Goal: Transaction & Acquisition: Book appointment/travel/reservation

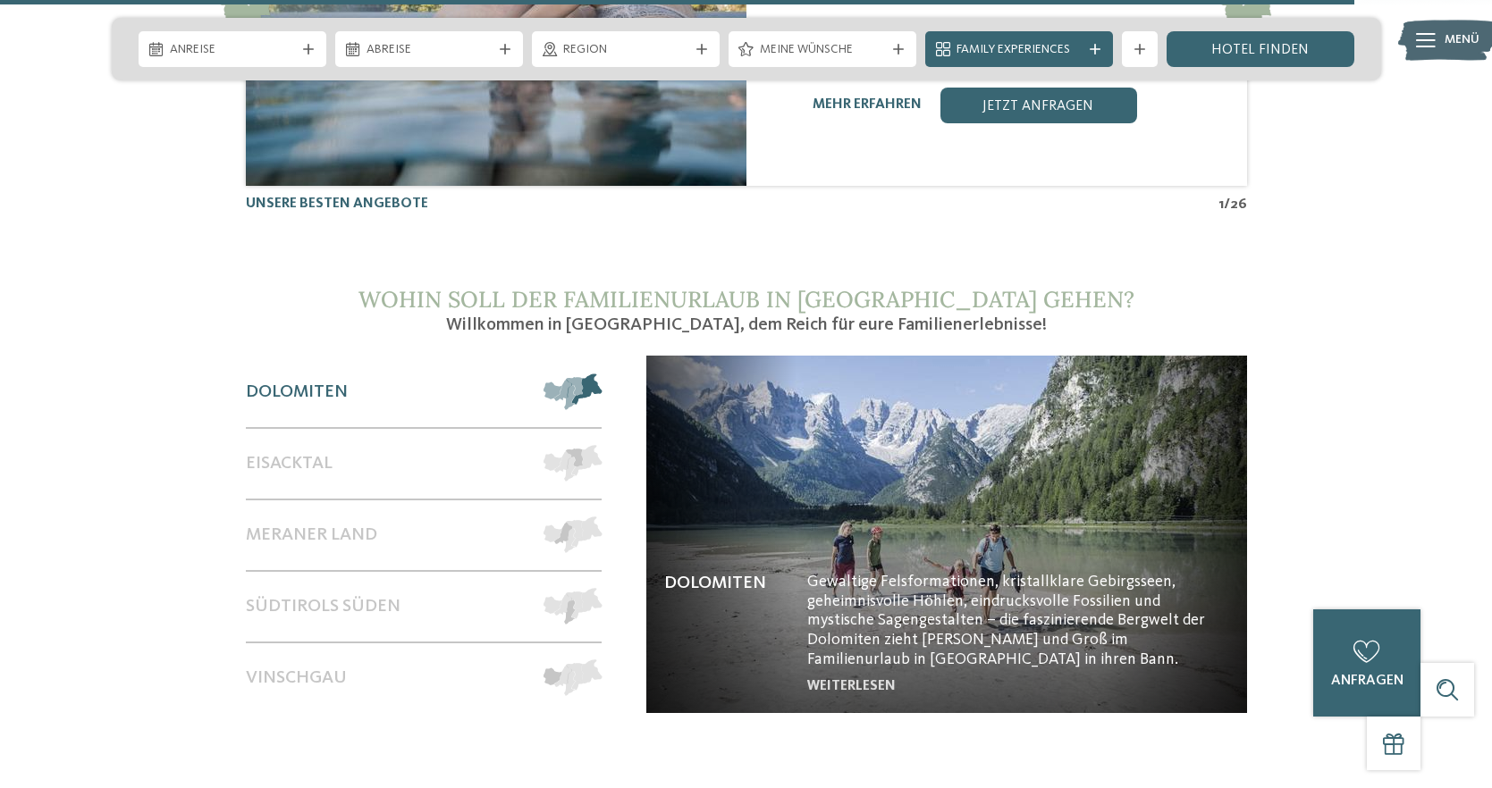
scroll to position [7349, 0]
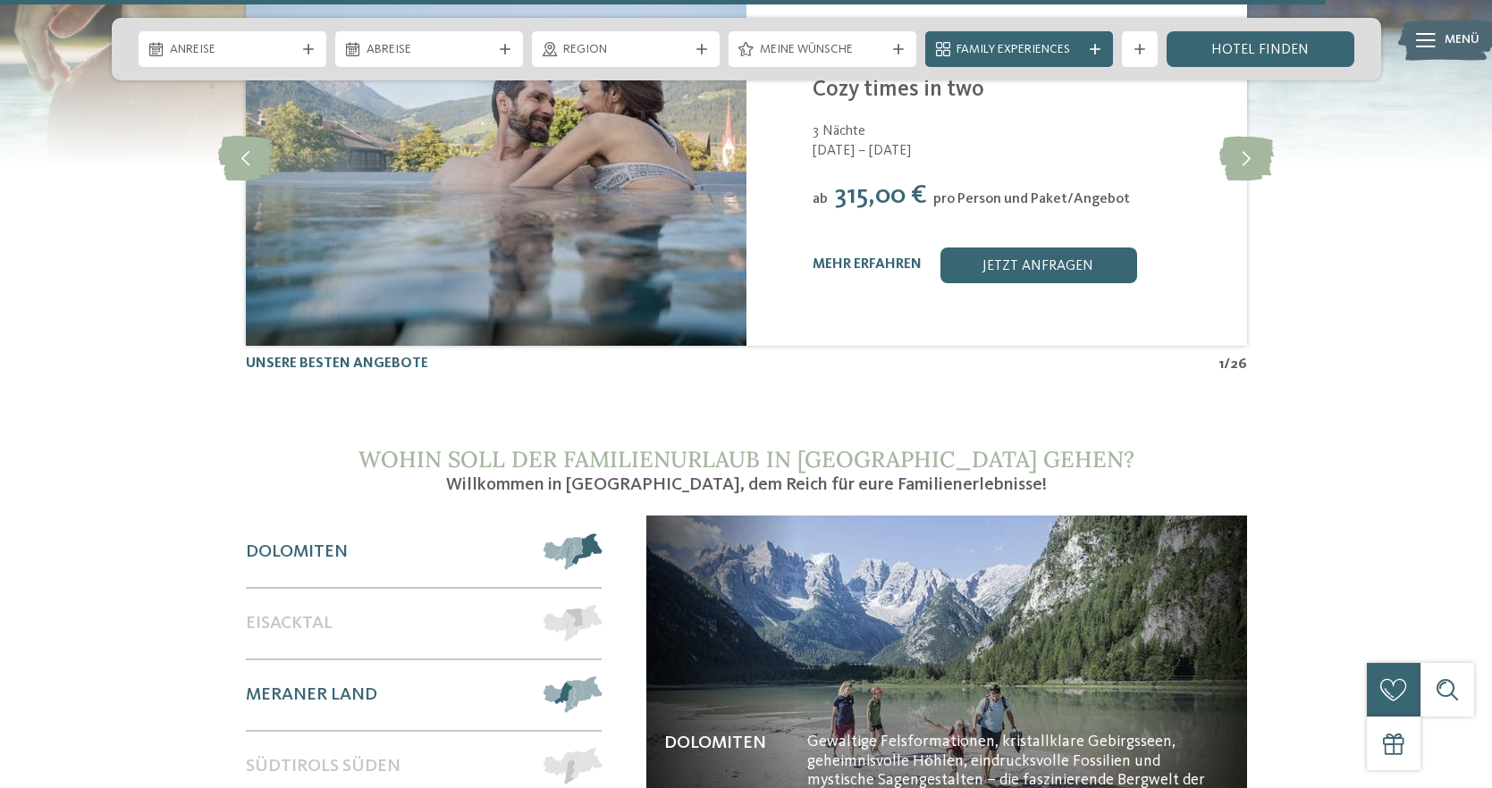
click at [601, 677] on span at bounding box center [601, 695] width 0 height 37
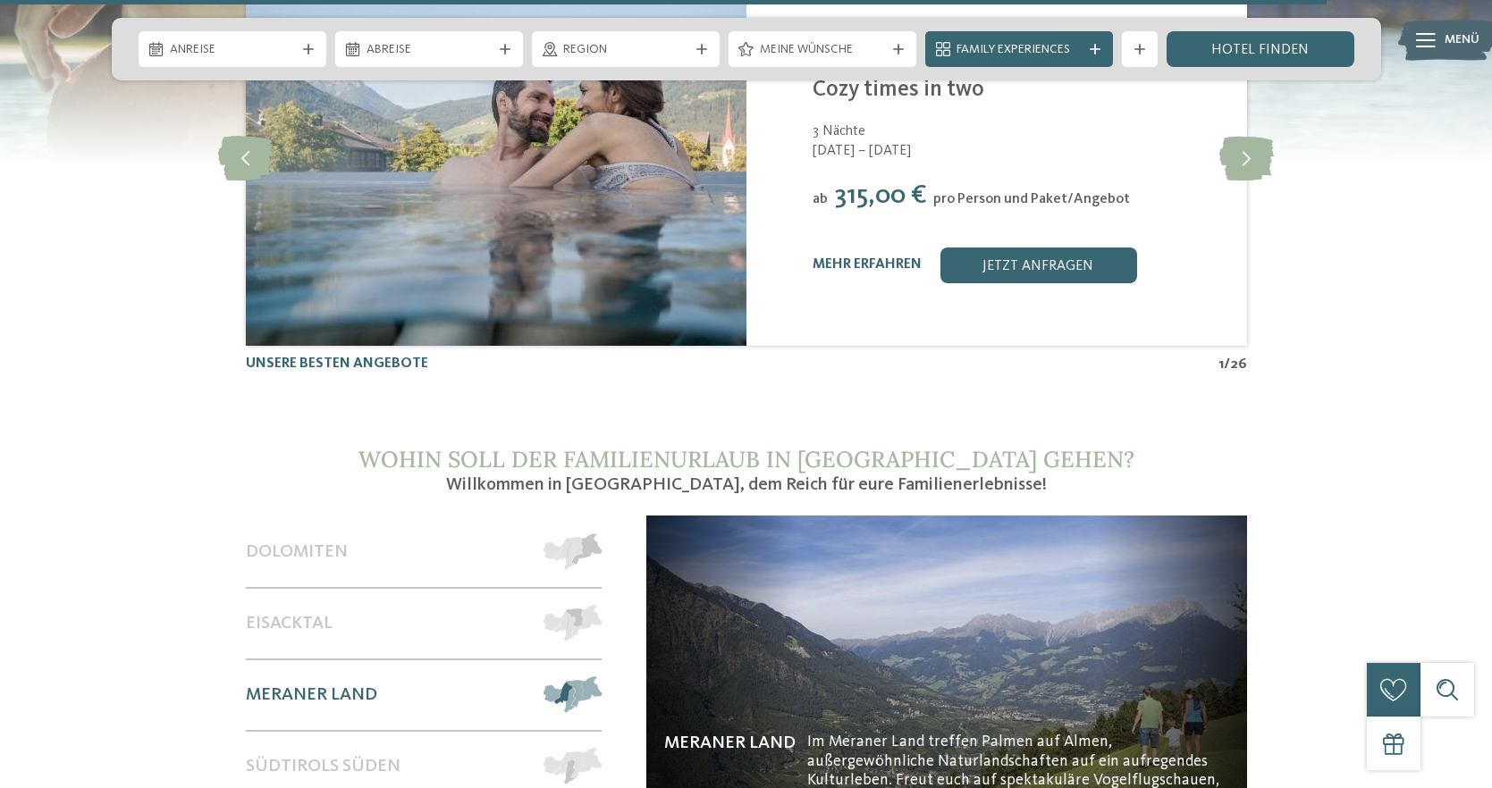
scroll to position [7352, 0]
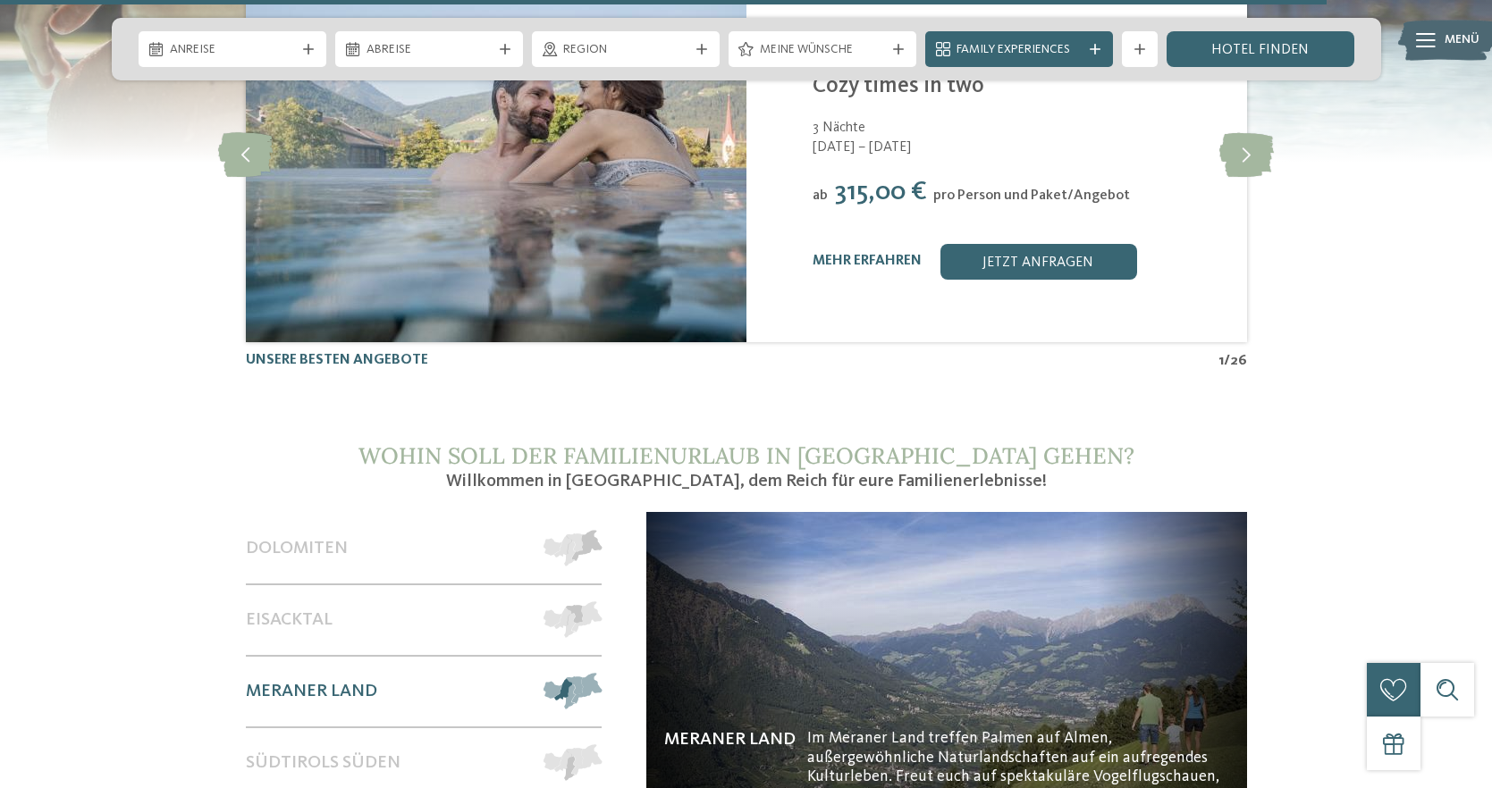
click at [897, 711] on img at bounding box center [946, 690] width 601 height 357
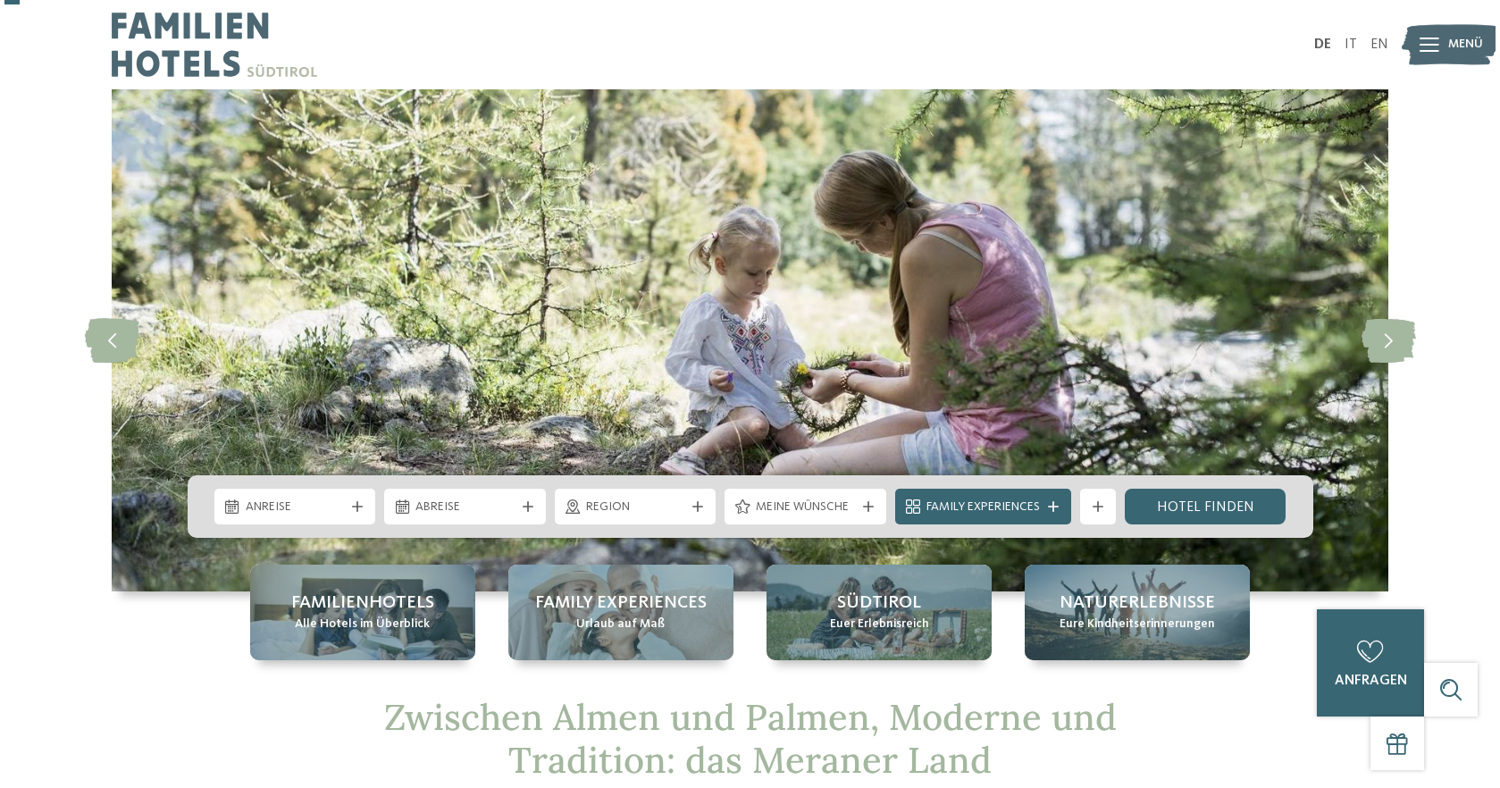
scroll to position [338, 0]
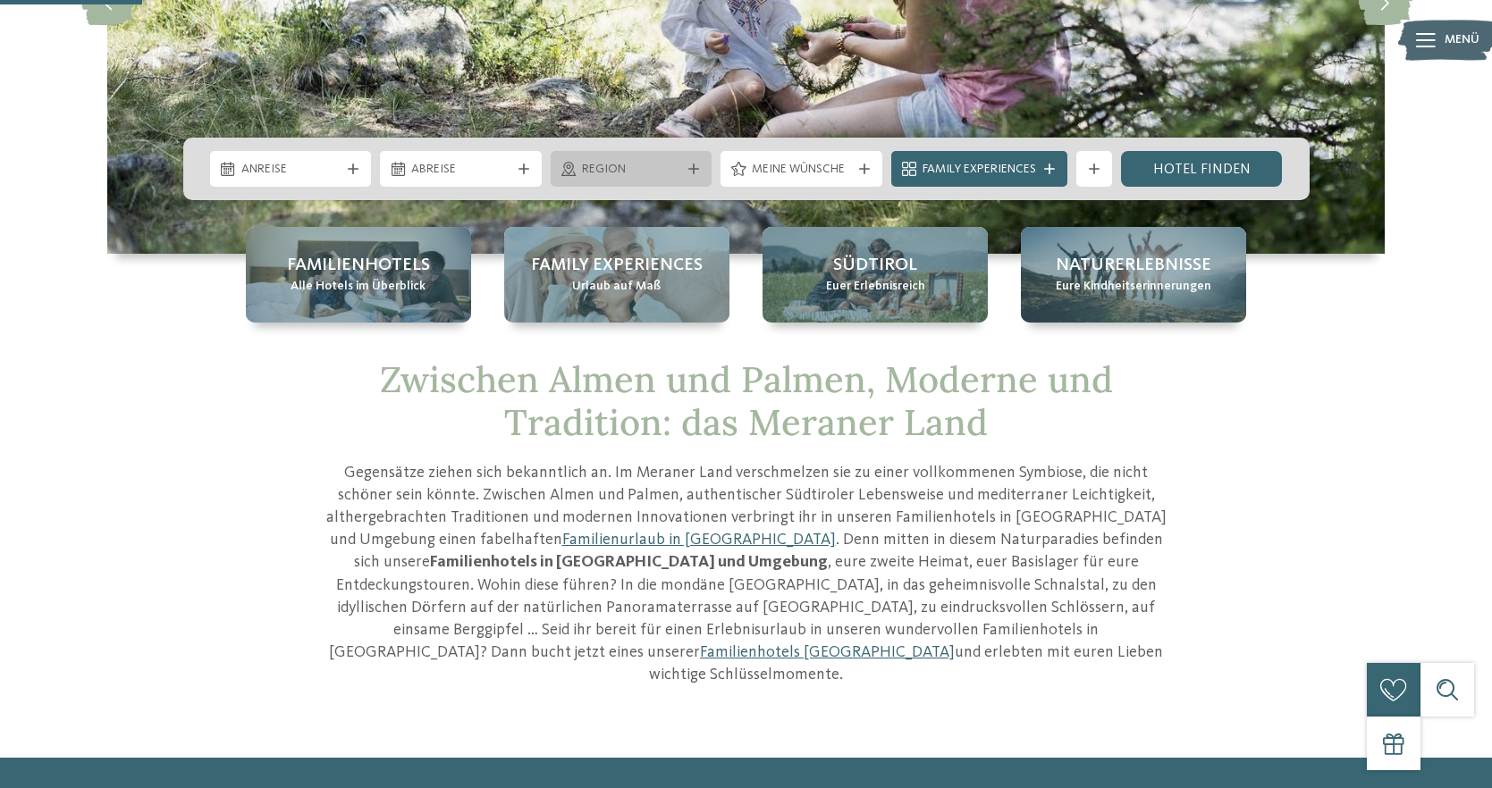
click at [685, 161] on div "Region" at bounding box center [632, 169] width 162 height 36
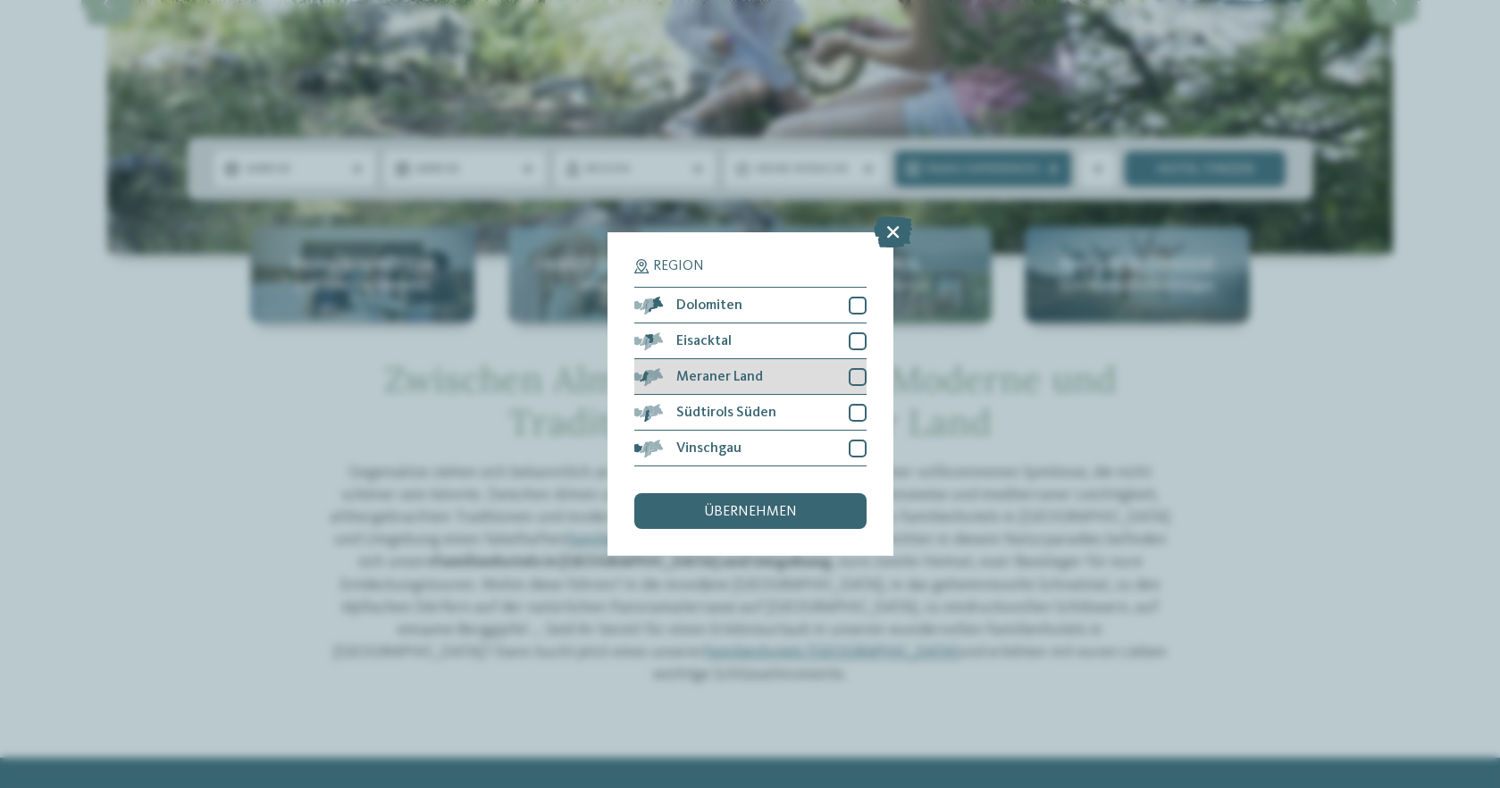
click at [728, 370] on span "Meraner Land" at bounding box center [720, 377] width 87 height 14
click at [739, 505] on span "übernehmen" at bounding box center [750, 512] width 93 height 14
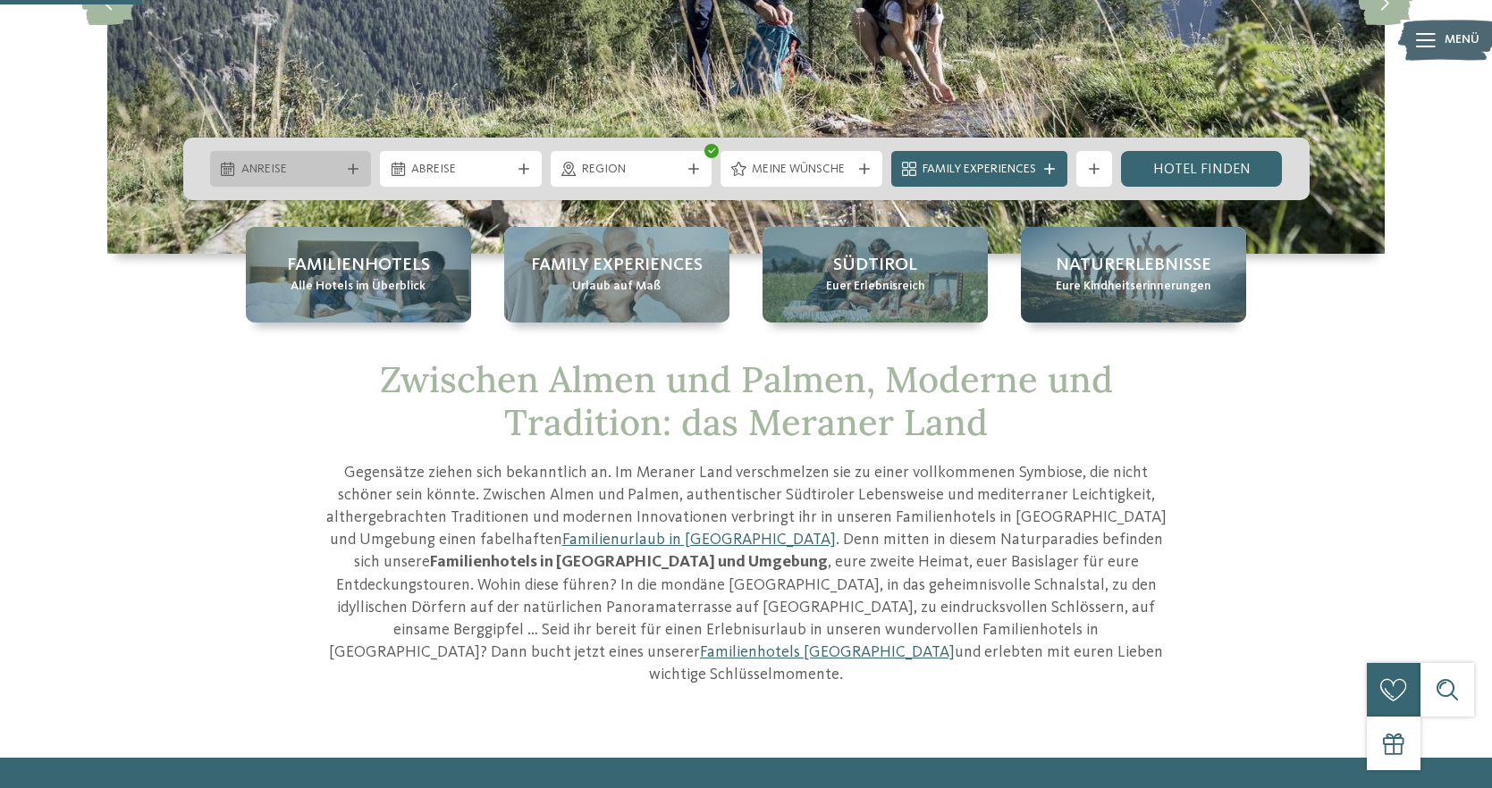
click at [273, 179] on div "Anreise" at bounding box center [291, 169] width 162 height 36
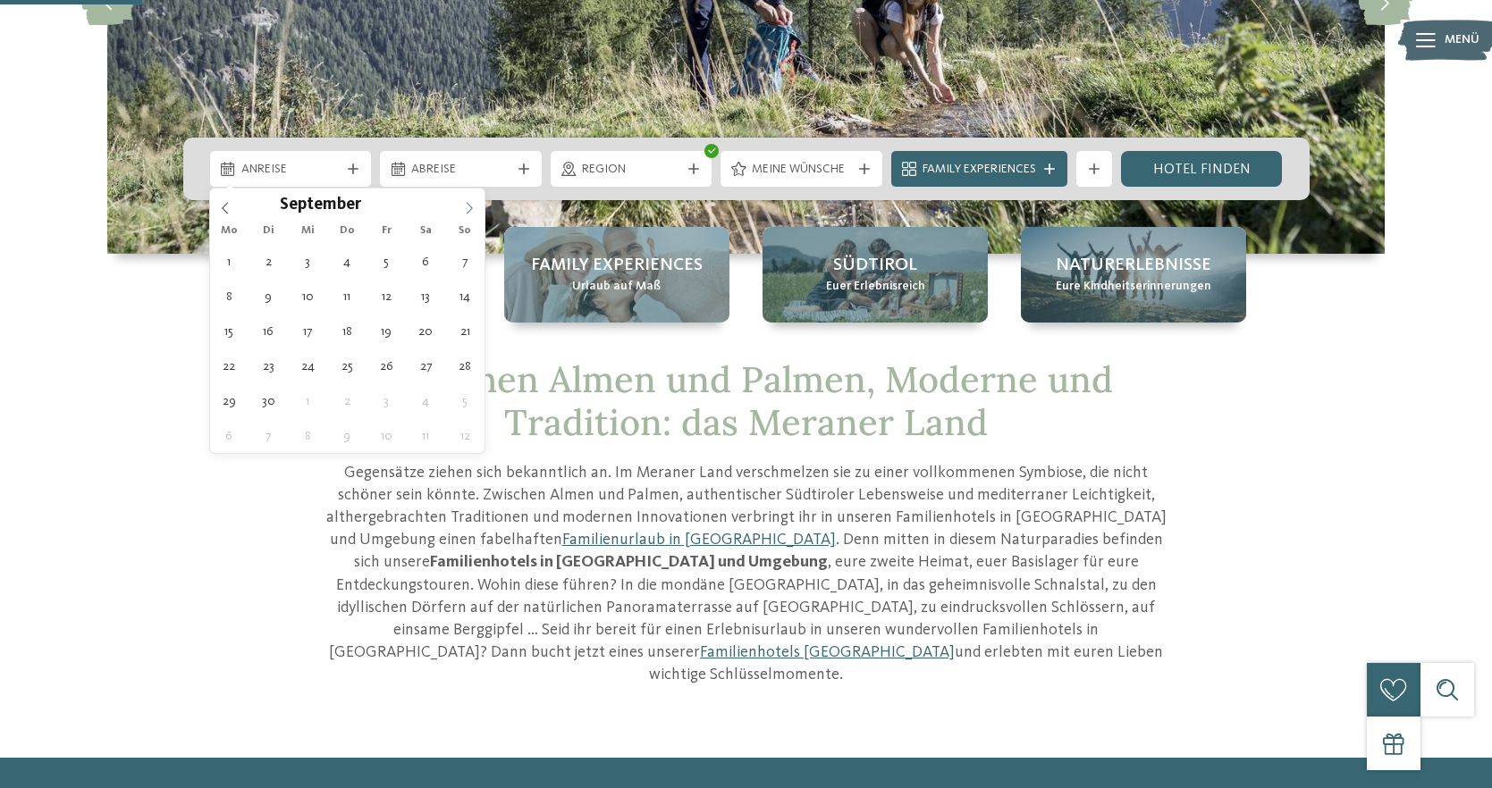
click at [467, 206] on icon at bounding box center [469, 208] width 13 height 13
type input "****"
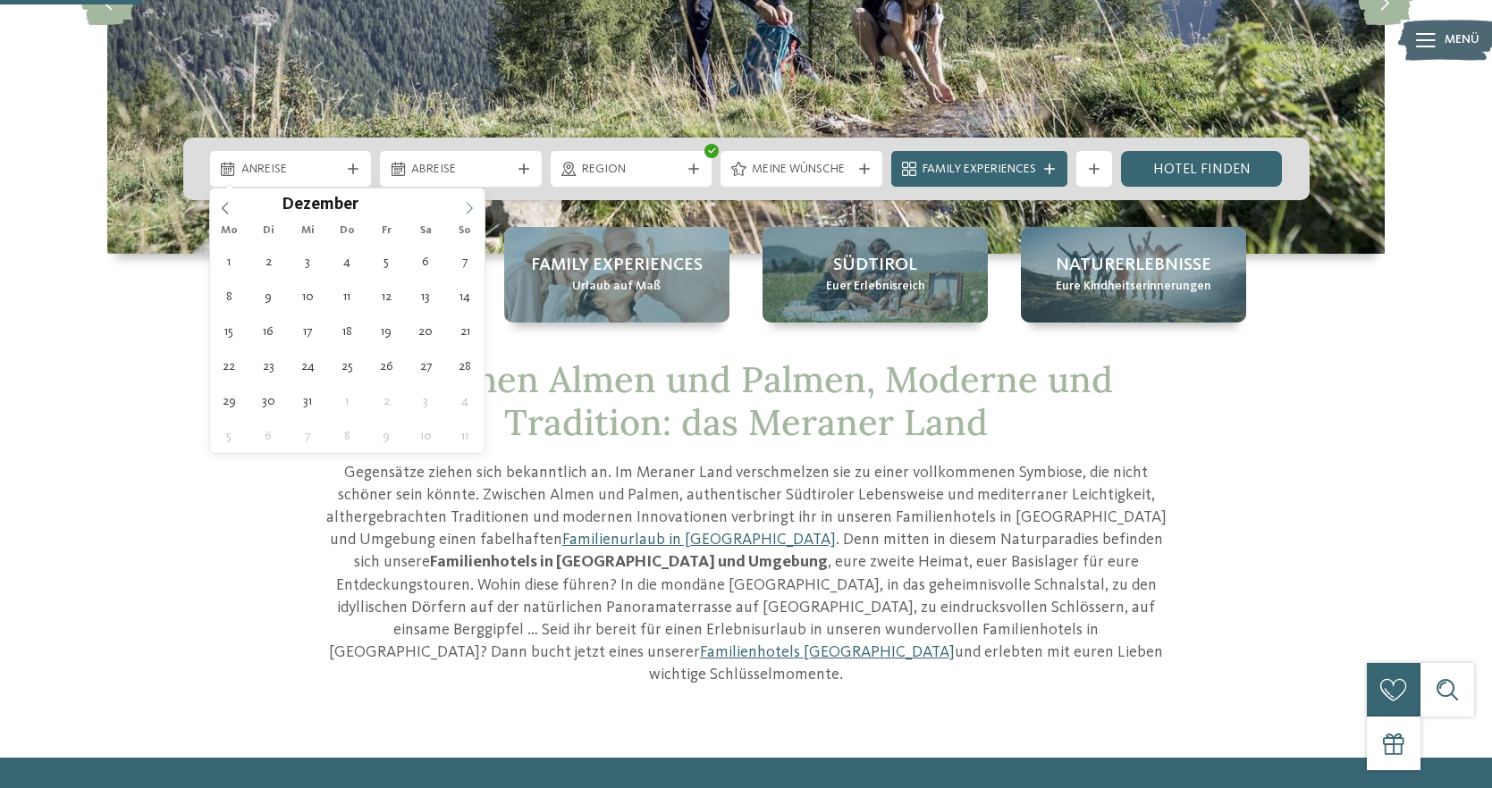
click at [467, 206] on icon at bounding box center [469, 208] width 13 height 13
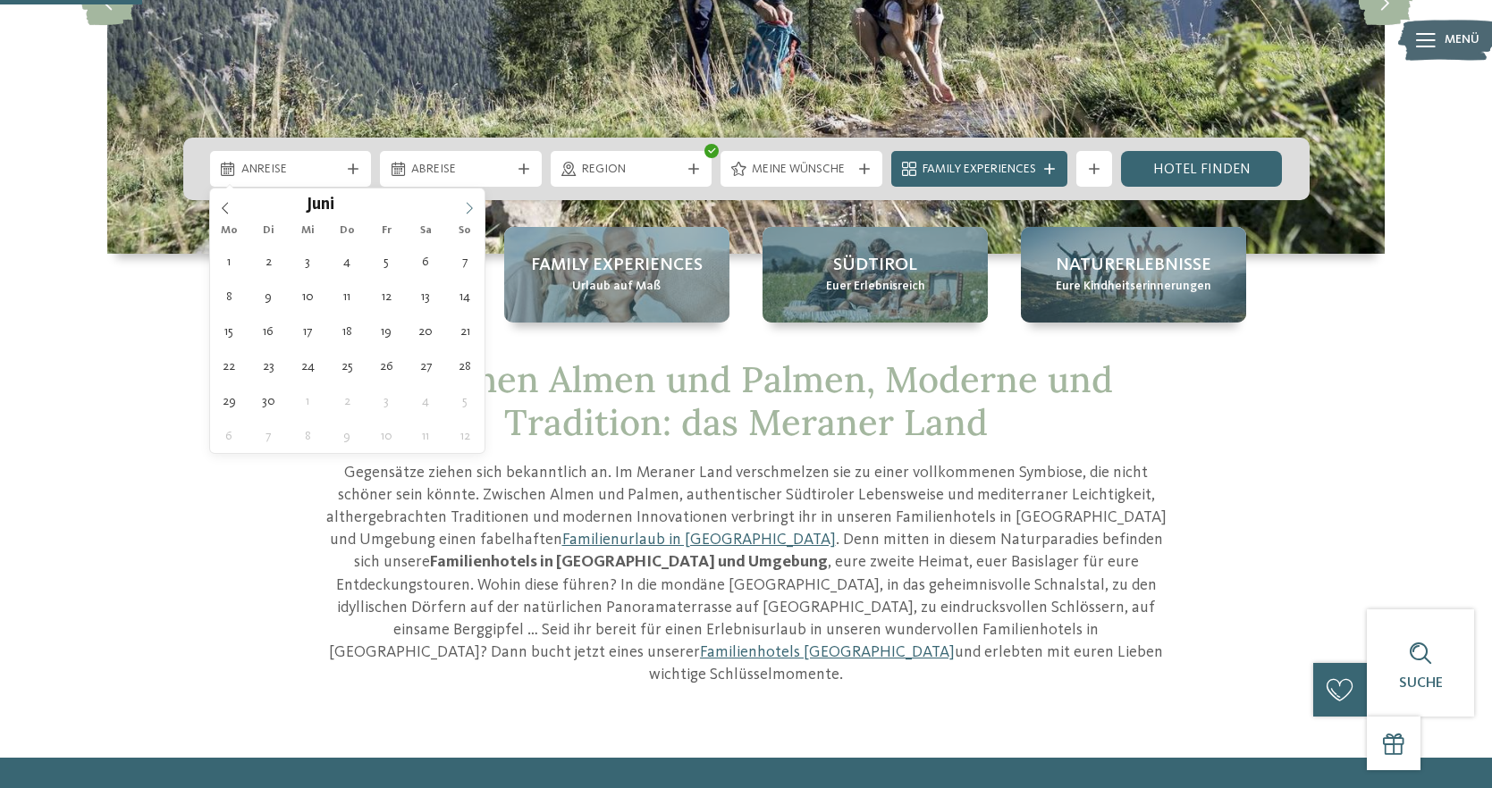
click at [467, 206] on icon at bounding box center [469, 208] width 13 height 13
type div "27.06.2026"
type input "****"
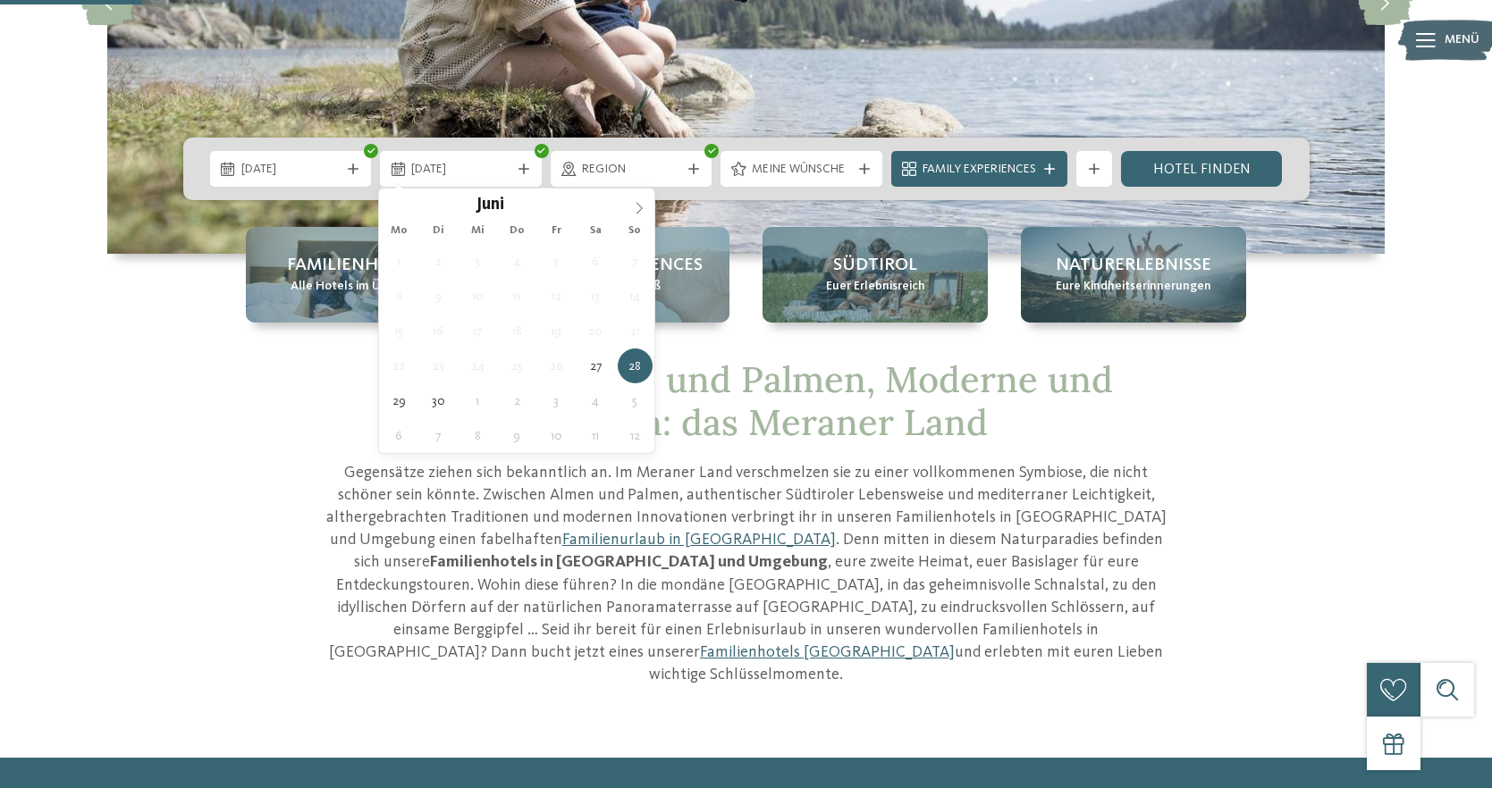
click at [636, 205] on icon at bounding box center [639, 208] width 13 height 13
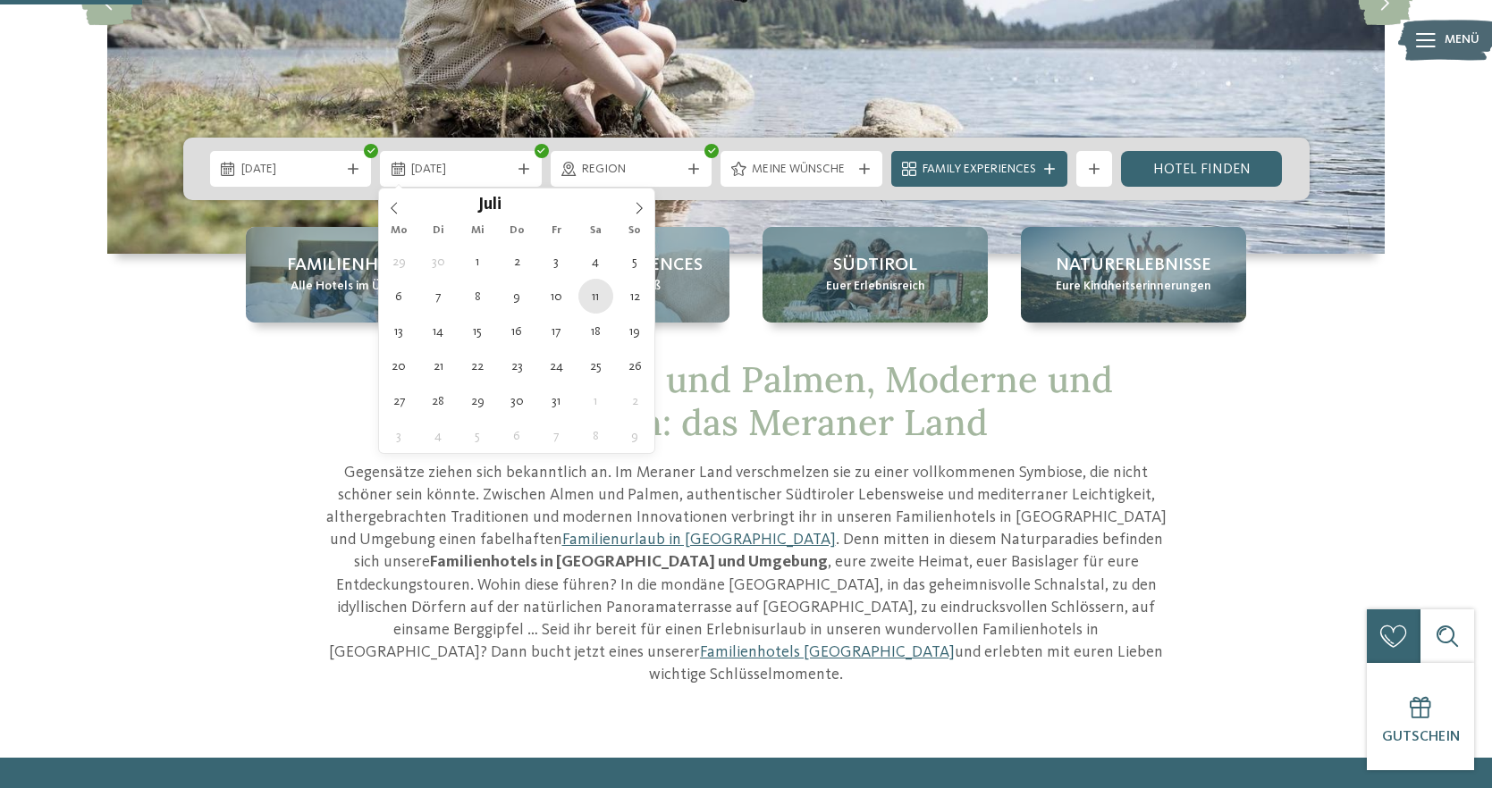
type div "11.07.2026"
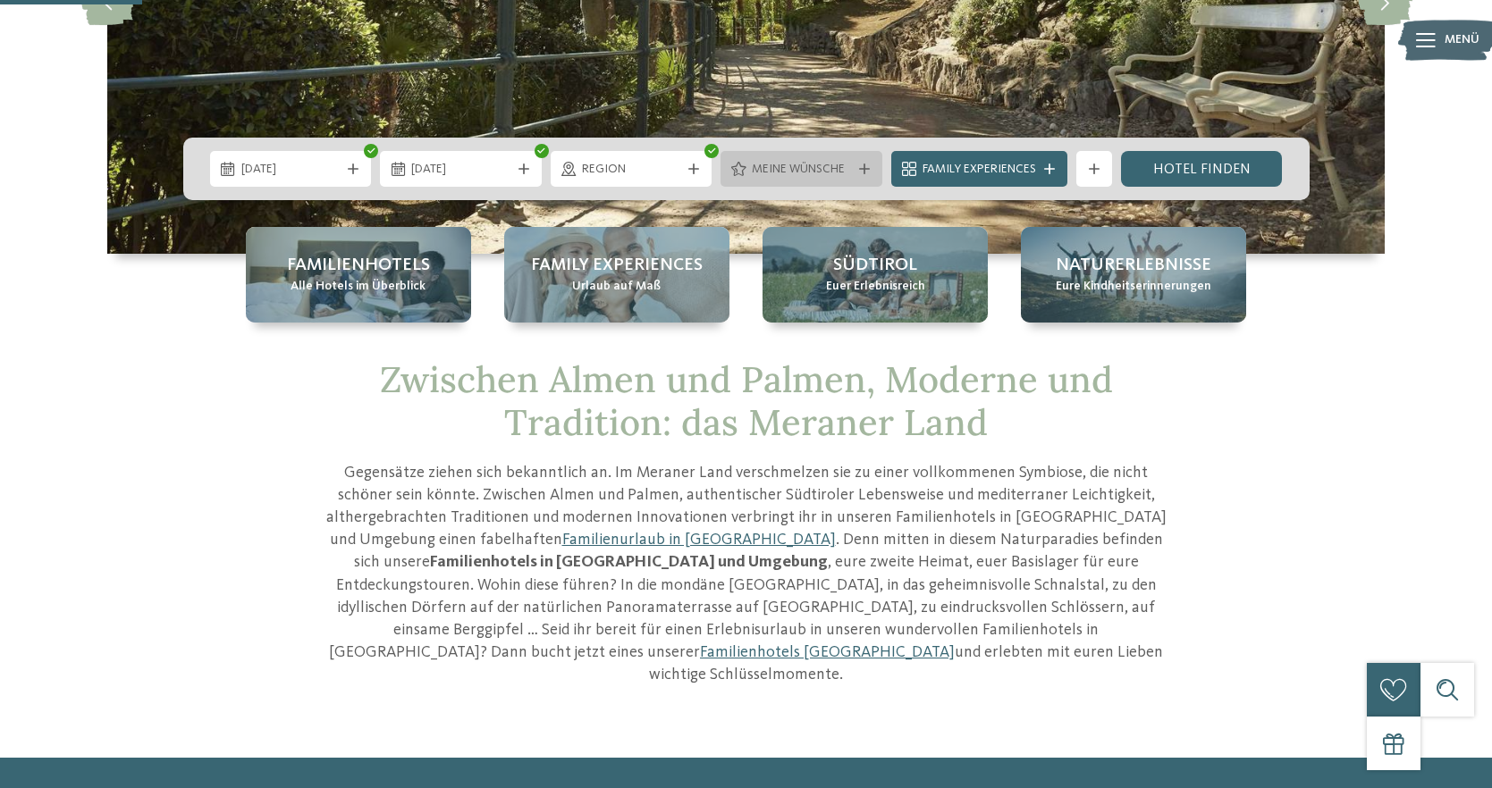
click at [862, 170] on icon at bounding box center [864, 169] width 11 height 11
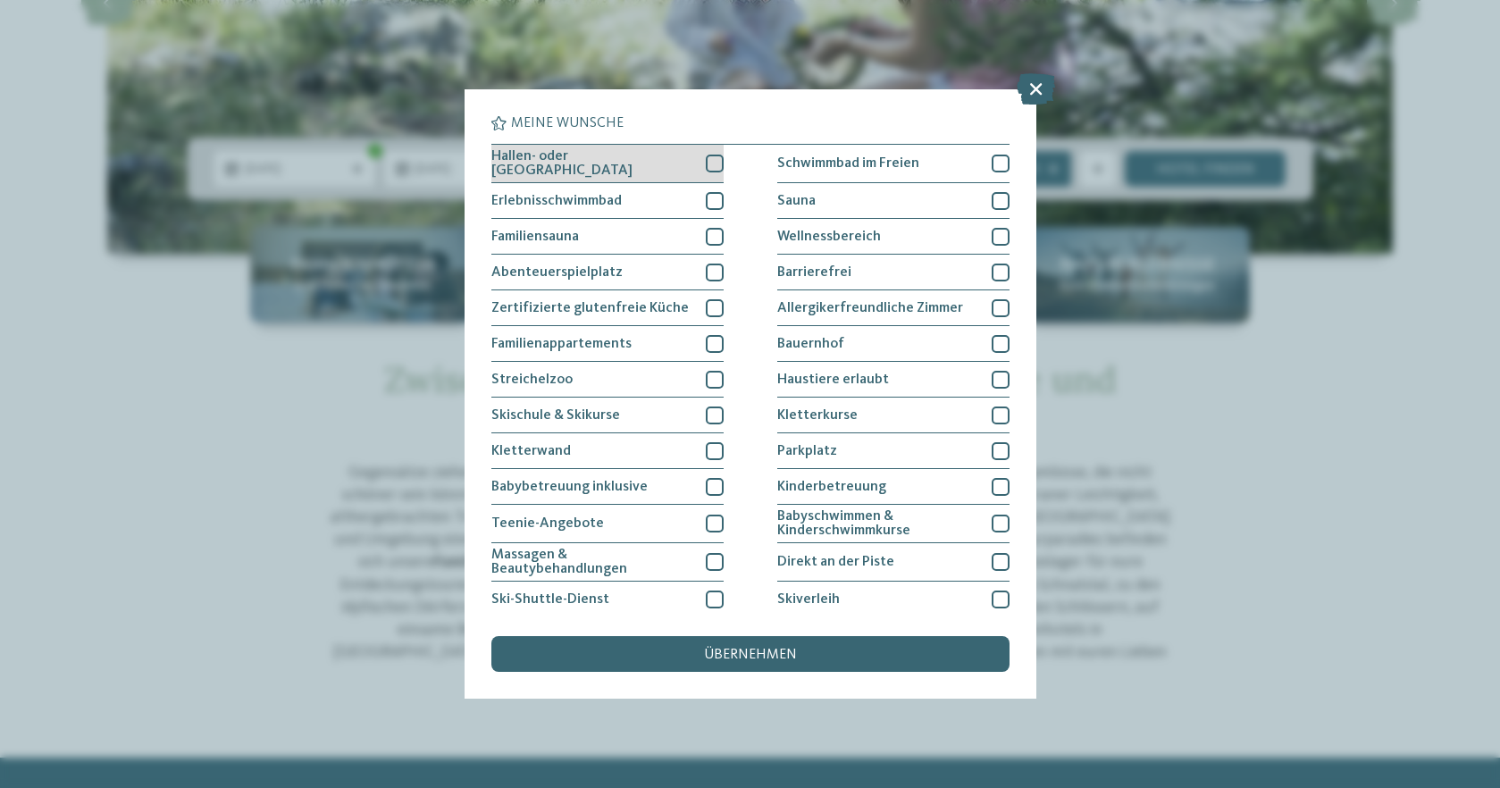
click at [612, 167] on span "Hallen- oder [GEOGRAPHIC_DATA]" at bounding box center [592, 163] width 201 height 29
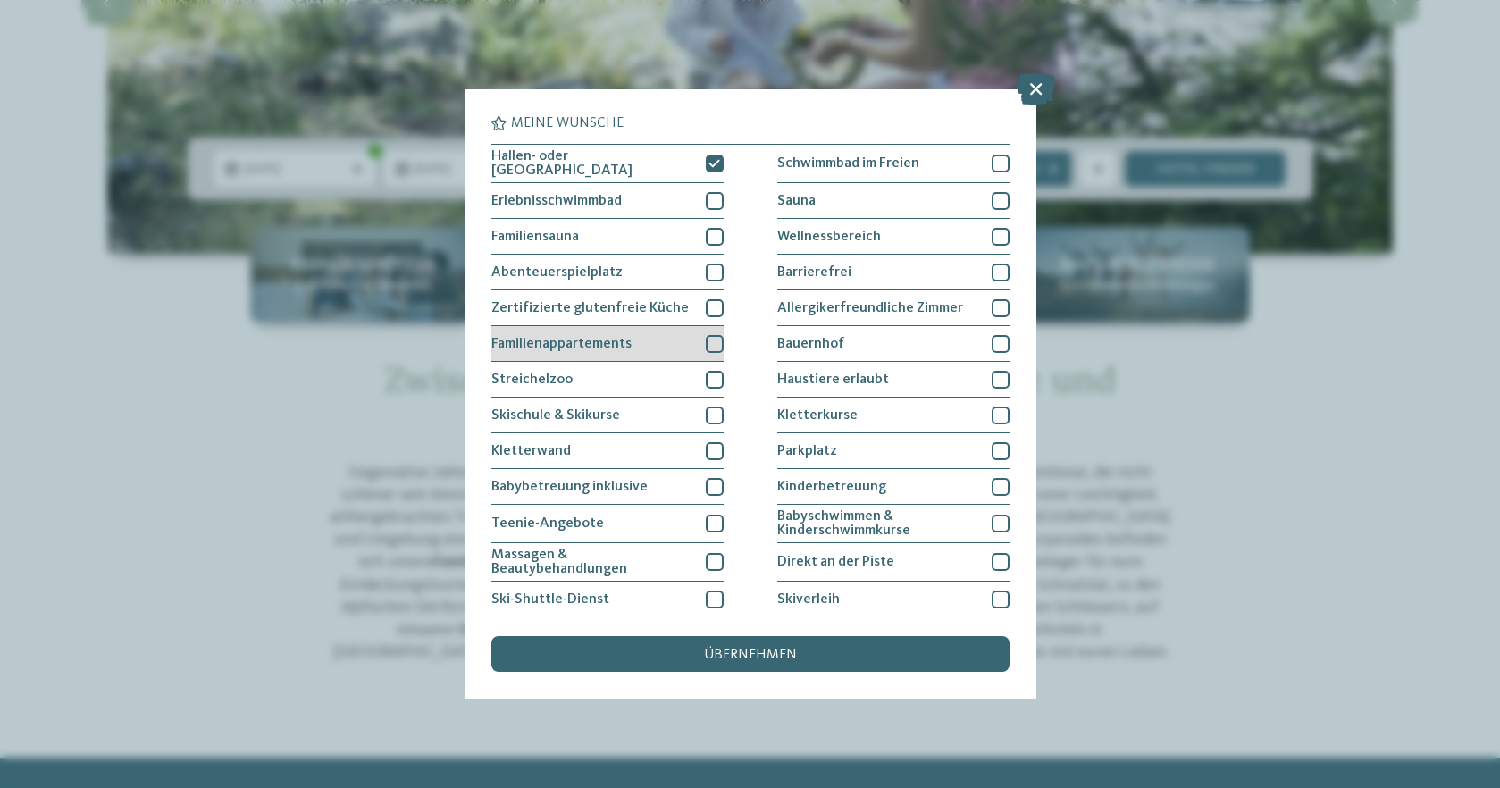
click at [623, 345] on span "Familienappartements" at bounding box center [562, 344] width 140 height 14
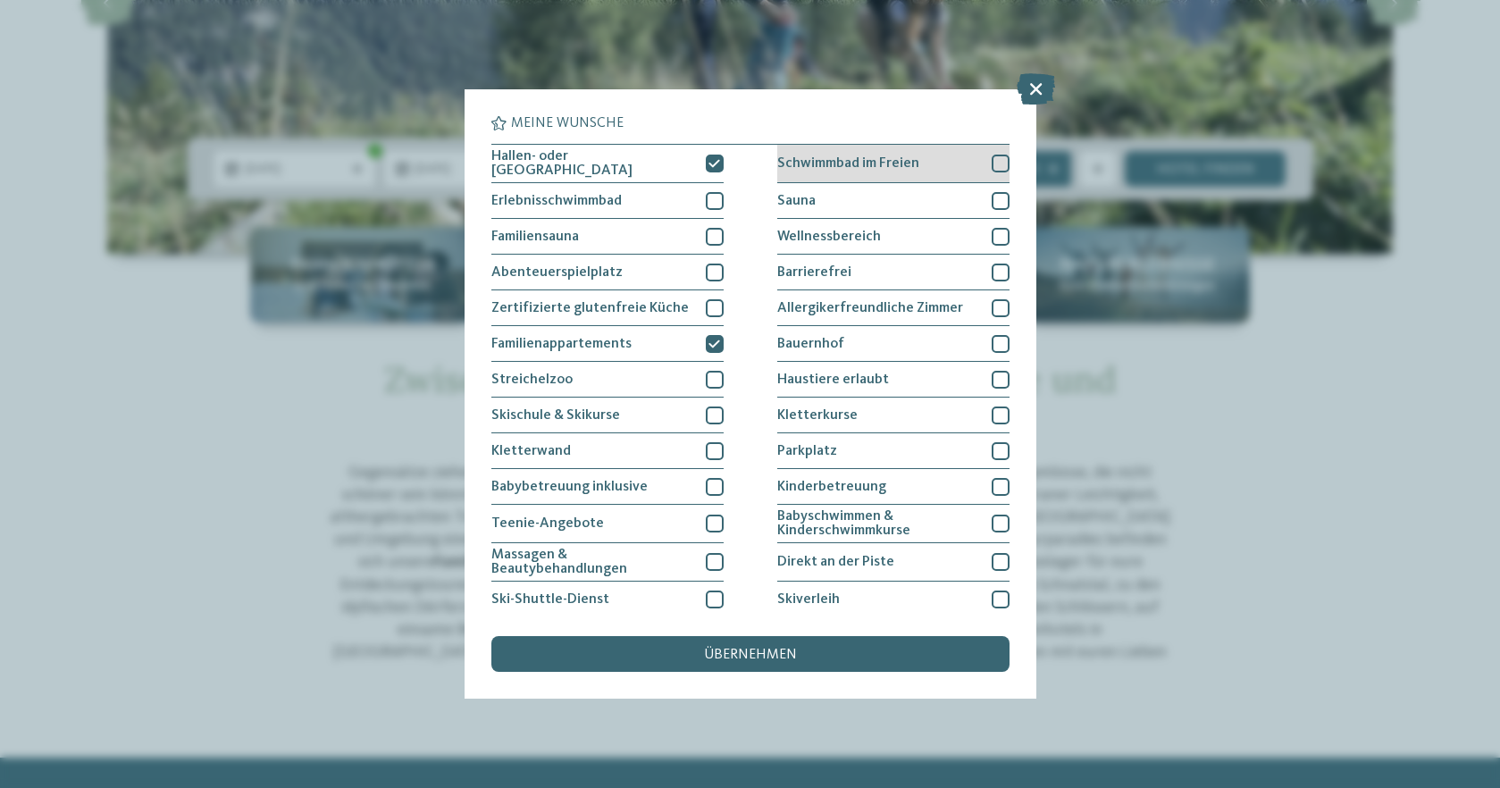
click at [992, 163] on div at bounding box center [1001, 164] width 18 height 18
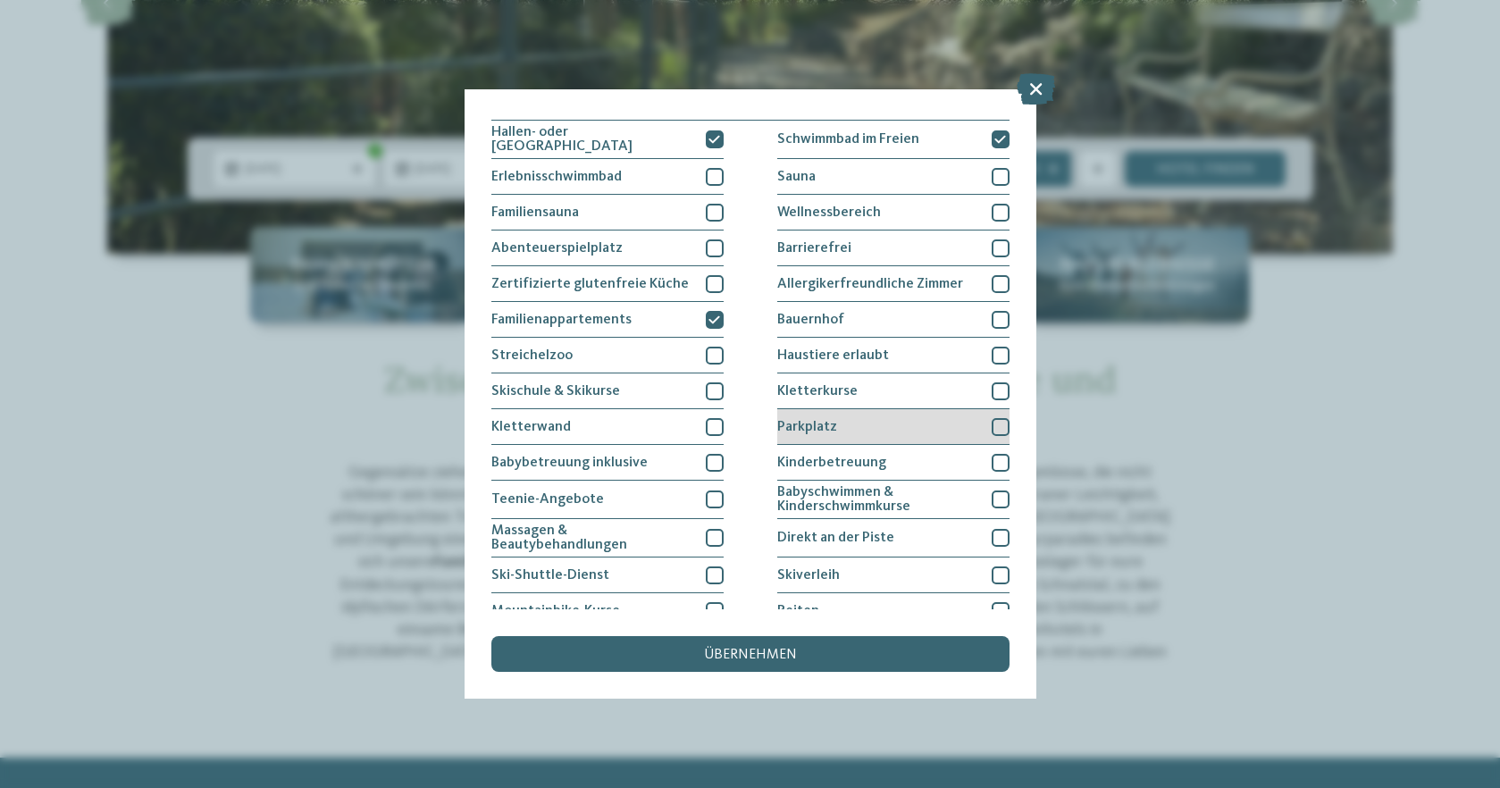
scroll to position [81, 0]
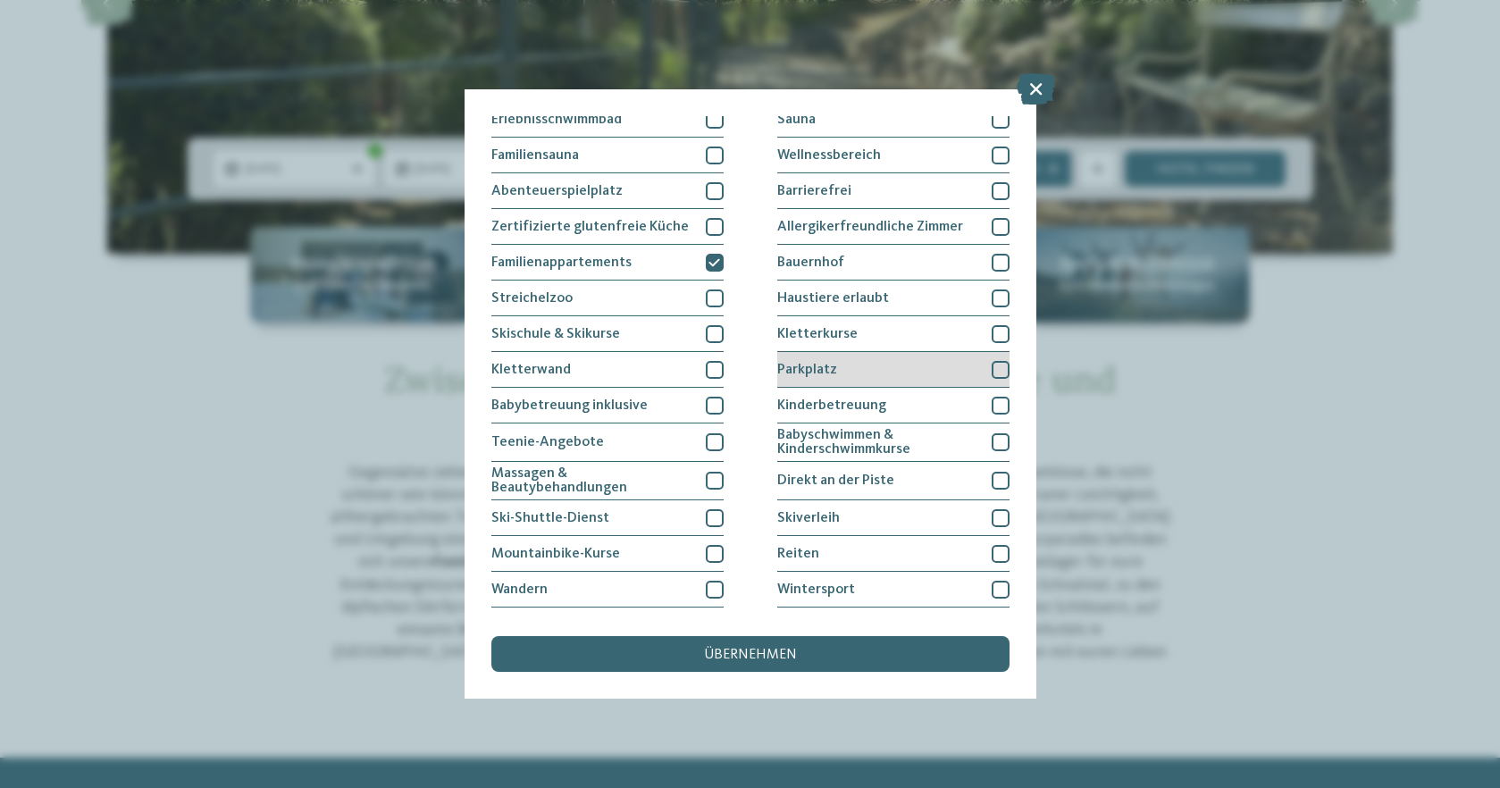
click at [992, 362] on div at bounding box center [1001, 370] width 18 height 18
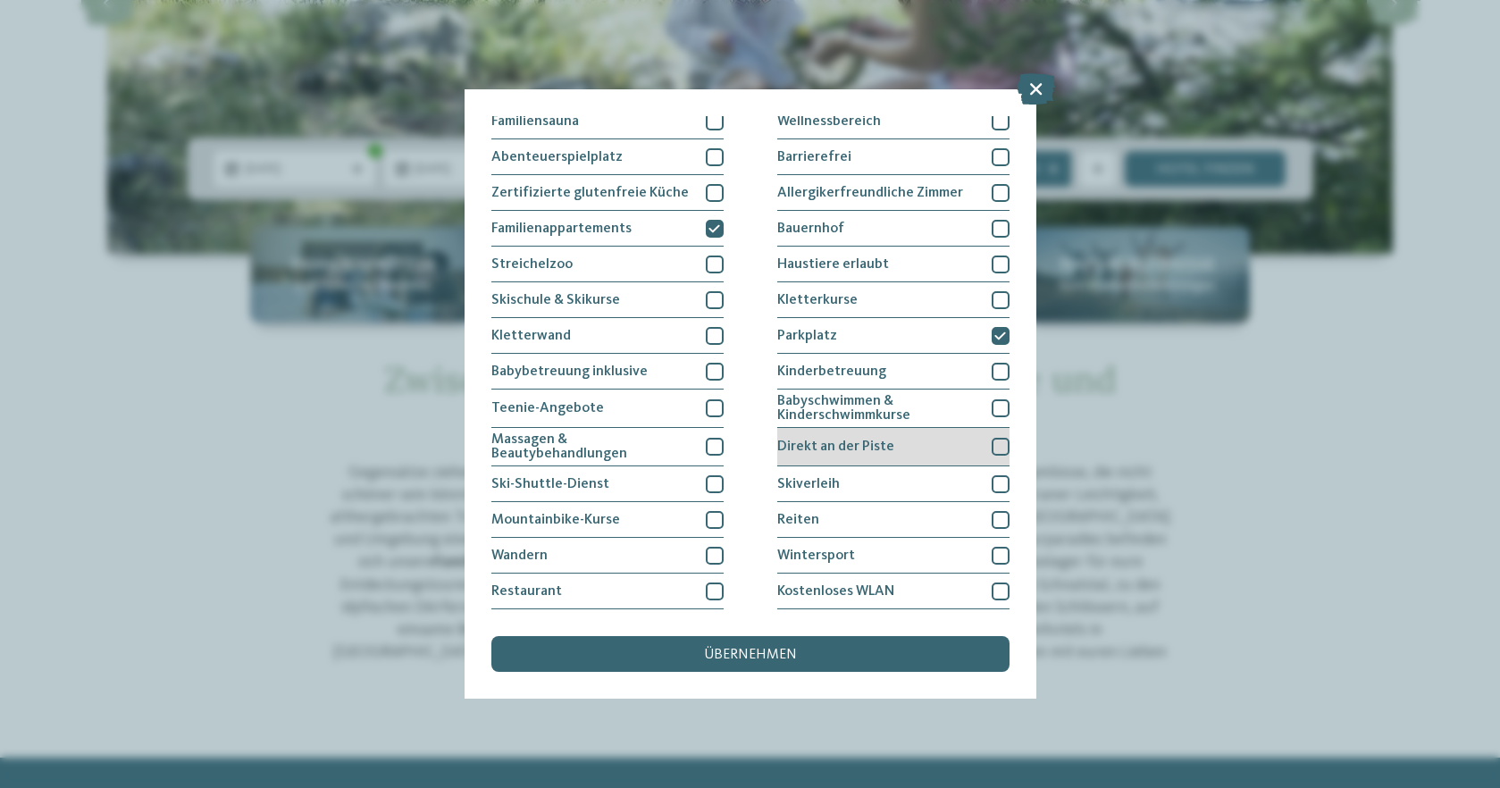
scroll to position [256, 0]
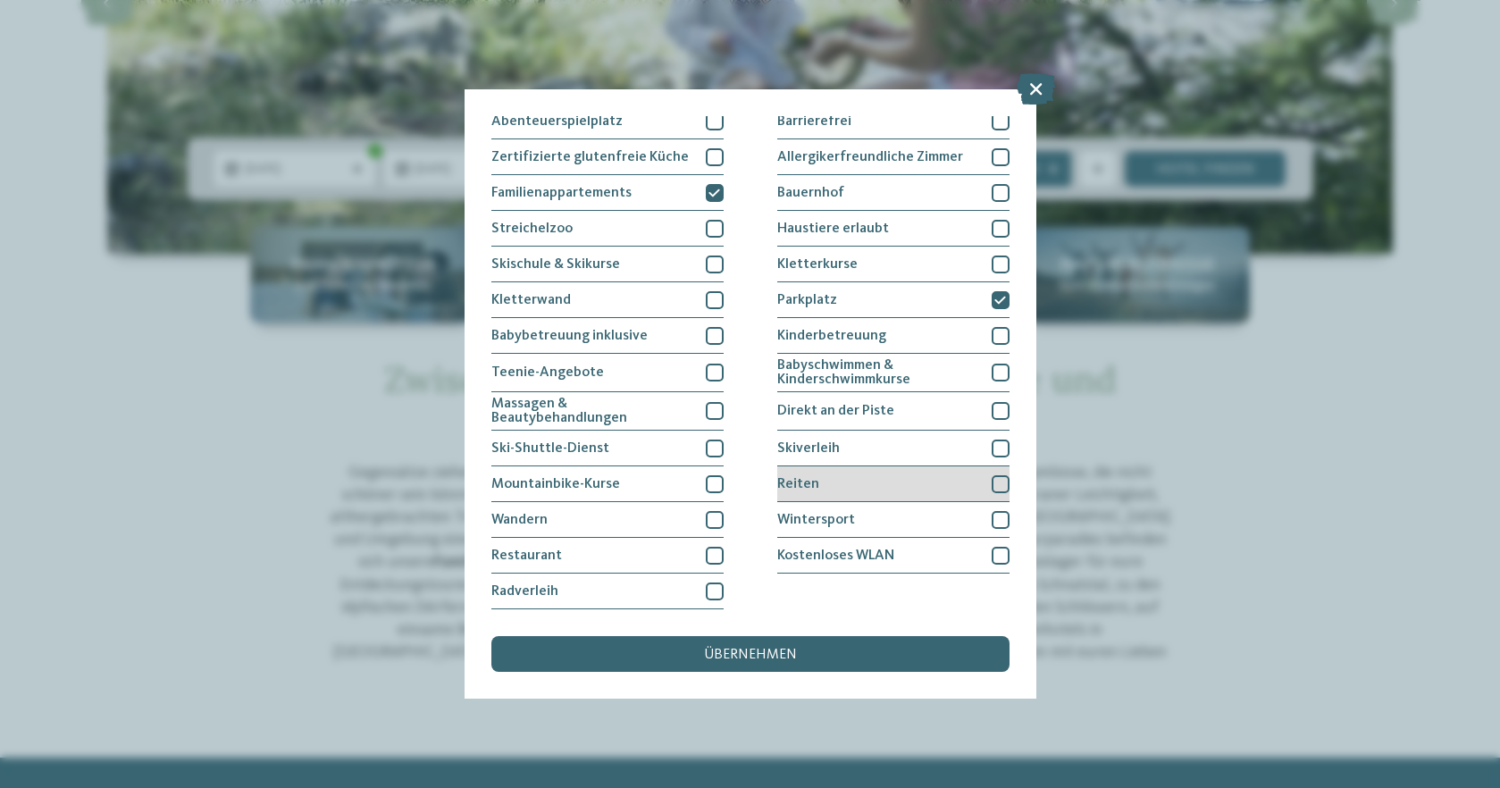
click at [821, 467] on div "Reiten" at bounding box center [894, 485] width 232 height 36
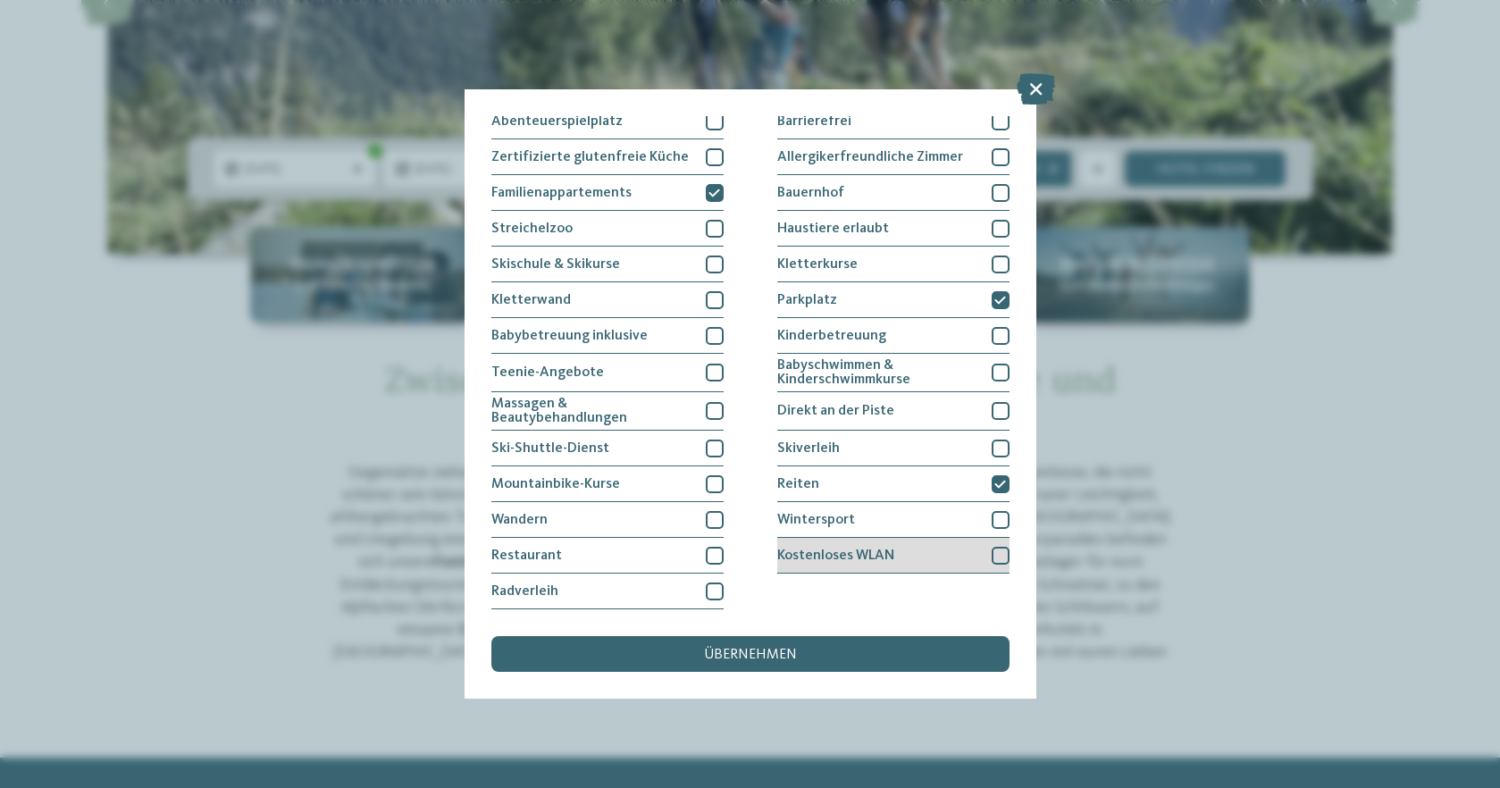
scroll to position [327, 0]
click at [995, 547] on div at bounding box center [1001, 556] width 18 height 18
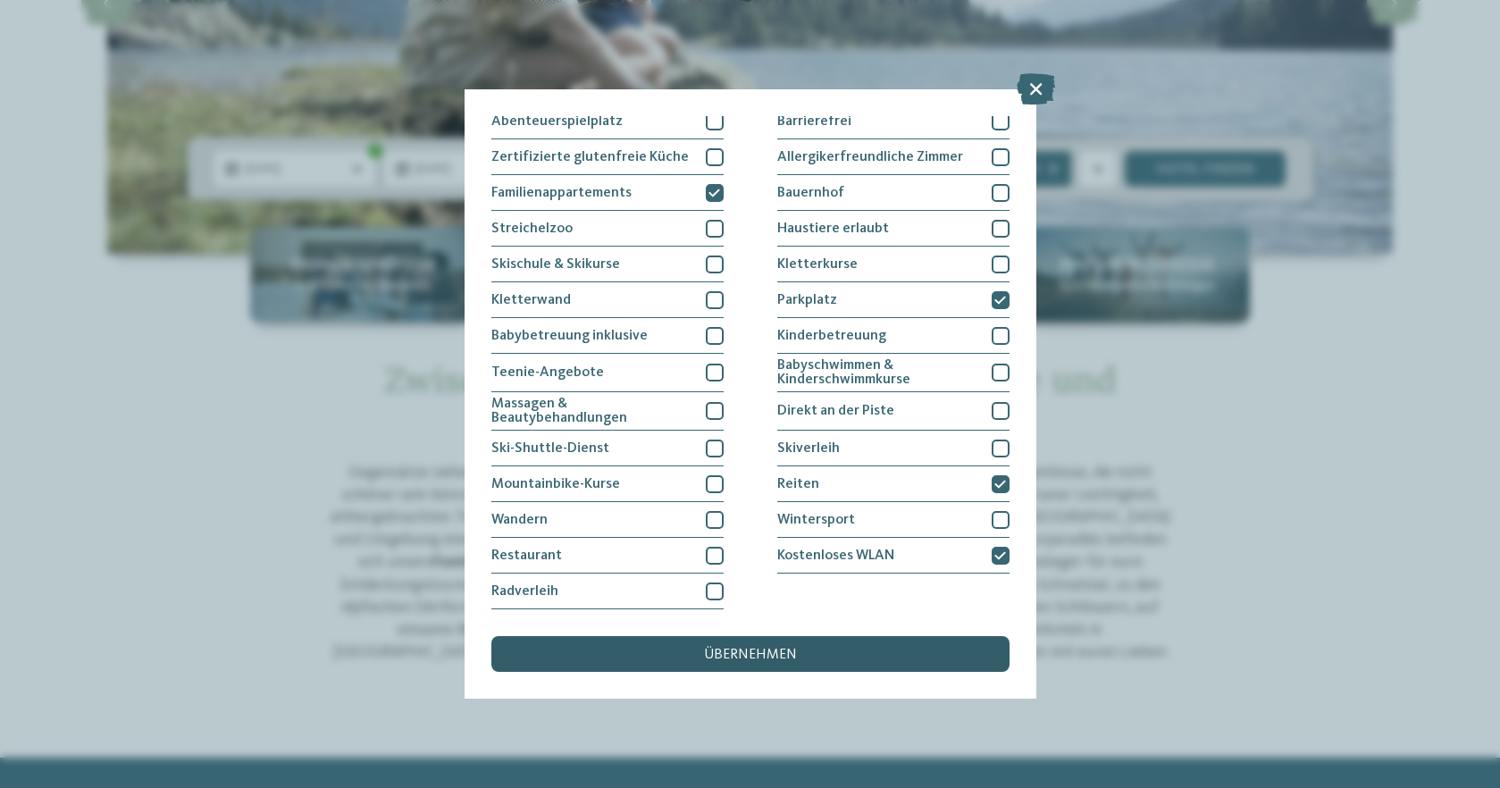
click at [764, 648] on span "übernehmen" at bounding box center [750, 655] width 93 height 14
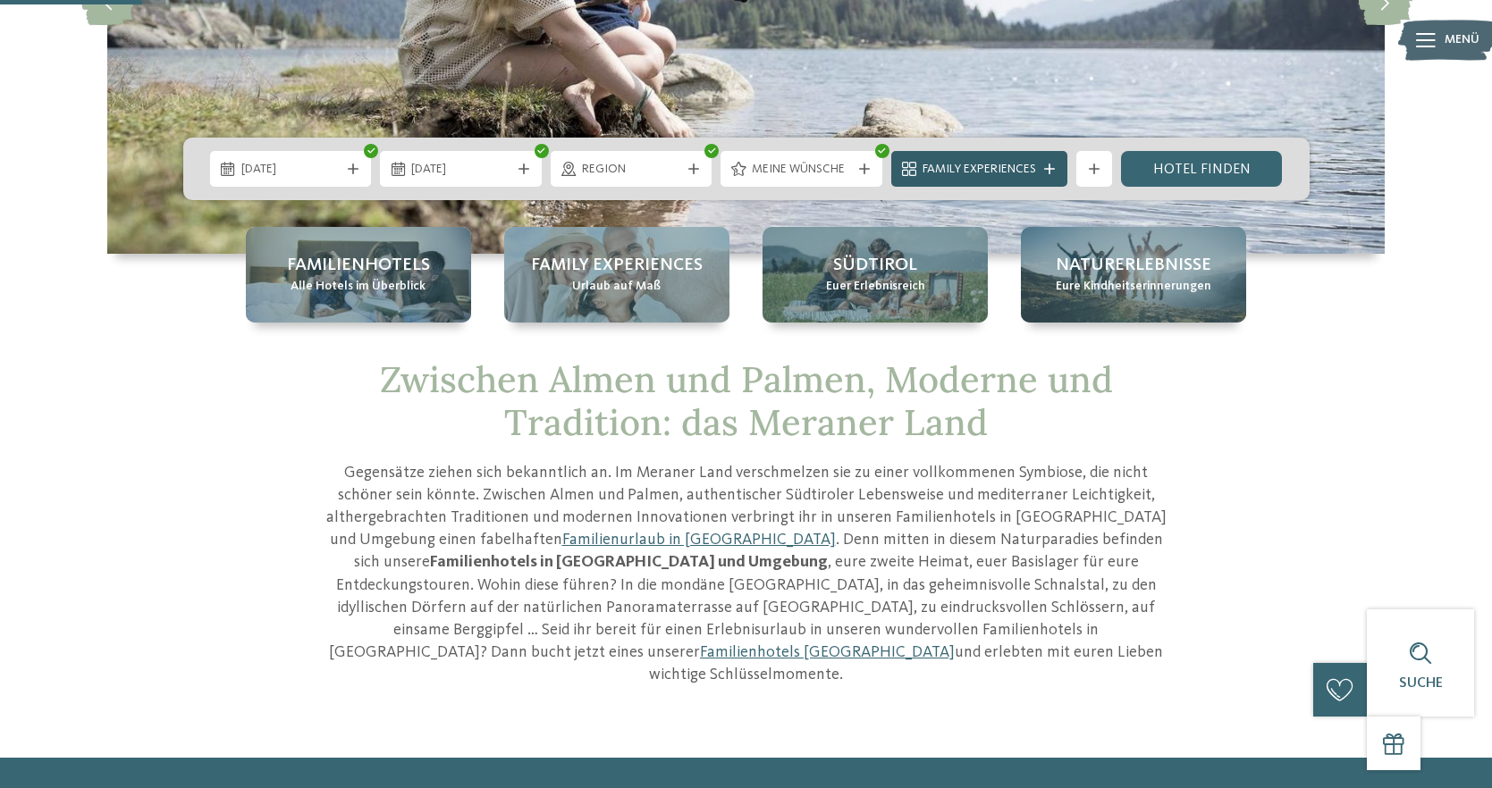
click at [1001, 174] on span "Family Experiences" at bounding box center [978, 170] width 113 height 18
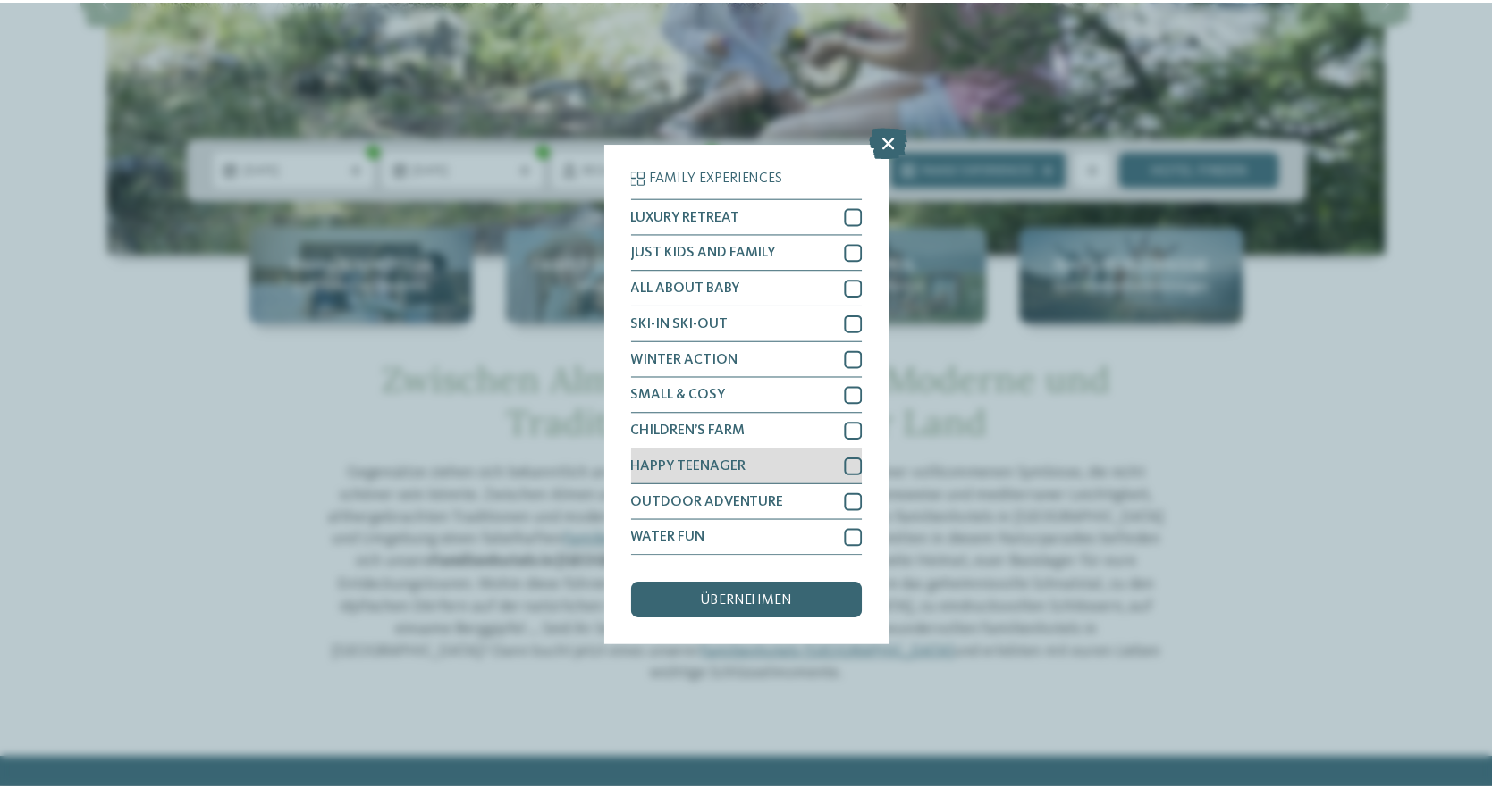
scroll to position [71, 0]
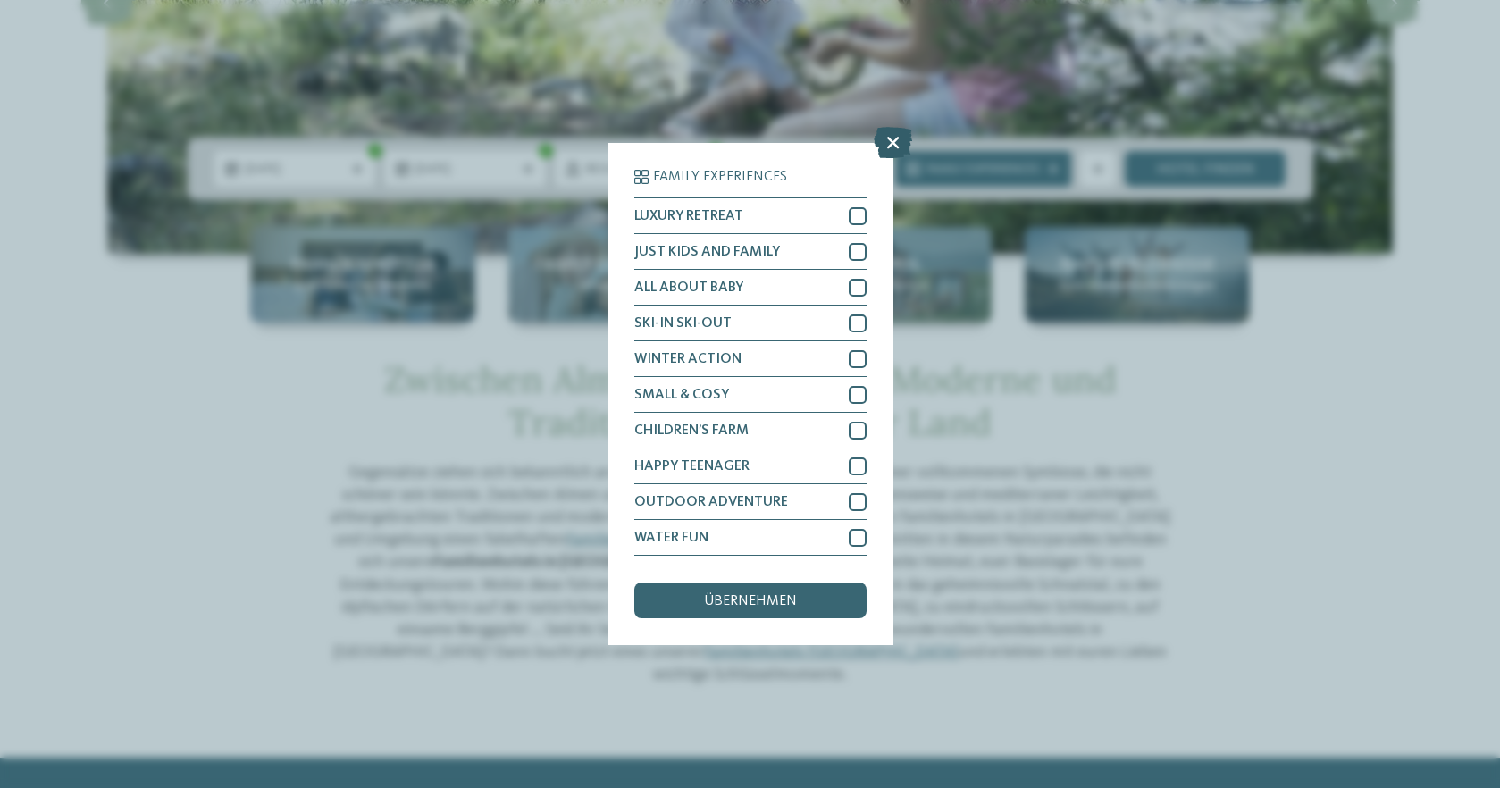
click at [895, 127] on icon at bounding box center [893, 142] width 38 height 31
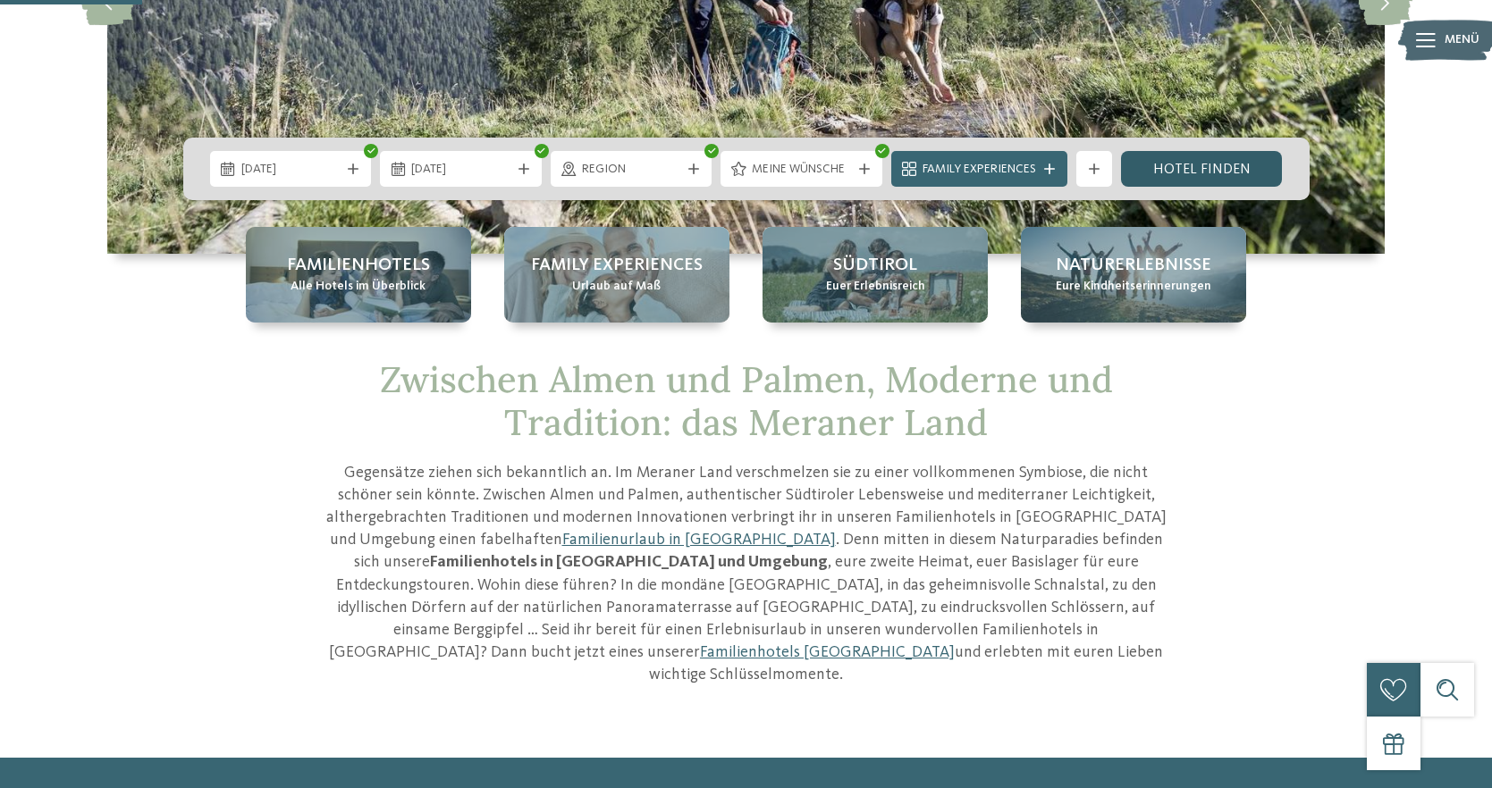
click at [1219, 164] on link "Hotel finden" at bounding box center [1202, 169] width 162 height 36
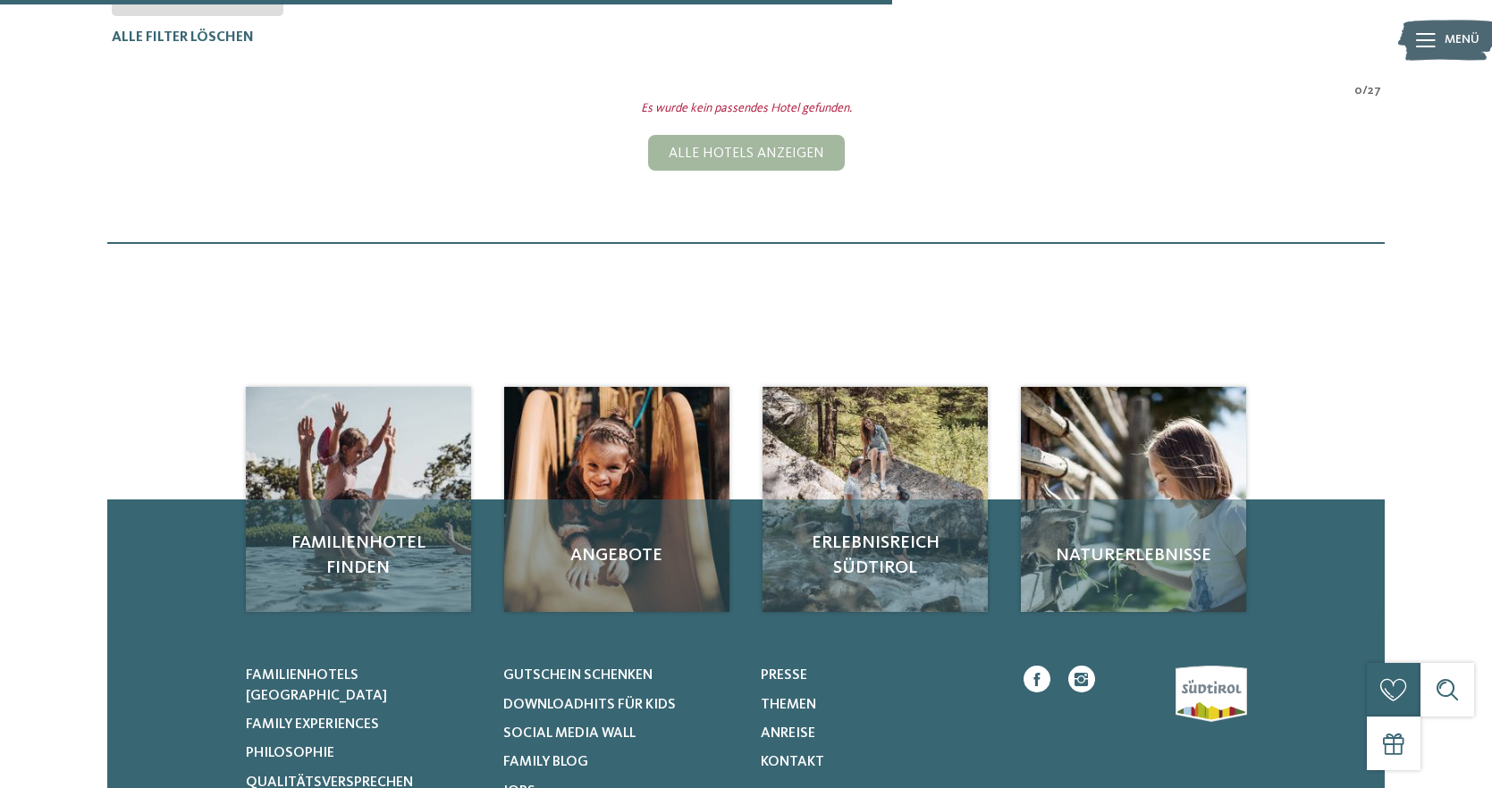
scroll to position [304, 0]
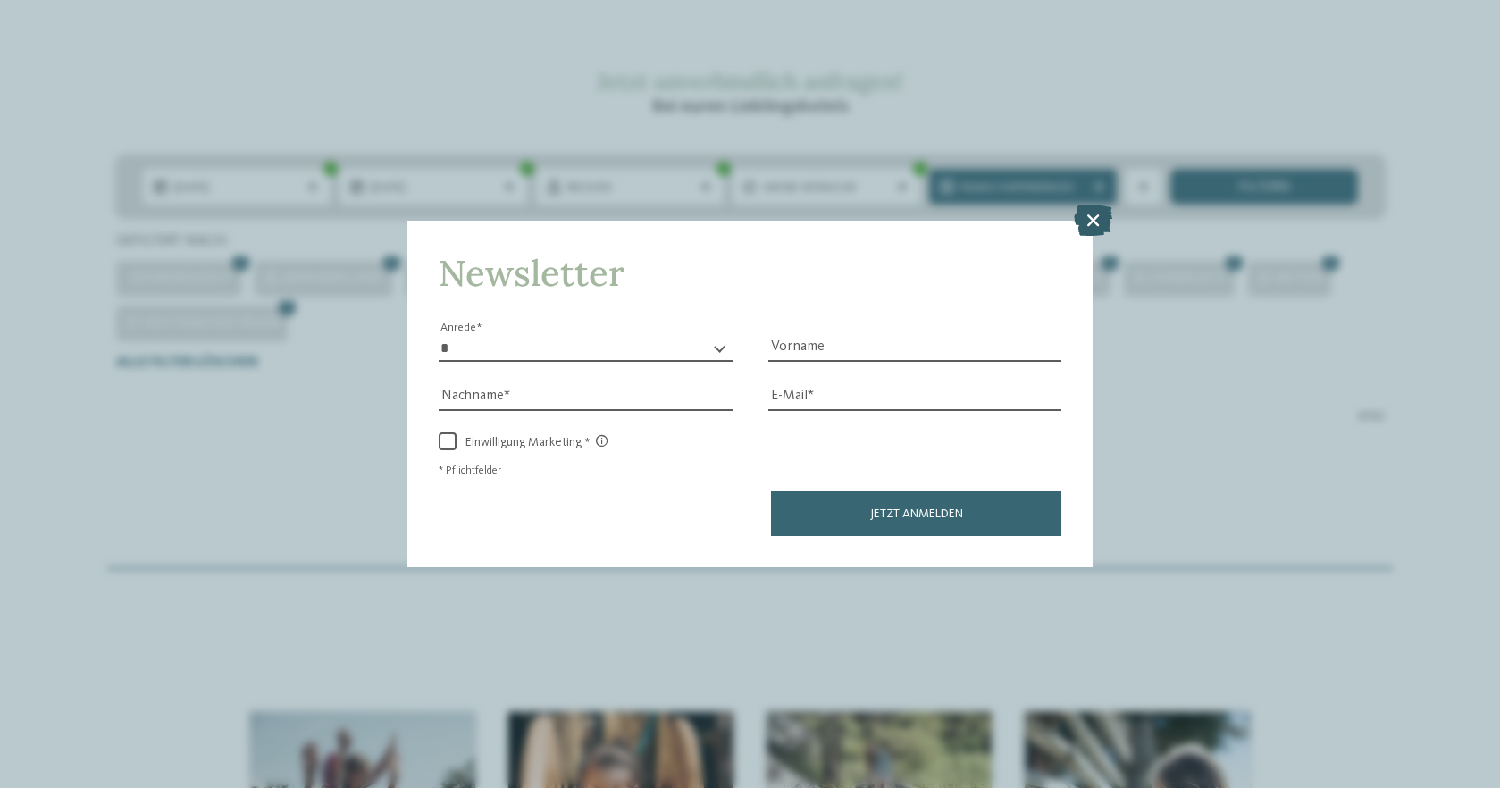
click at [1093, 204] on icon at bounding box center [1093, 219] width 38 height 31
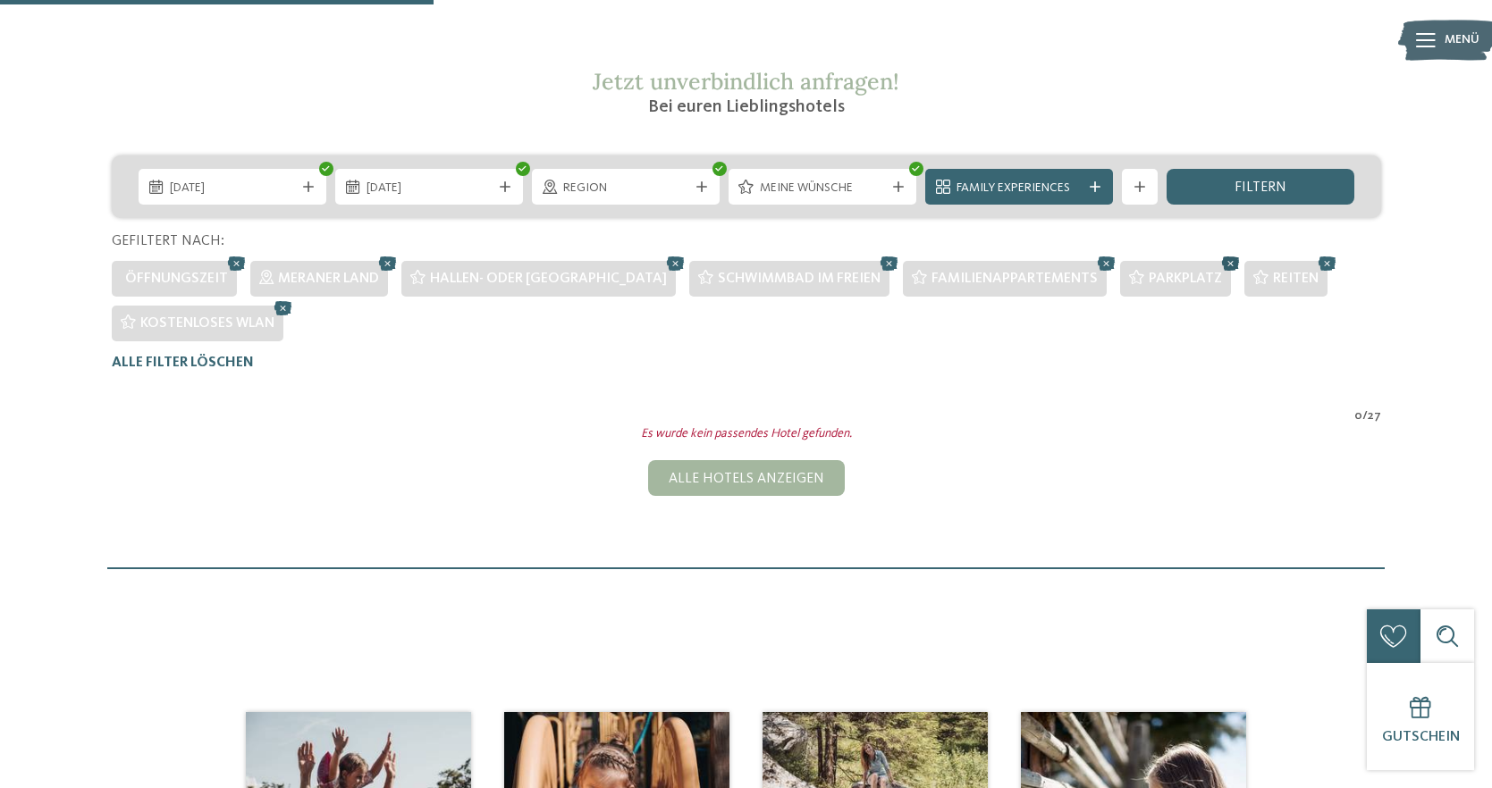
click at [1217, 264] on icon at bounding box center [1230, 263] width 27 height 23
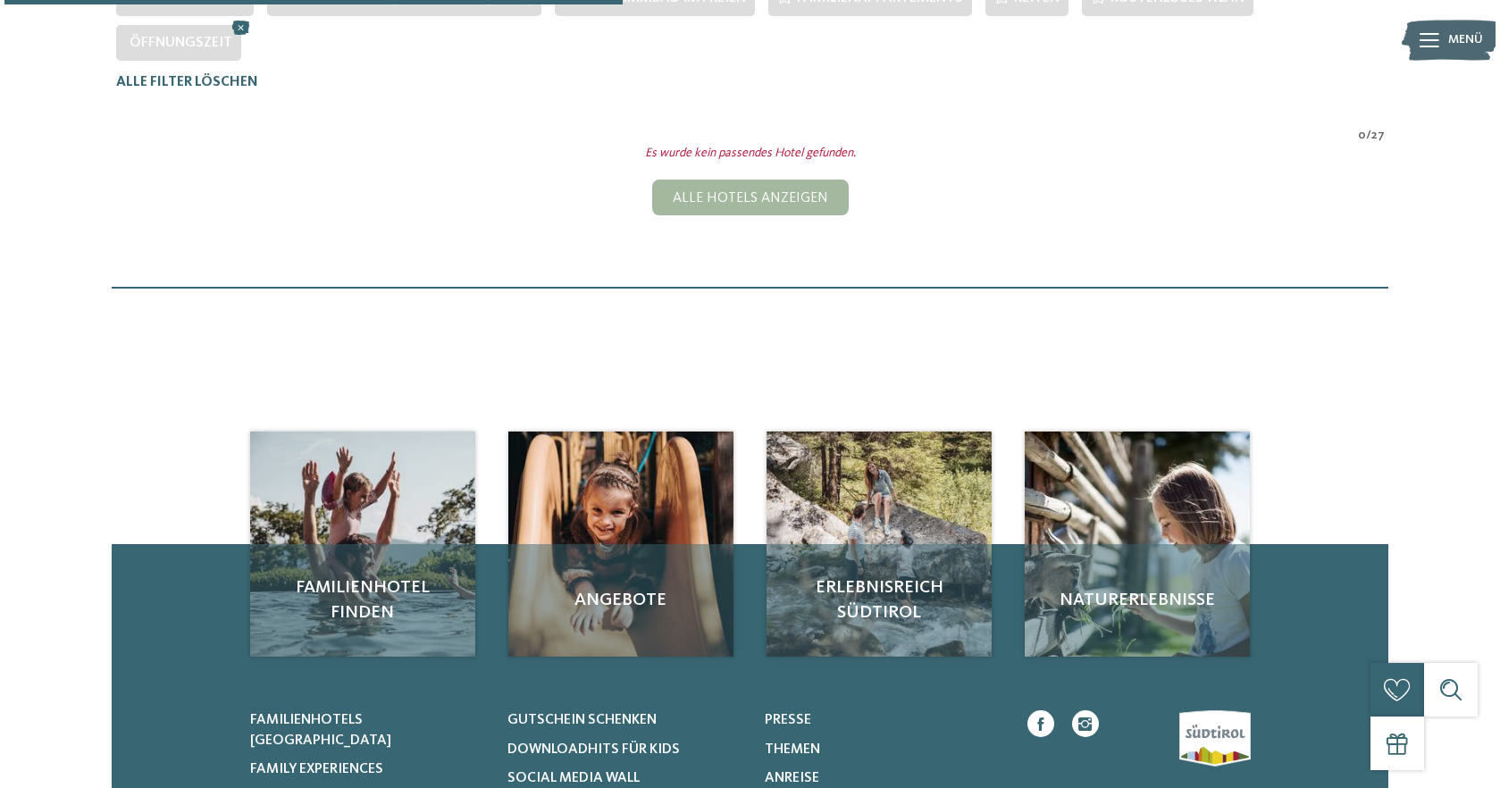
scroll to position [243, 0]
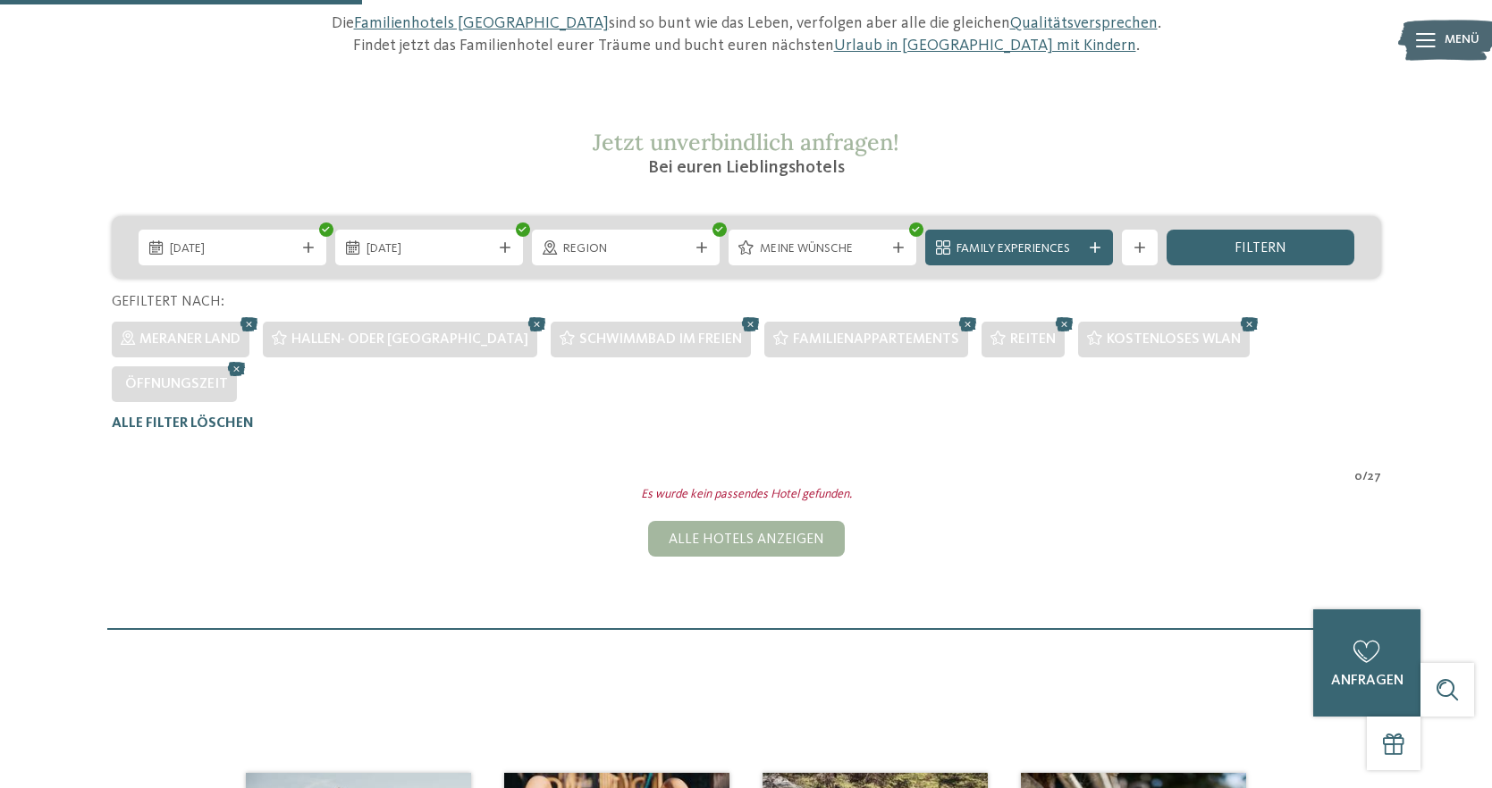
click at [228, 377] on span "Öffnungszeit" at bounding box center [176, 384] width 103 height 14
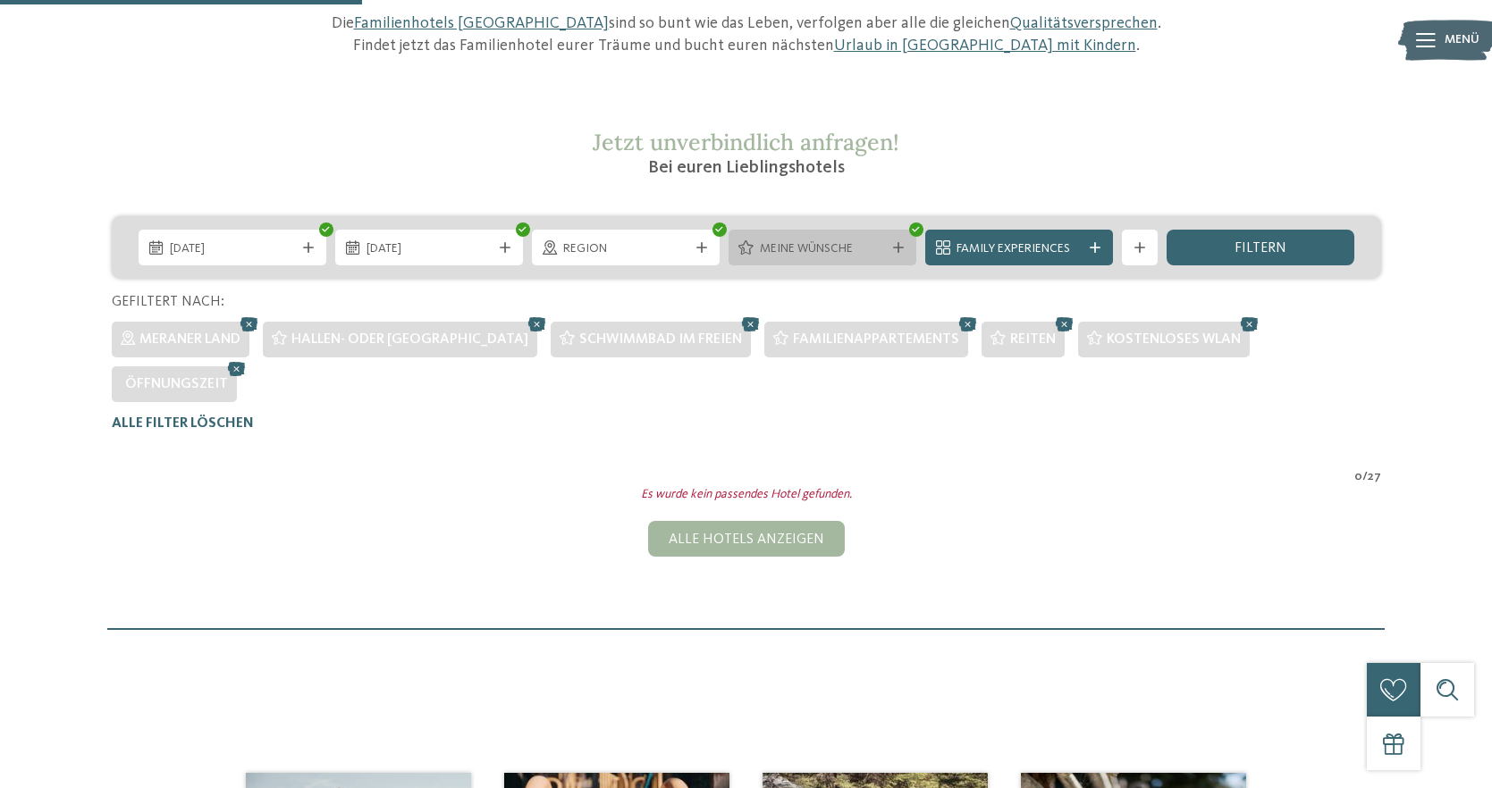
click at [829, 256] on span "Meine Wünsche" at bounding box center [822, 249] width 125 height 18
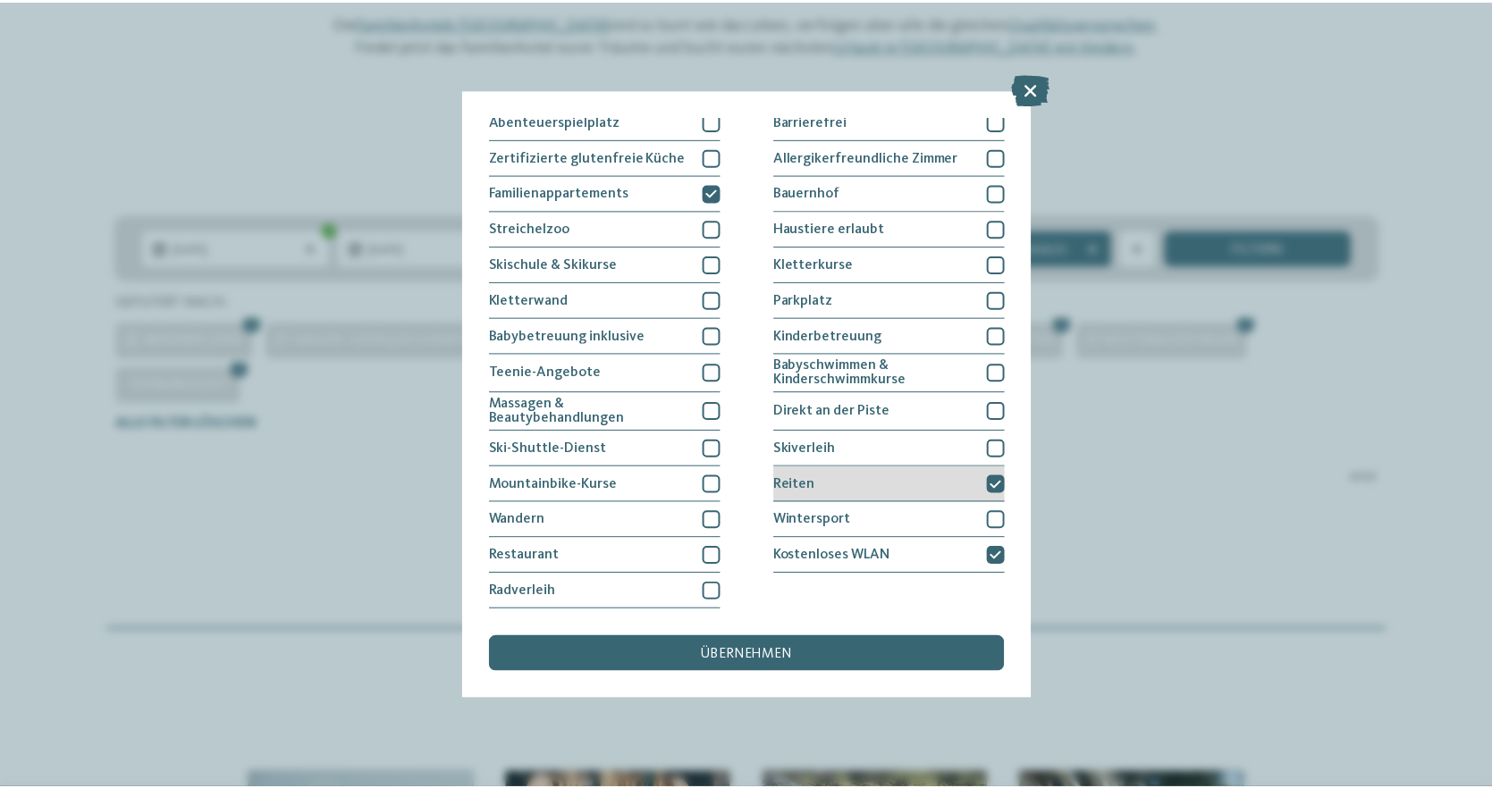
scroll to position [0, 0]
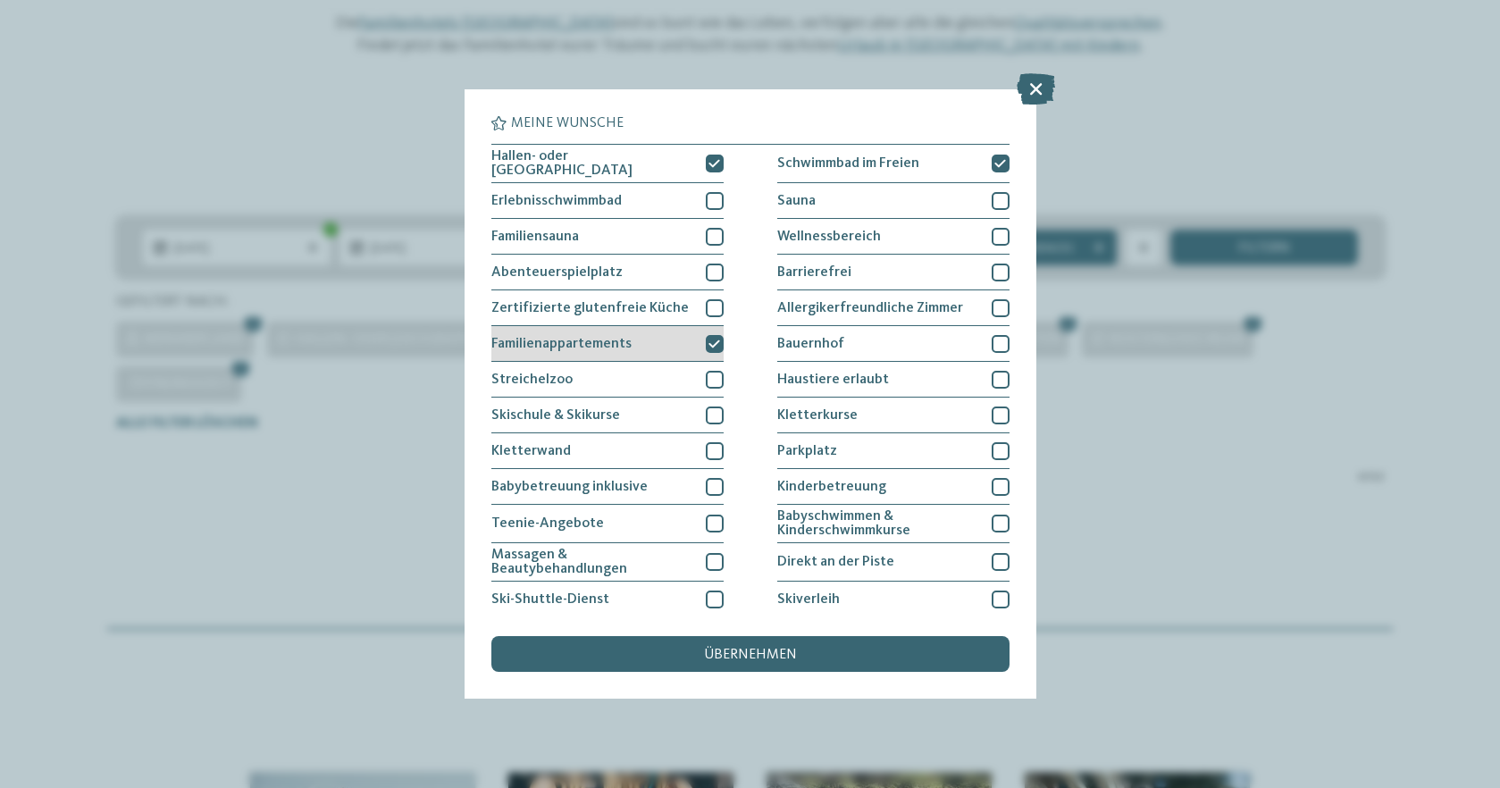
click at [709, 341] on icon at bounding box center [715, 344] width 12 height 11
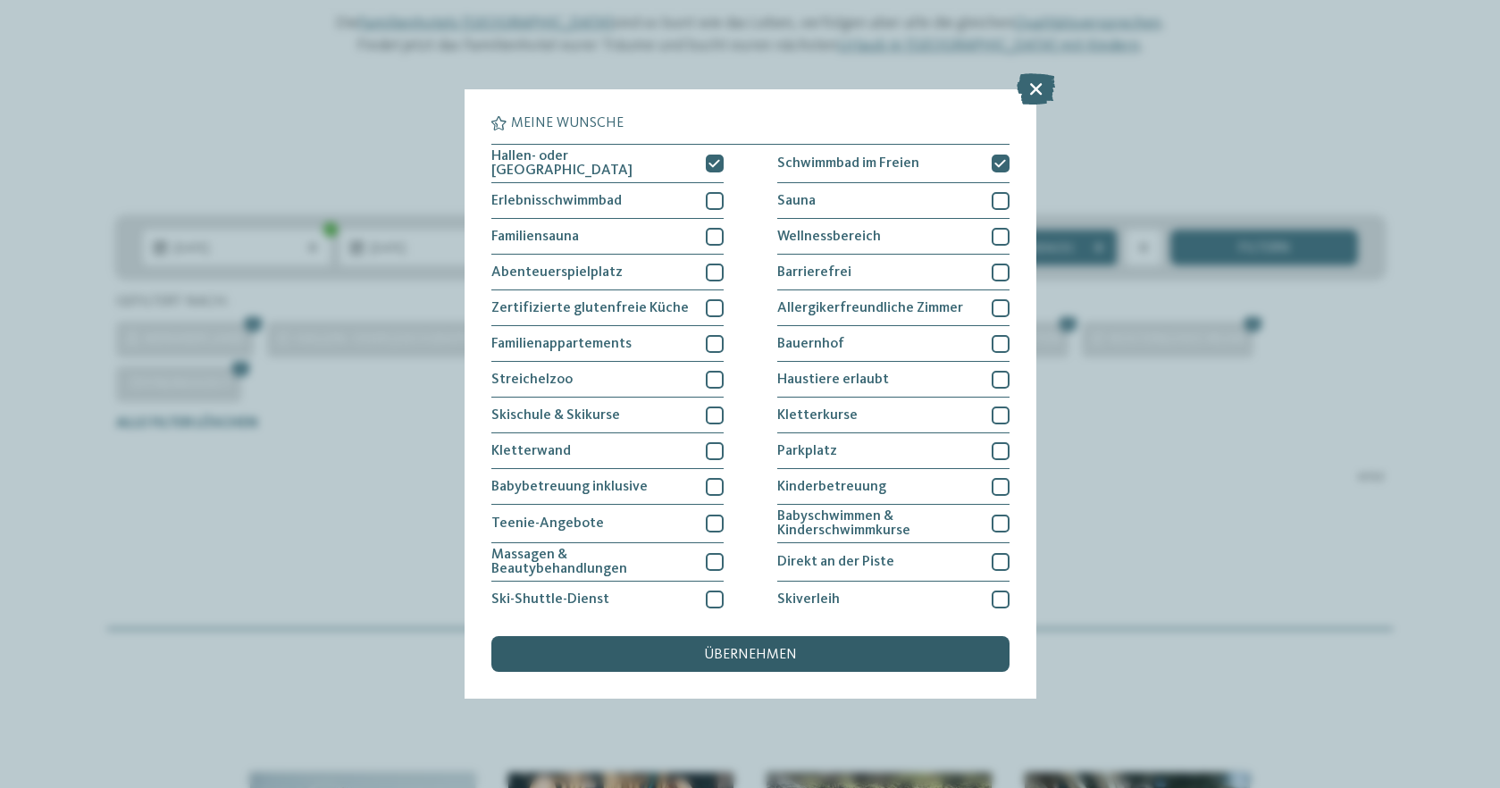
click at [743, 636] on div "übernehmen" at bounding box center [751, 654] width 518 height 36
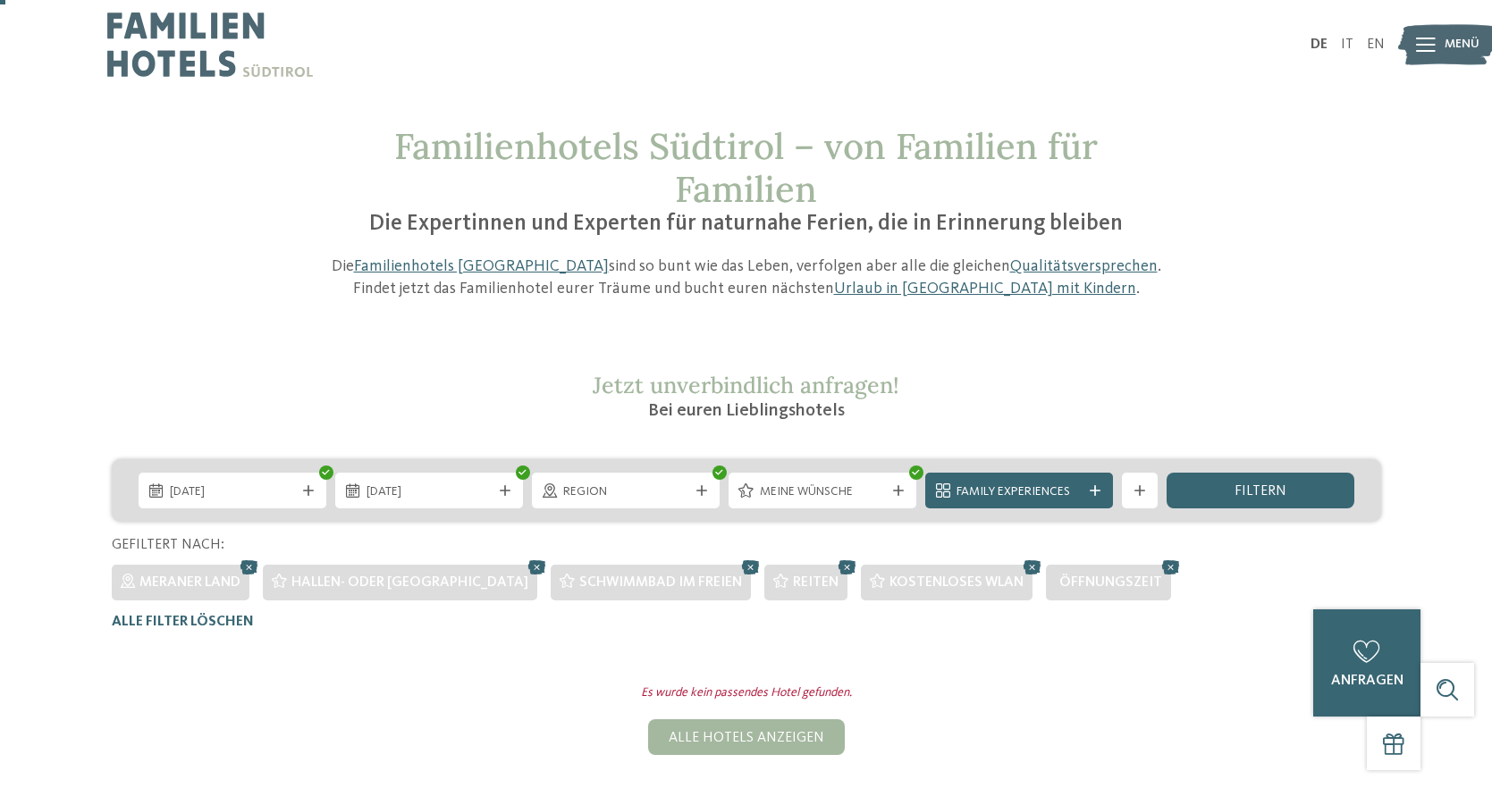
scroll to position [262, 0]
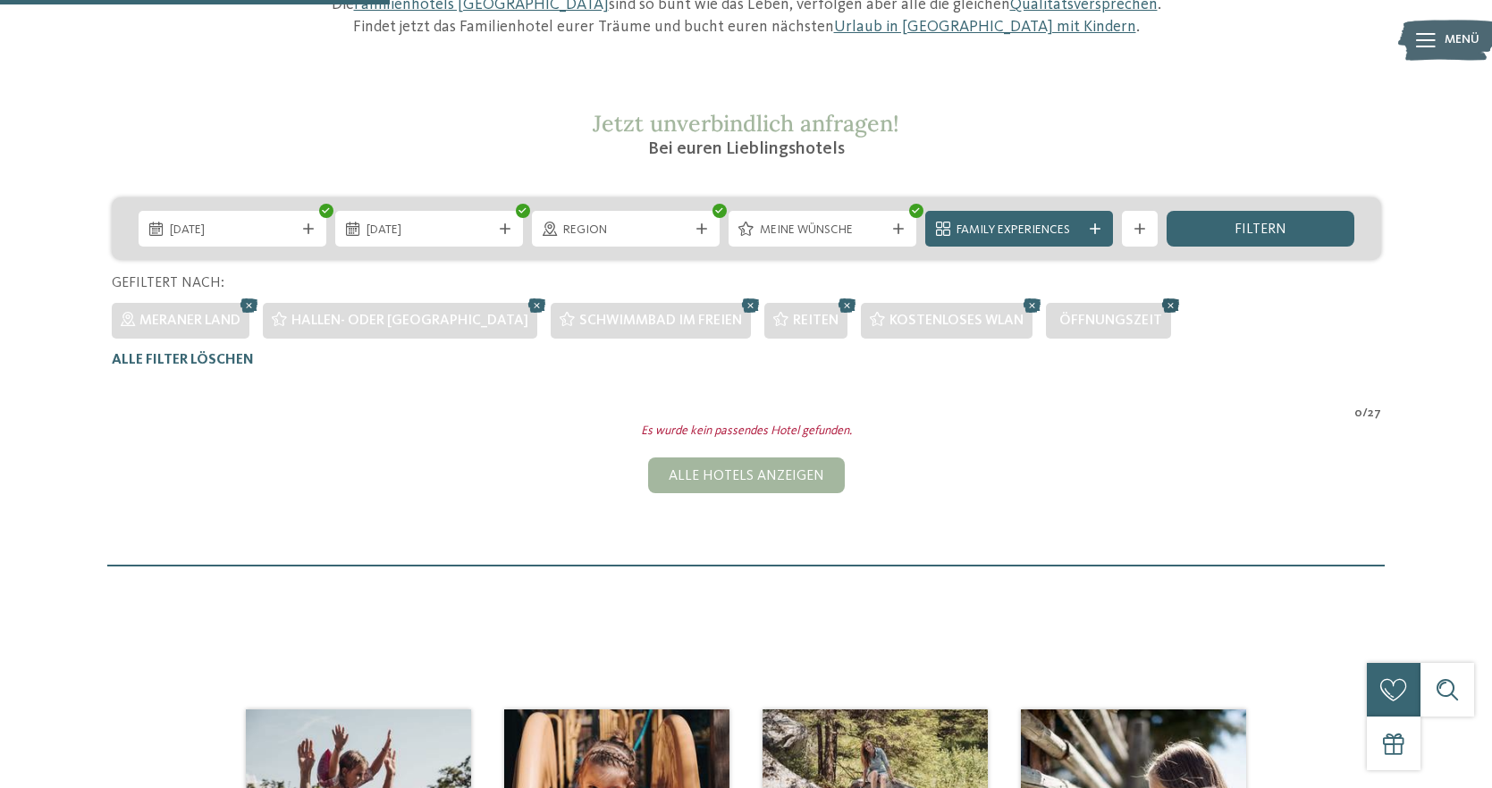
click at [1157, 304] on icon at bounding box center [1170, 305] width 27 height 23
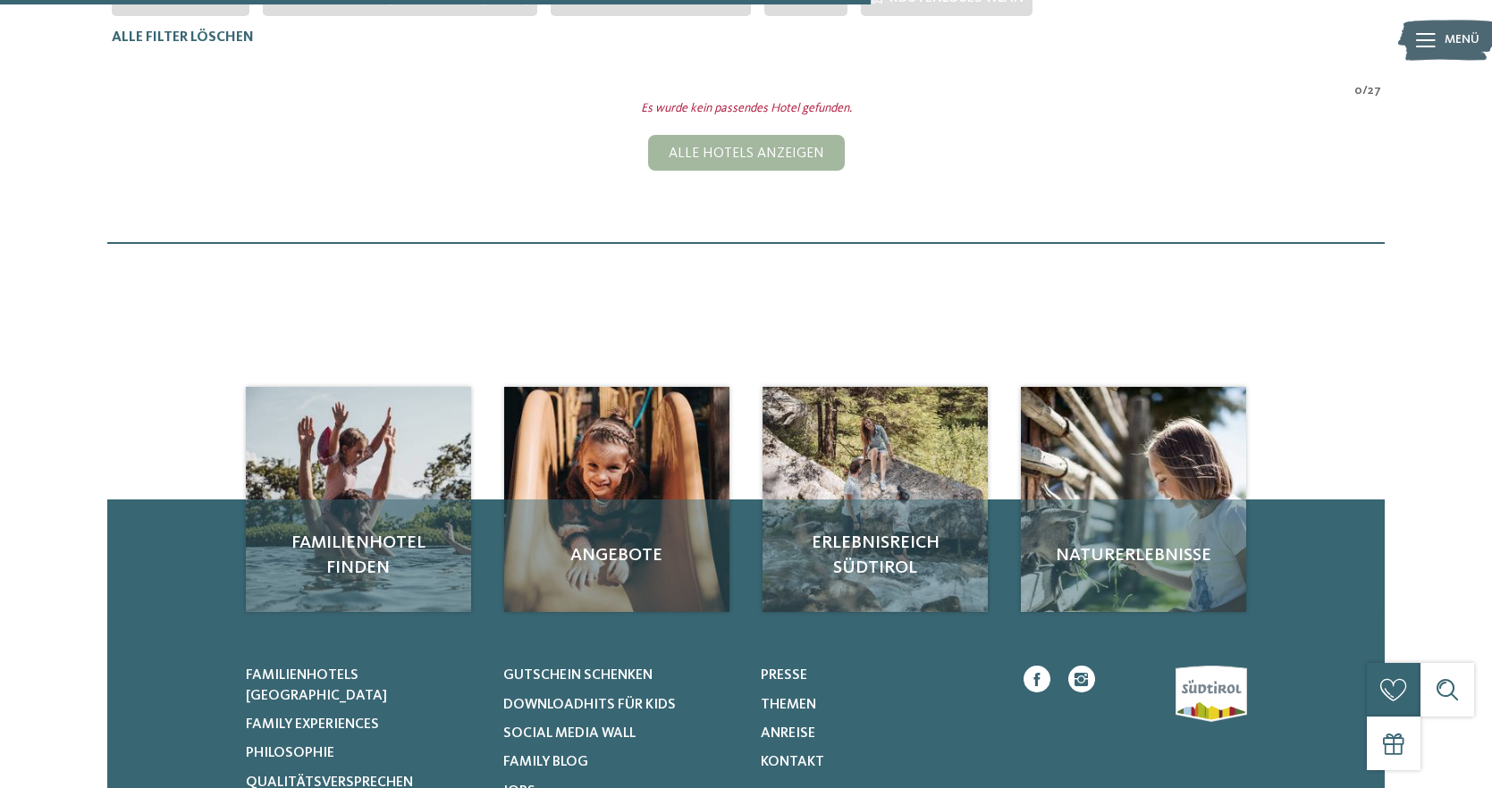
scroll to position [423, 0]
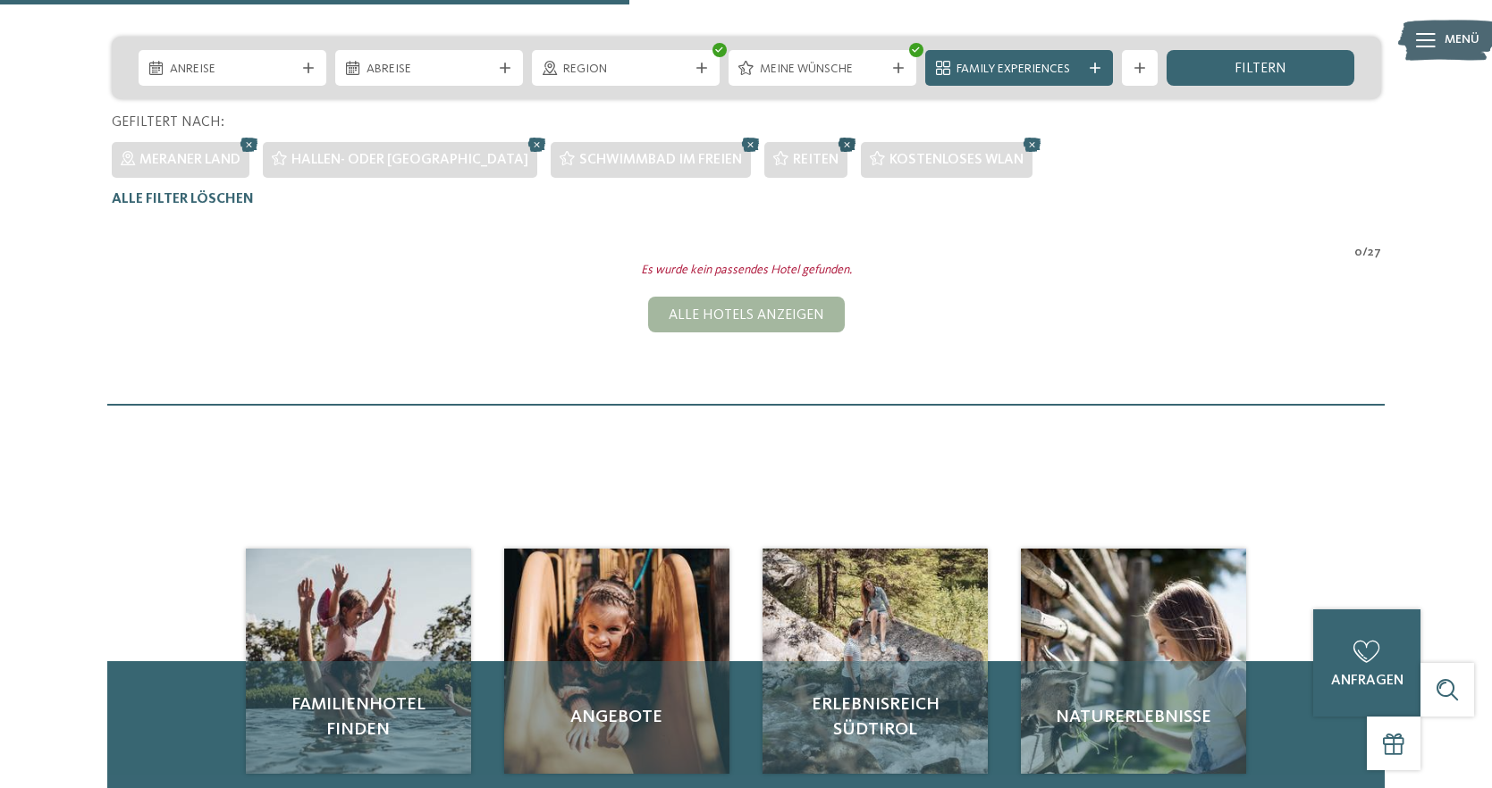
click at [834, 144] on icon at bounding box center [847, 144] width 27 height 23
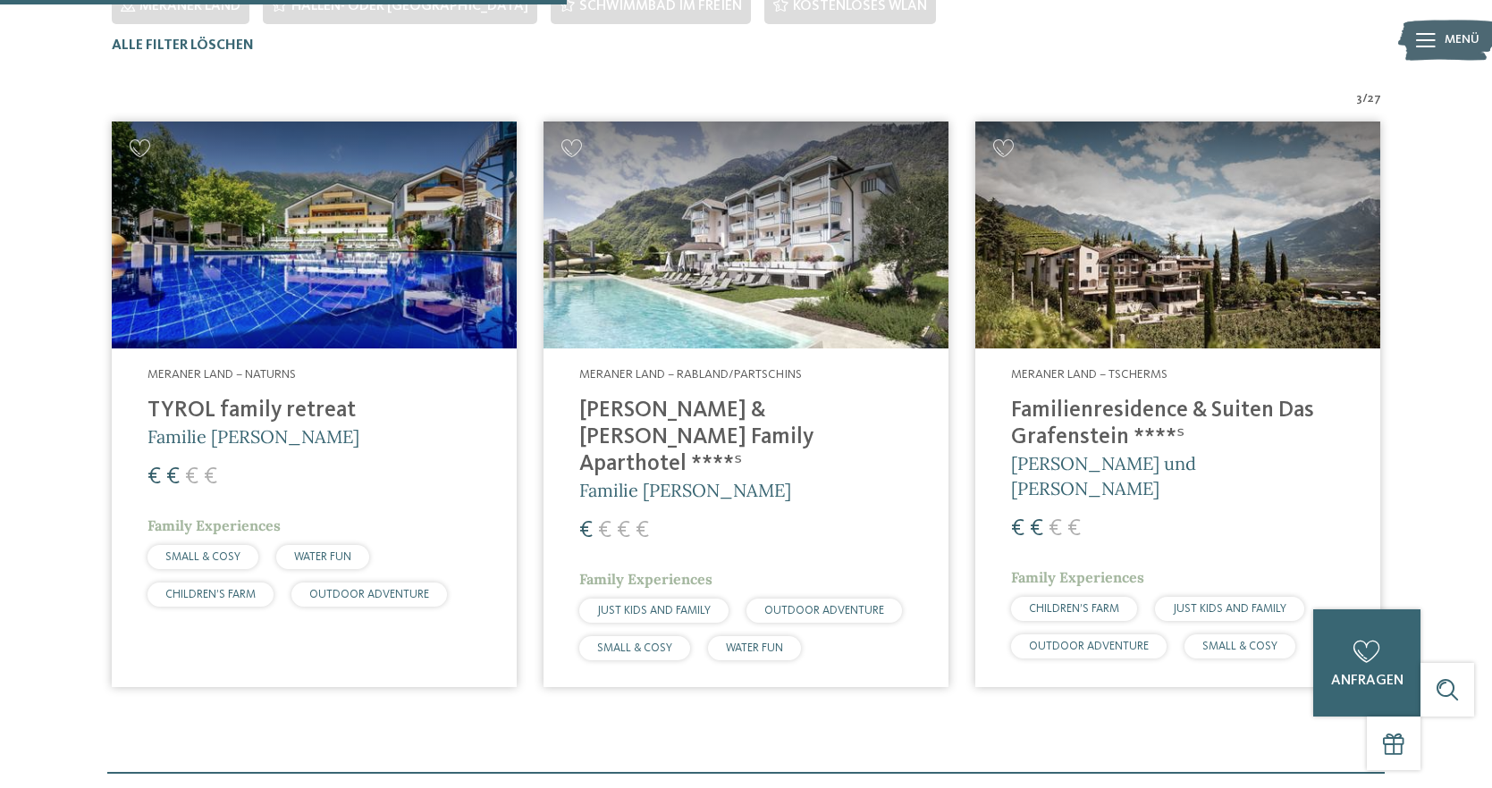
scroll to position [584, 0]
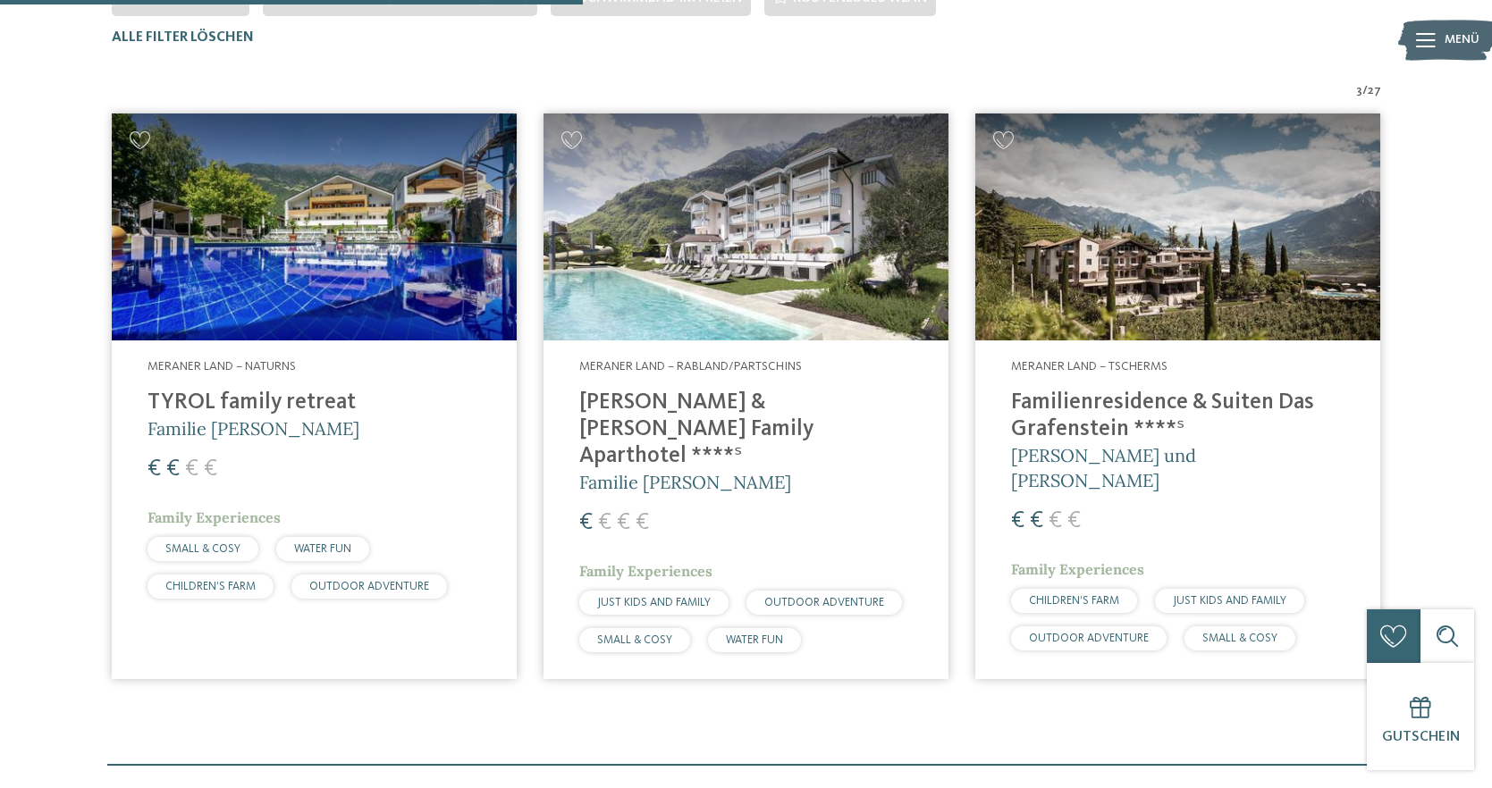
click at [757, 403] on h4 "[PERSON_NAME] & [PERSON_NAME] Family Aparthotel ****ˢ" at bounding box center [745, 430] width 333 height 80
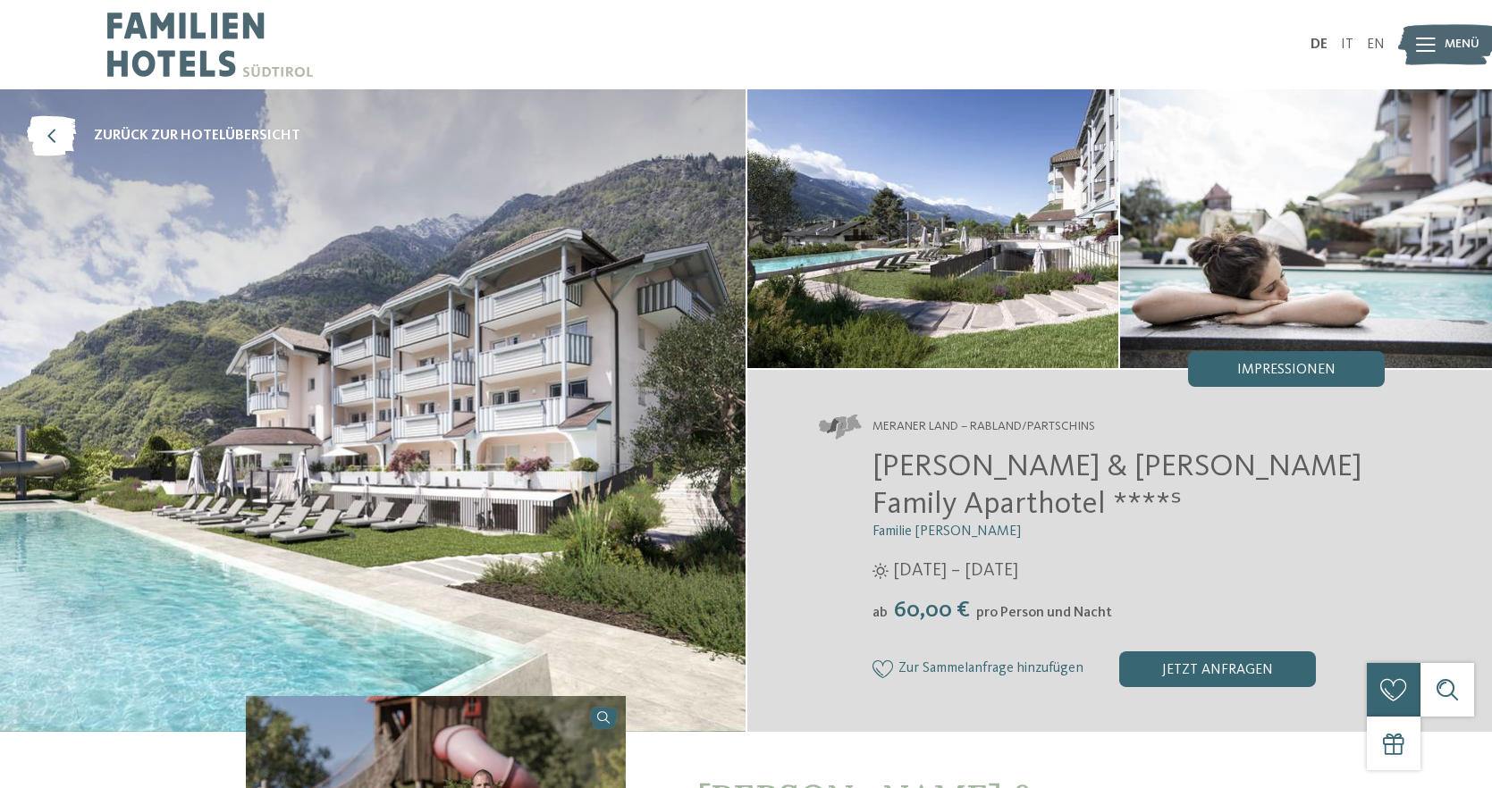
click at [483, 404] on img at bounding box center [372, 410] width 745 height 643
click at [573, 342] on img at bounding box center [372, 410] width 745 height 643
click at [631, 301] on img at bounding box center [372, 410] width 745 height 643
click at [1251, 373] on span "Impressionen" at bounding box center [1286, 370] width 98 height 14
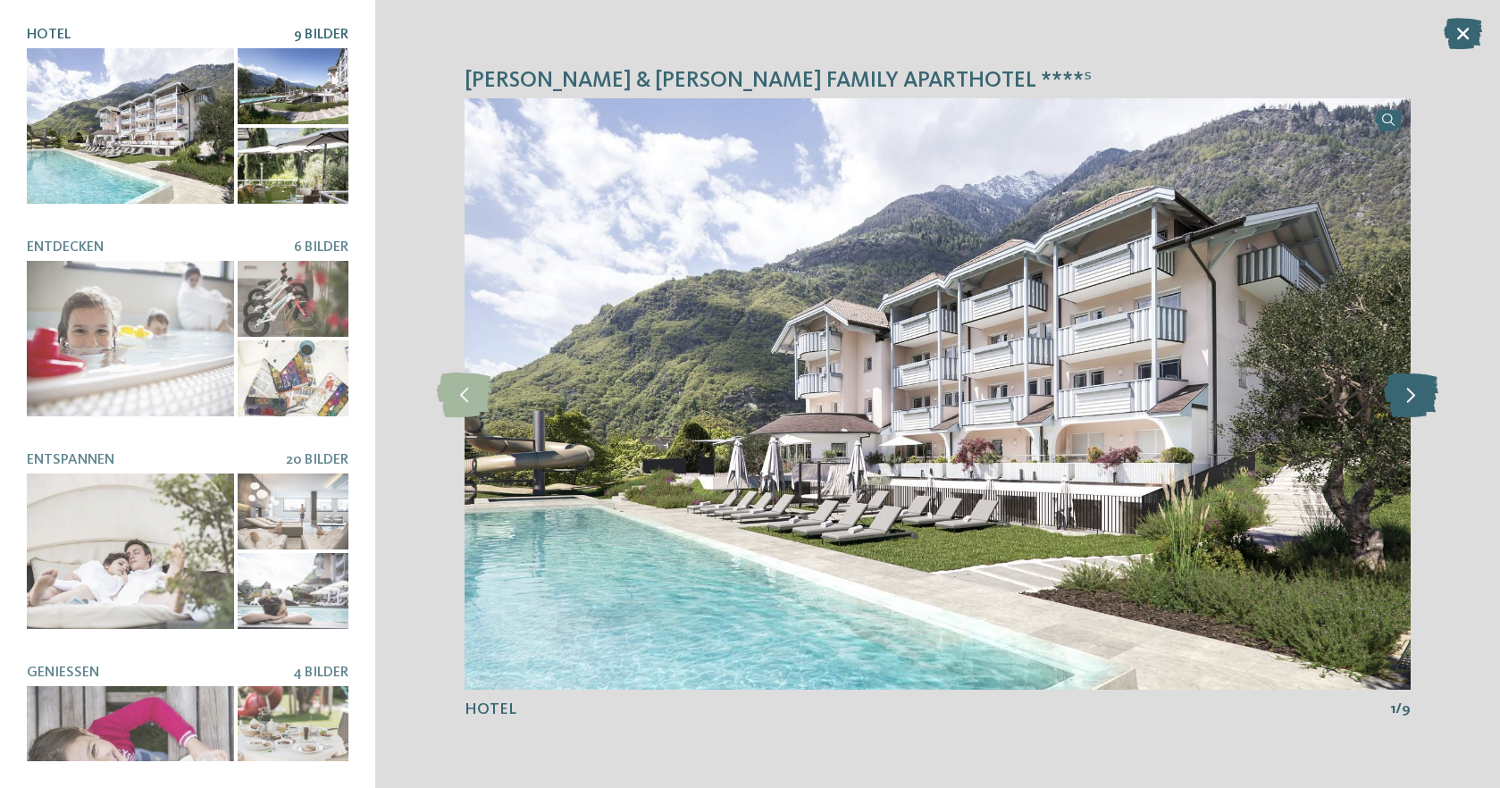
click at [1416, 399] on icon at bounding box center [1411, 394] width 55 height 45
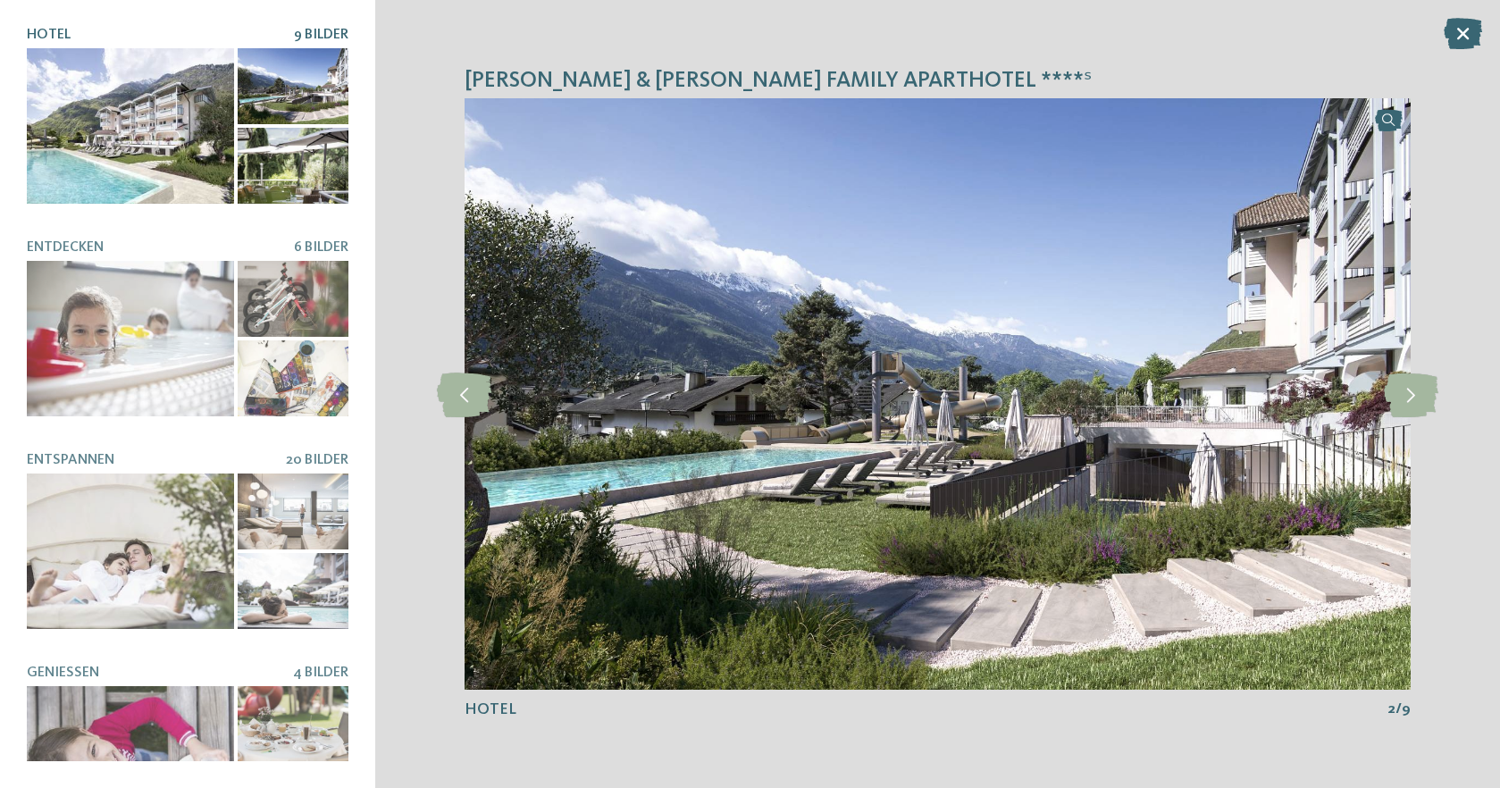
click at [787, 440] on img at bounding box center [938, 394] width 946 height 592
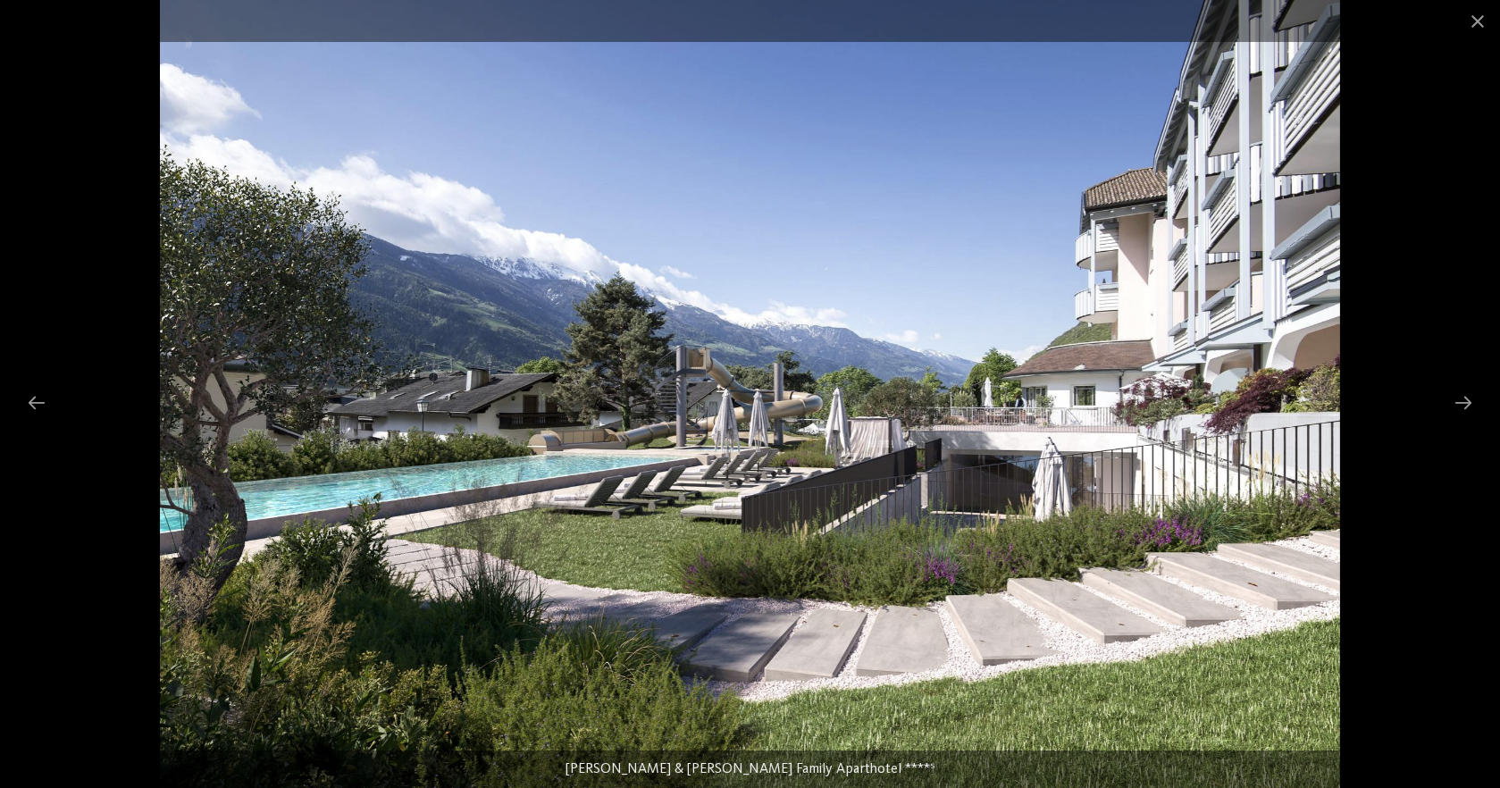
click at [590, 443] on img at bounding box center [750, 394] width 1181 height 788
click at [1458, 399] on div at bounding box center [1464, 402] width 38 height 35
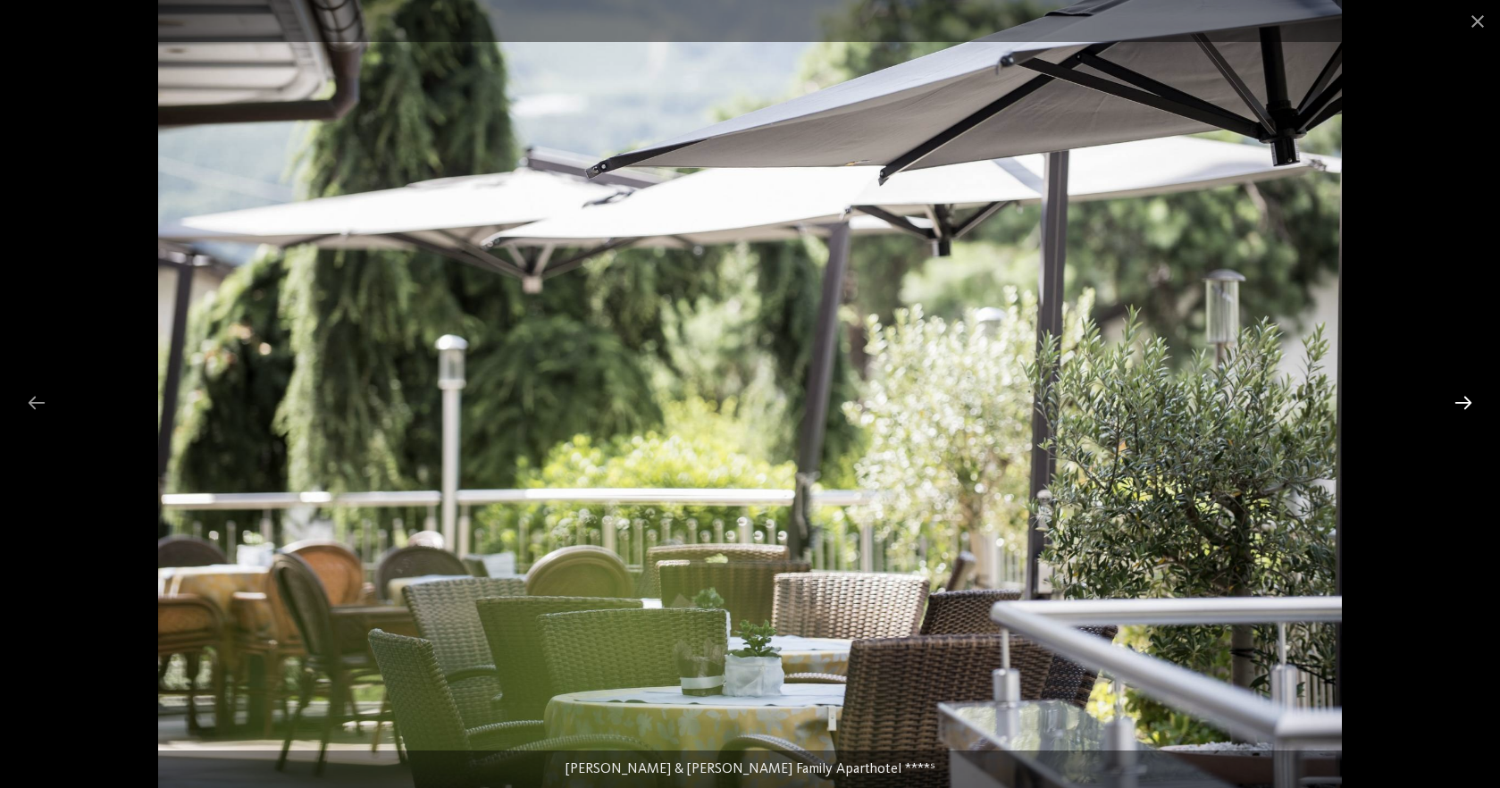
click at [1458, 399] on div at bounding box center [1464, 402] width 38 height 35
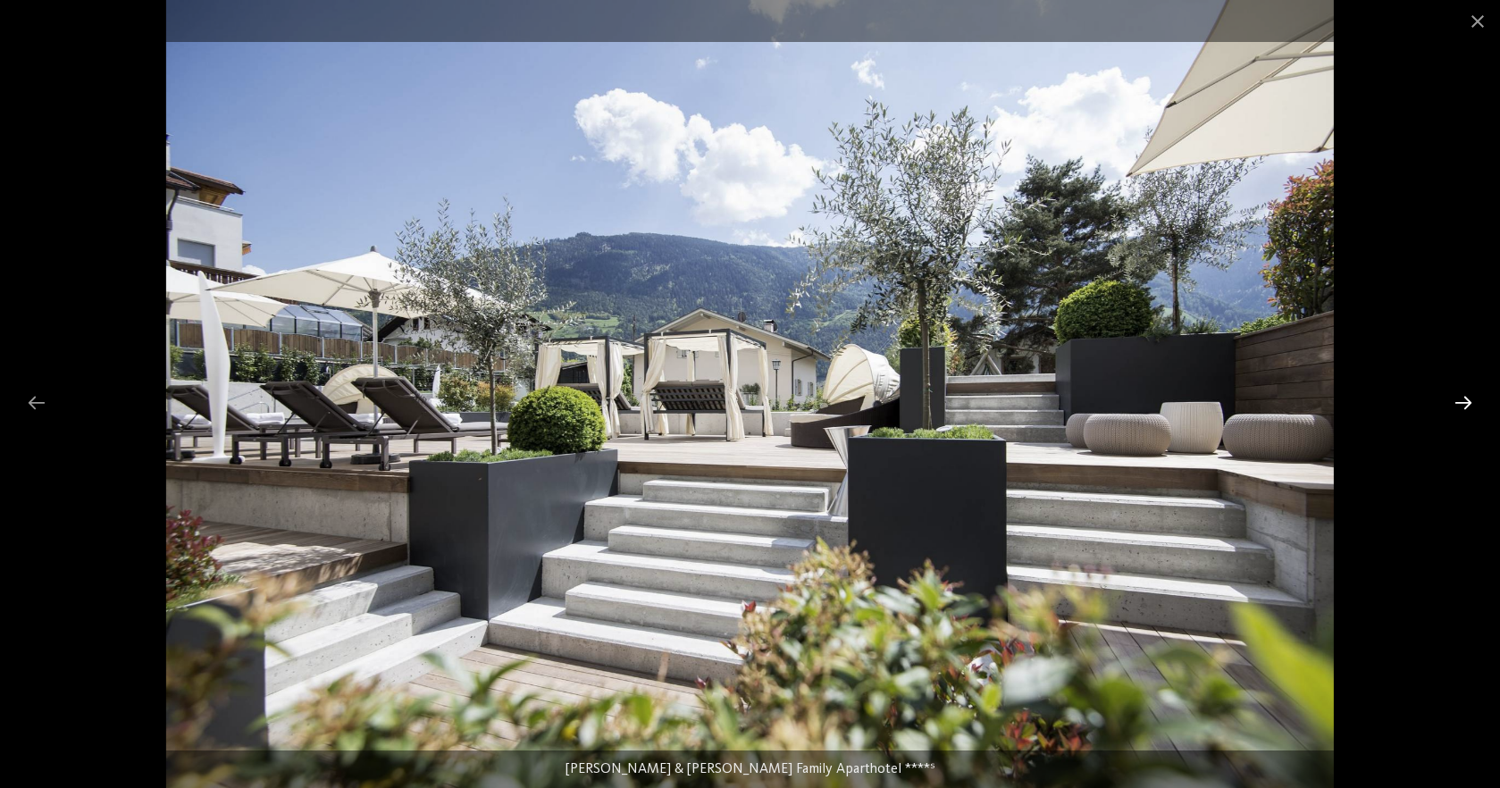
click at [1458, 399] on div at bounding box center [1464, 402] width 38 height 35
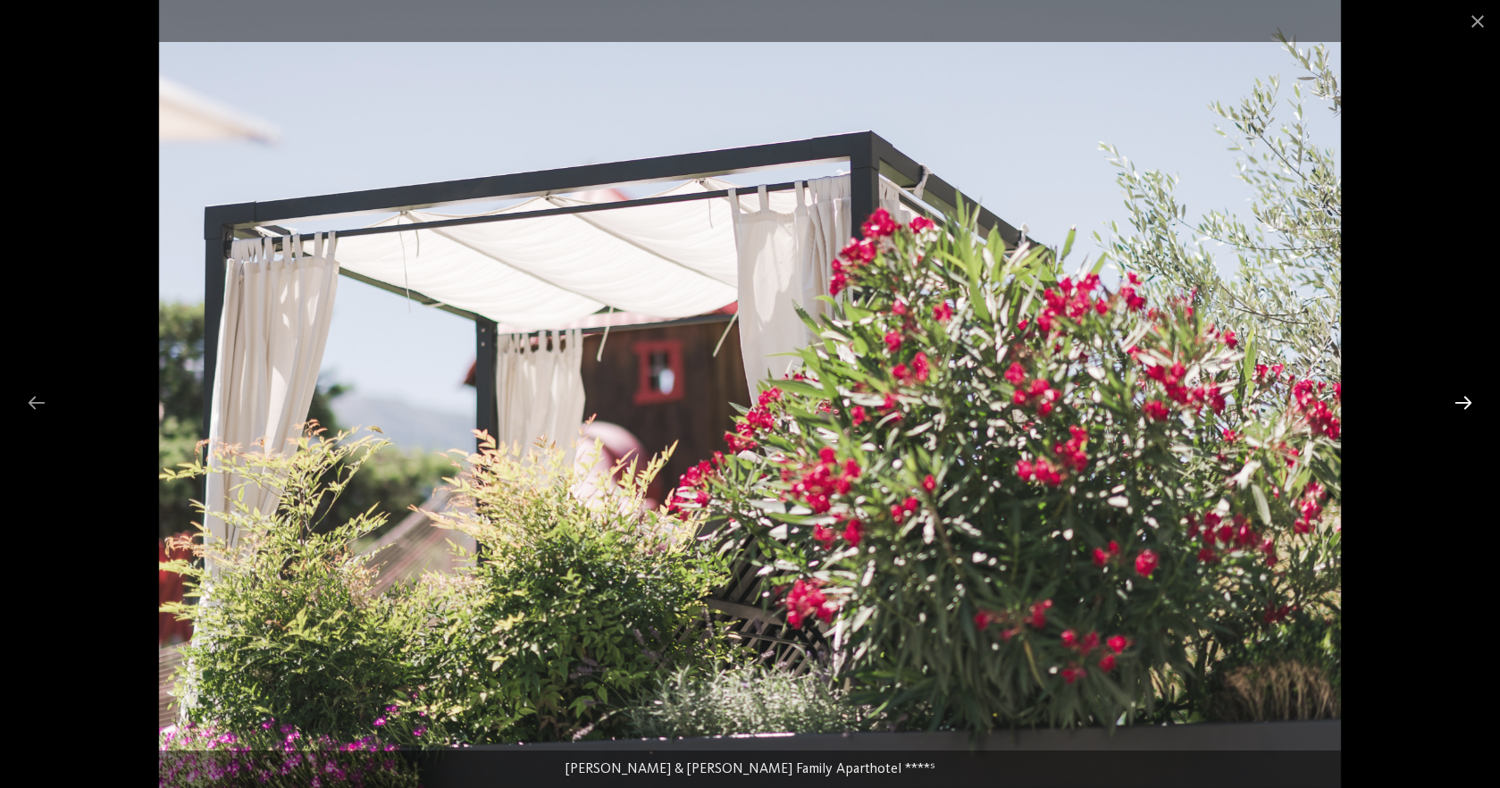
click at [1458, 399] on div at bounding box center [1464, 402] width 38 height 35
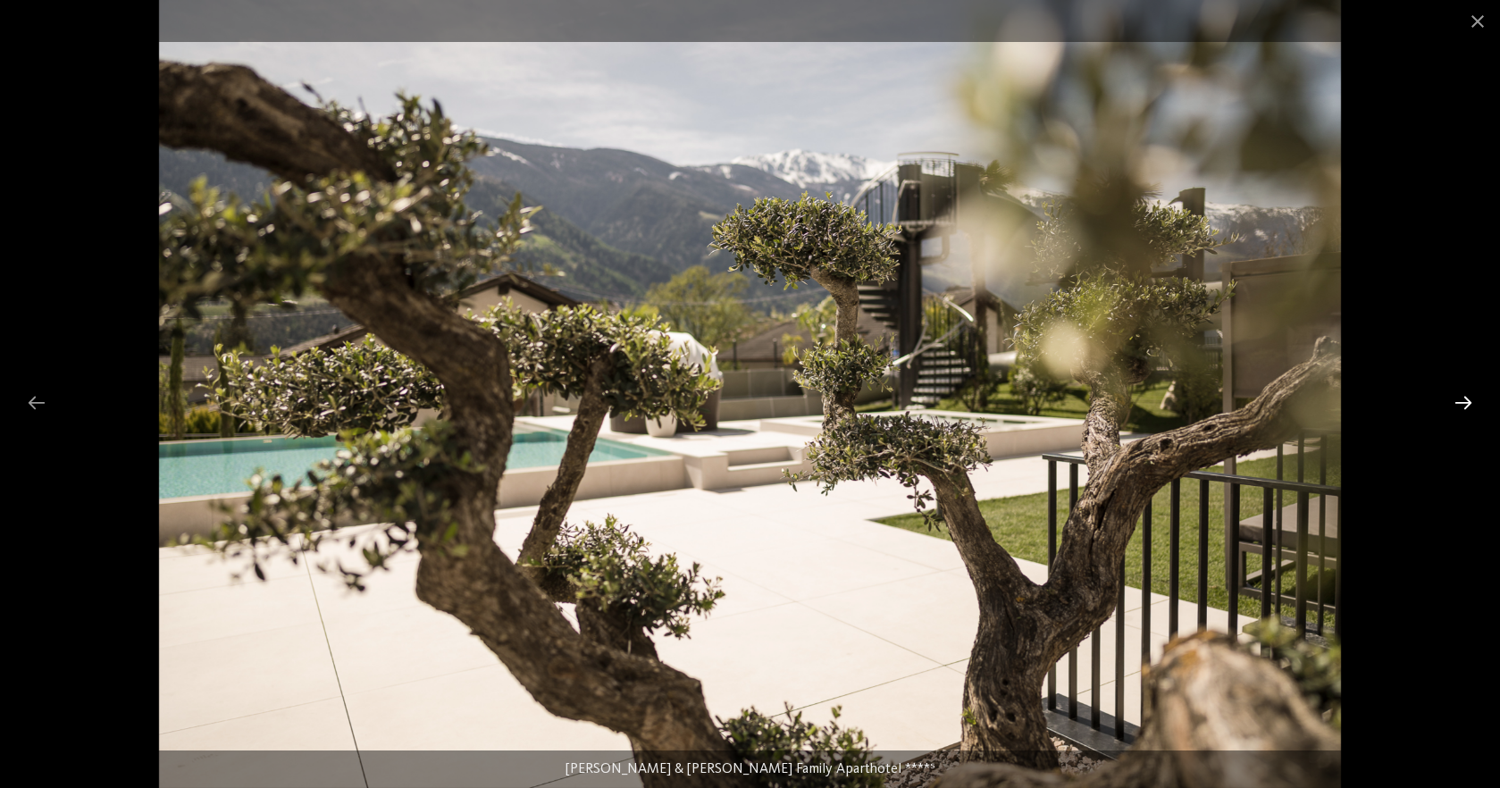
click at [1458, 399] on div at bounding box center [1464, 402] width 38 height 35
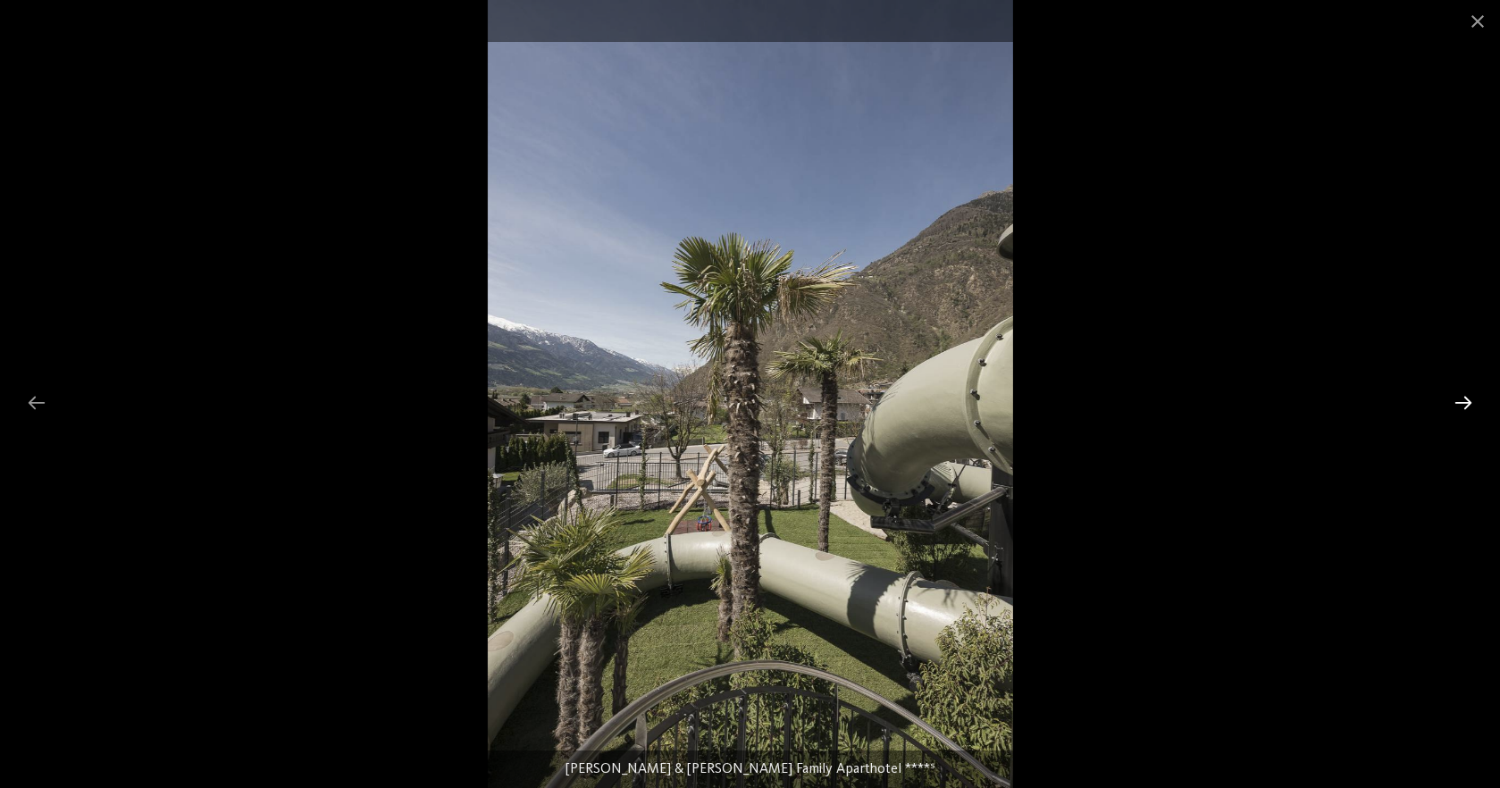
click at [1458, 399] on div at bounding box center [1464, 402] width 38 height 35
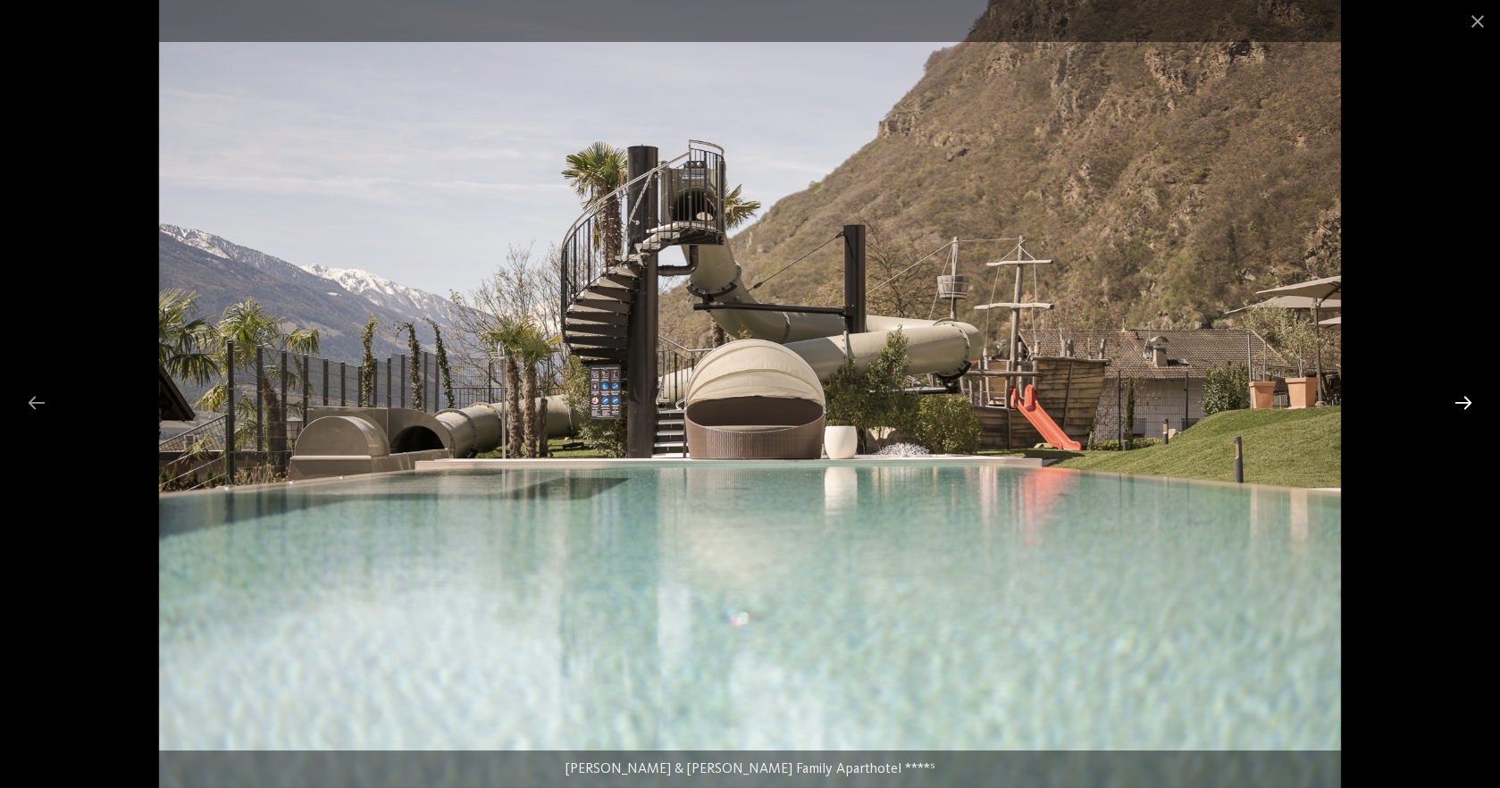
click at [1466, 399] on div at bounding box center [1464, 402] width 38 height 35
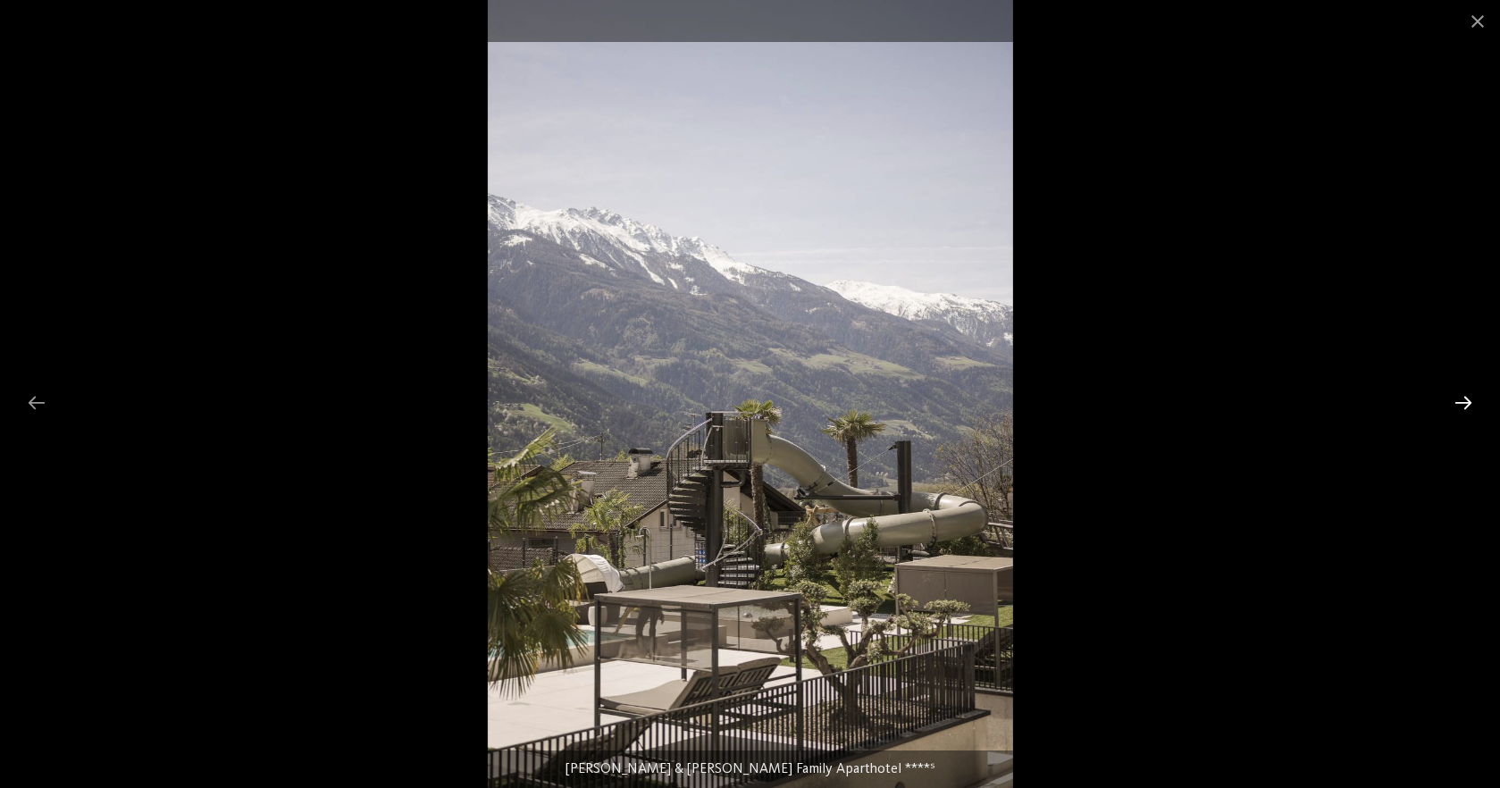
click at [1466, 399] on div at bounding box center [1464, 402] width 38 height 35
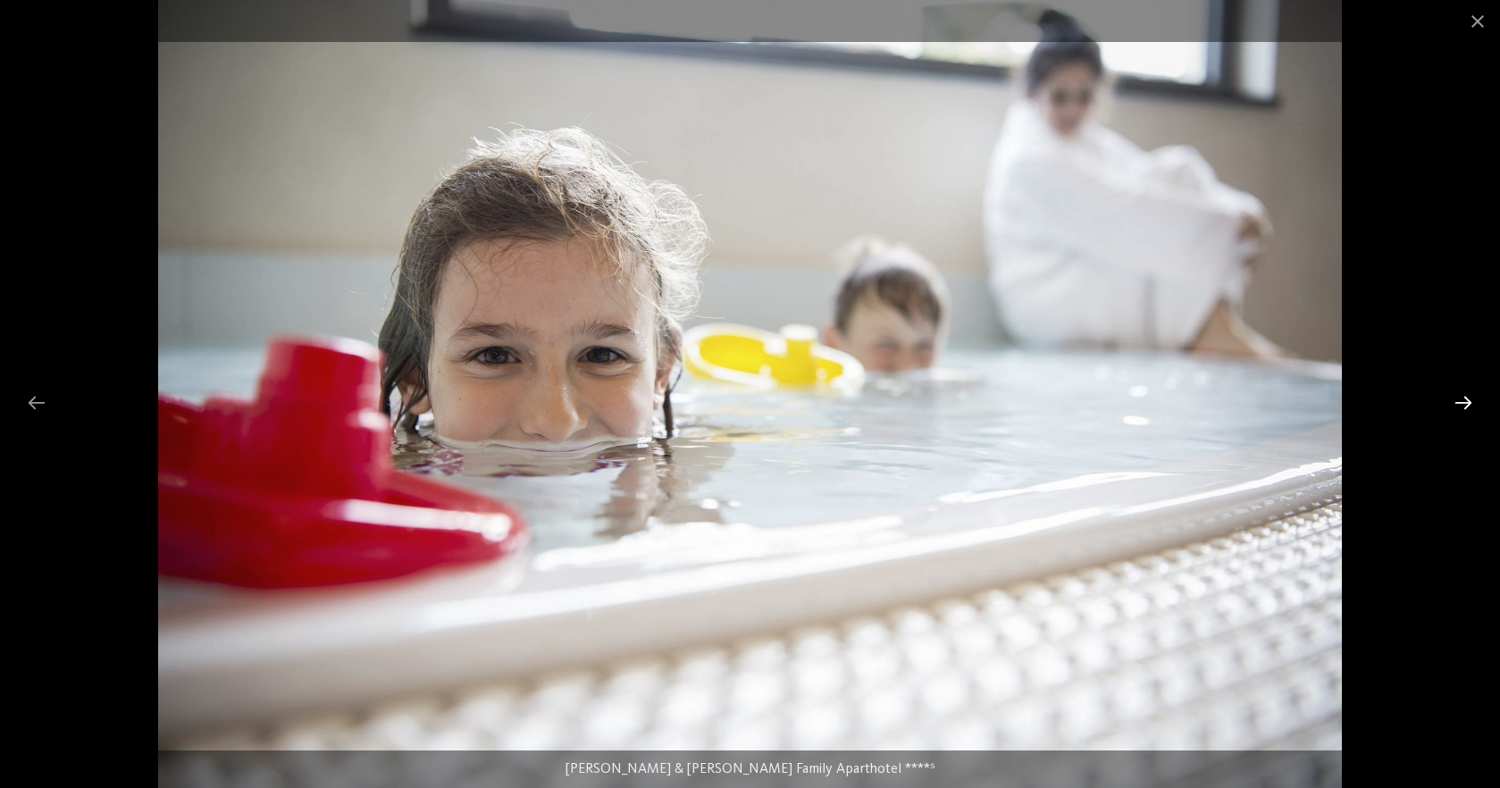
click at [1466, 399] on div at bounding box center [1464, 402] width 38 height 35
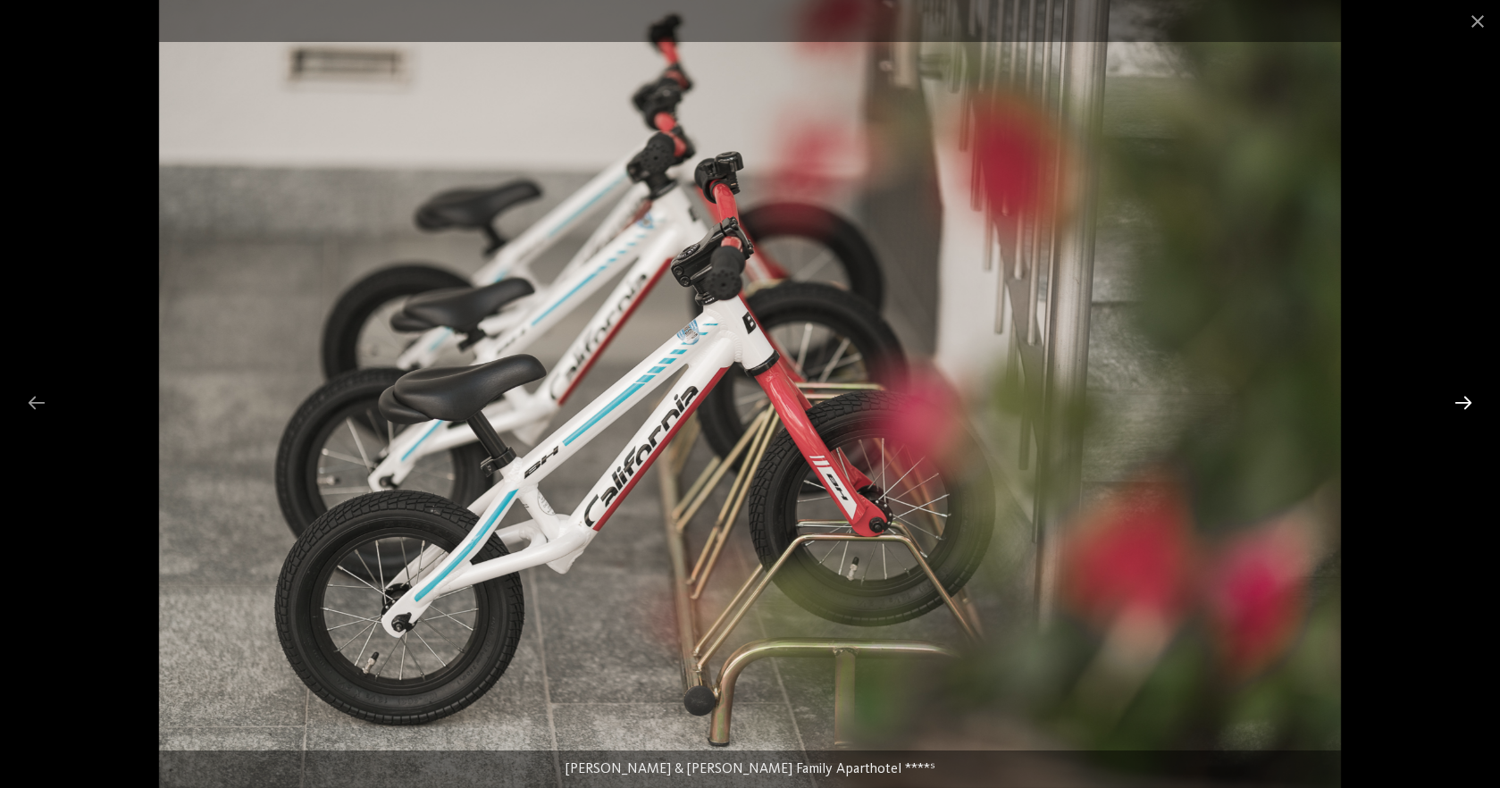
click at [1466, 399] on div at bounding box center [1464, 402] width 38 height 35
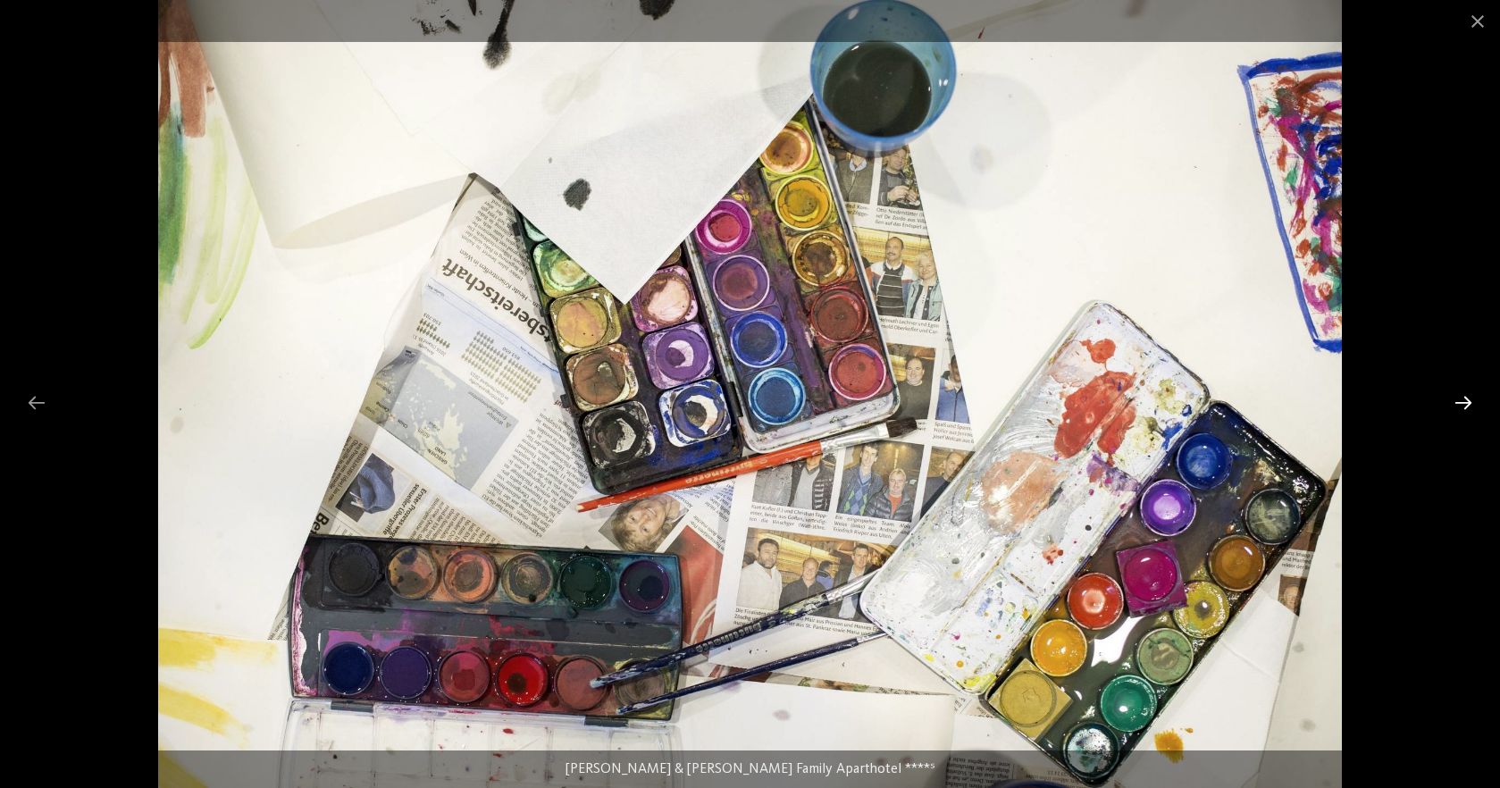
click at [1466, 399] on div at bounding box center [1464, 402] width 38 height 35
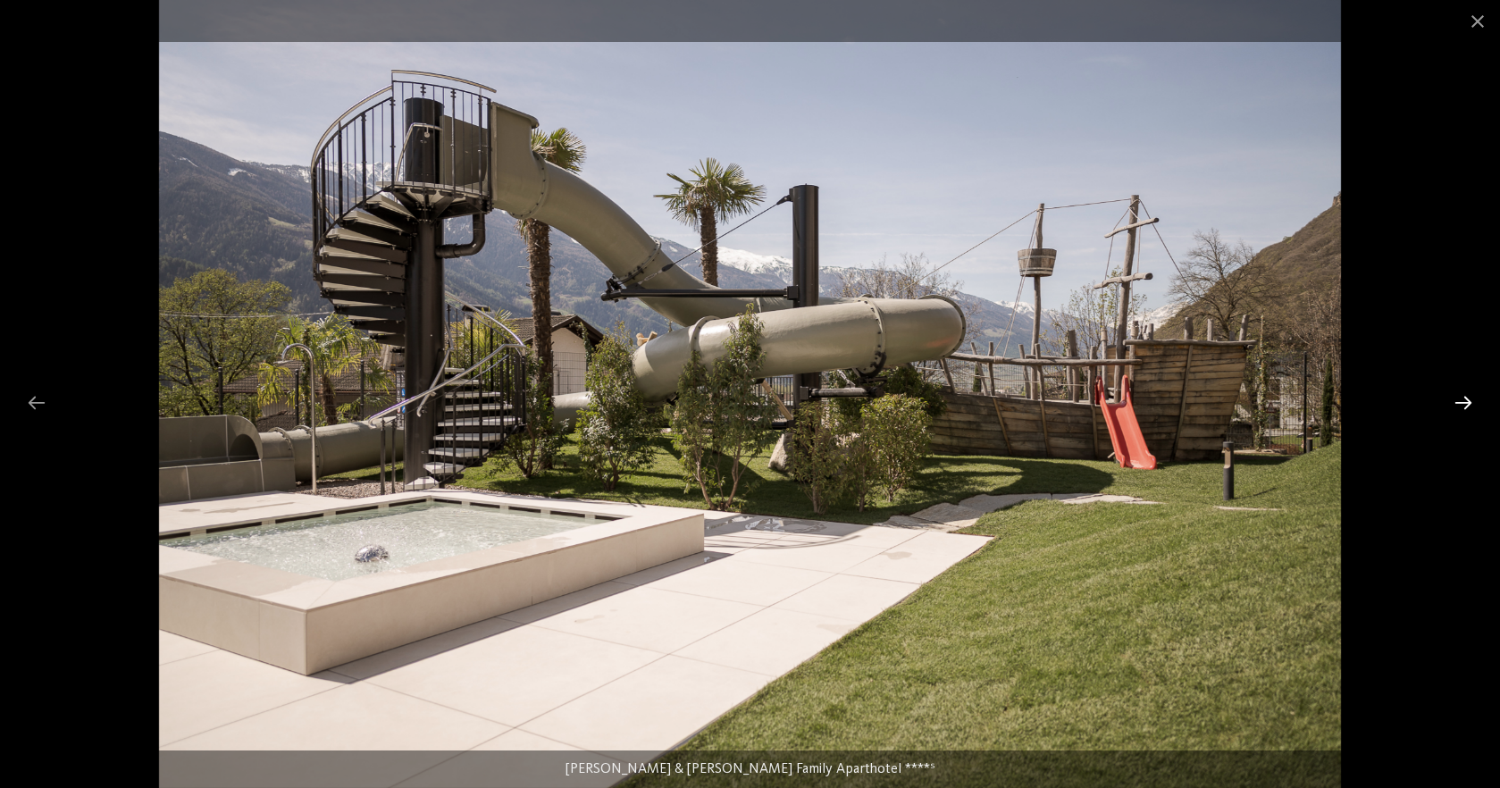
click at [1466, 399] on div at bounding box center [1464, 402] width 38 height 35
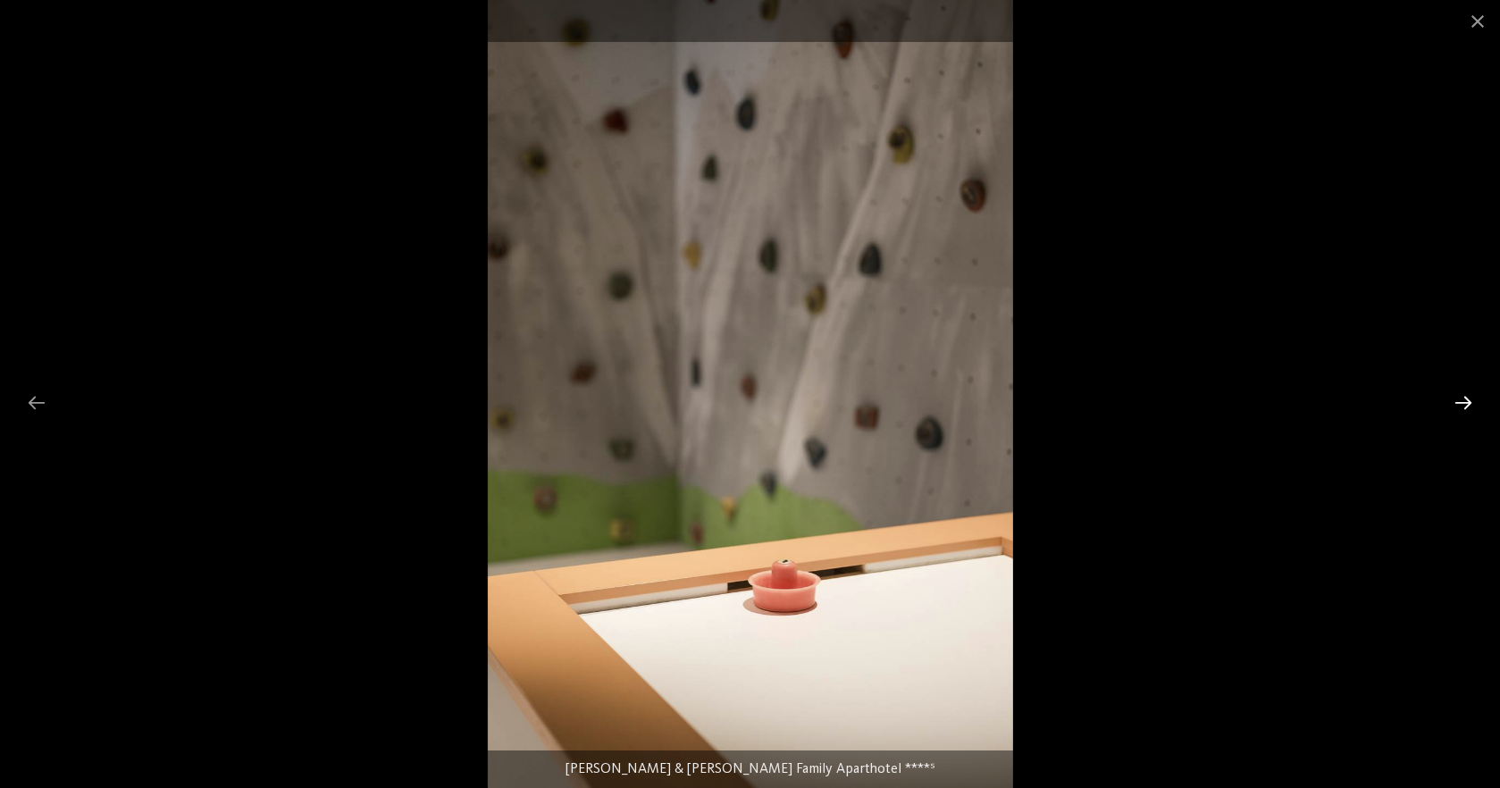
click at [1466, 399] on div at bounding box center [1464, 402] width 38 height 35
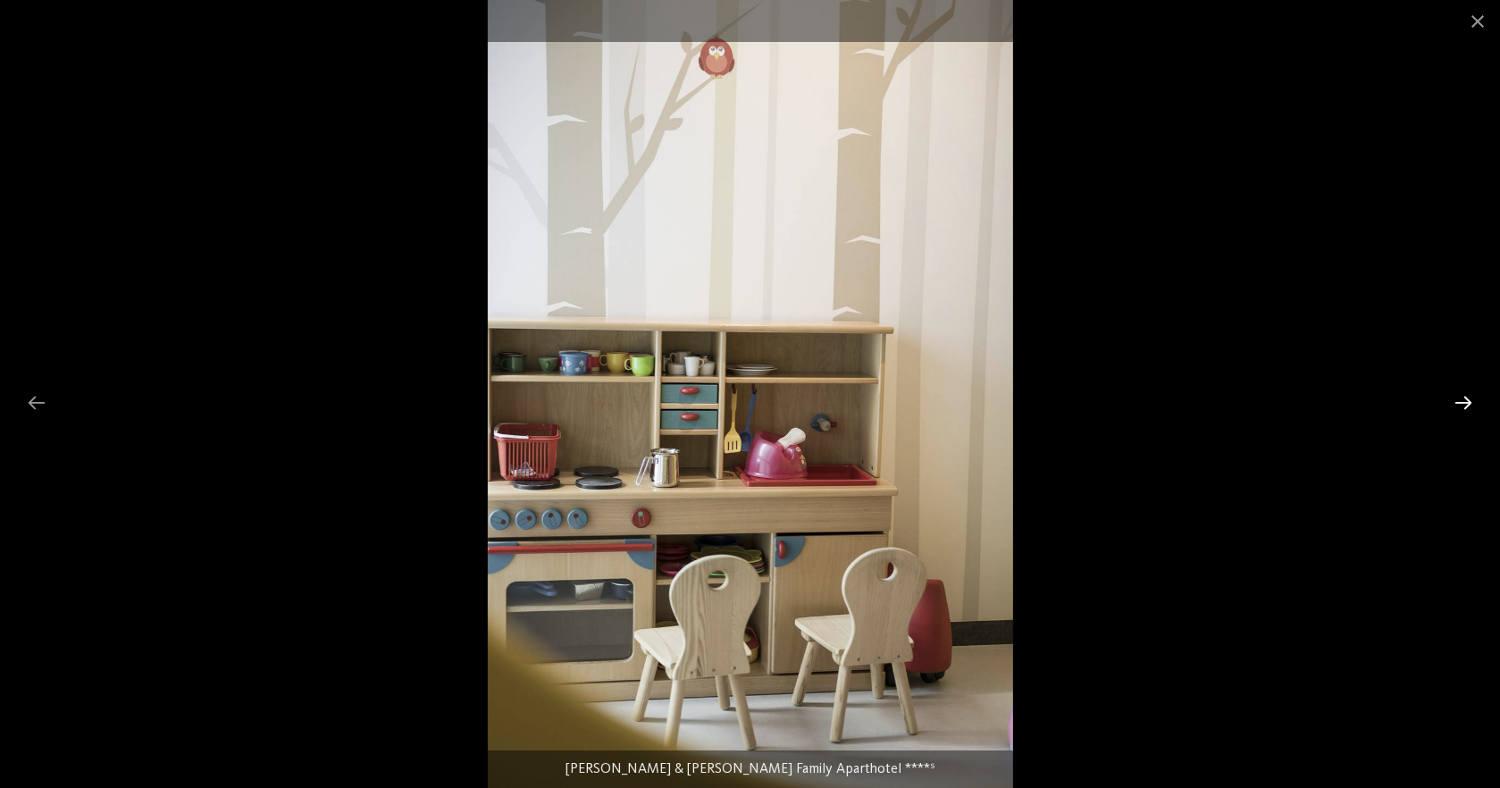
click at [1466, 399] on div at bounding box center [1464, 402] width 38 height 35
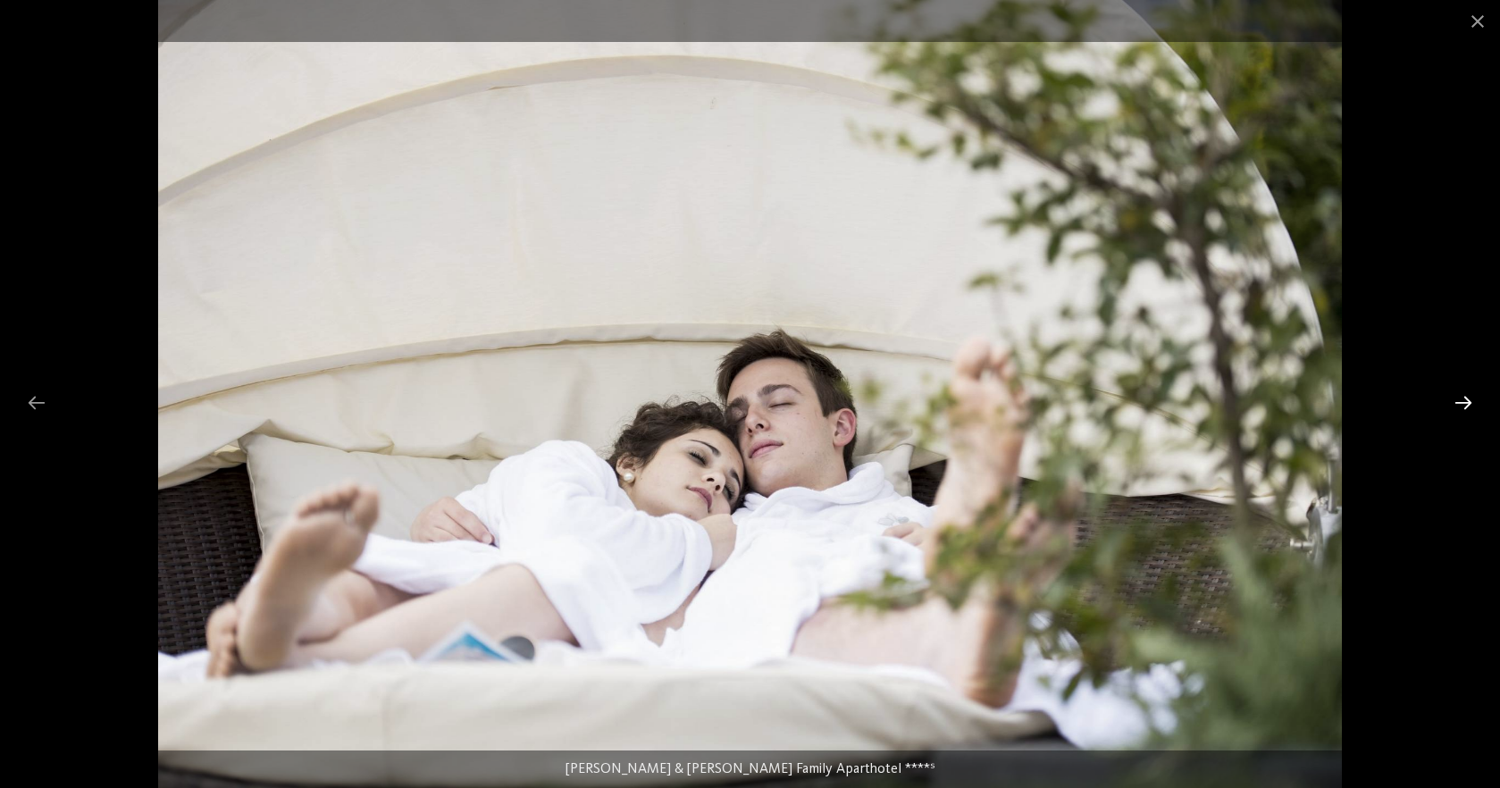
click at [1466, 399] on div at bounding box center [1464, 402] width 38 height 35
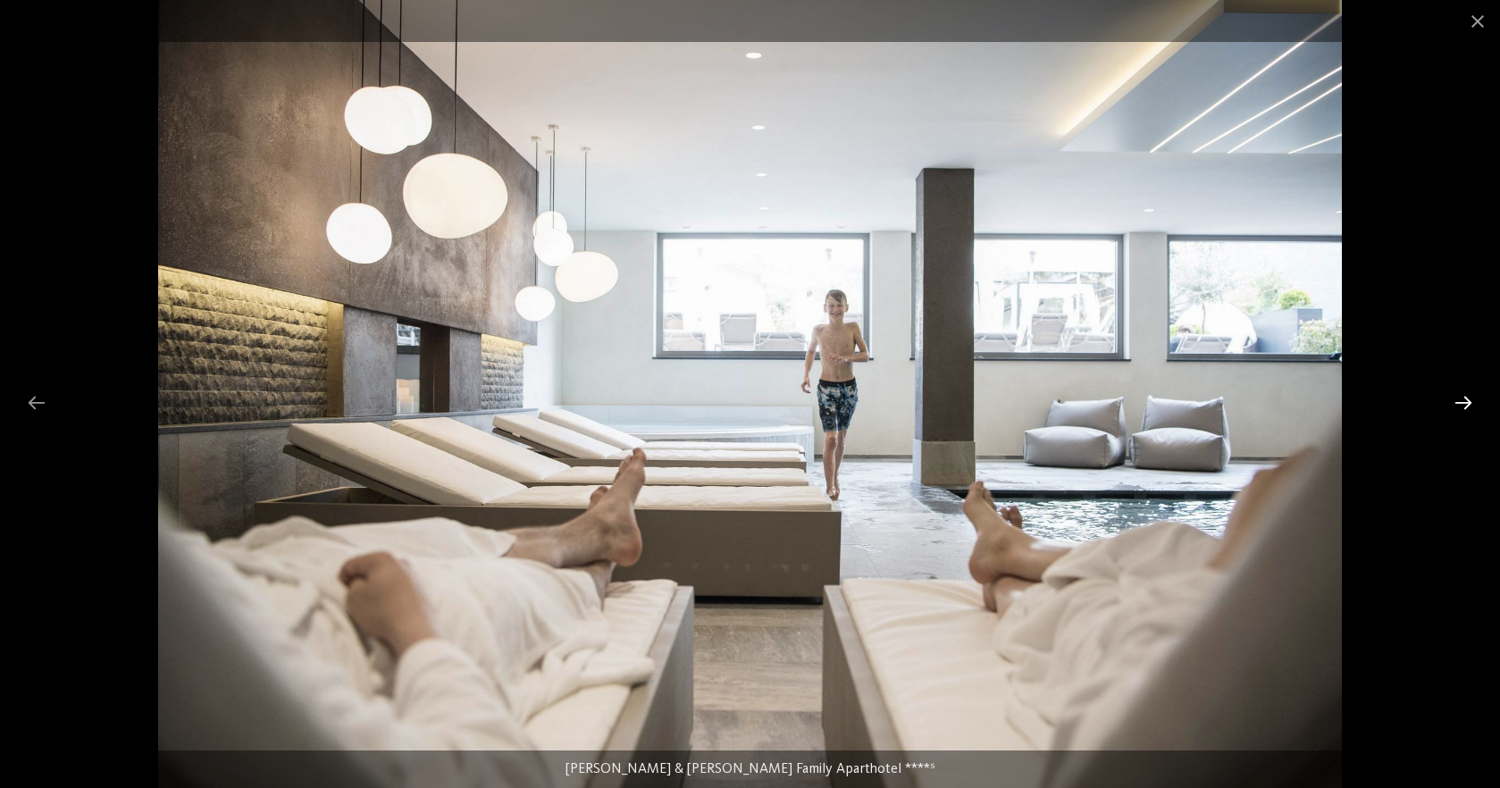
click at [1466, 399] on div at bounding box center [1464, 402] width 38 height 35
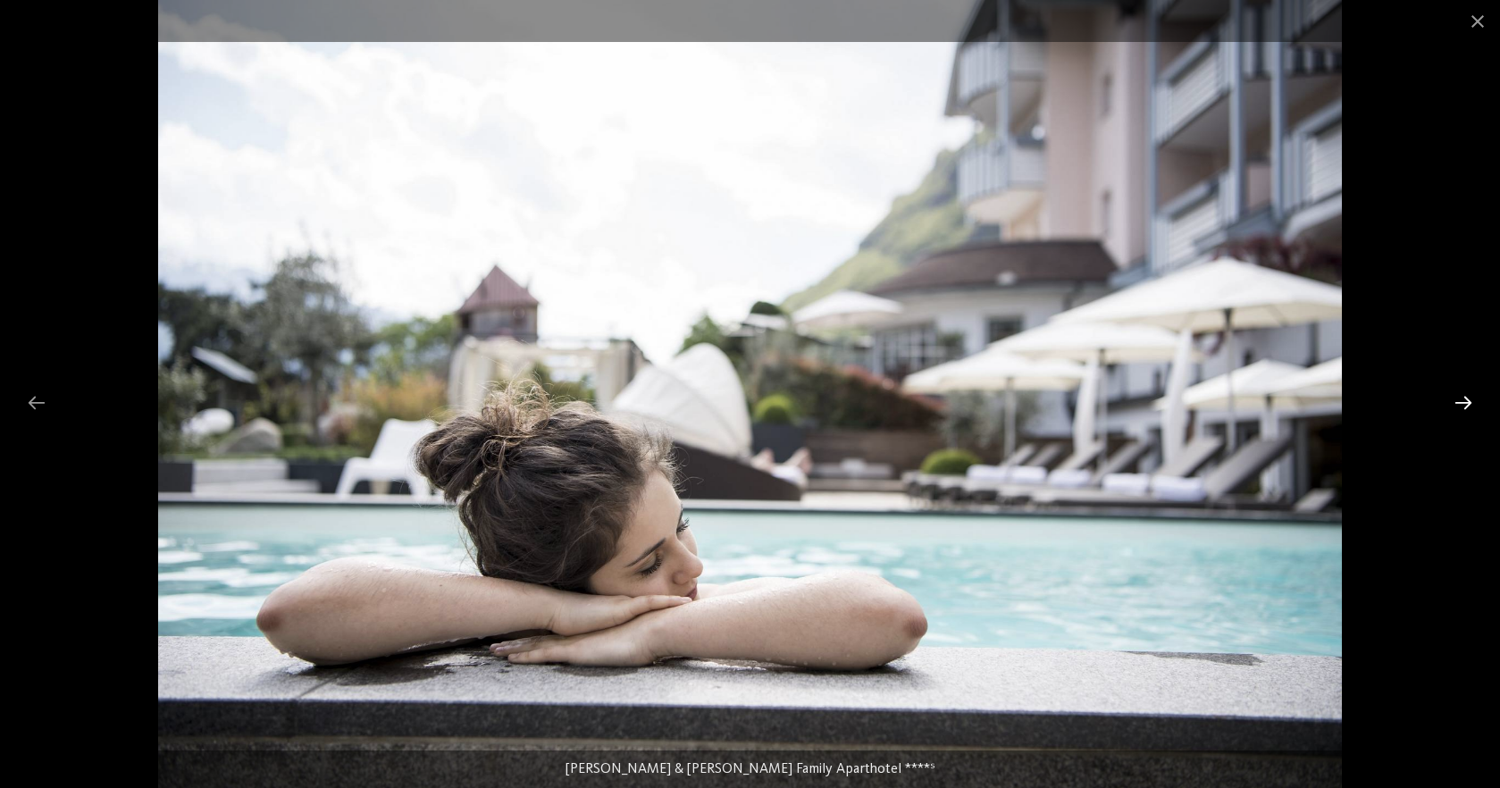
click at [1466, 399] on div at bounding box center [1464, 402] width 38 height 35
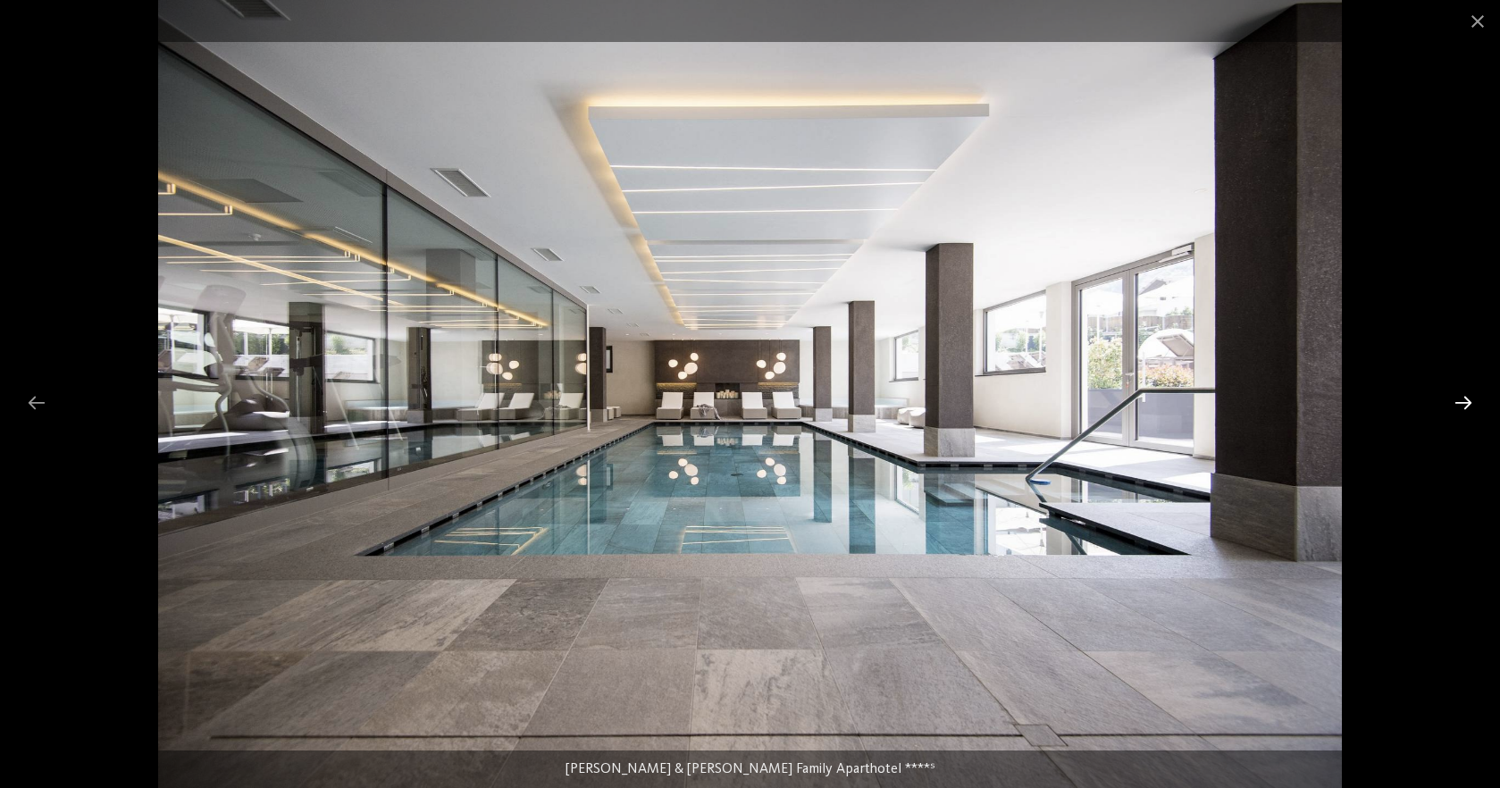
click at [1466, 399] on div at bounding box center [1464, 402] width 38 height 35
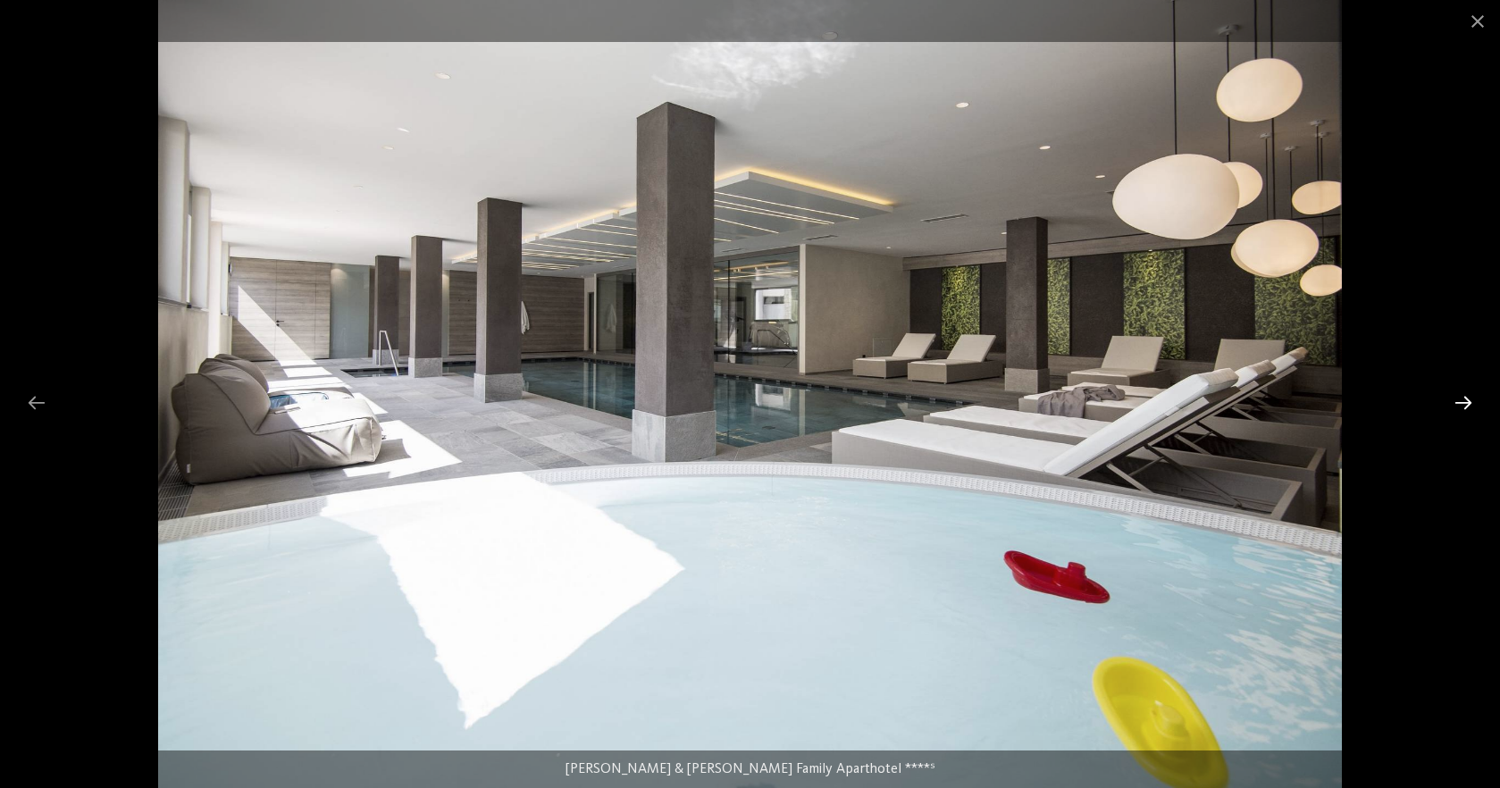
click at [1466, 399] on div at bounding box center [1464, 402] width 38 height 35
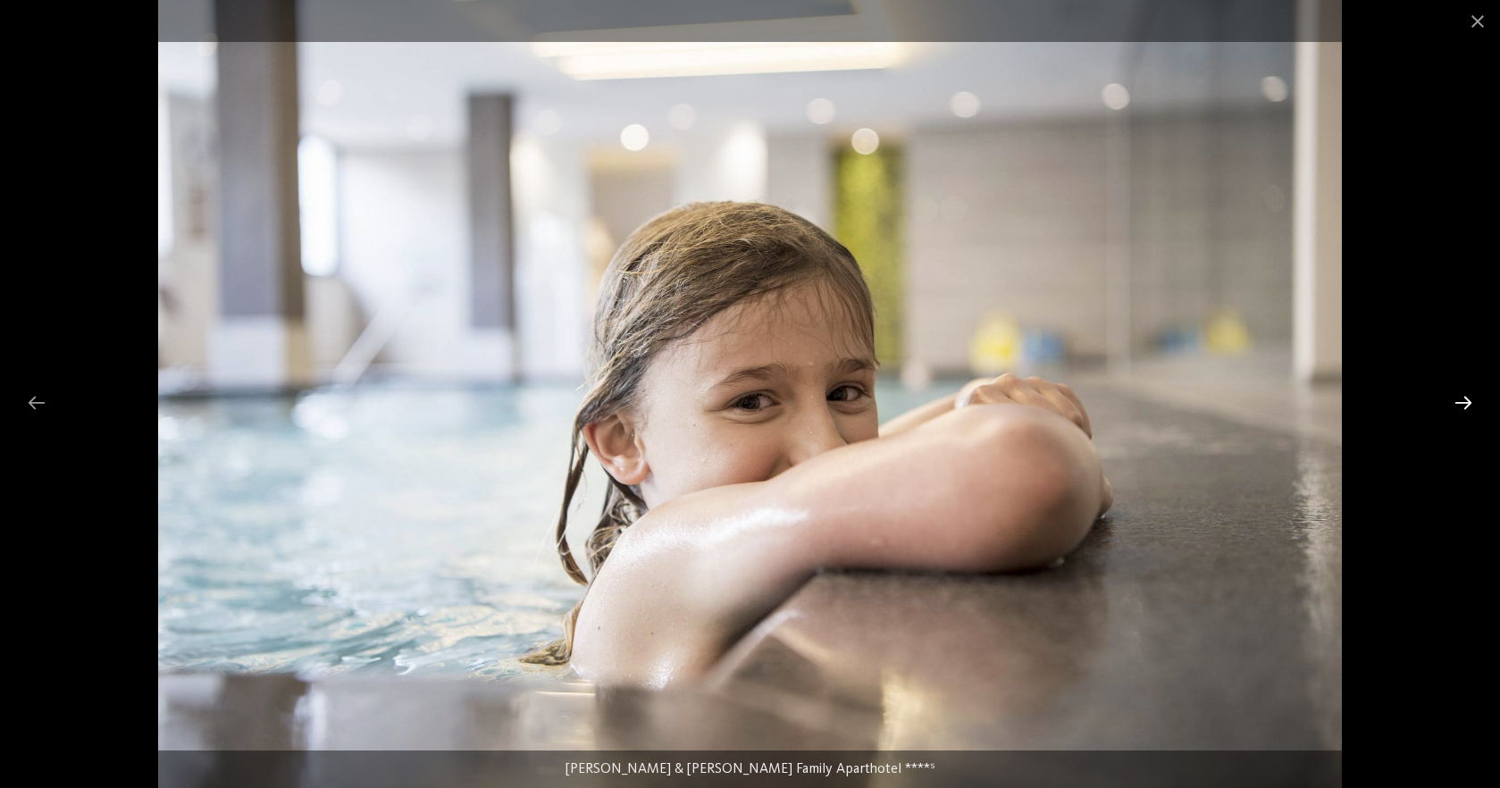
click at [1466, 399] on div at bounding box center [1464, 402] width 38 height 35
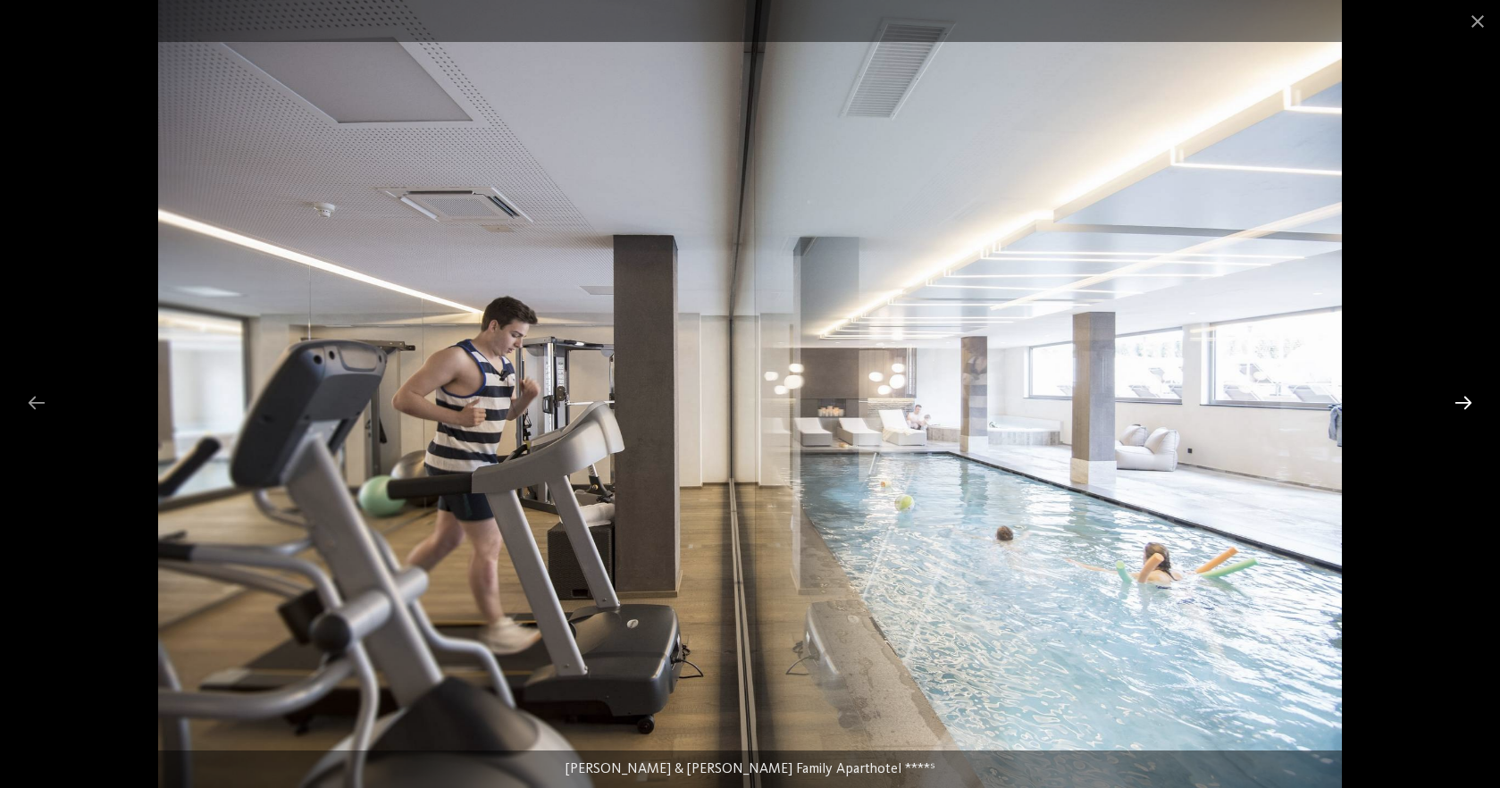
click at [1466, 399] on div at bounding box center [1464, 402] width 38 height 35
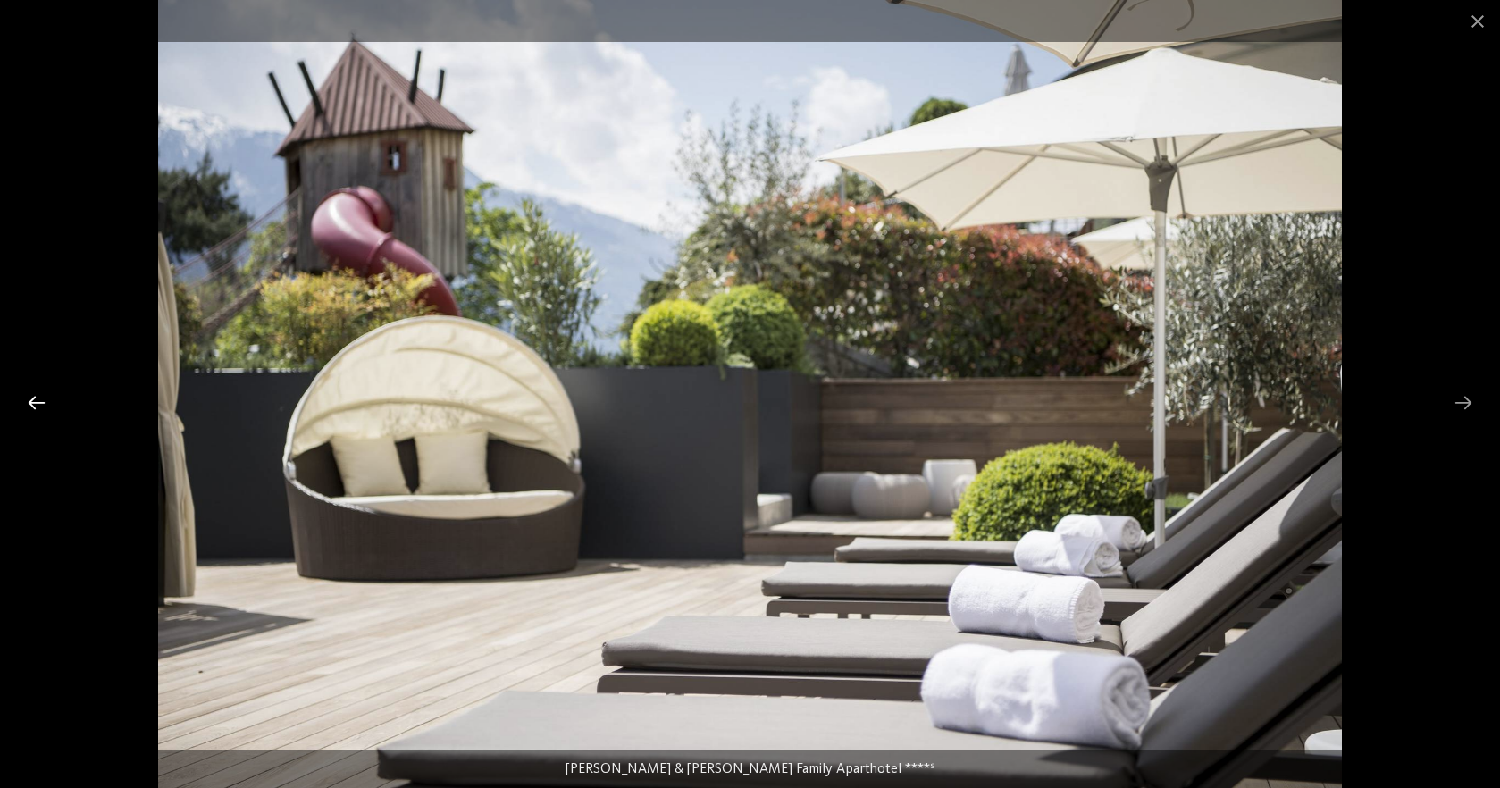
click at [31, 403] on div at bounding box center [37, 402] width 38 height 35
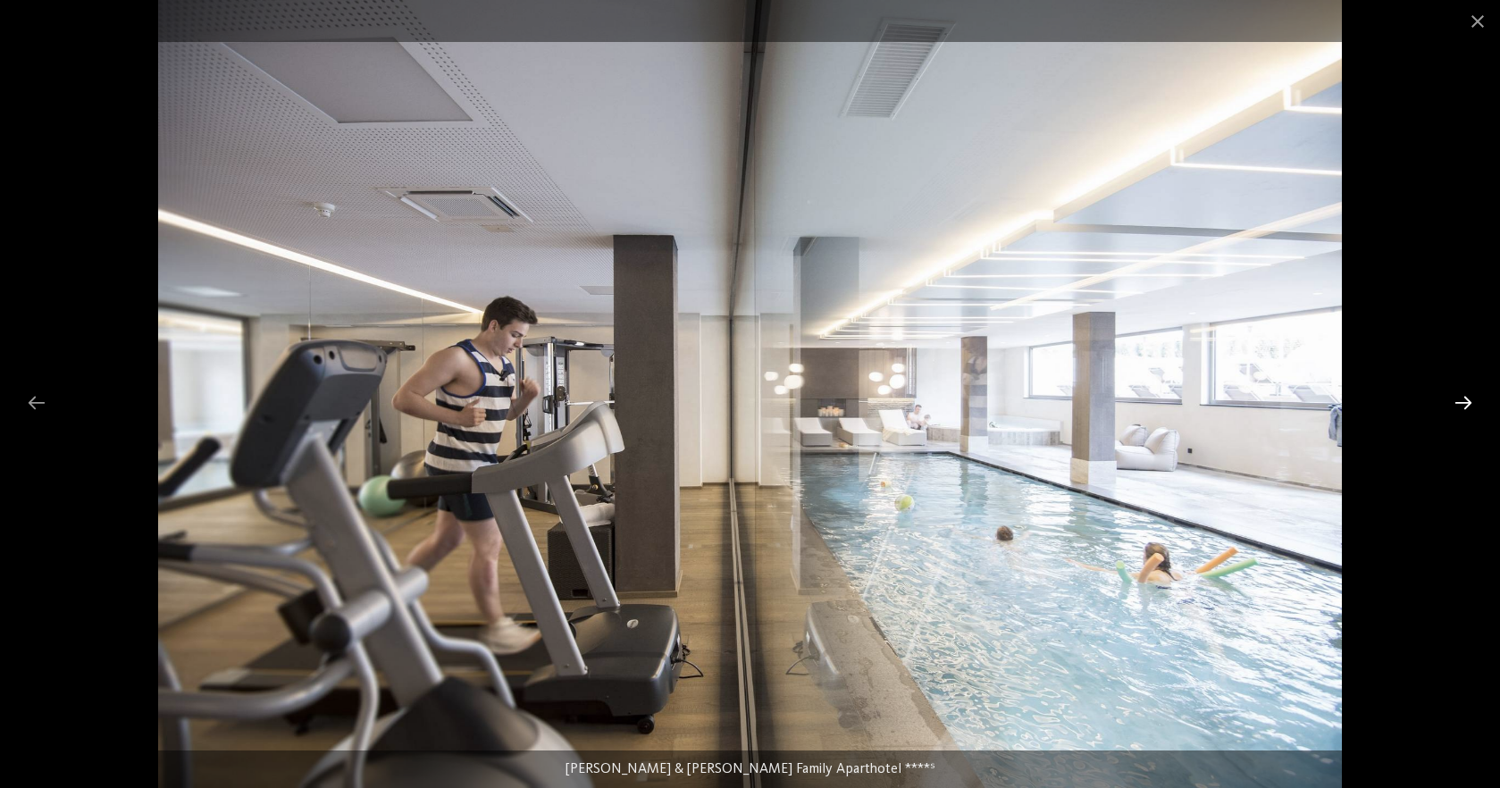
click at [1464, 399] on div at bounding box center [1464, 402] width 38 height 35
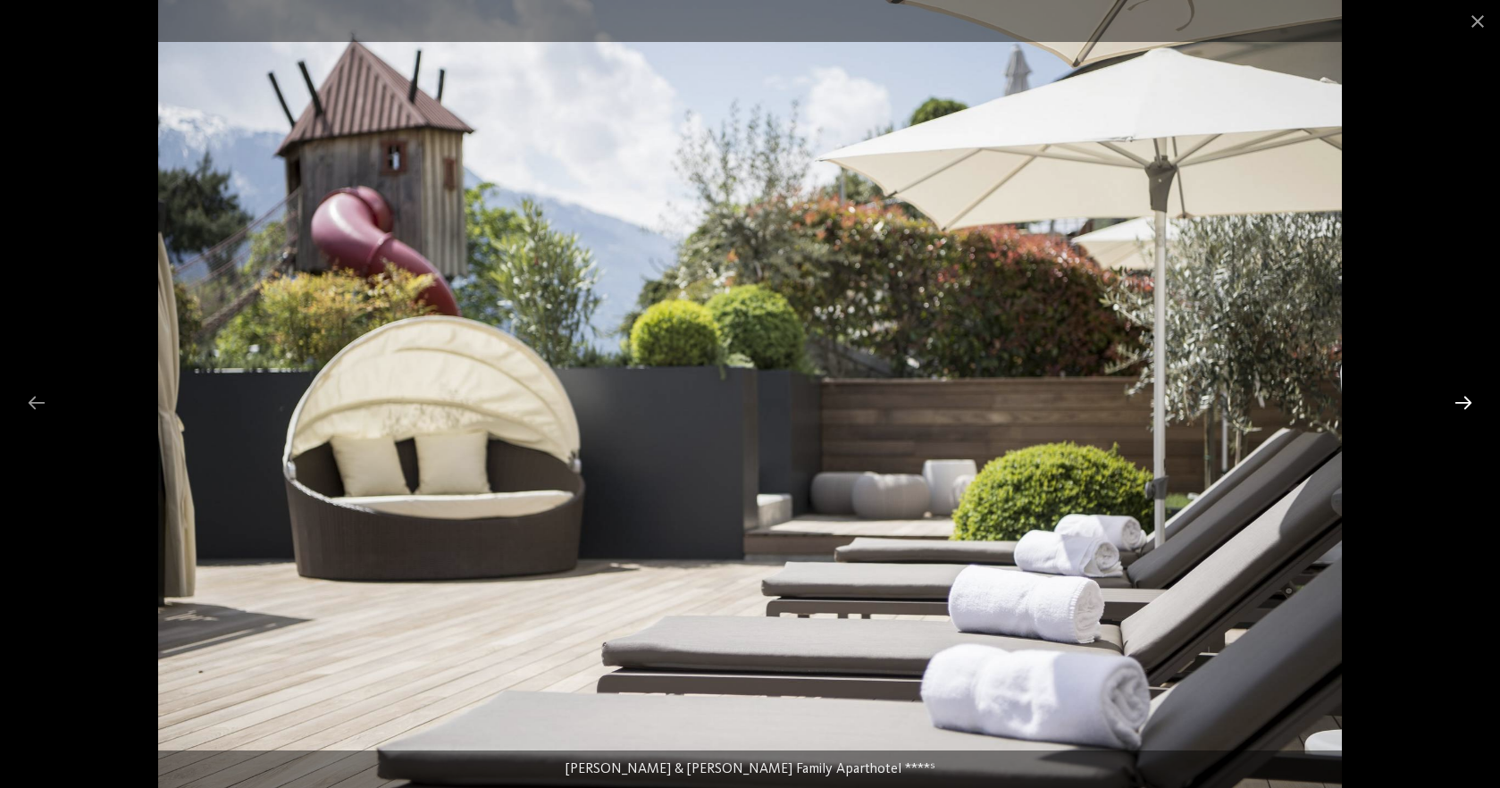
click at [1459, 402] on div at bounding box center [1464, 402] width 38 height 35
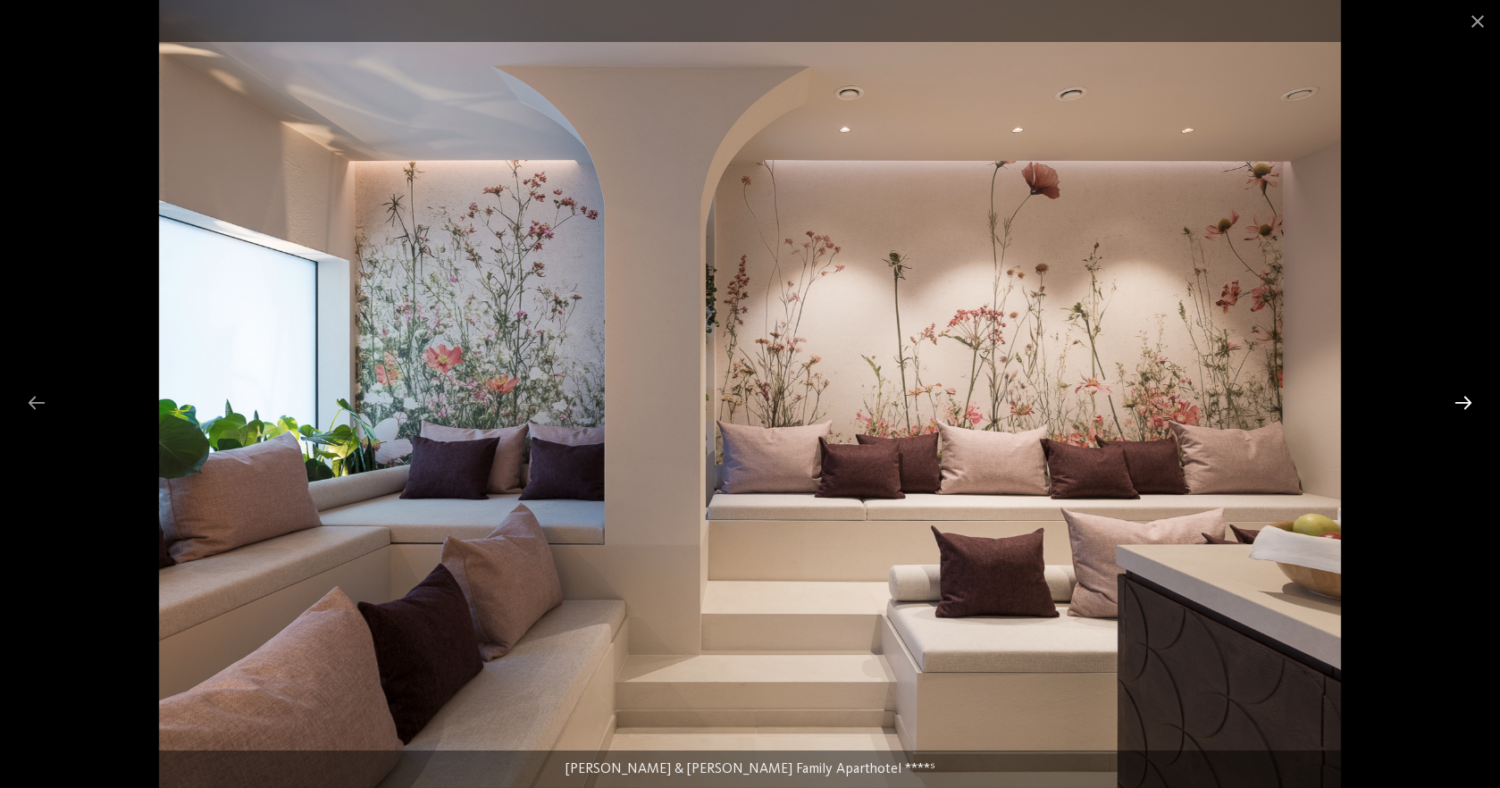
click at [1459, 402] on div at bounding box center [1464, 402] width 38 height 35
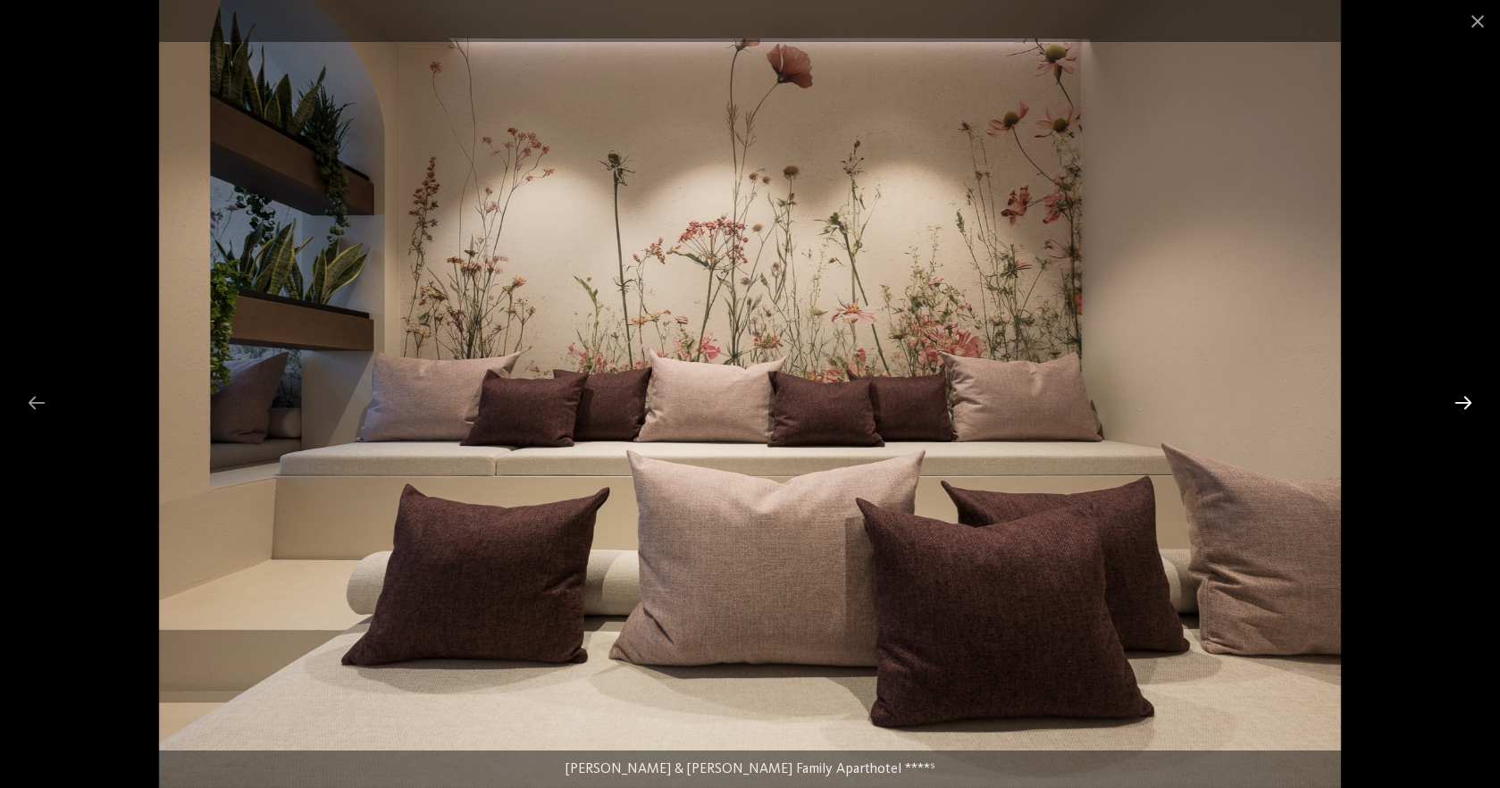
click at [1459, 402] on div at bounding box center [1464, 402] width 38 height 35
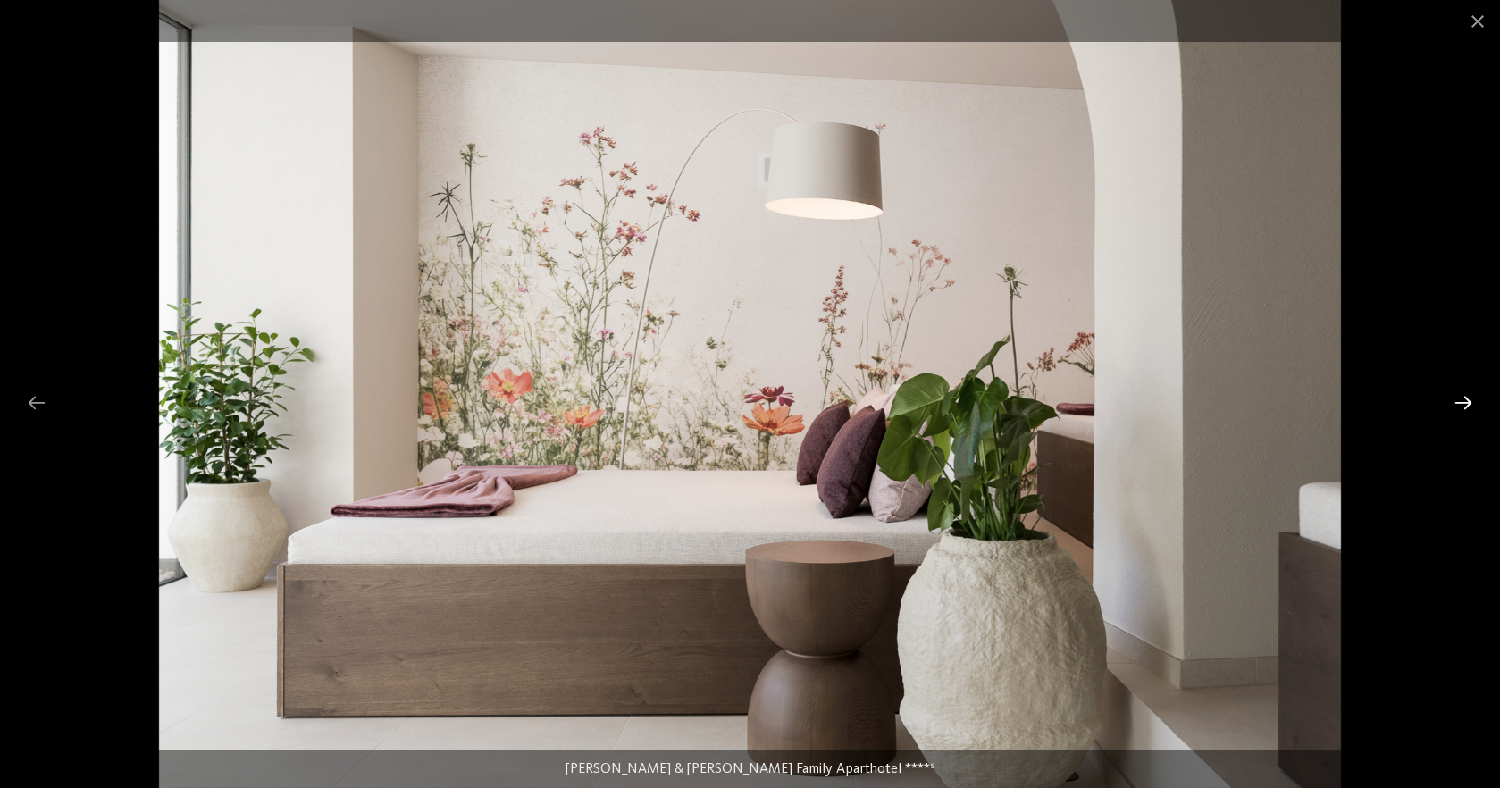
click at [1459, 402] on div at bounding box center [1464, 402] width 38 height 35
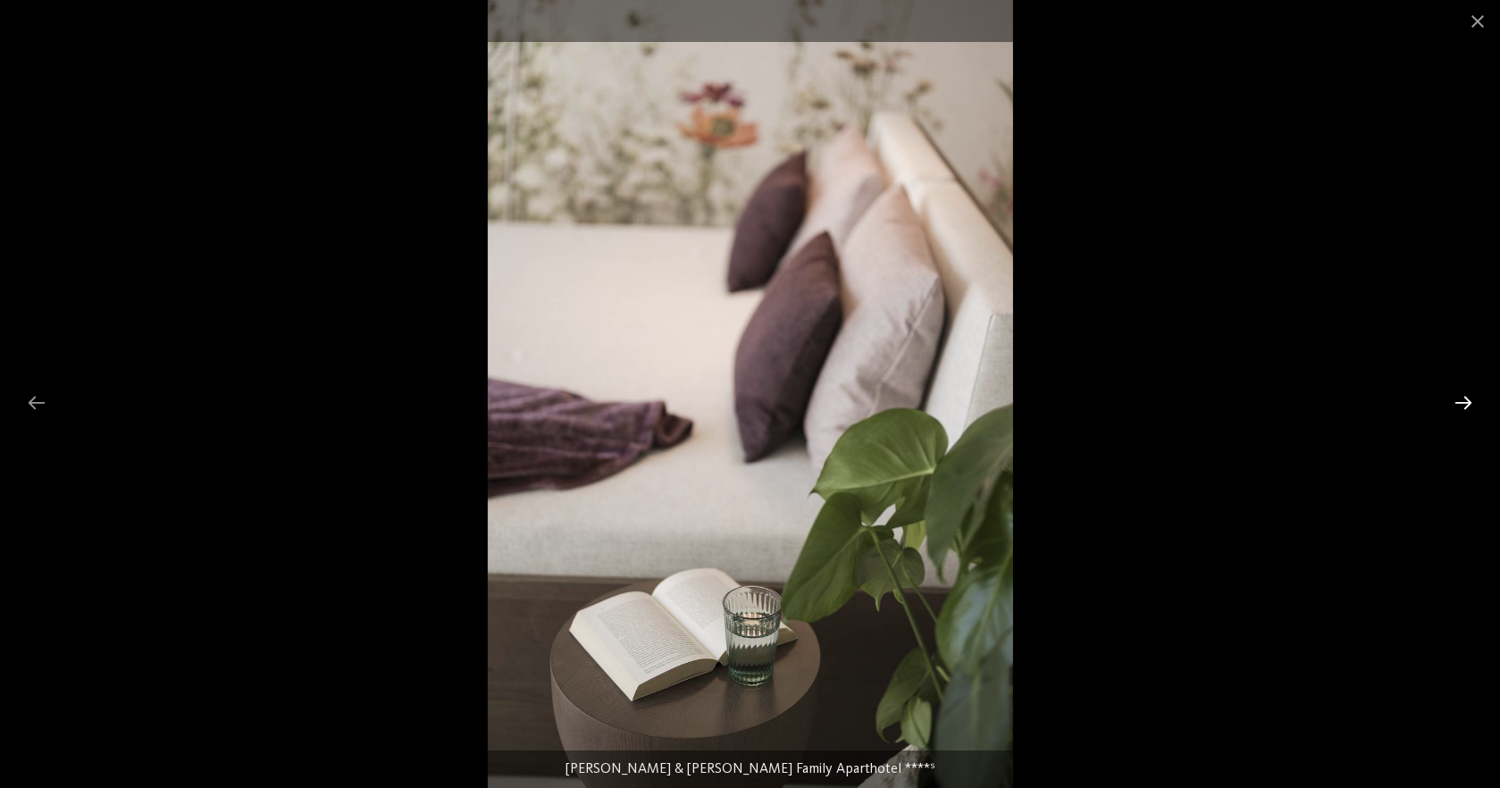
click at [1459, 402] on div at bounding box center [1464, 402] width 38 height 35
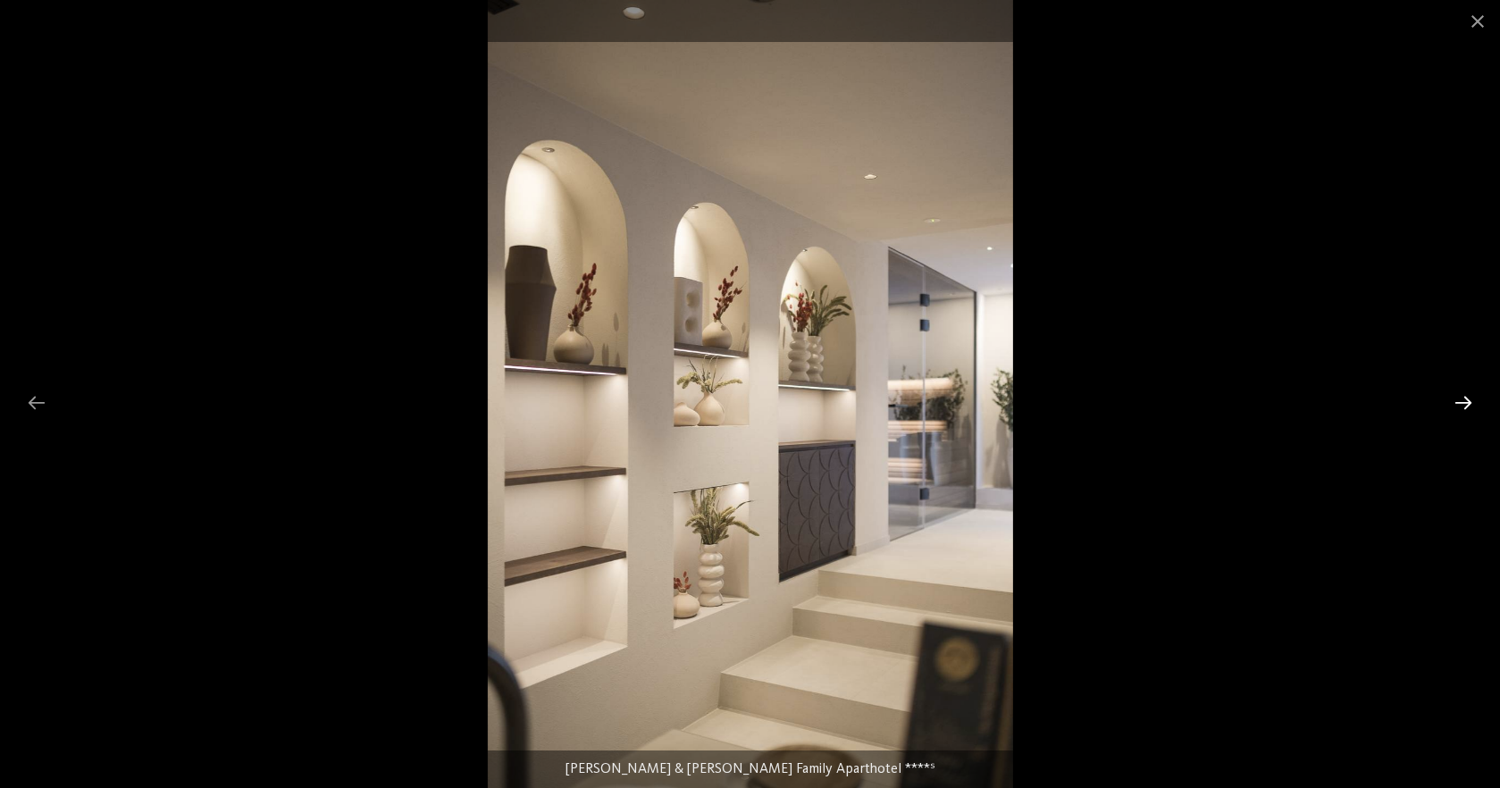
click at [1459, 402] on div at bounding box center [1464, 402] width 38 height 35
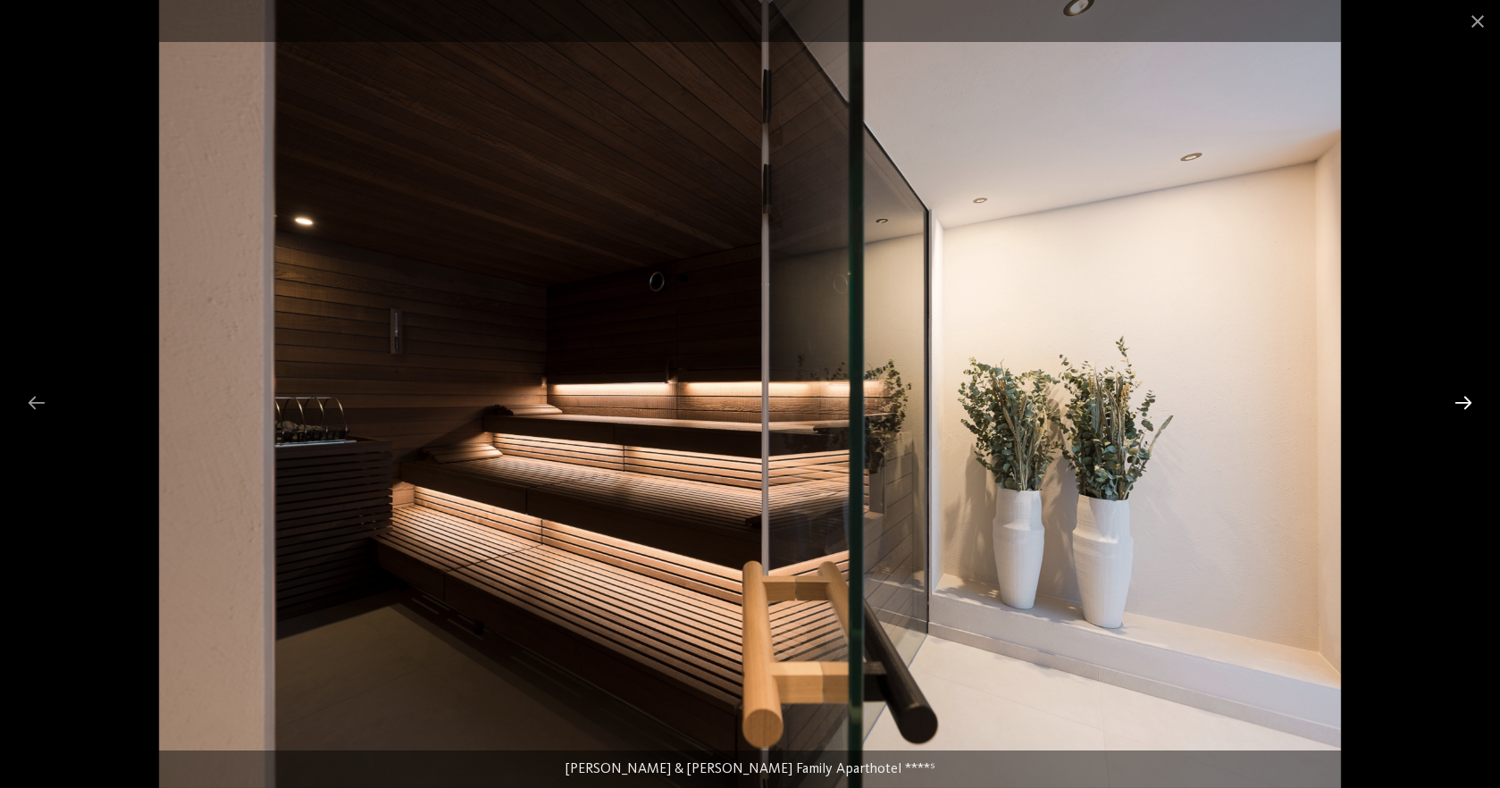
click at [1459, 402] on div at bounding box center [1464, 402] width 38 height 35
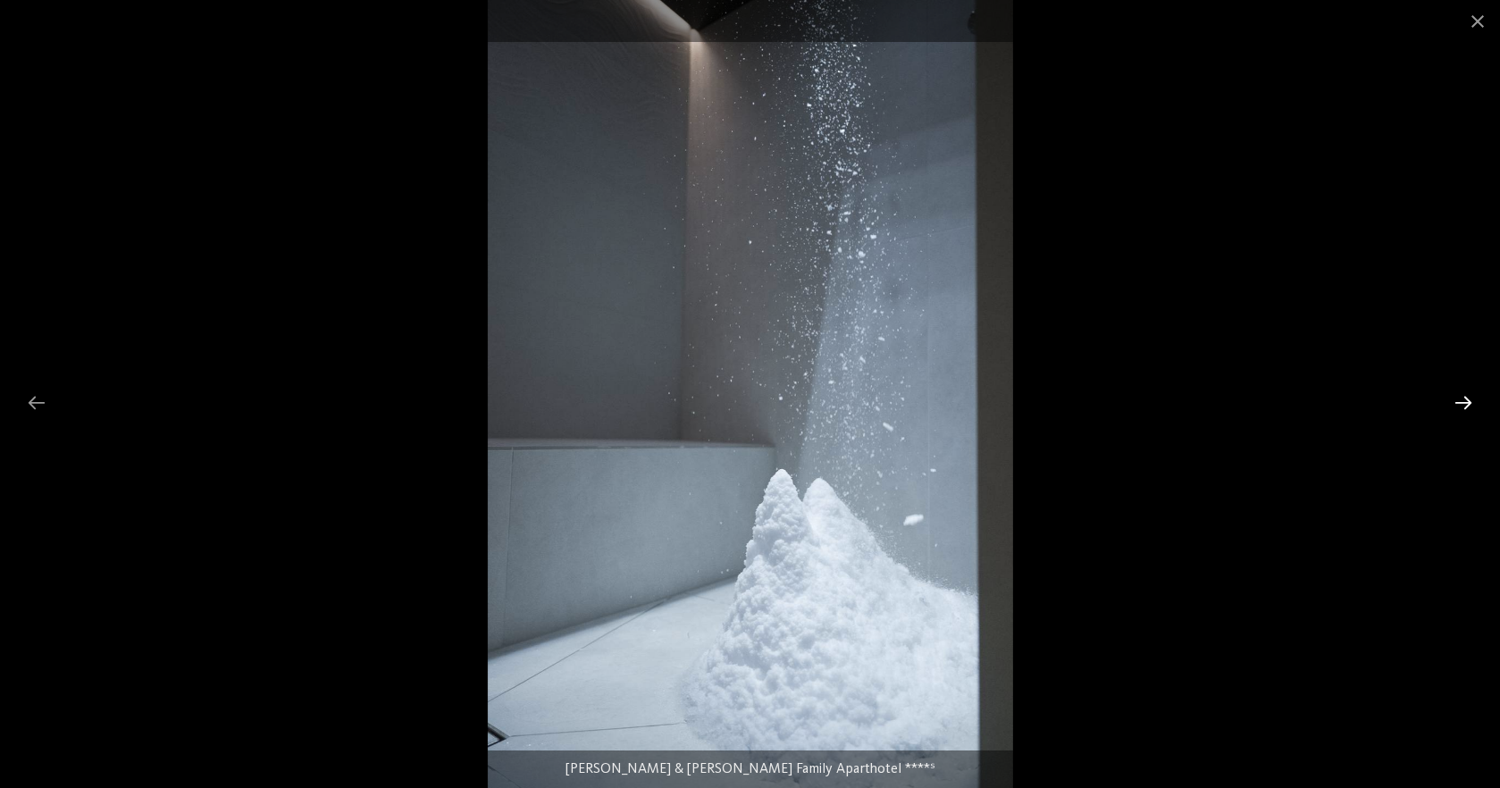
click at [1458, 400] on div at bounding box center [1464, 402] width 38 height 35
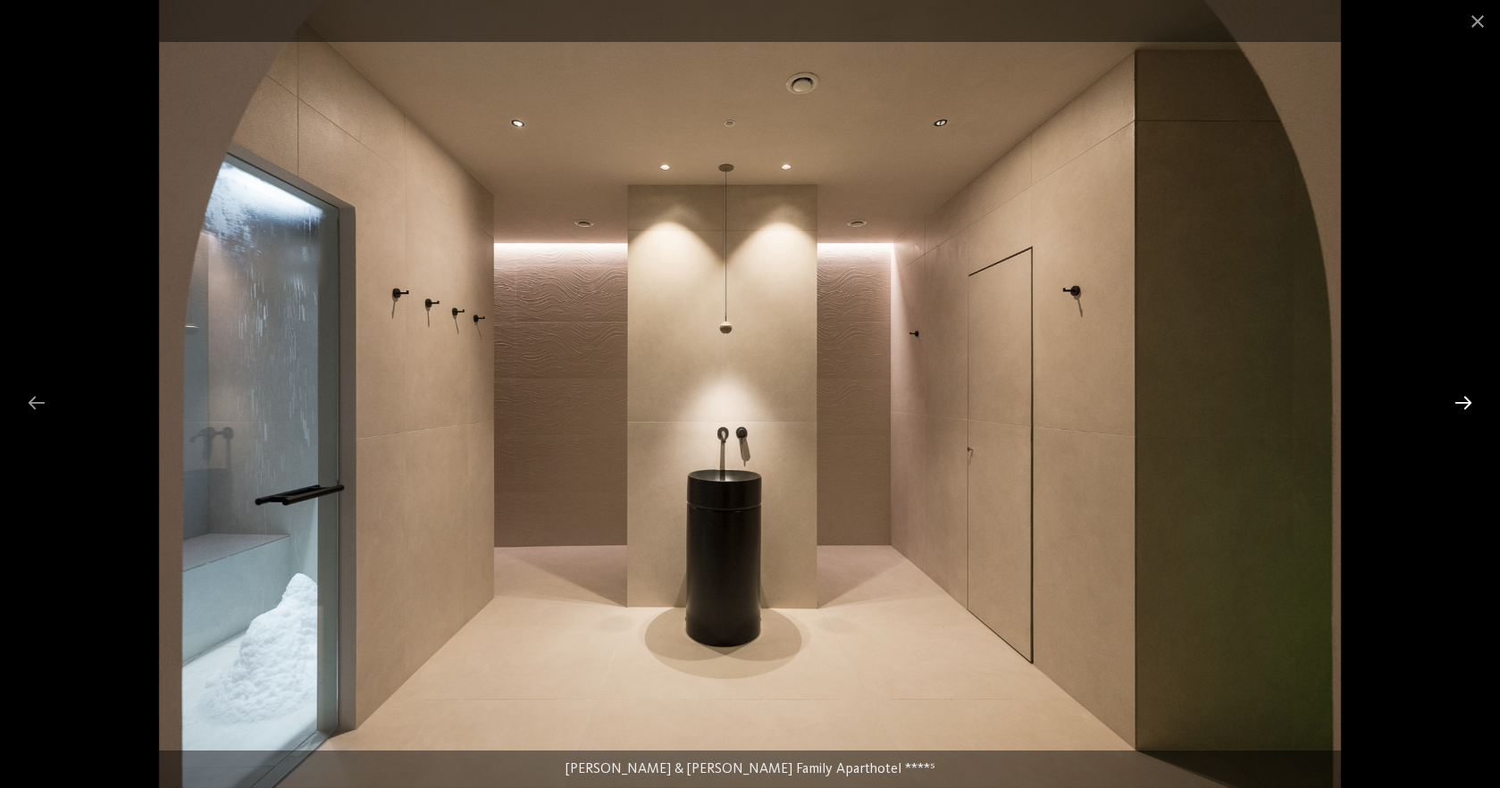
click at [1458, 400] on div at bounding box center [1464, 402] width 38 height 35
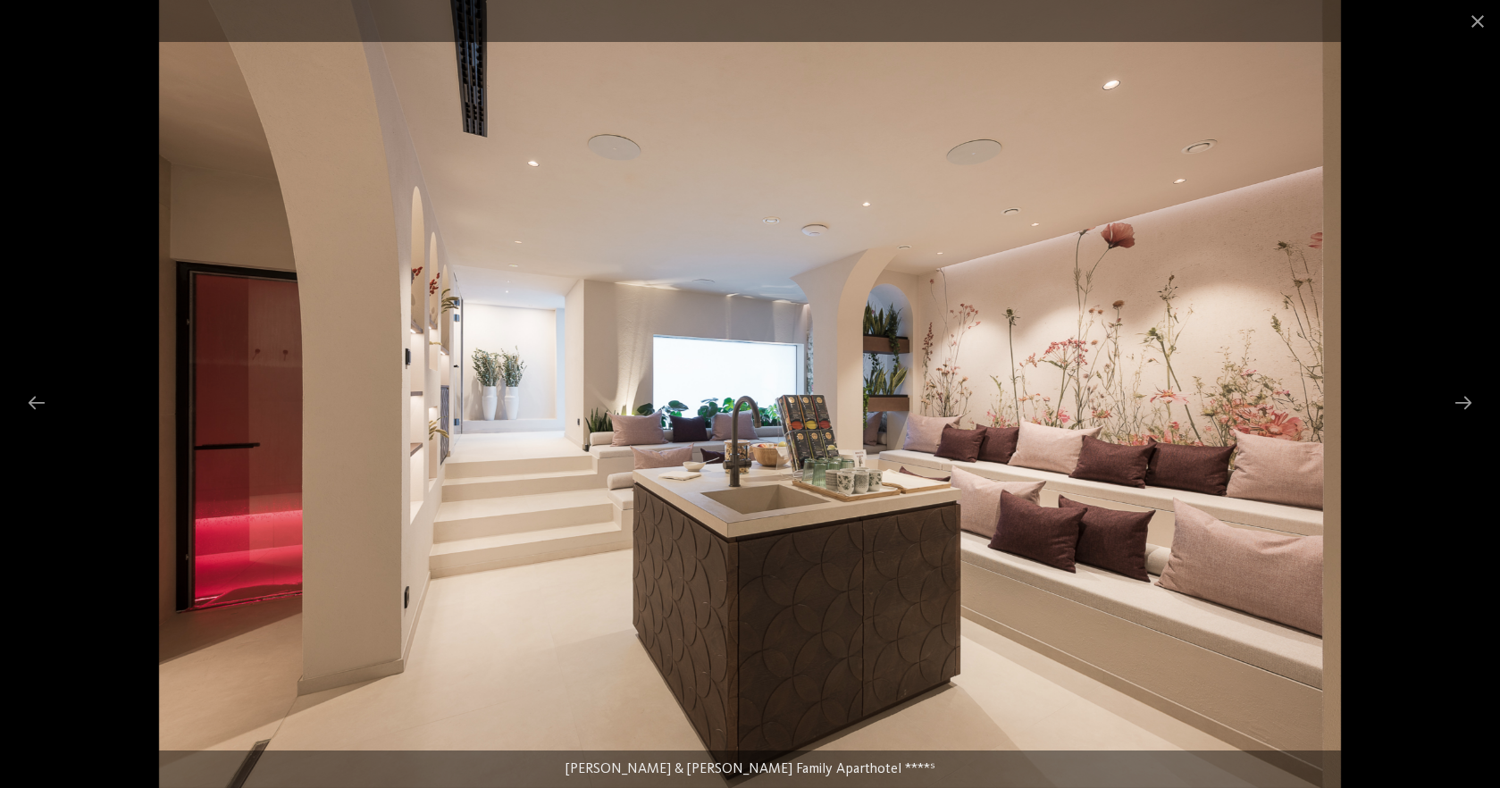
click at [802, 454] on img at bounding box center [750, 394] width 1182 height 788
click at [1465, 399] on div at bounding box center [1464, 402] width 38 height 35
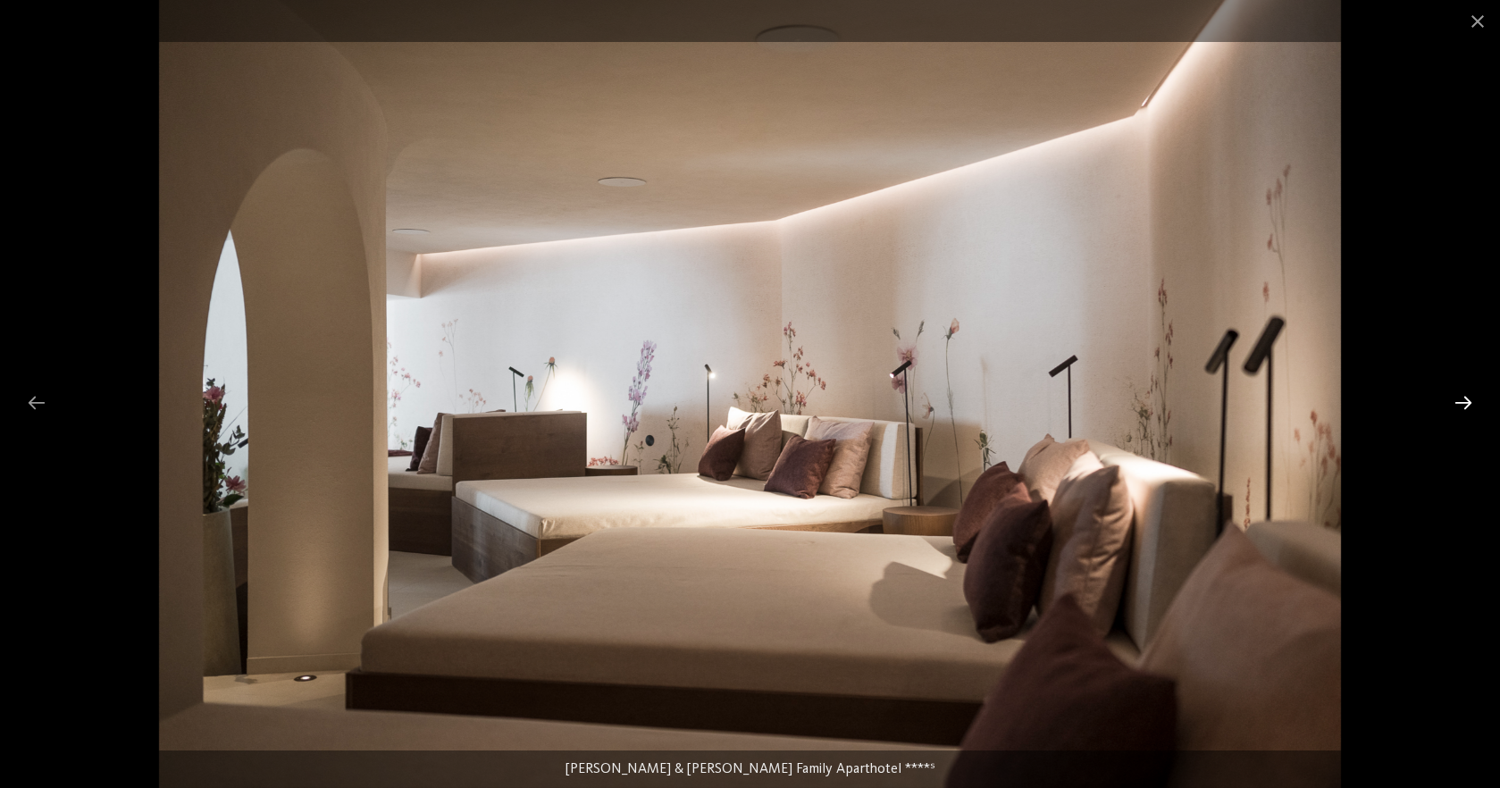
click at [1465, 399] on div at bounding box center [1464, 402] width 38 height 35
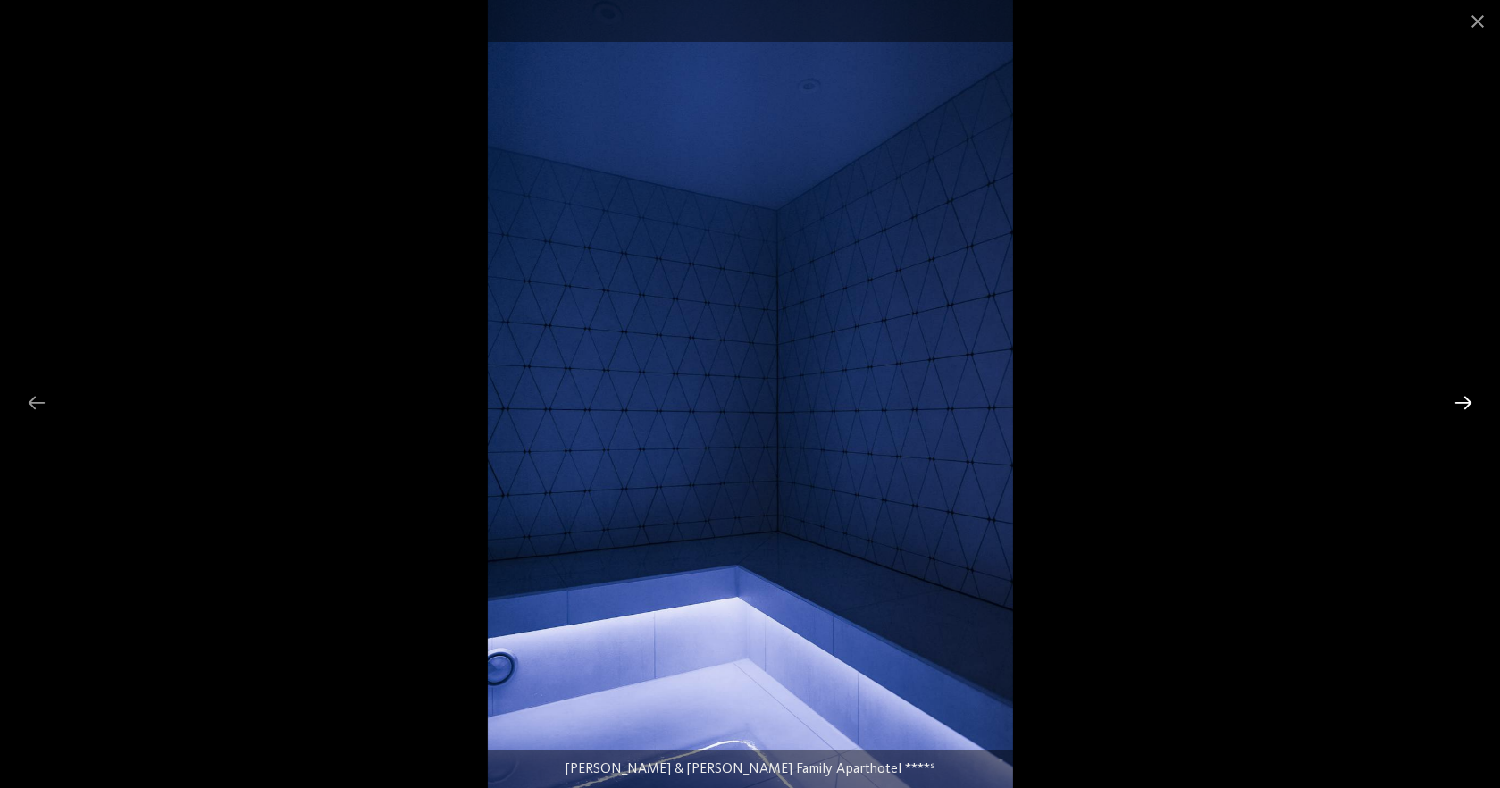
click at [1465, 399] on div at bounding box center [1464, 402] width 38 height 35
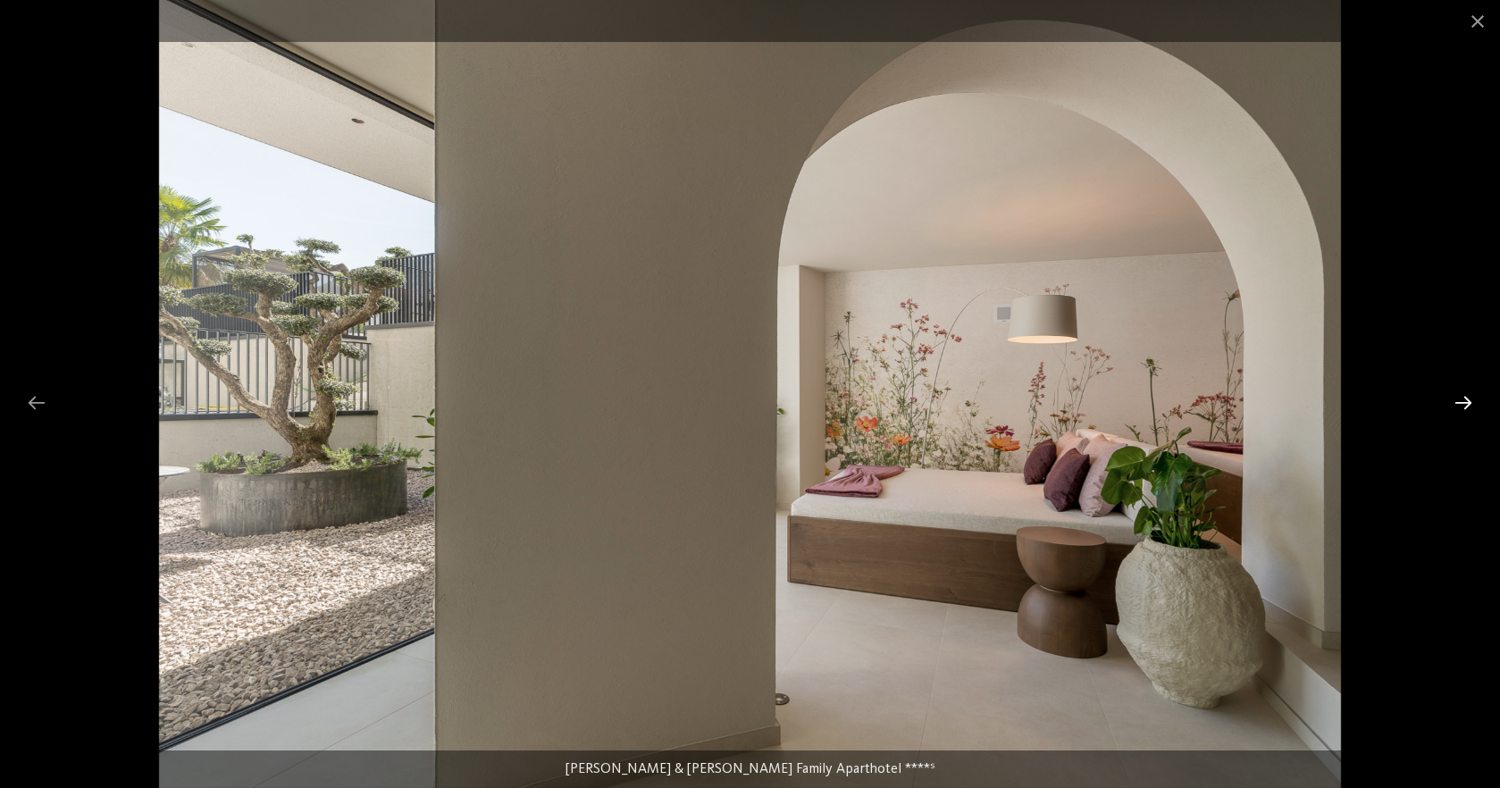
click at [1465, 399] on div at bounding box center [1464, 402] width 38 height 35
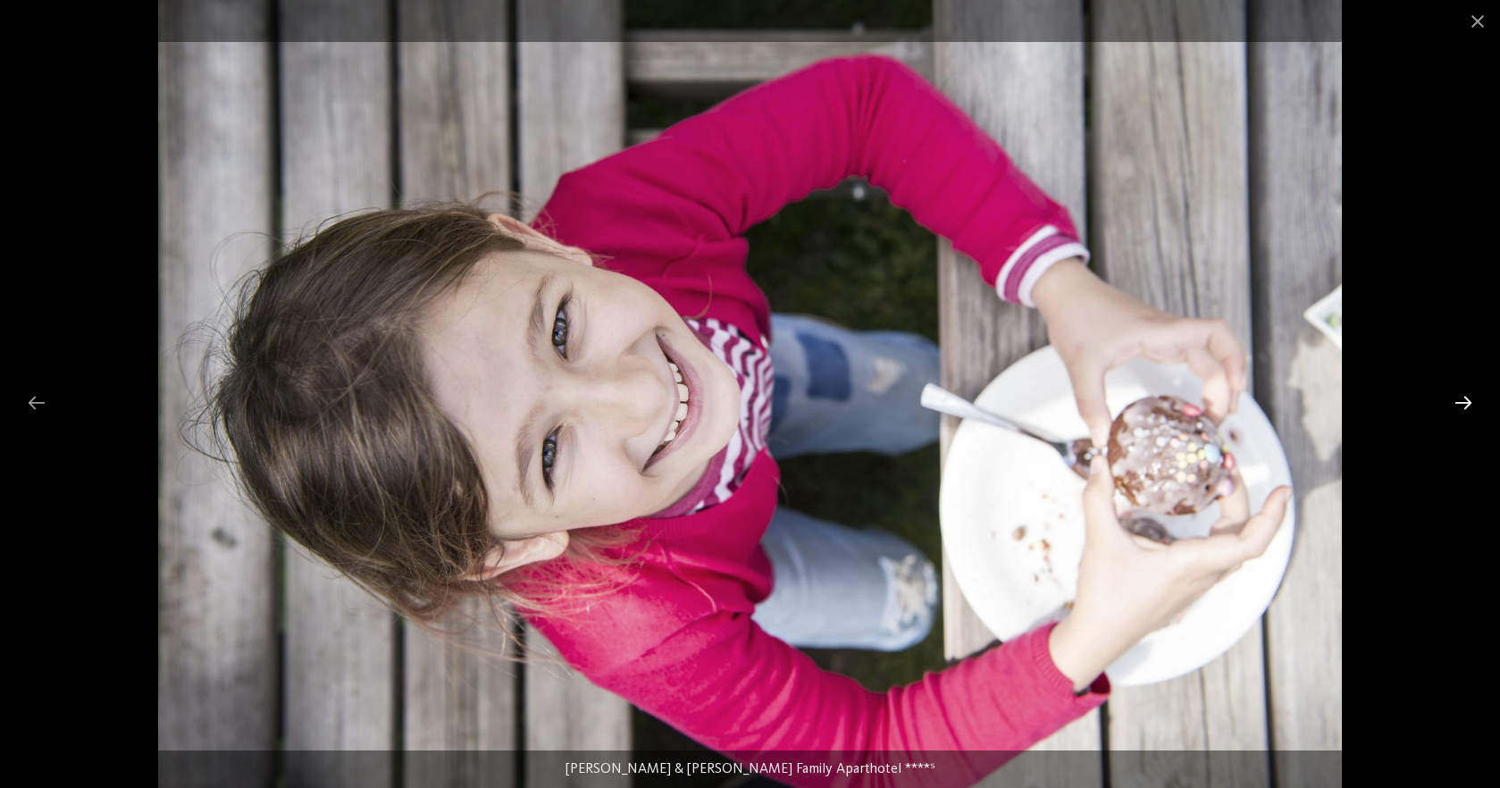
click at [1465, 399] on div at bounding box center [1464, 402] width 38 height 35
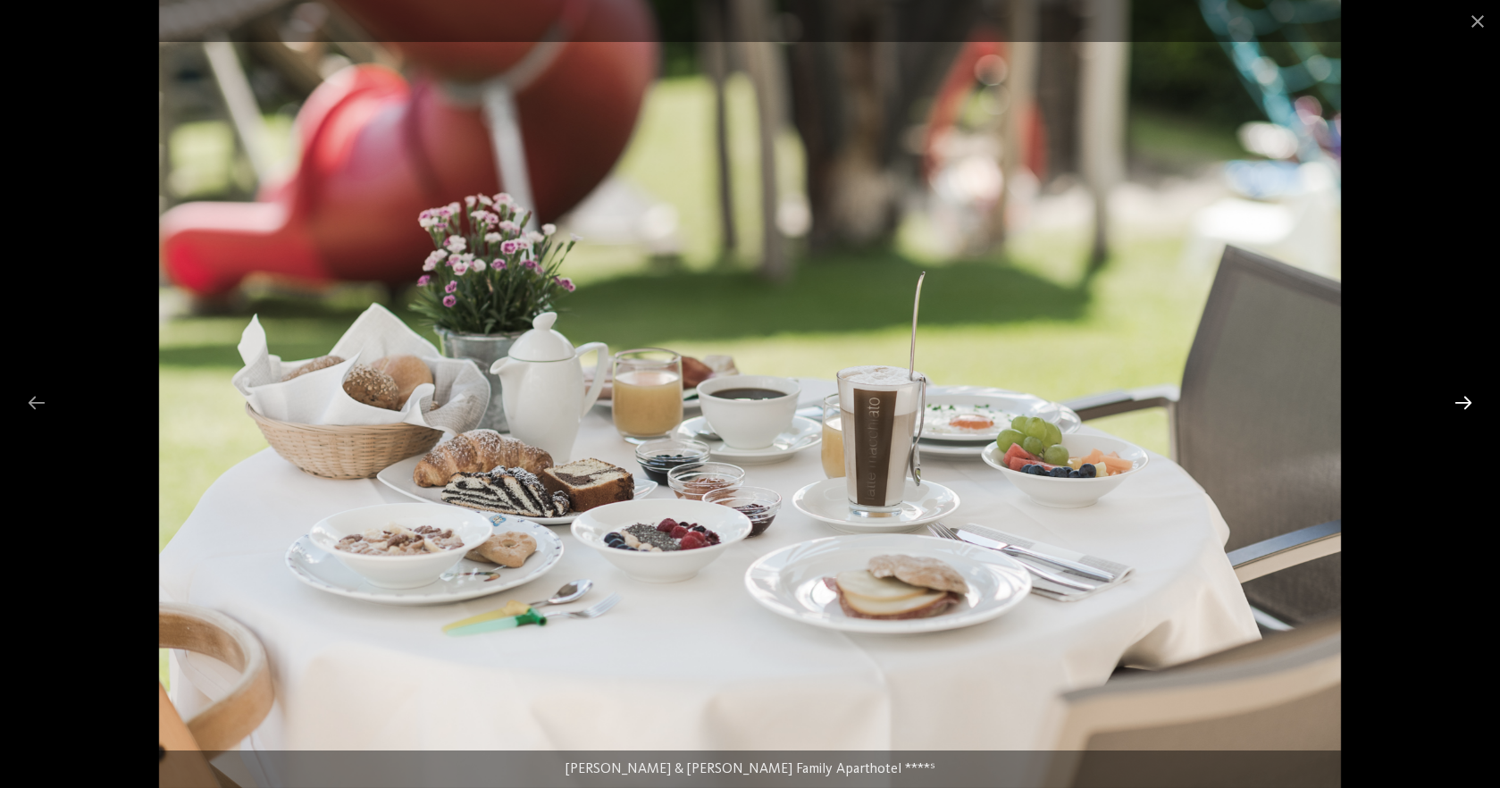
click at [1465, 399] on div at bounding box center [1464, 402] width 38 height 35
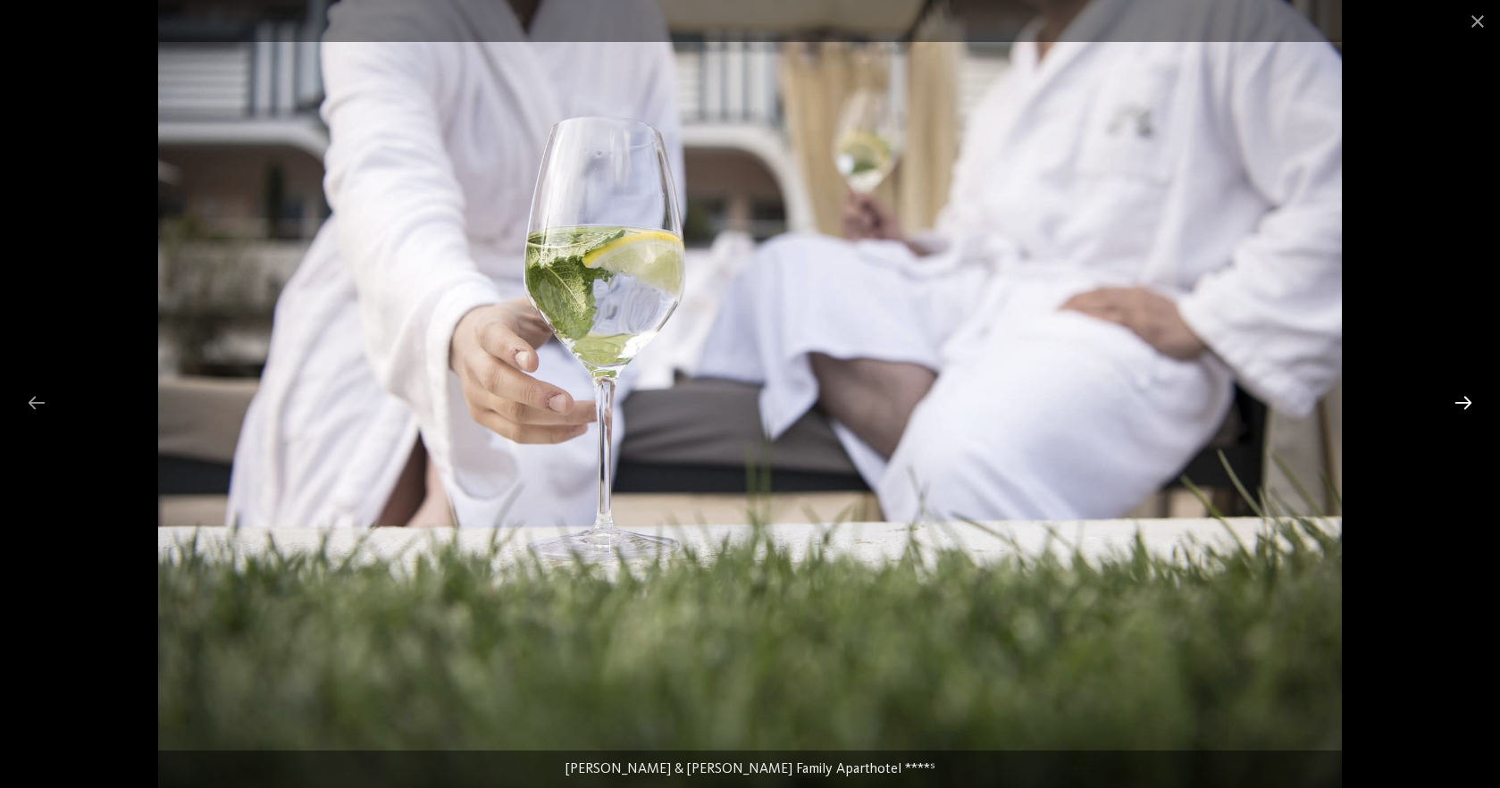
click at [1465, 399] on div at bounding box center [1464, 402] width 38 height 35
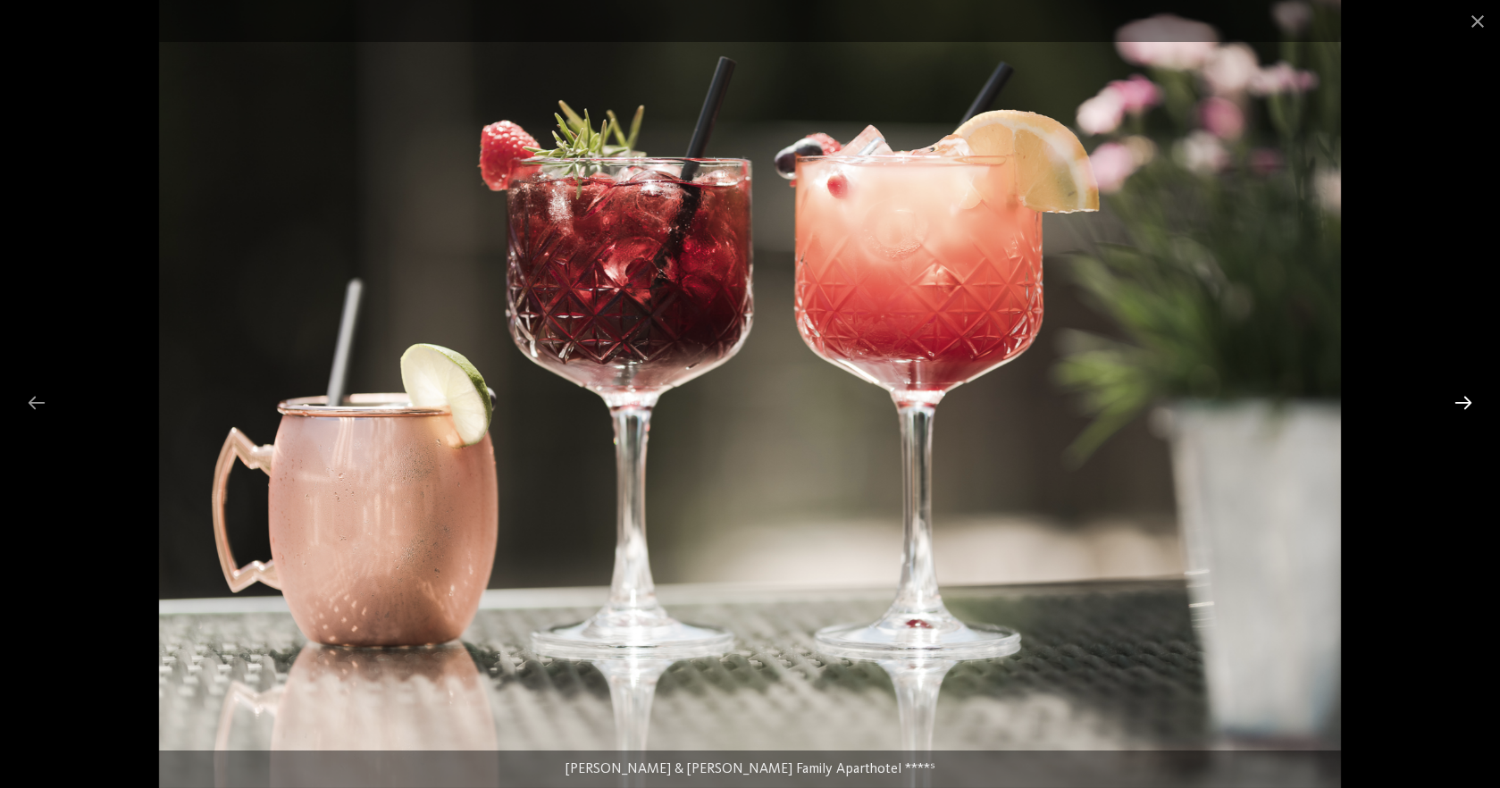
click at [1465, 399] on div at bounding box center [1464, 402] width 38 height 35
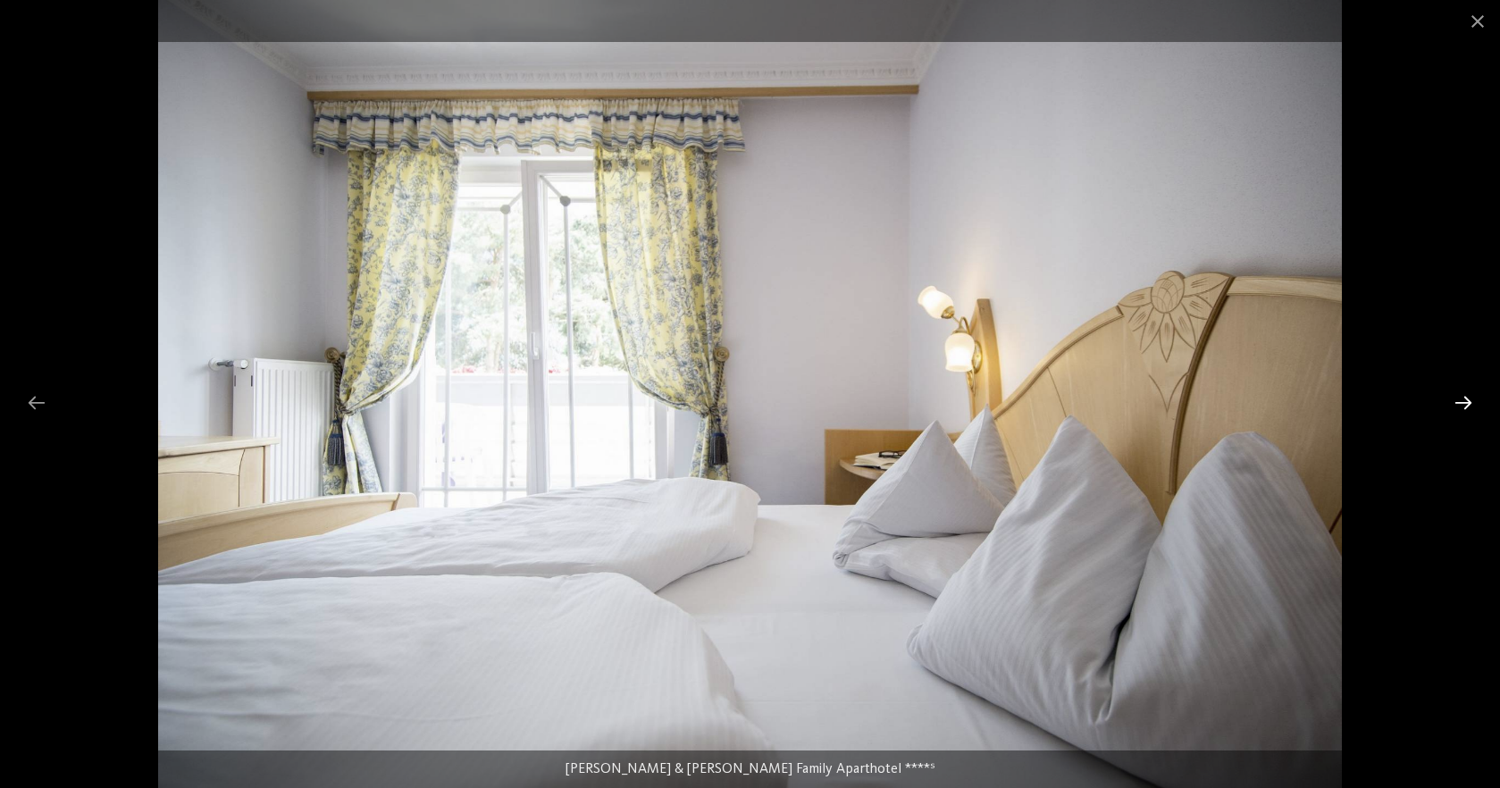
click at [1465, 399] on div at bounding box center [1464, 402] width 38 height 35
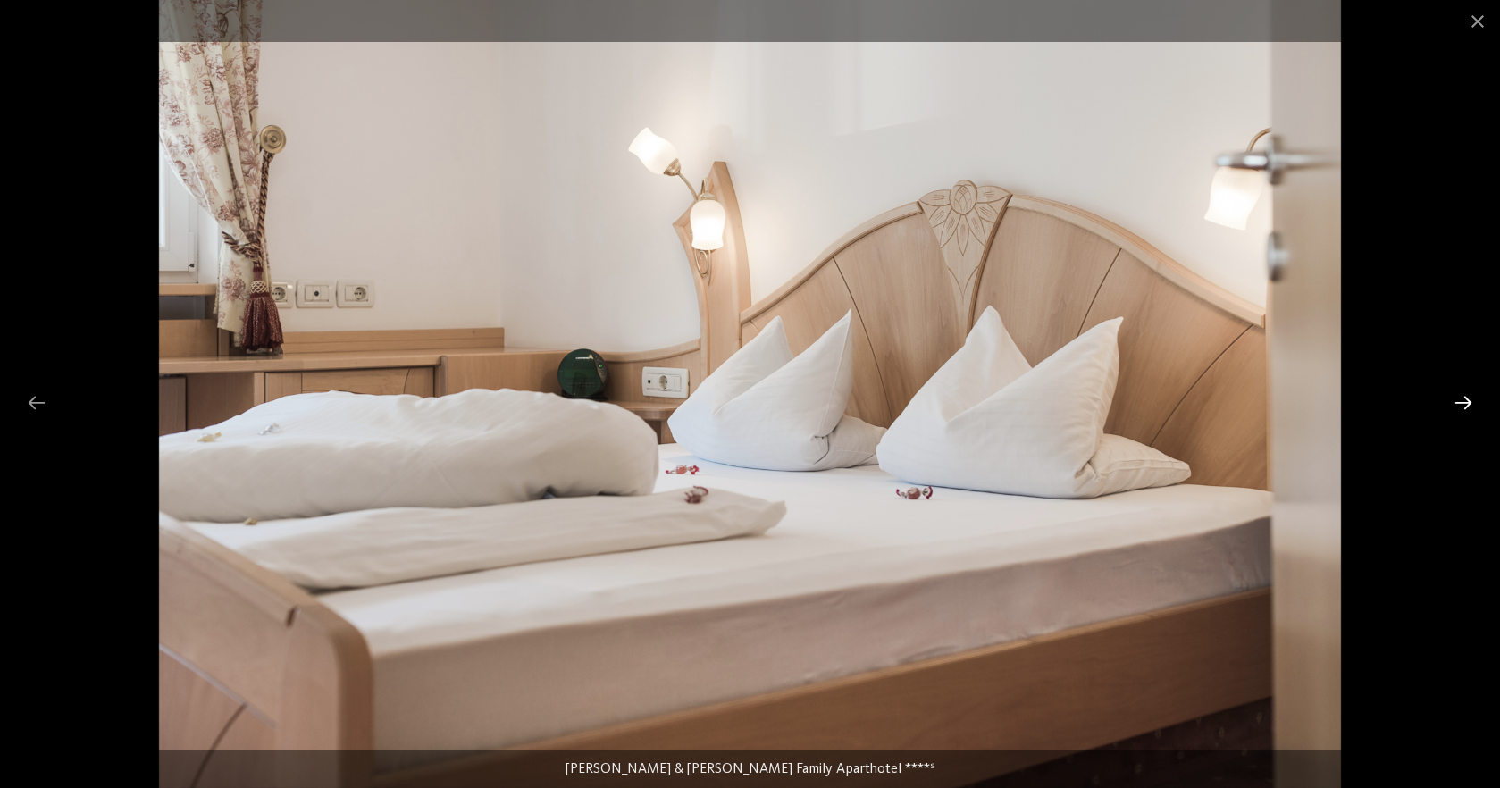
click at [1465, 399] on div at bounding box center [1464, 402] width 38 height 35
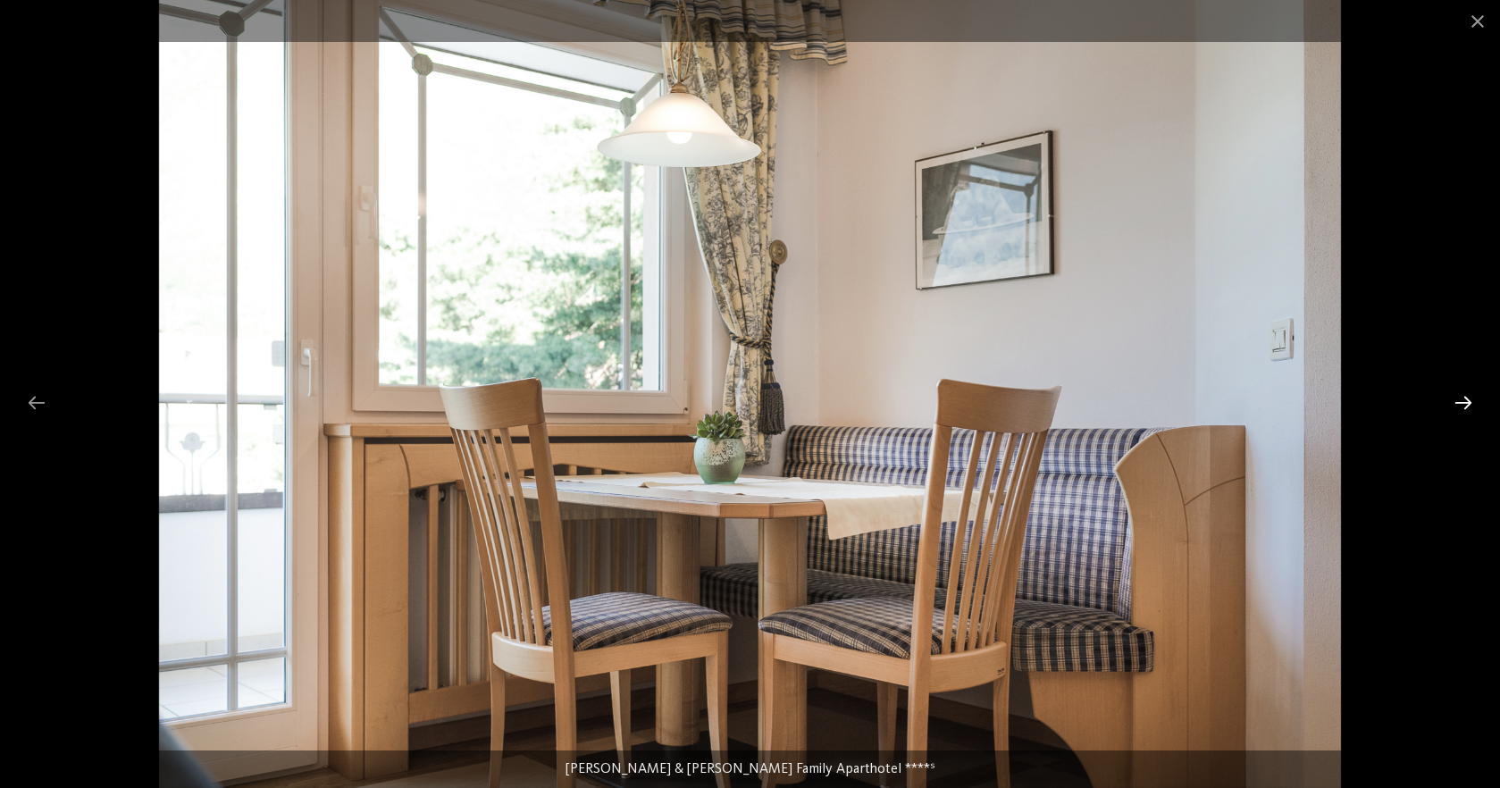
click at [1465, 399] on div at bounding box center [1464, 402] width 38 height 35
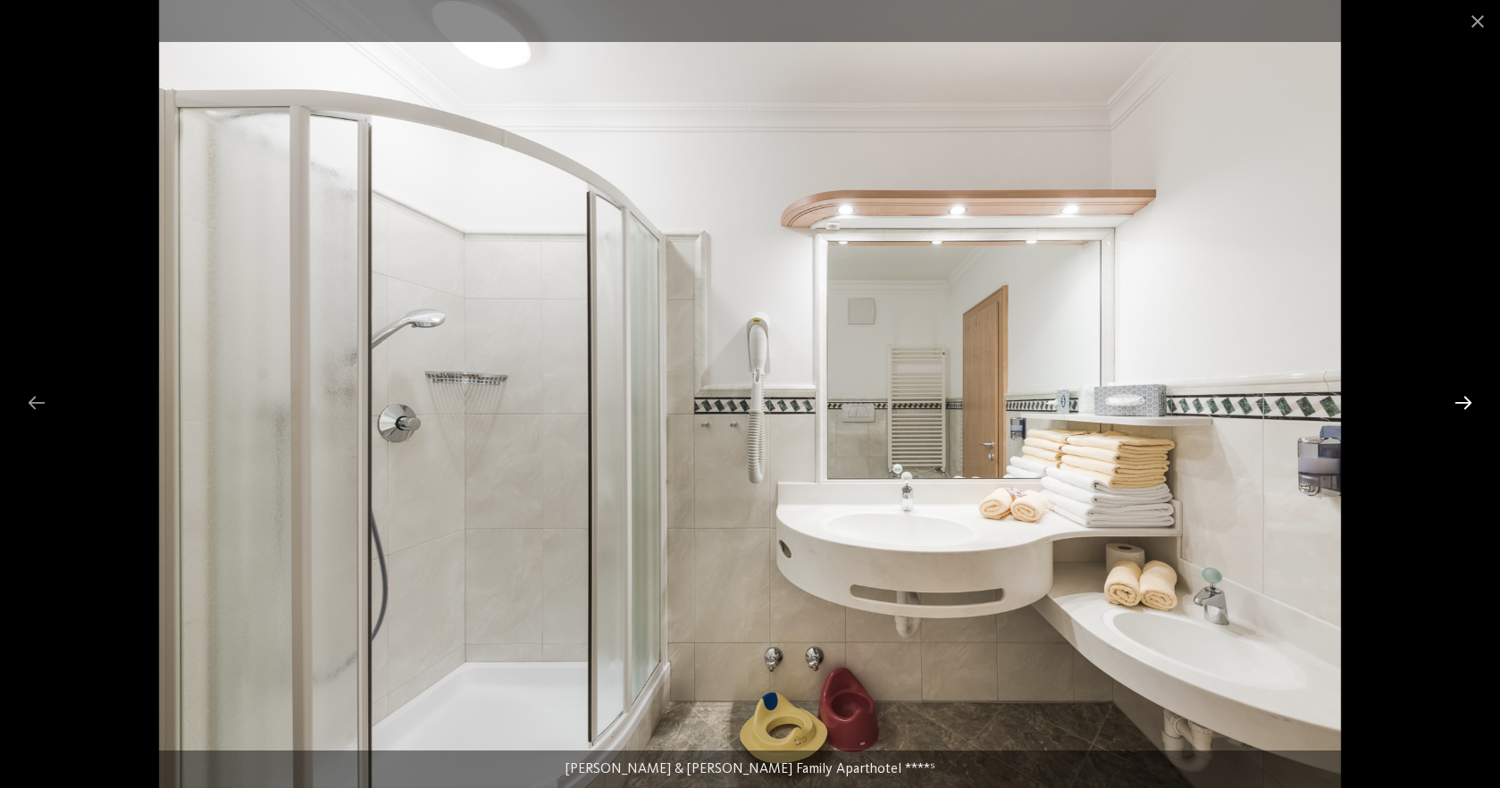
click at [1465, 399] on div at bounding box center [1464, 402] width 38 height 35
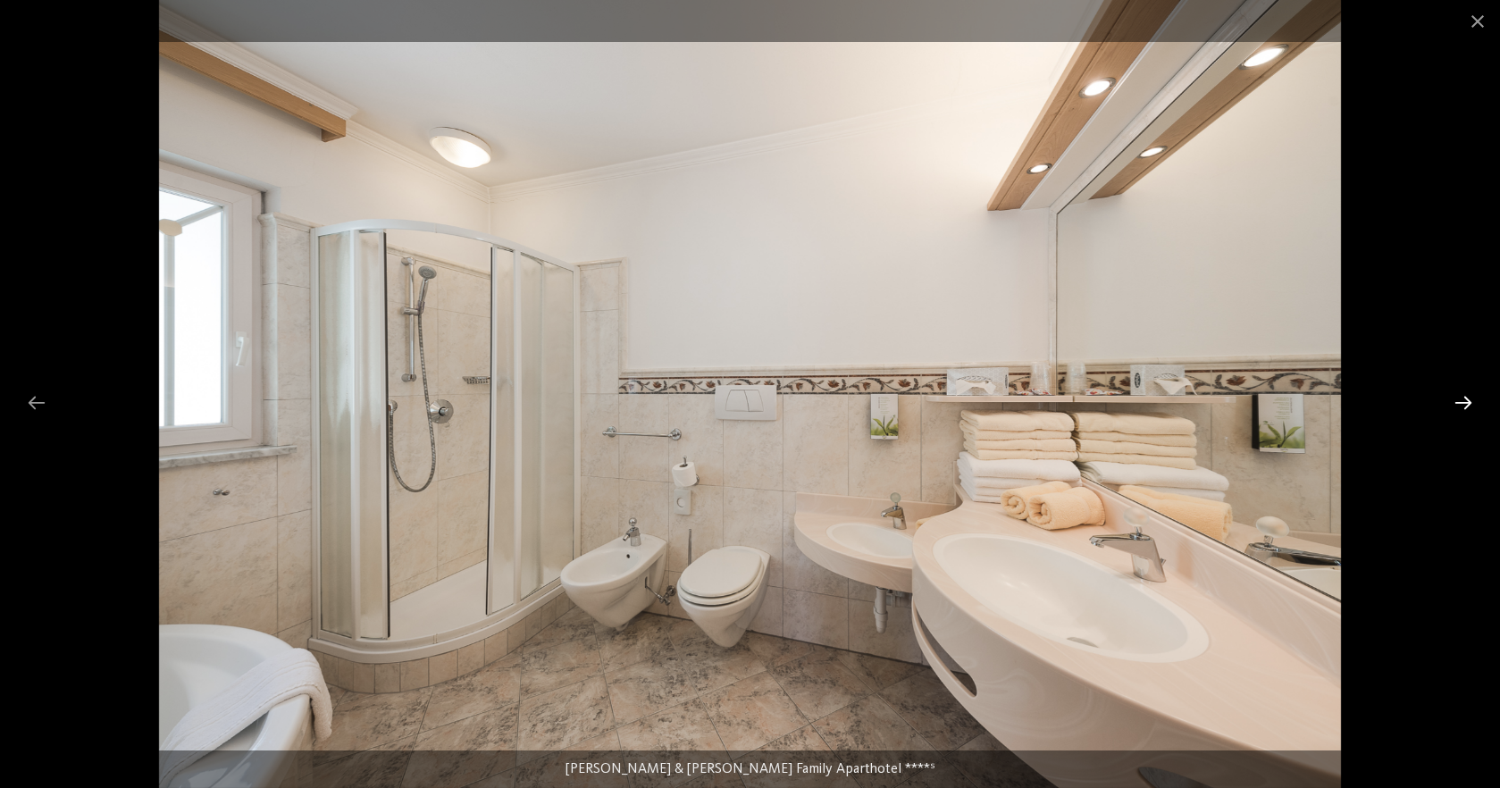
click at [1465, 399] on div at bounding box center [1464, 402] width 38 height 35
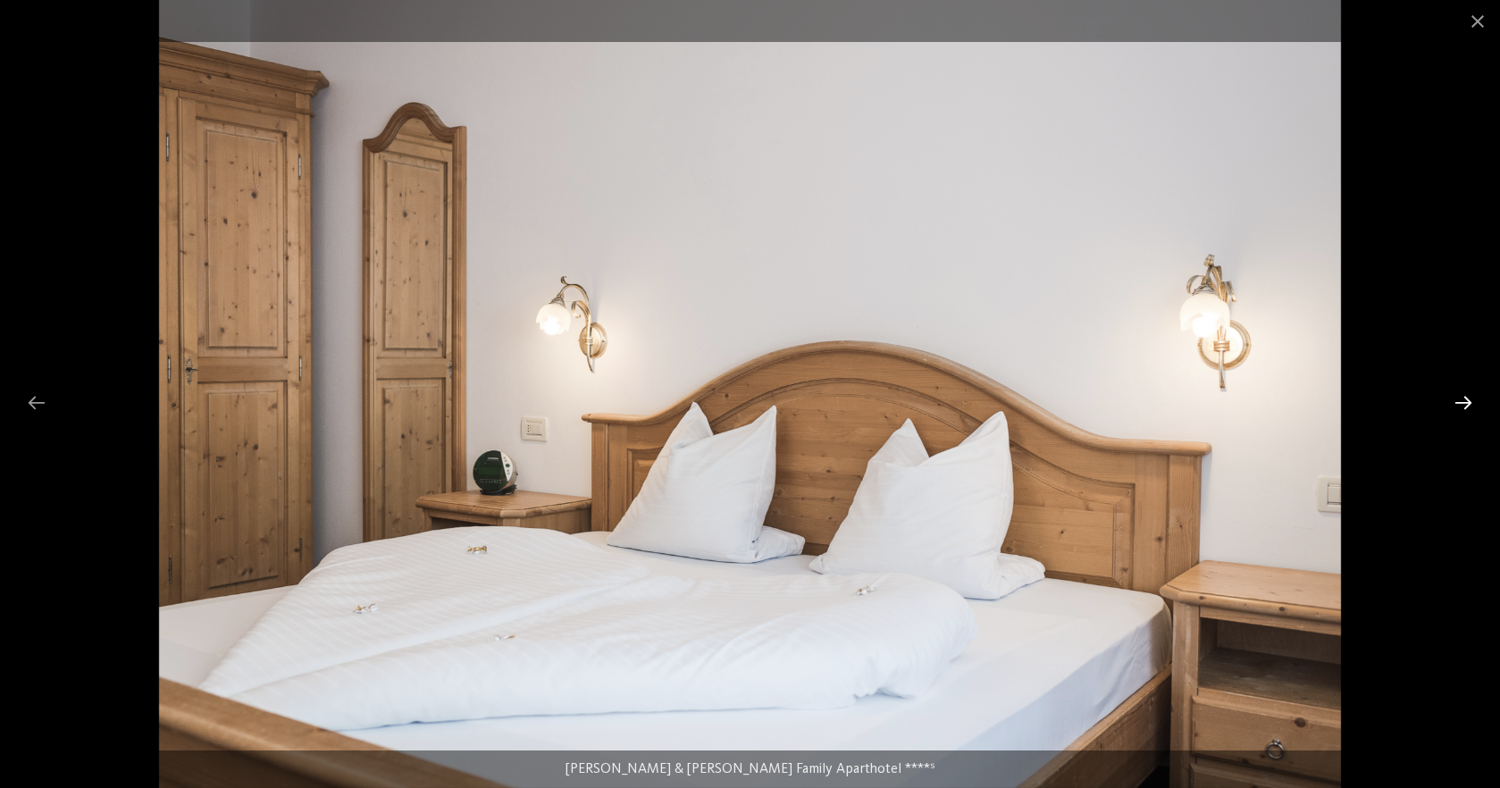
click at [1465, 399] on div at bounding box center [1464, 402] width 38 height 35
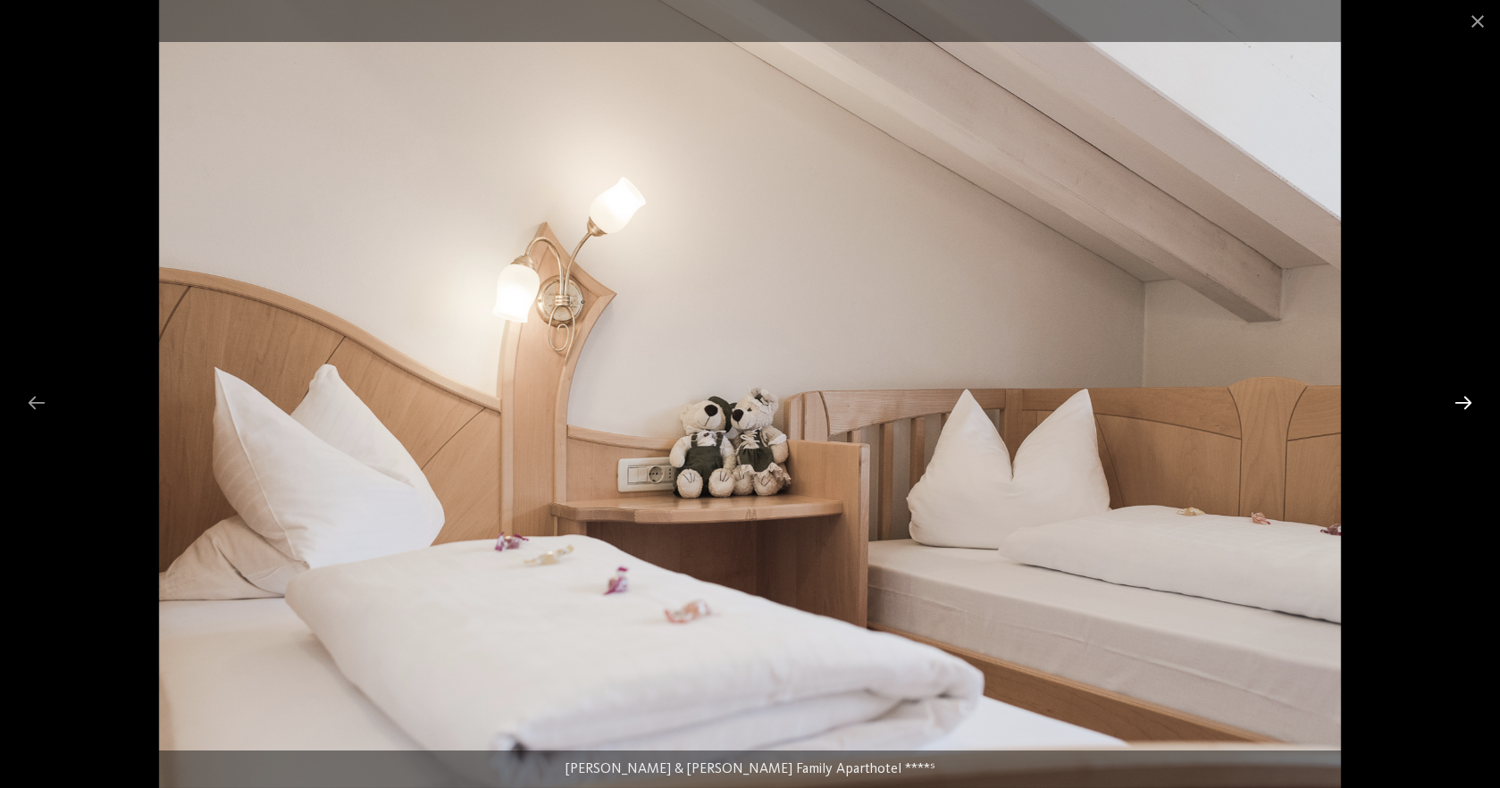
click at [1465, 399] on div at bounding box center [1464, 402] width 38 height 35
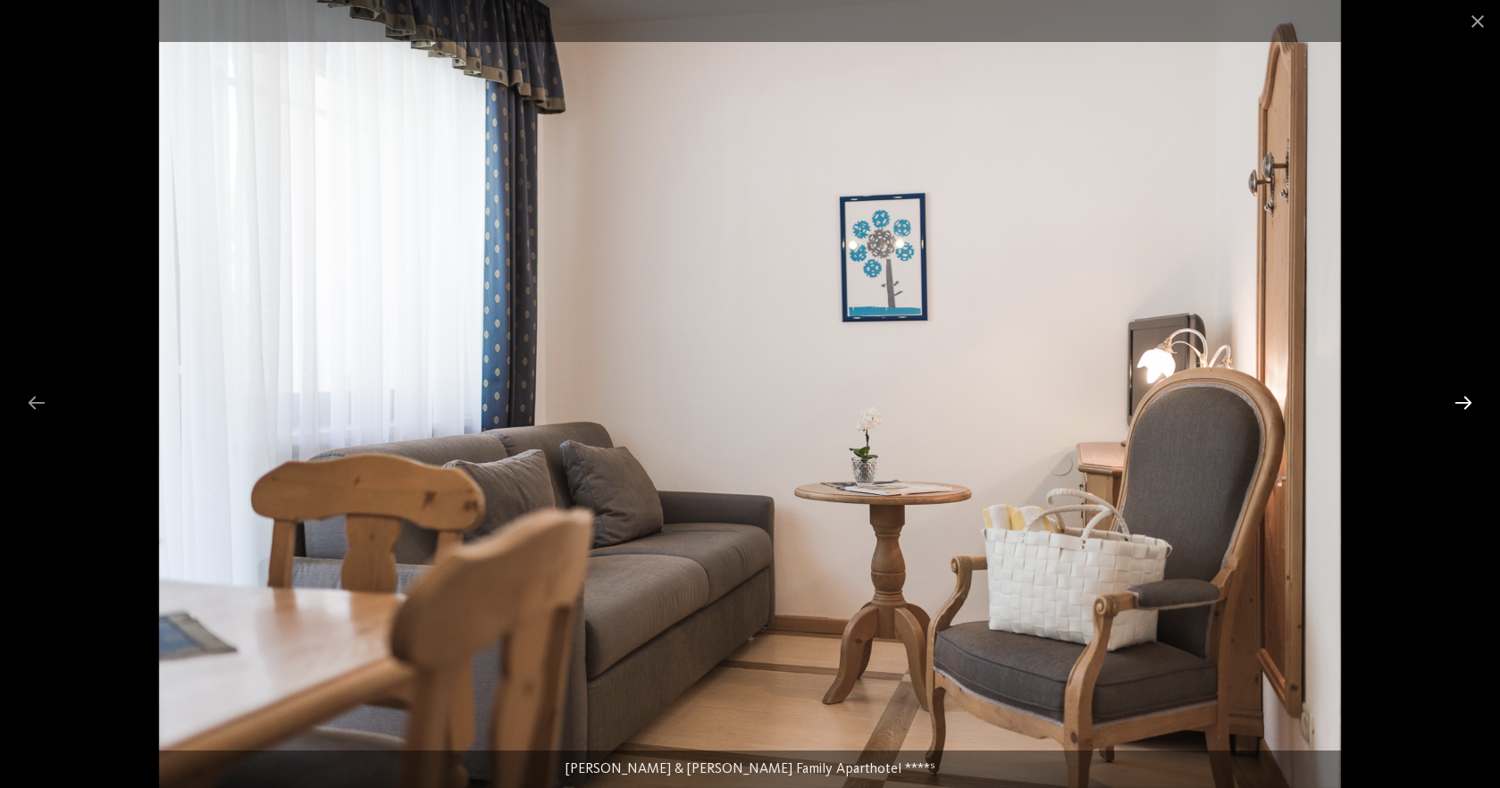
click at [1465, 399] on div at bounding box center [1464, 402] width 38 height 35
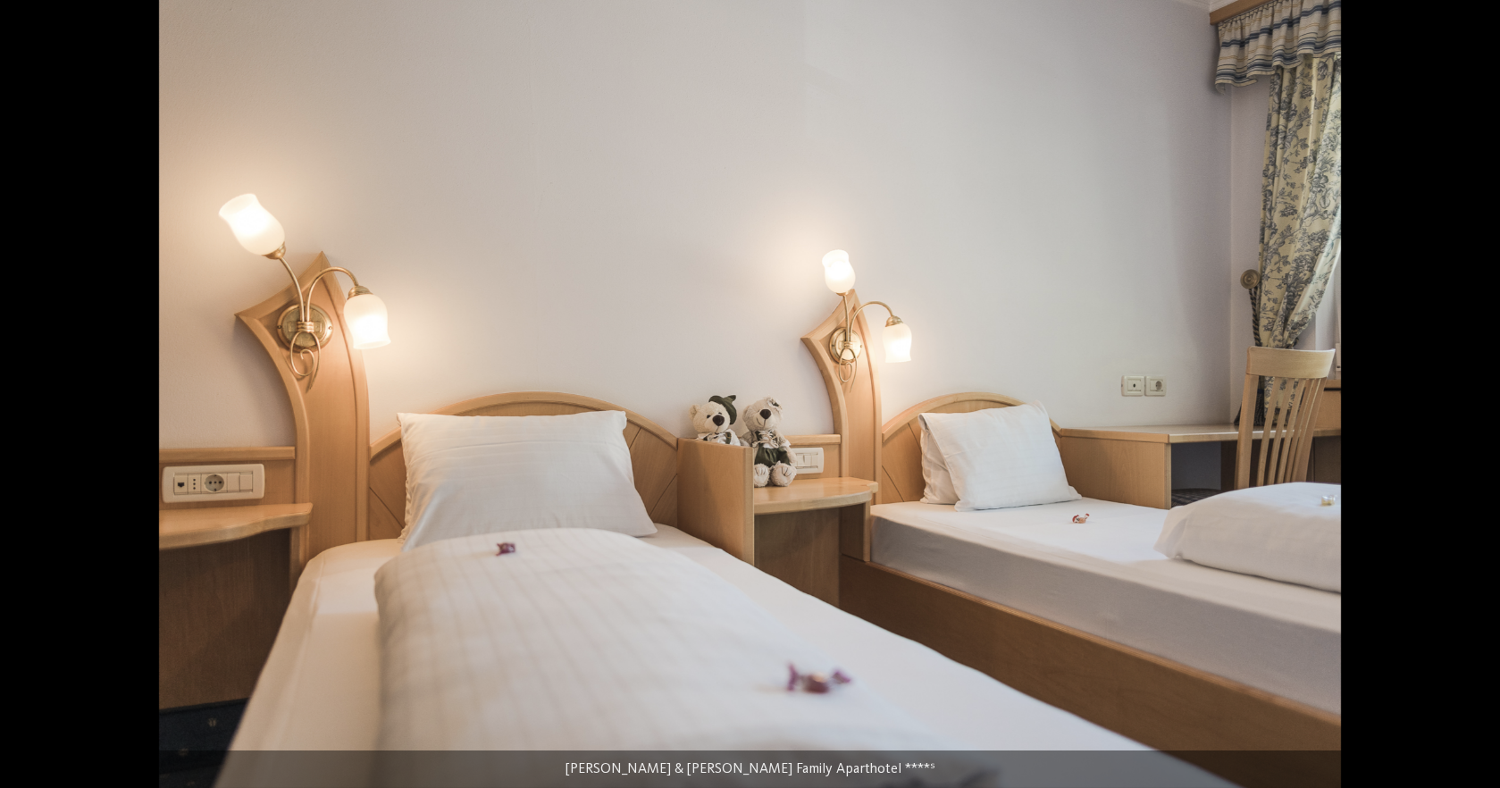
click at [1465, 399] on div at bounding box center [1473, 402] width 38 height 35
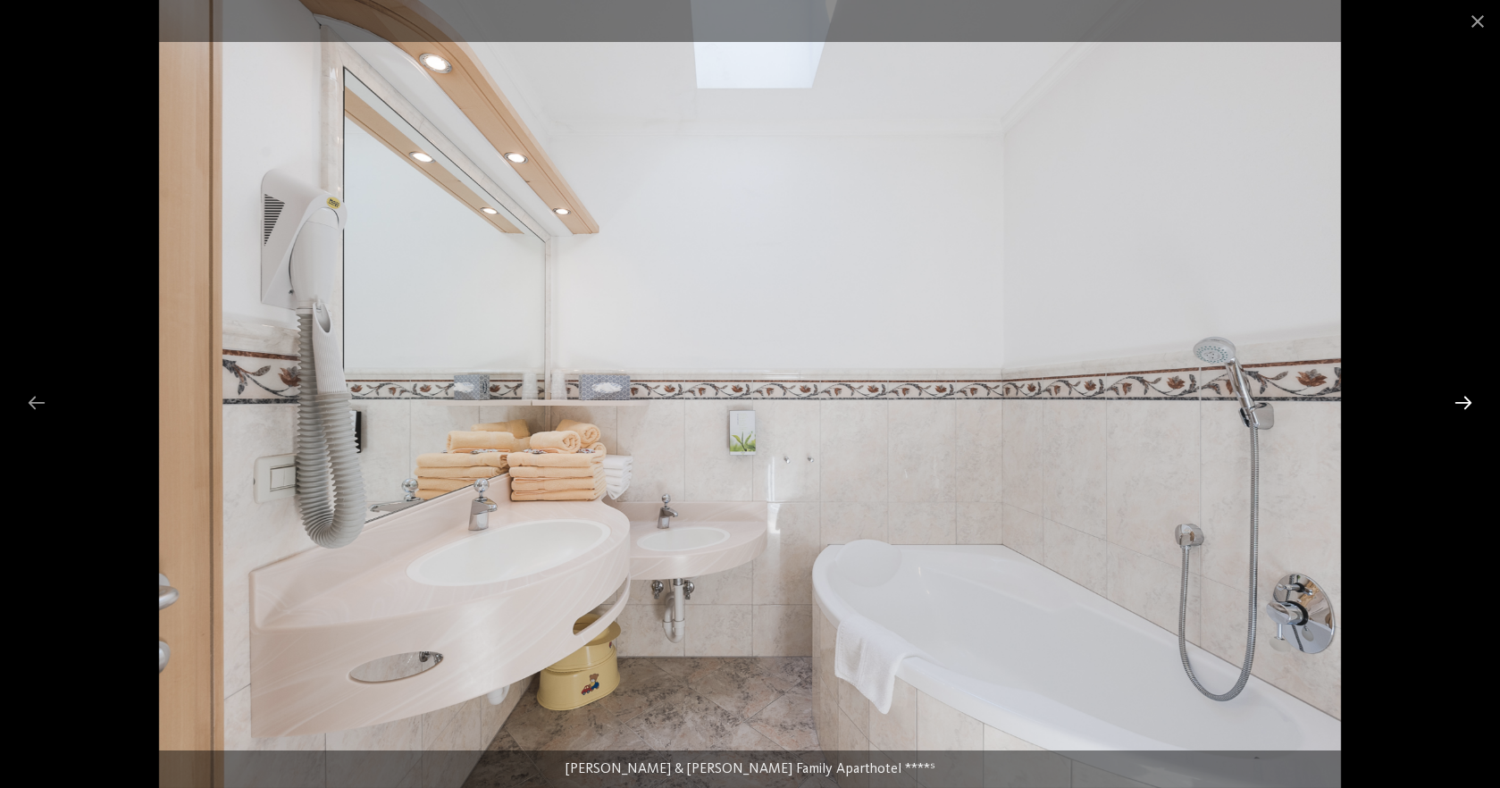
click at [1465, 399] on div at bounding box center [1464, 402] width 38 height 35
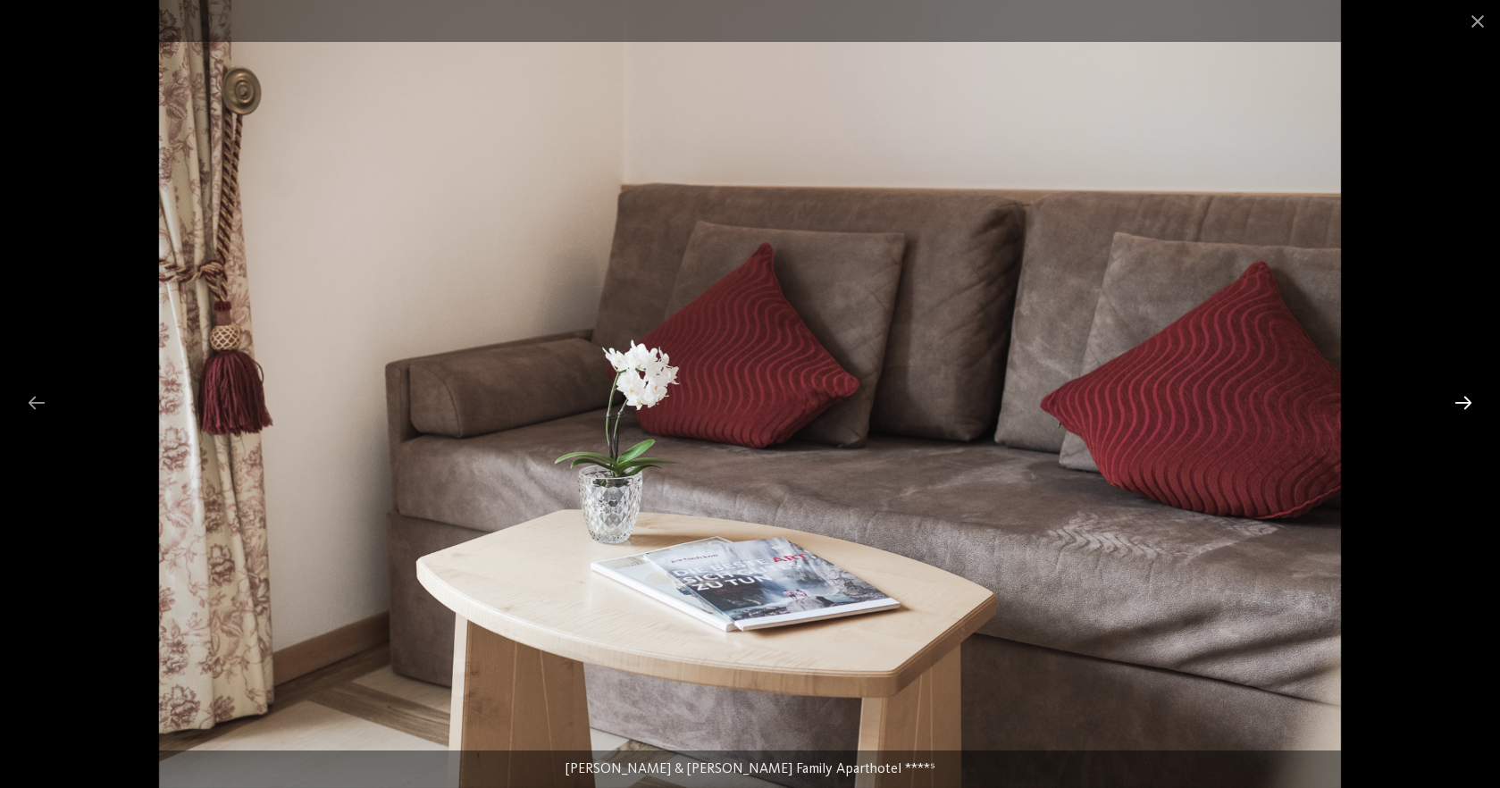
click at [1465, 399] on div at bounding box center [1464, 402] width 38 height 35
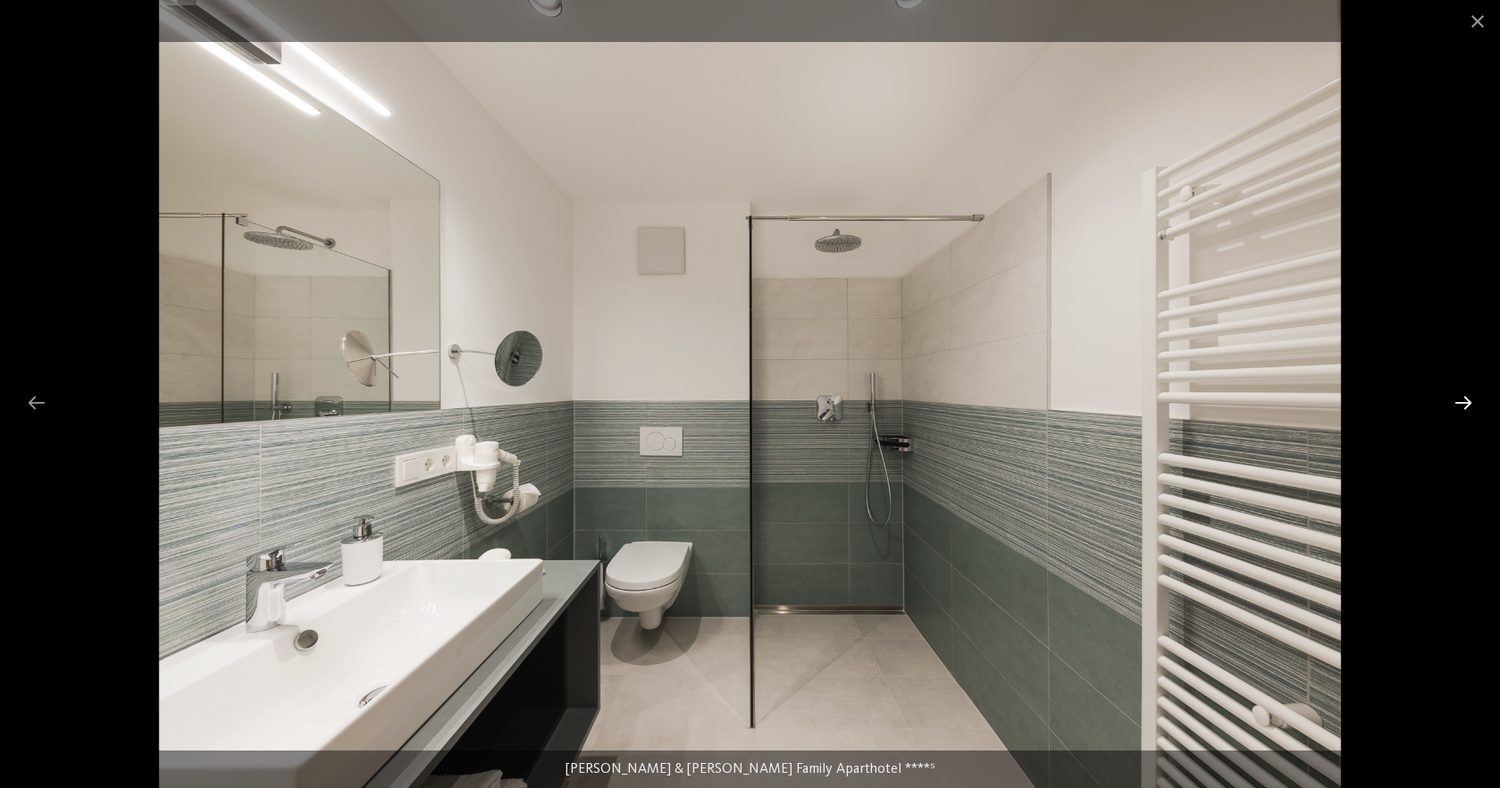
click at [1465, 399] on div at bounding box center [1464, 402] width 38 height 35
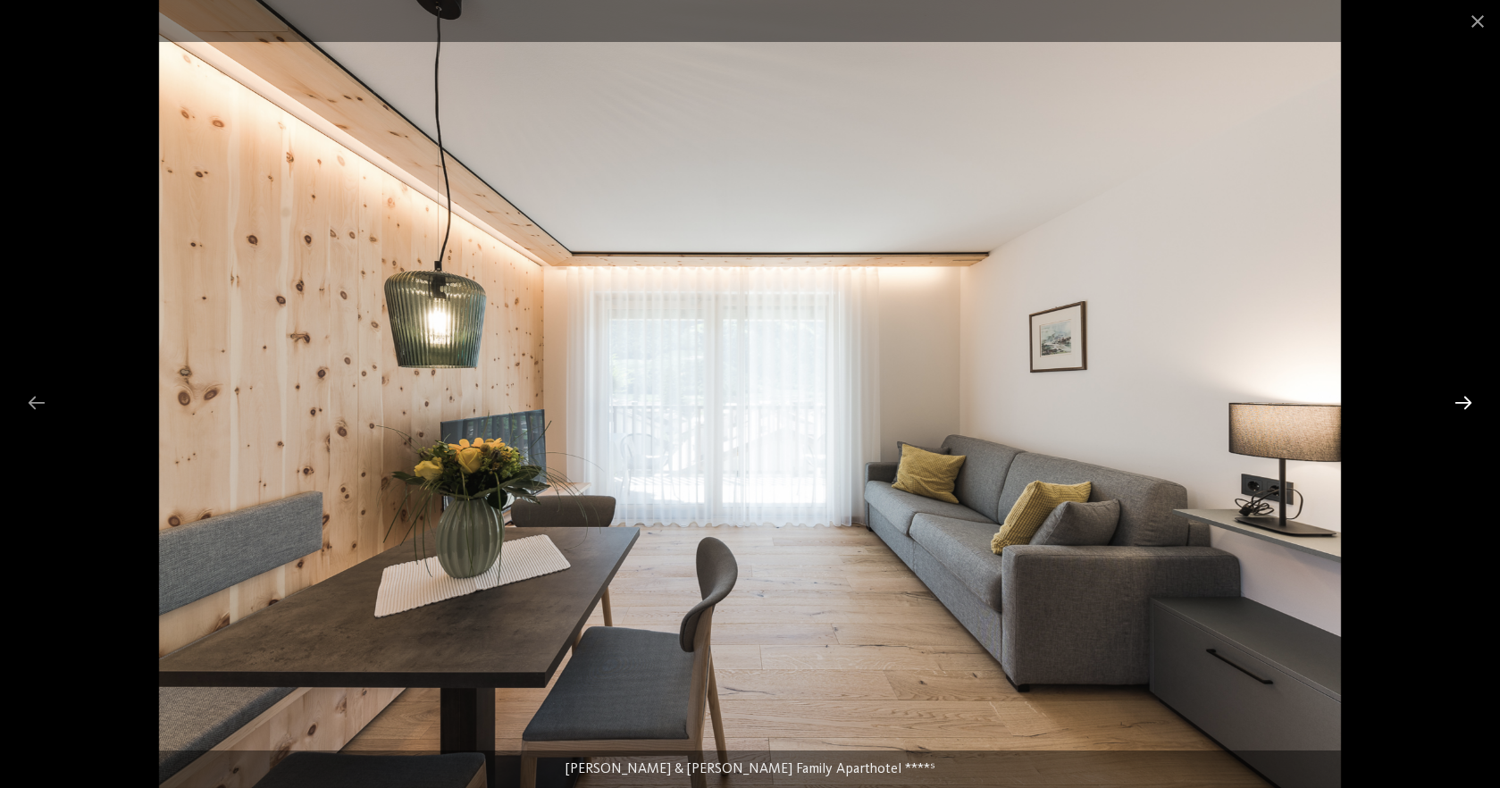
click at [1465, 399] on div at bounding box center [1464, 402] width 38 height 35
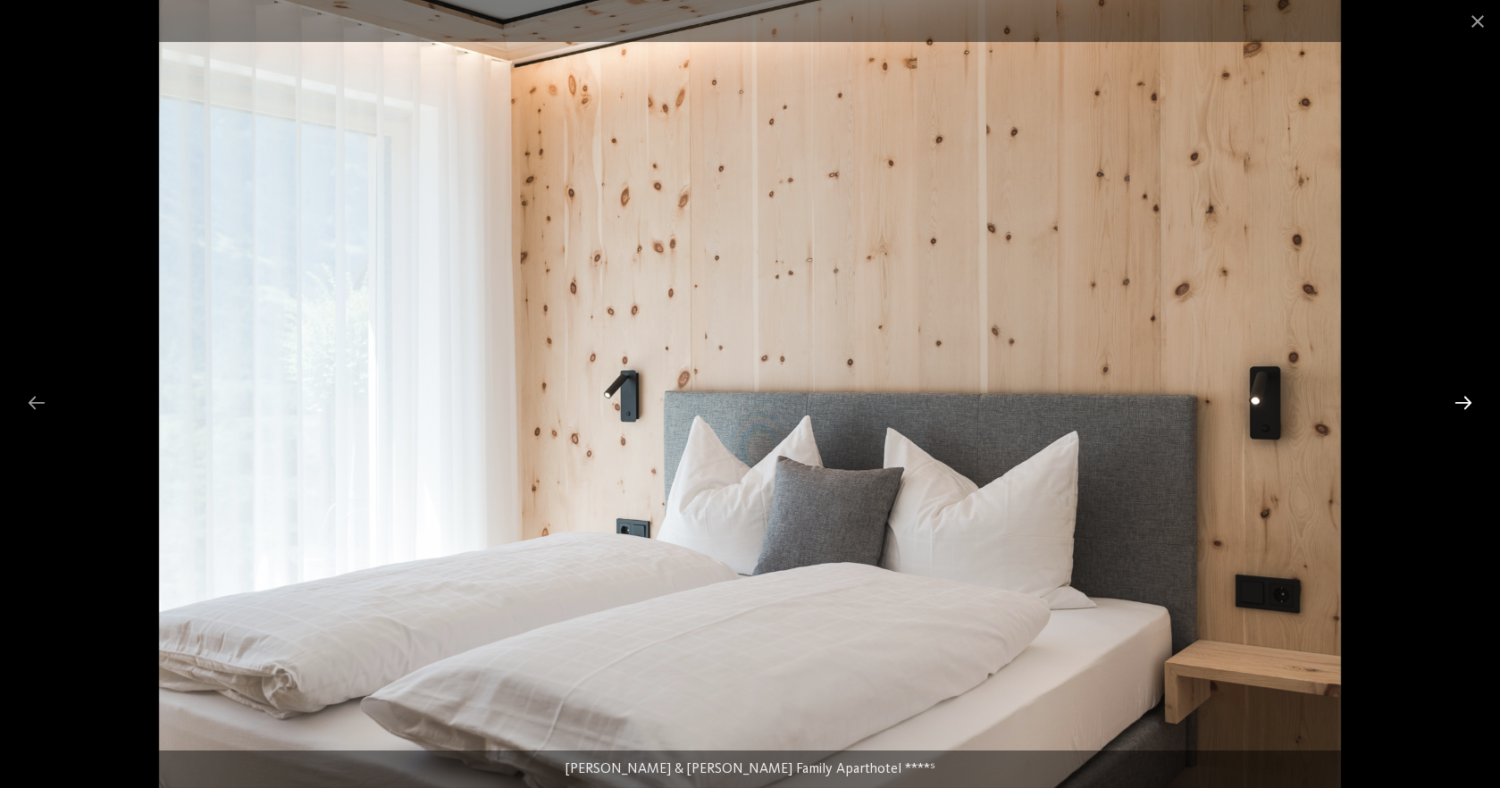
click at [1465, 399] on div at bounding box center [1464, 402] width 38 height 35
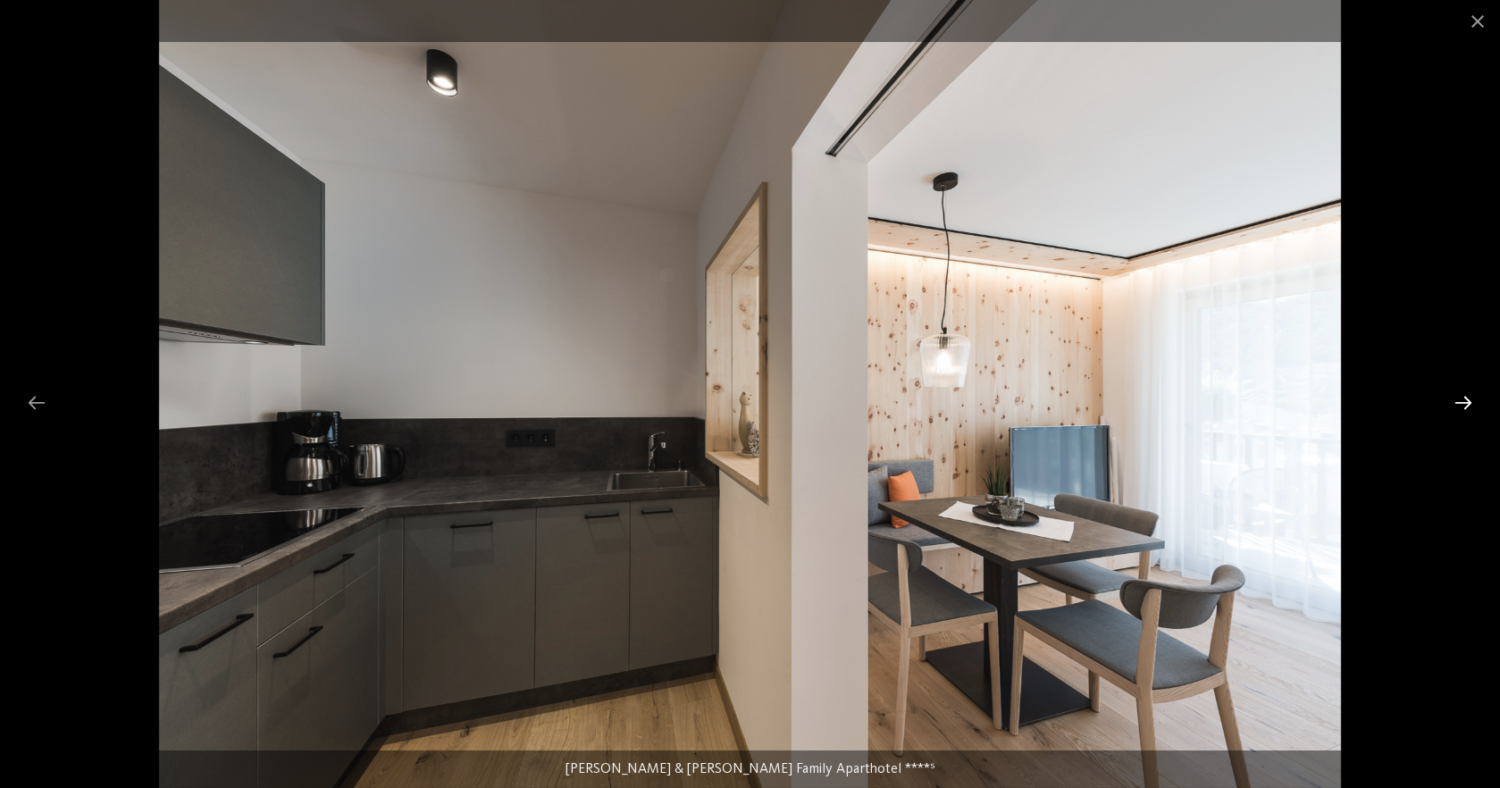
click at [1466, 399] on div at bounding box center [1464, 402] width 38 height 35
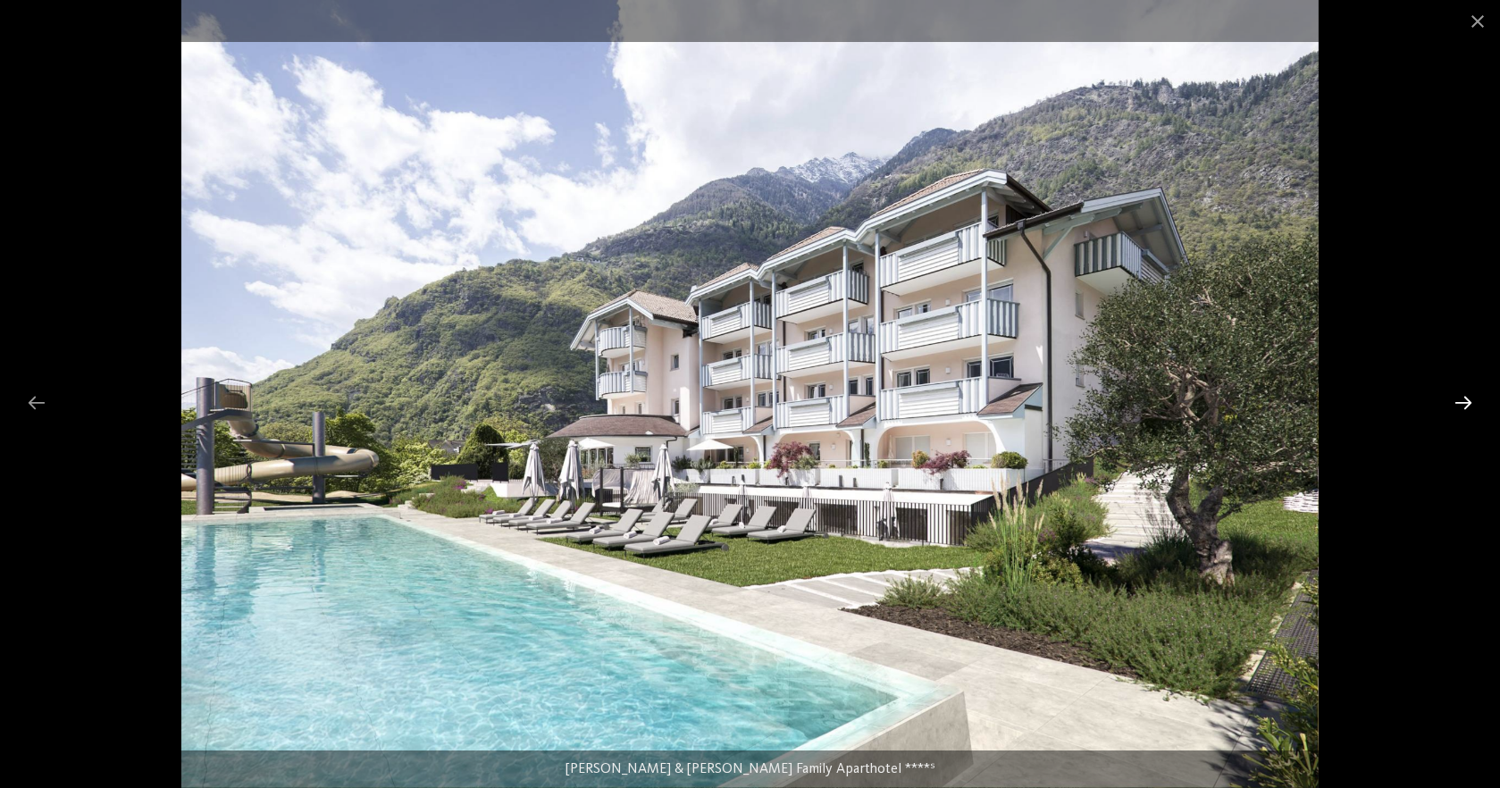
click at [1466, 399] on div at bounding box center [1464, 402] width 38 height 35
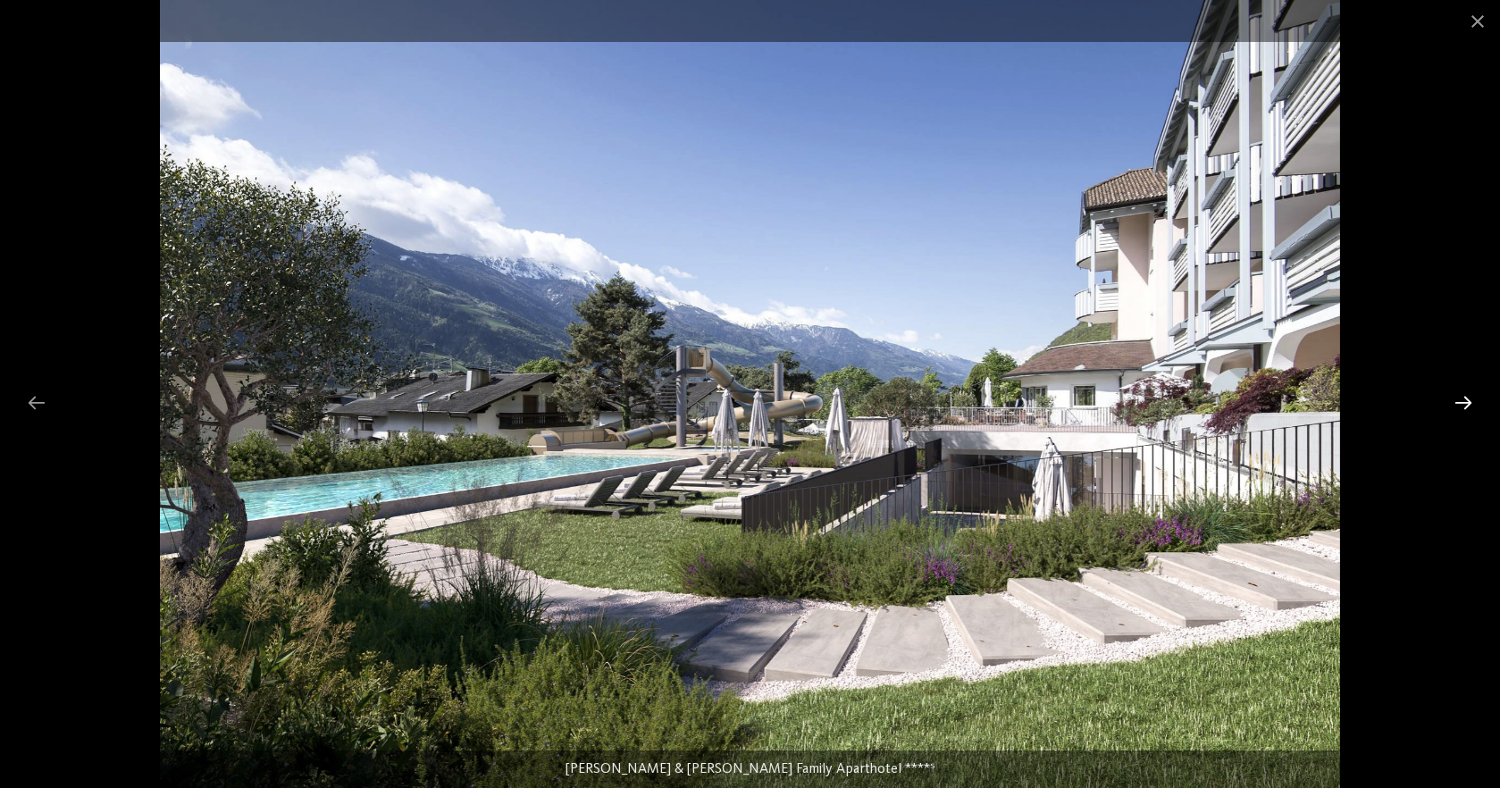
click at [1466, 399] on div at bounding box center [1464, 402] width 38 height 35
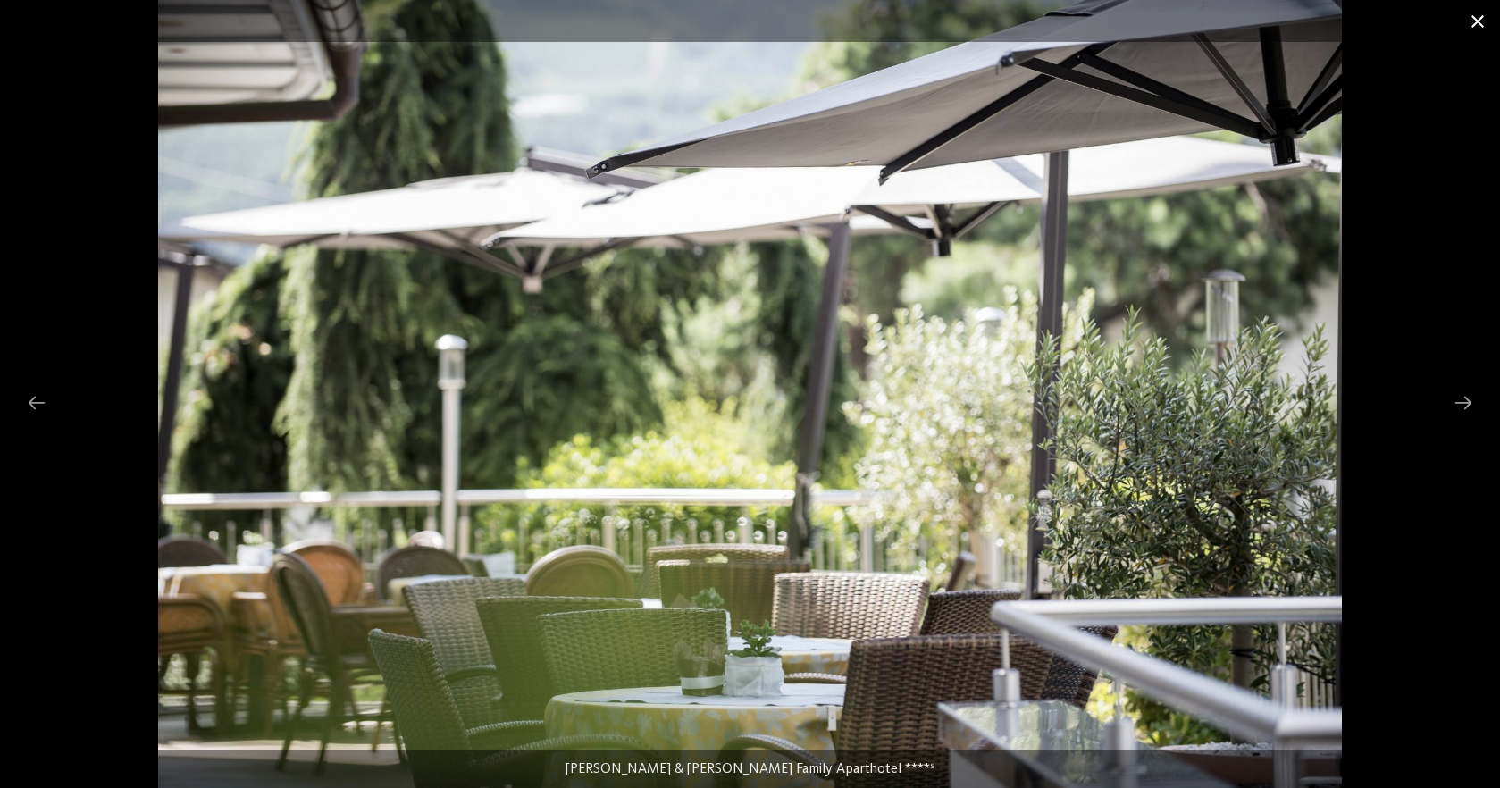
click at [1483, 26] on span at bounding box center [1478, 21] width 45 height 42
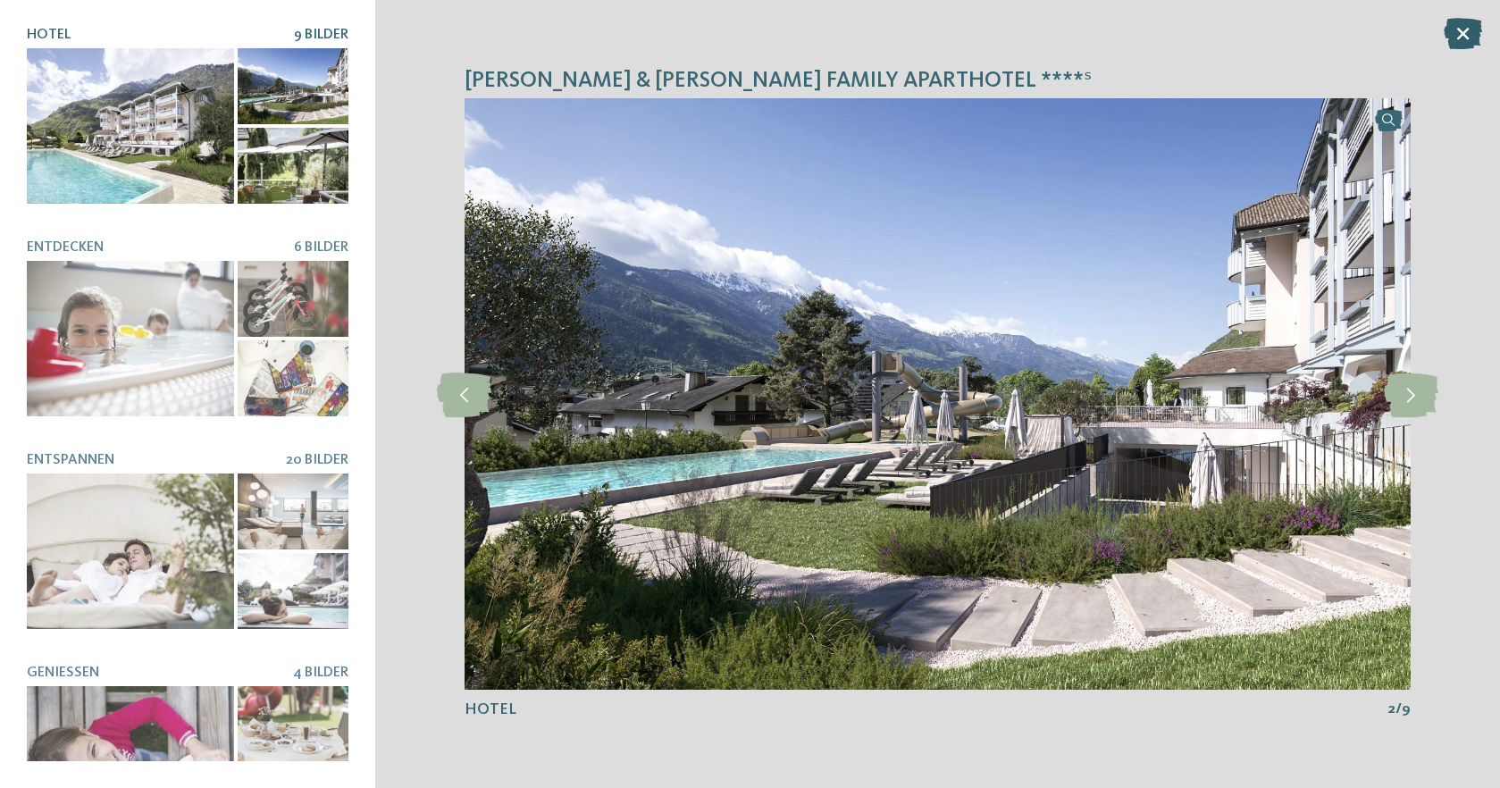
click at [1463, 38] on icon at bounding box center [1463, 33] width 38 height 31
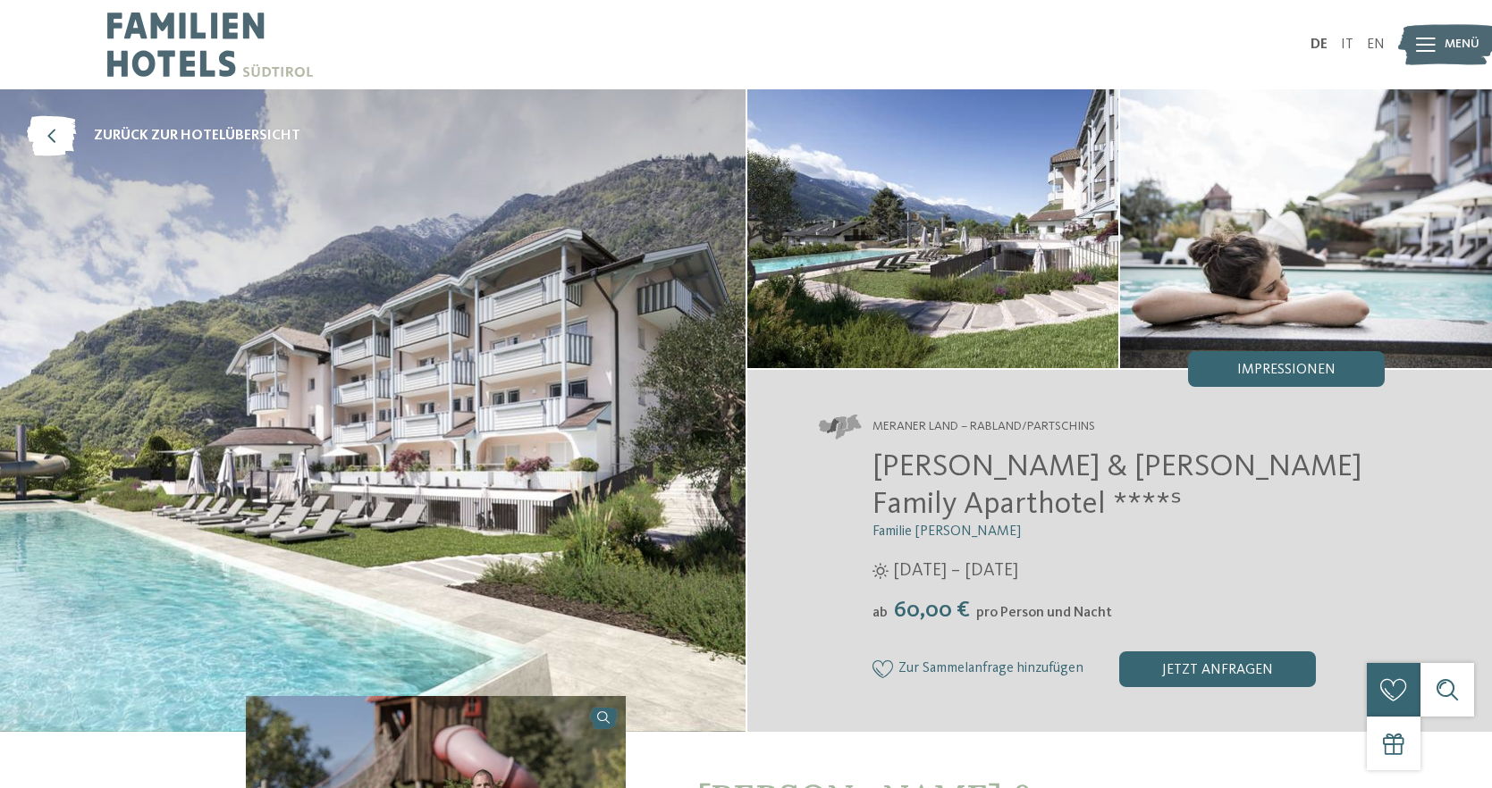
click at [1439, 46] on img at bounding box center [1447, 45] width 98 height 49
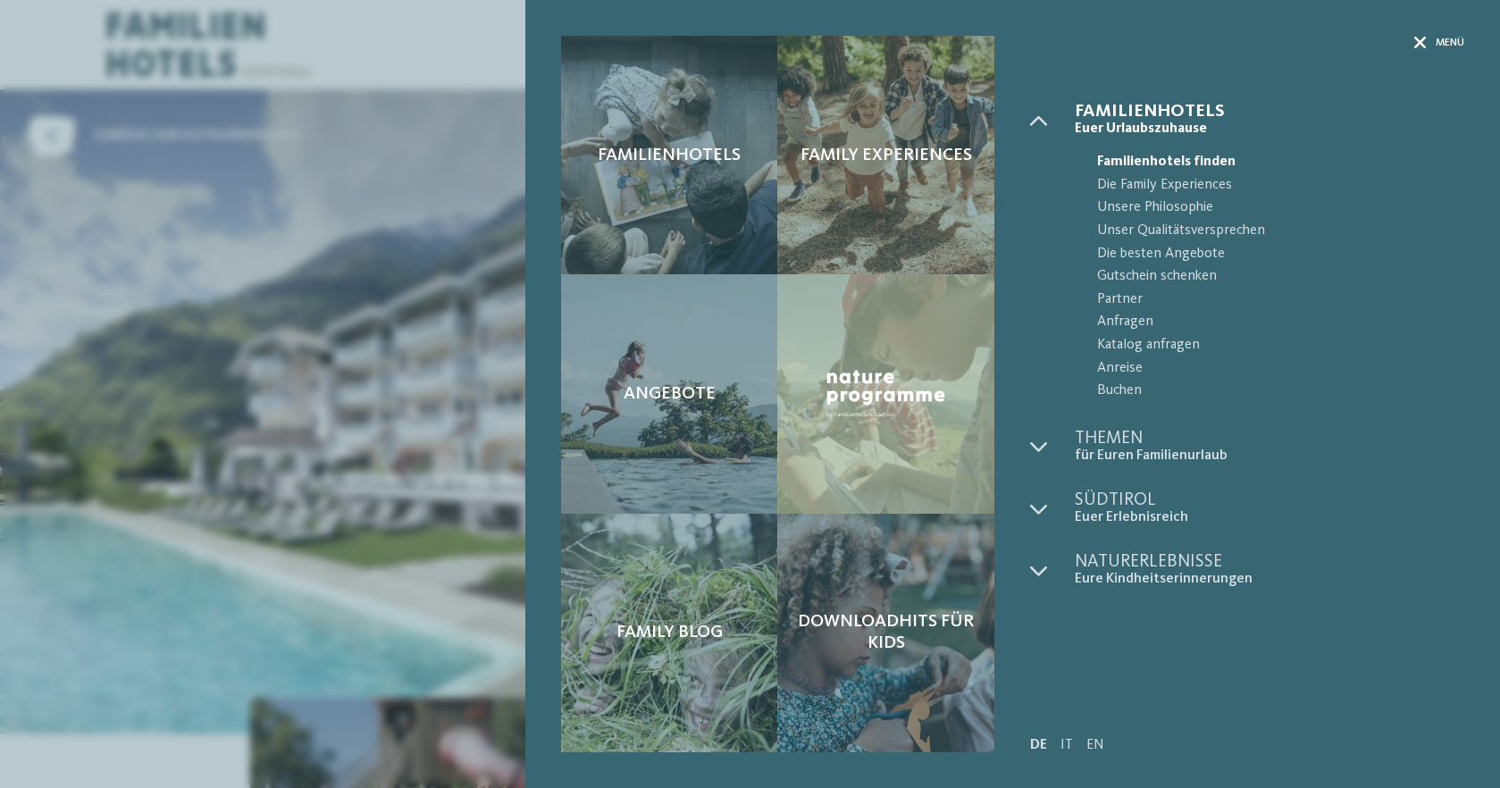
click at [1424, 43] on icon at bounding box center [1421, 43] width 13 height 13
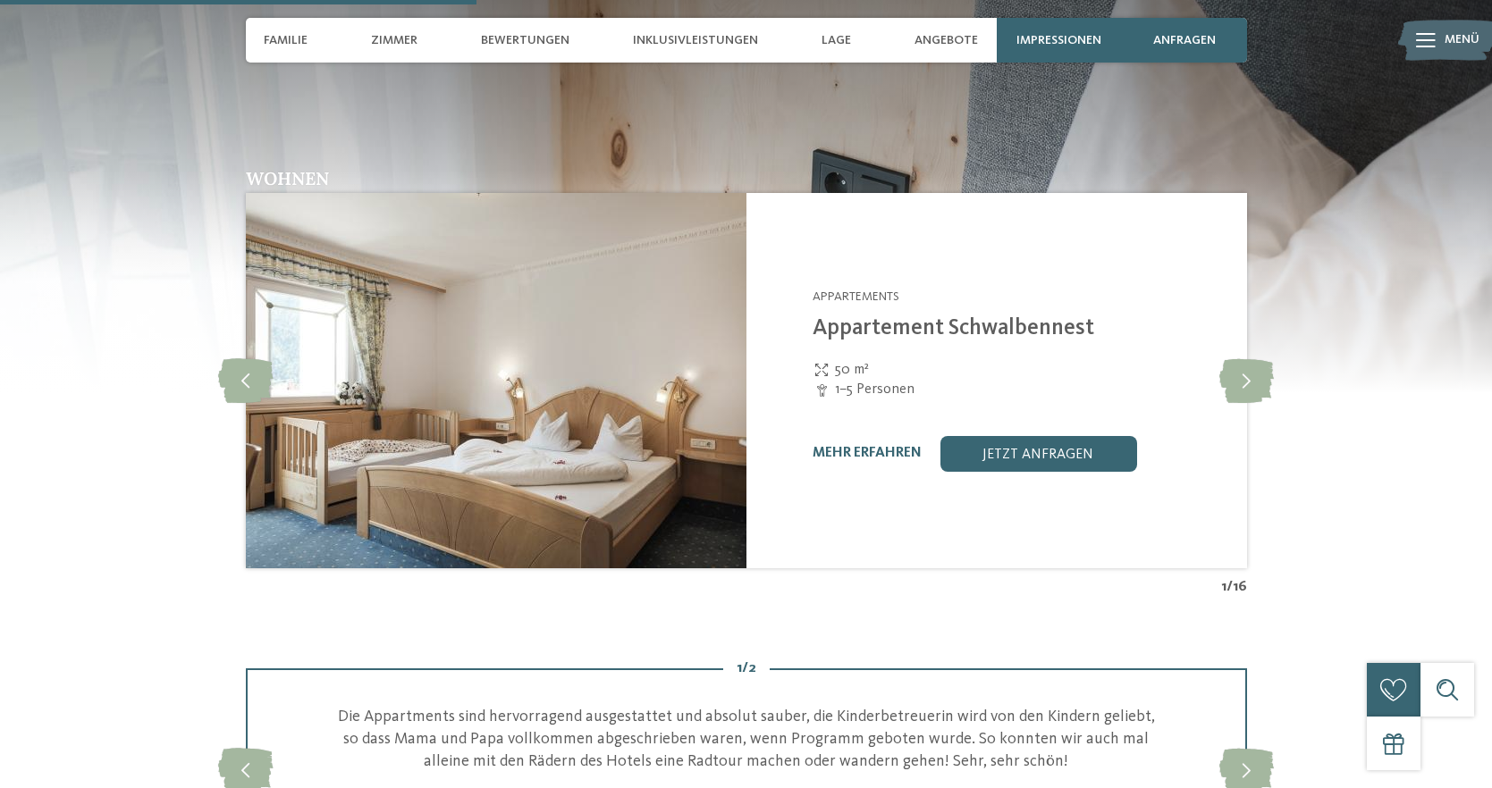
scroll to position [1921, 0]
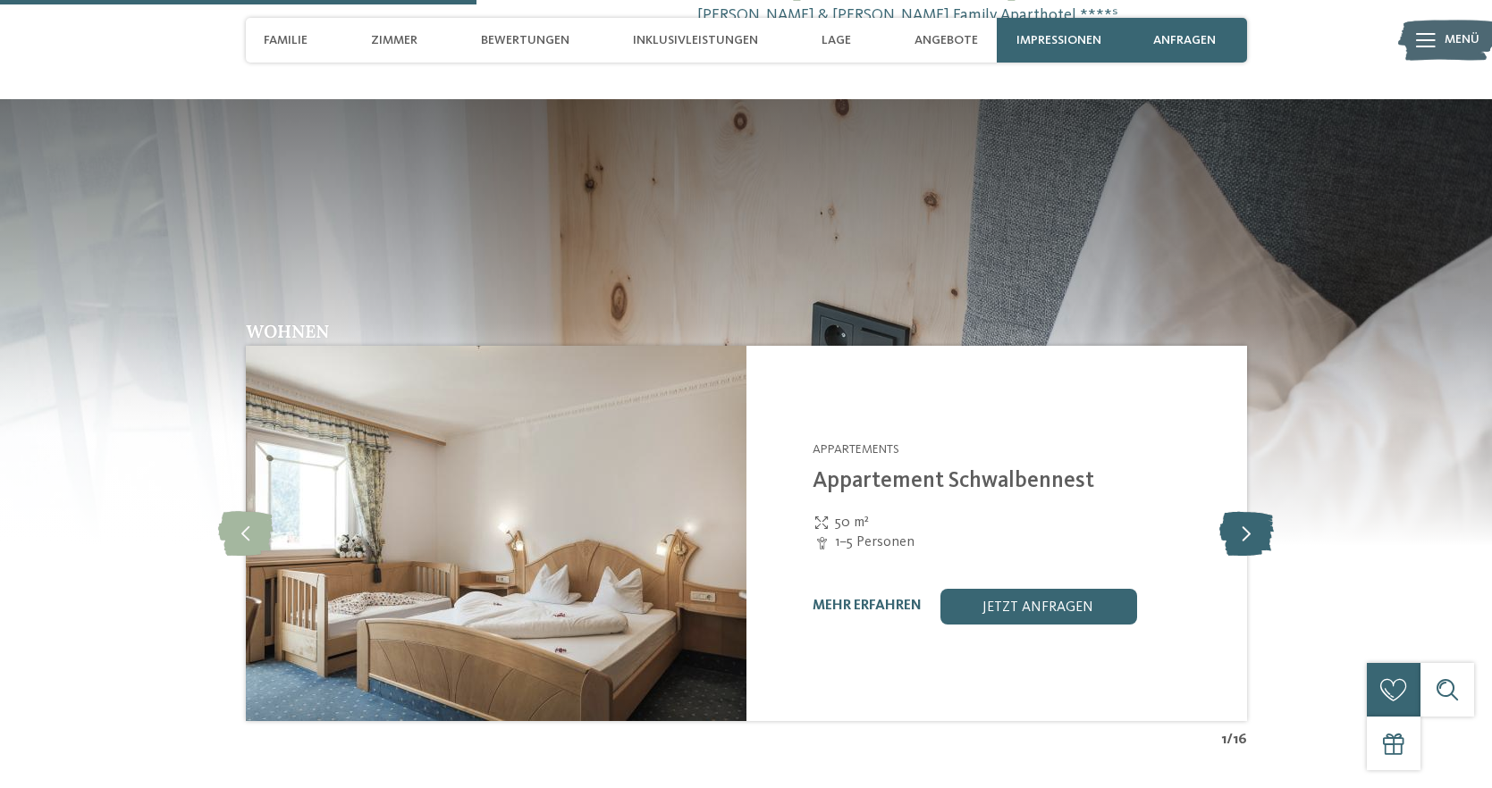
click at [1243, 511] on icon at bounding box center [1246, 533] width 55 height 45
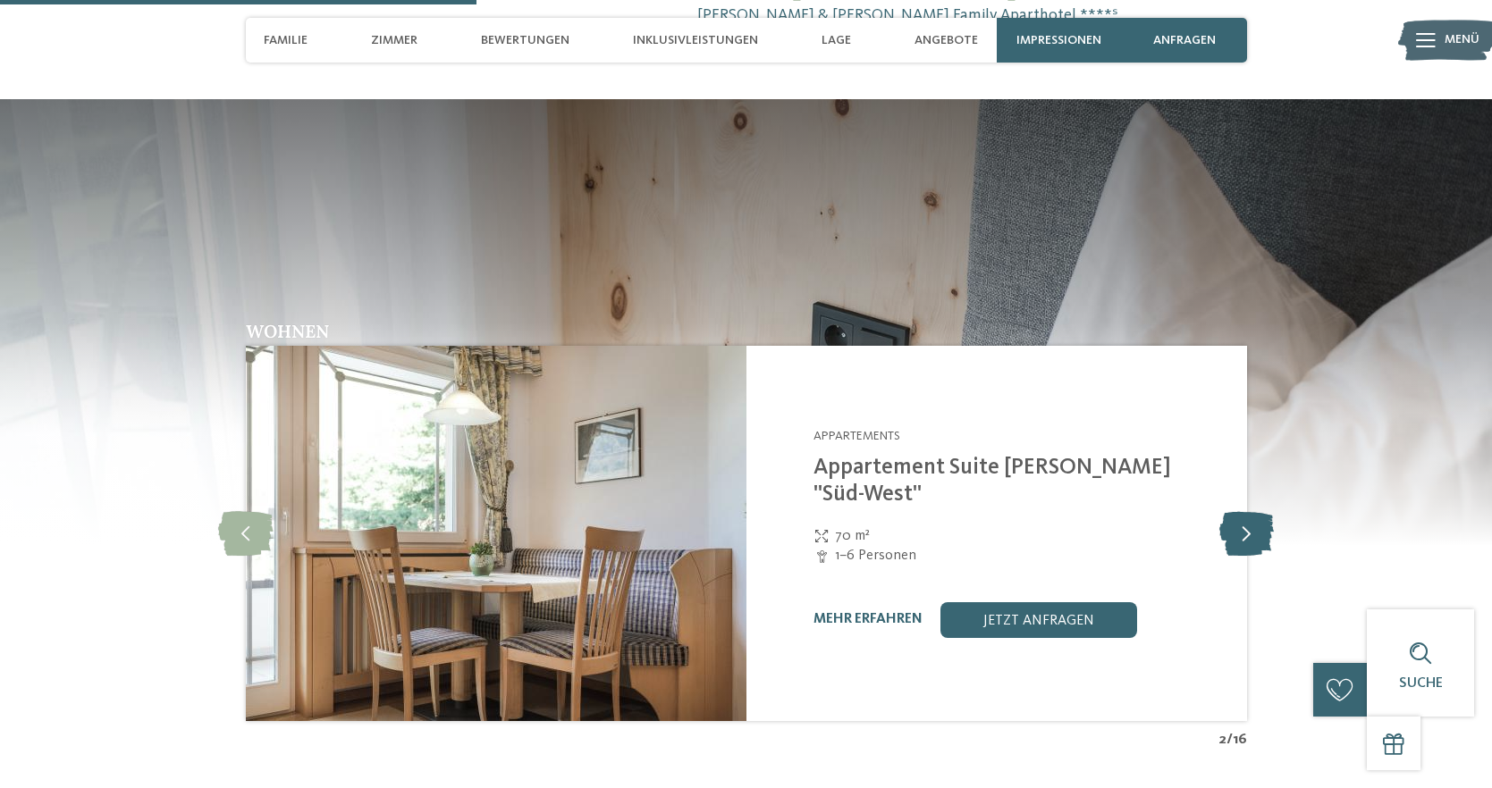
click at [1243, 511] on icon at bounding box center [1246, 533] width 55 height 45
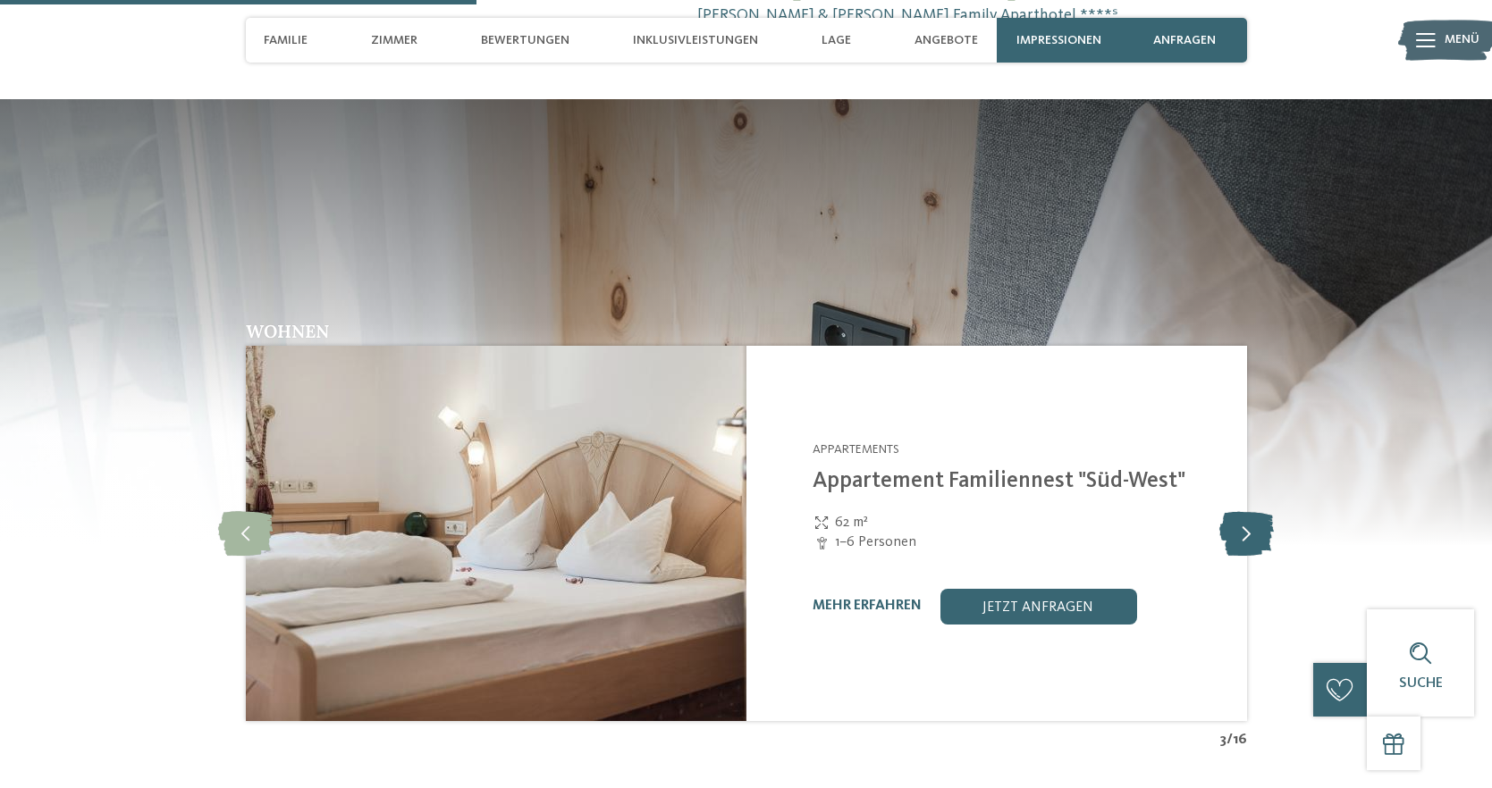
click at [1243, 511] on icon at bounding box center [1246, 533] width 55 height 45
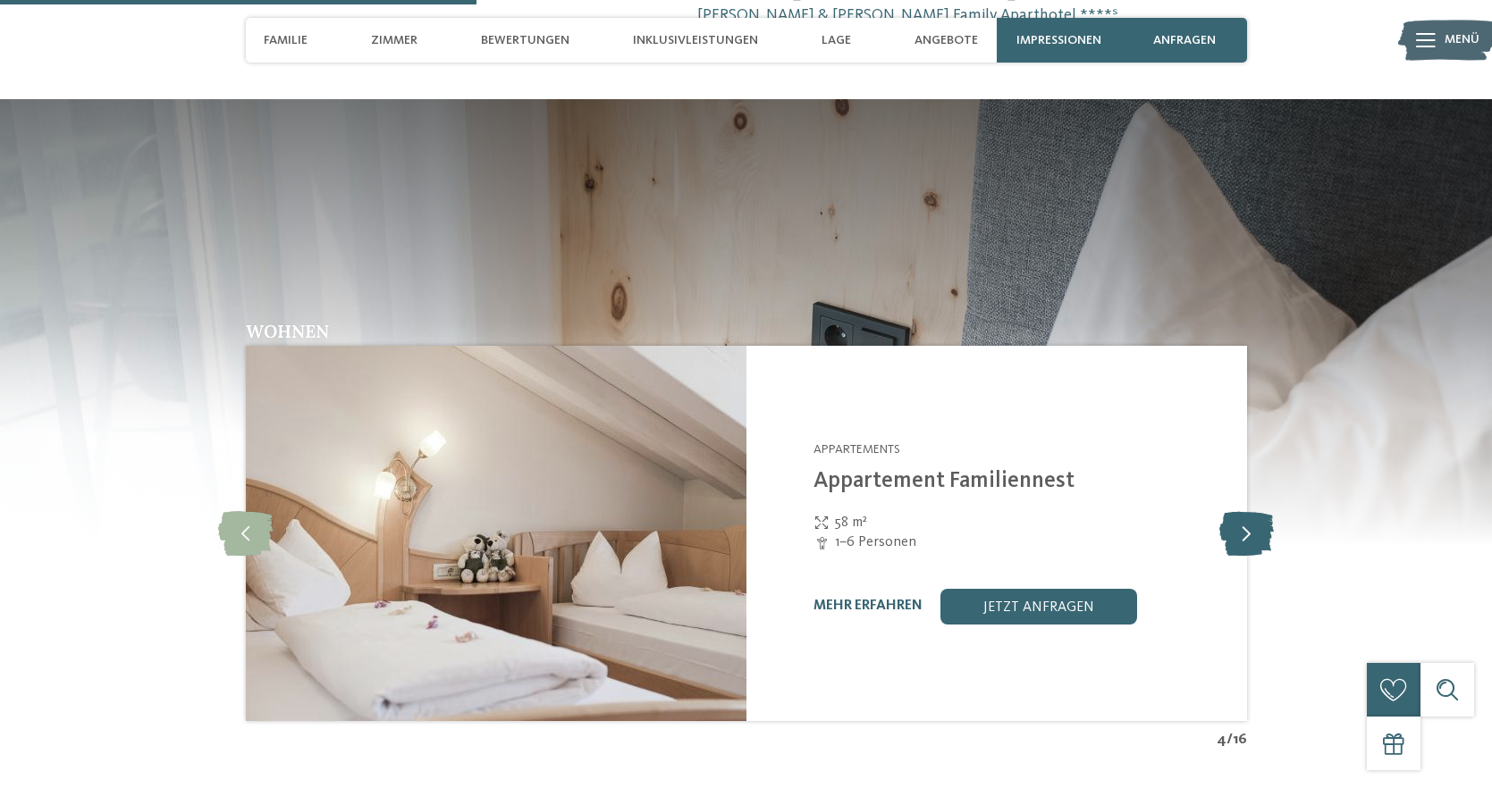
click at [1243, 511] on icon at bounding box center [1246, 533] width 55 height 45
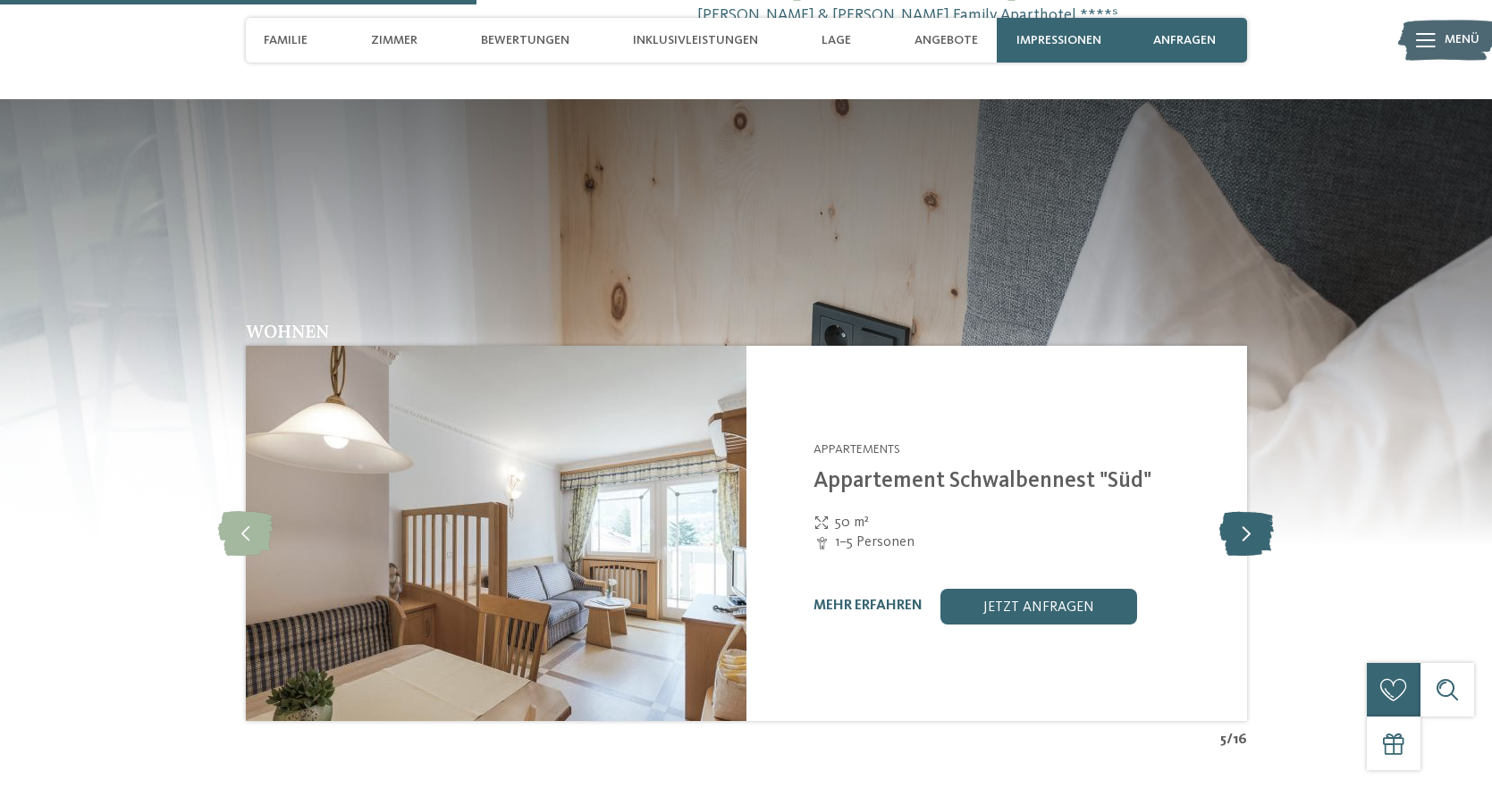
click at [1243, 511] on icon at bounding box center [1246, 533] width 55 height 45
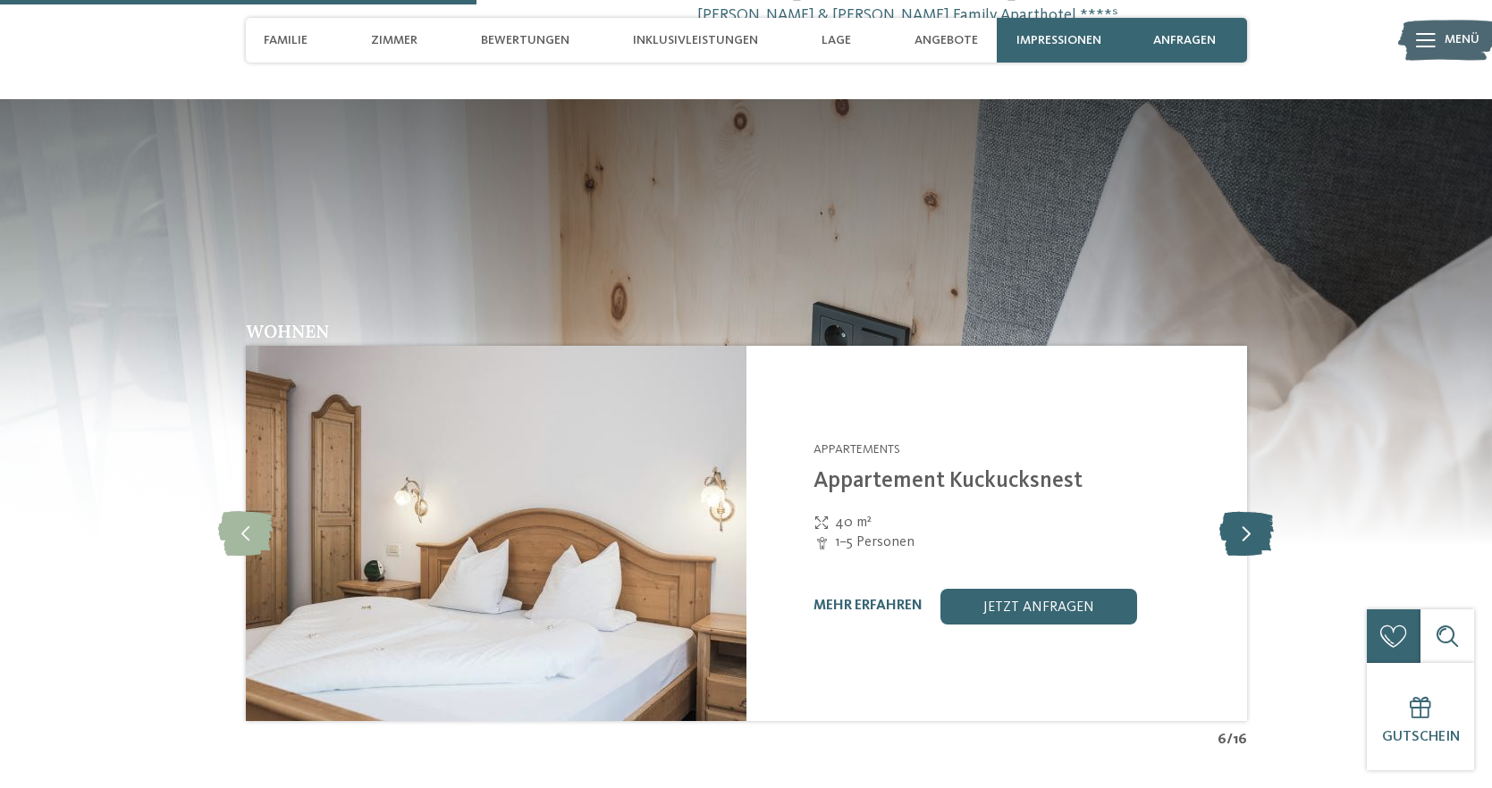
click at [1243, 511] on icon at bounding box center [1246, 533] width 55 height 45
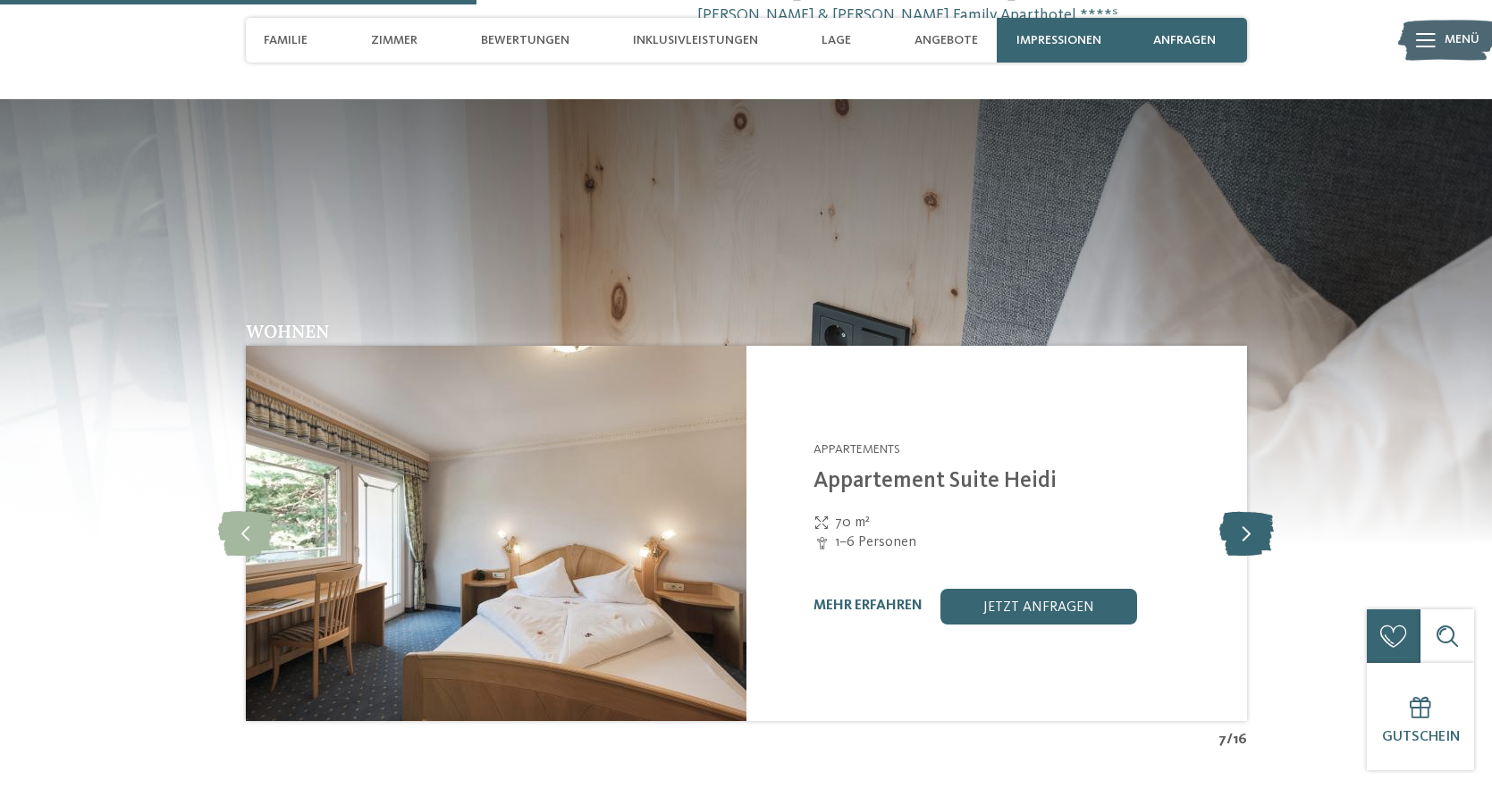
click at [1243, 511] on icon at bounding box center [1246, 533] width 55 height 45
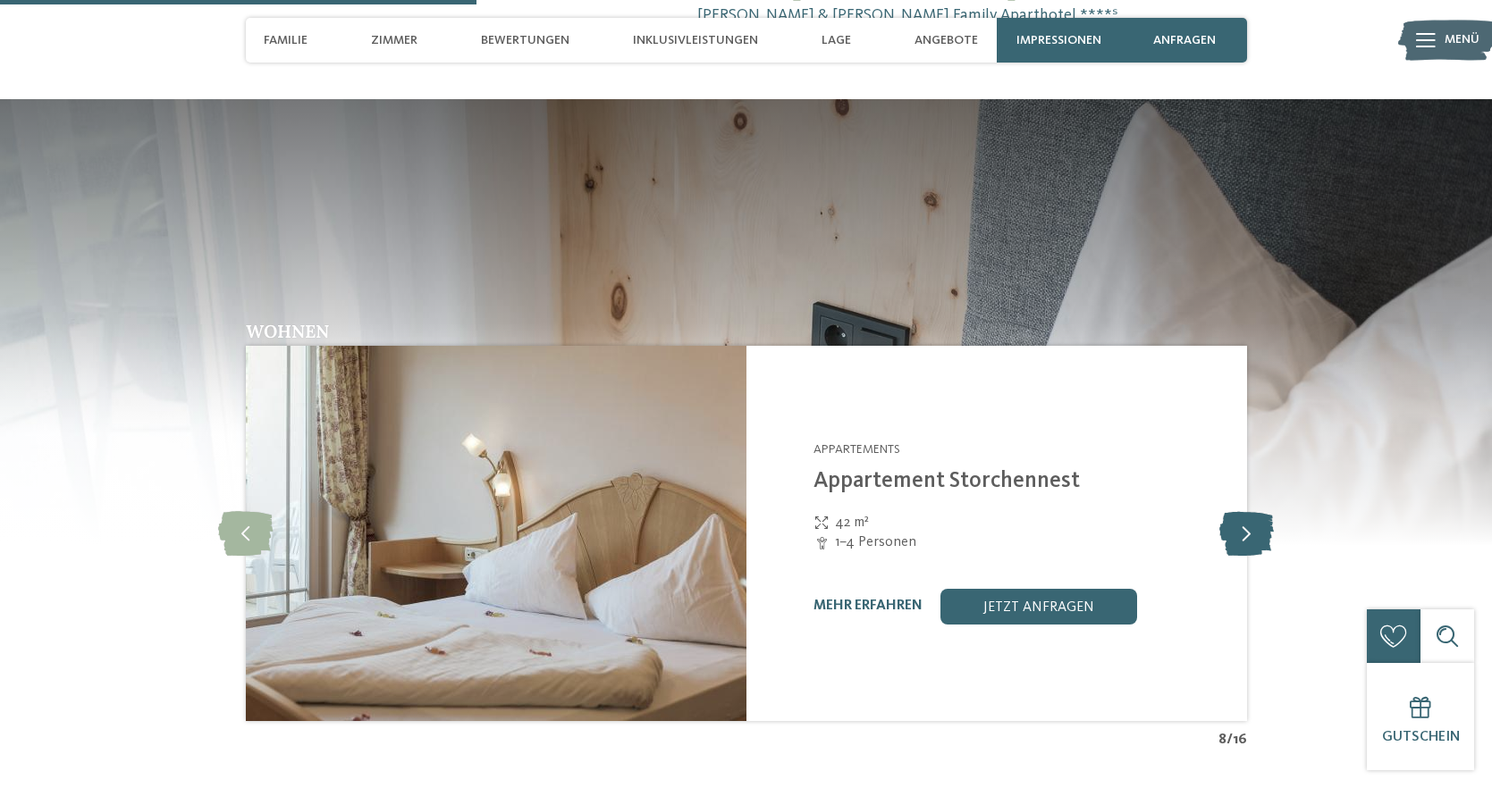
click at [1243, 511] on icon at bounding box center [1246, 533] width 55 height 45
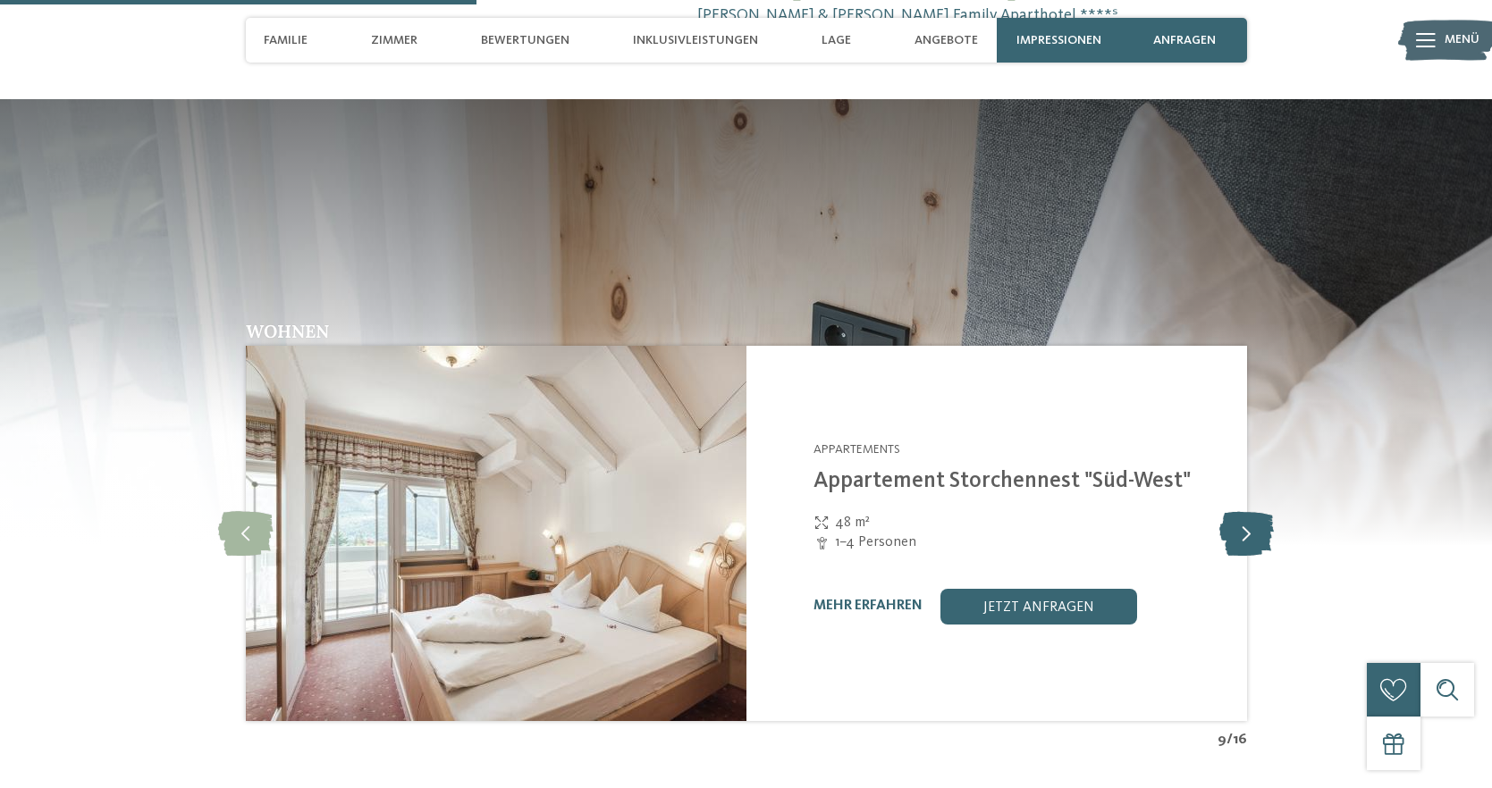
click at [1243, 511] on icon at bounding box center [1246, 533] width 55 height 45
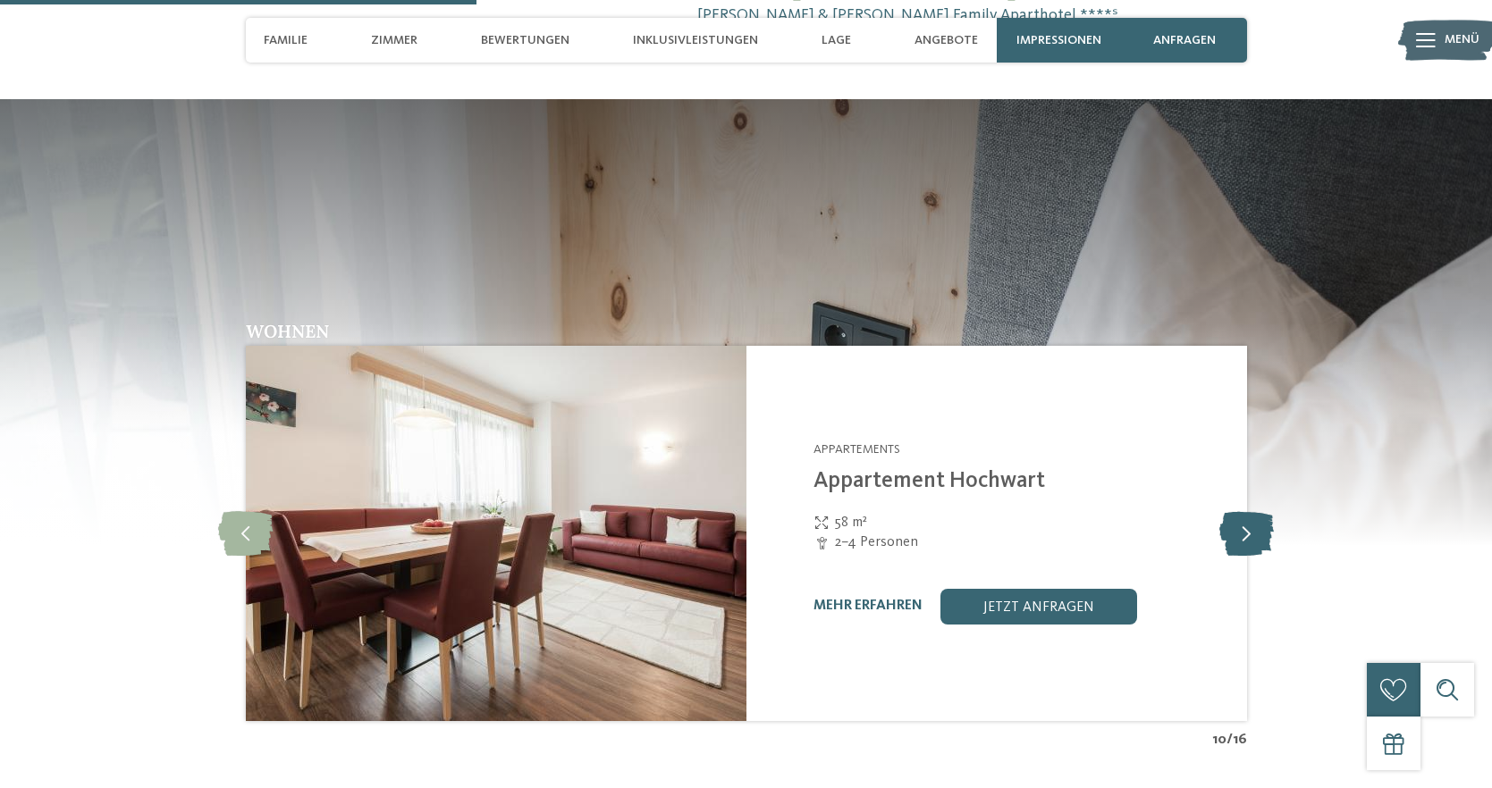
click at [1243, 511] on icon at bounding box center [1246, 533] width 55 height 45
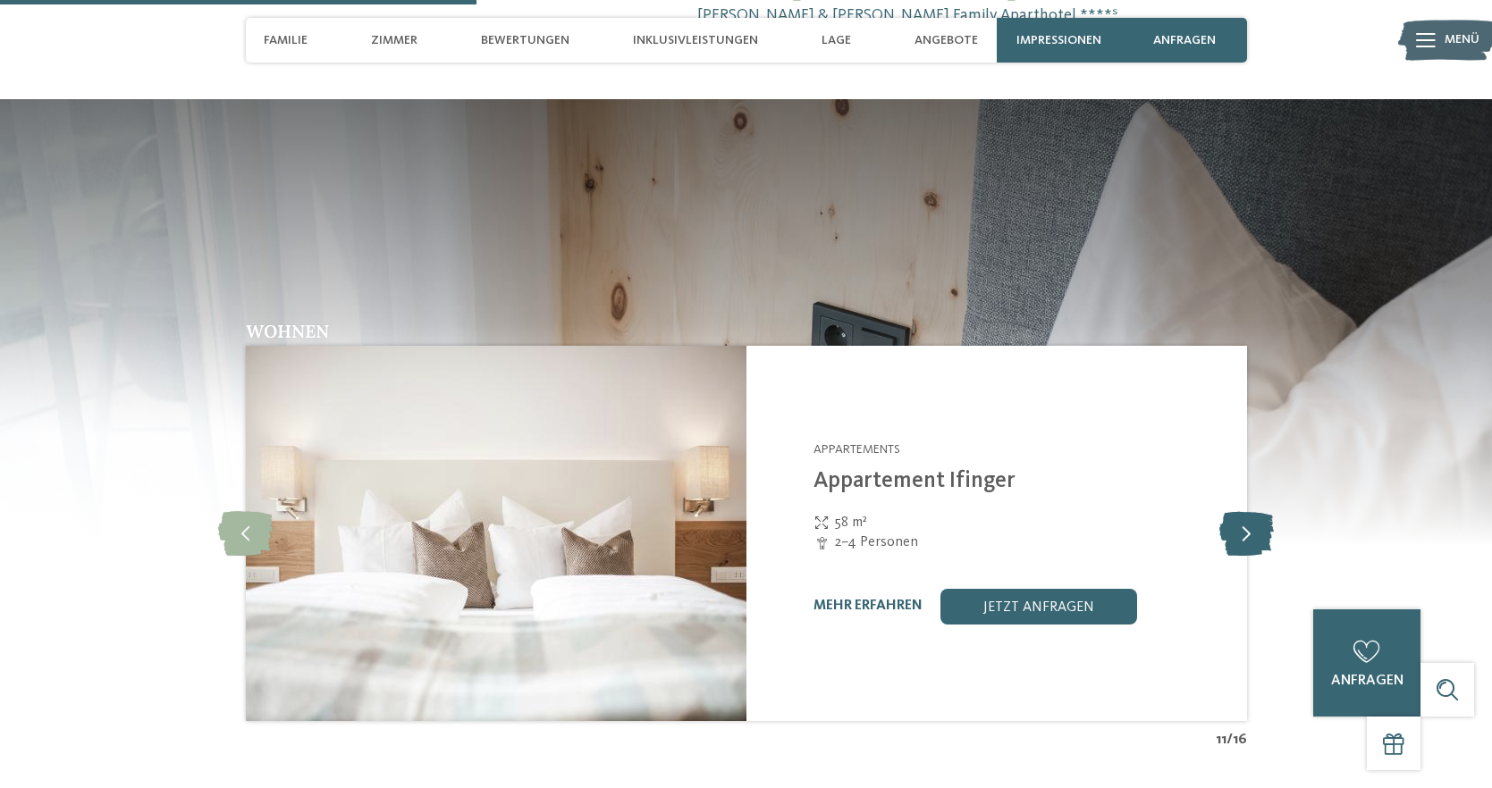
click at [1243, 511] on icon at bounding box center [1246, 533] width 55 height 45
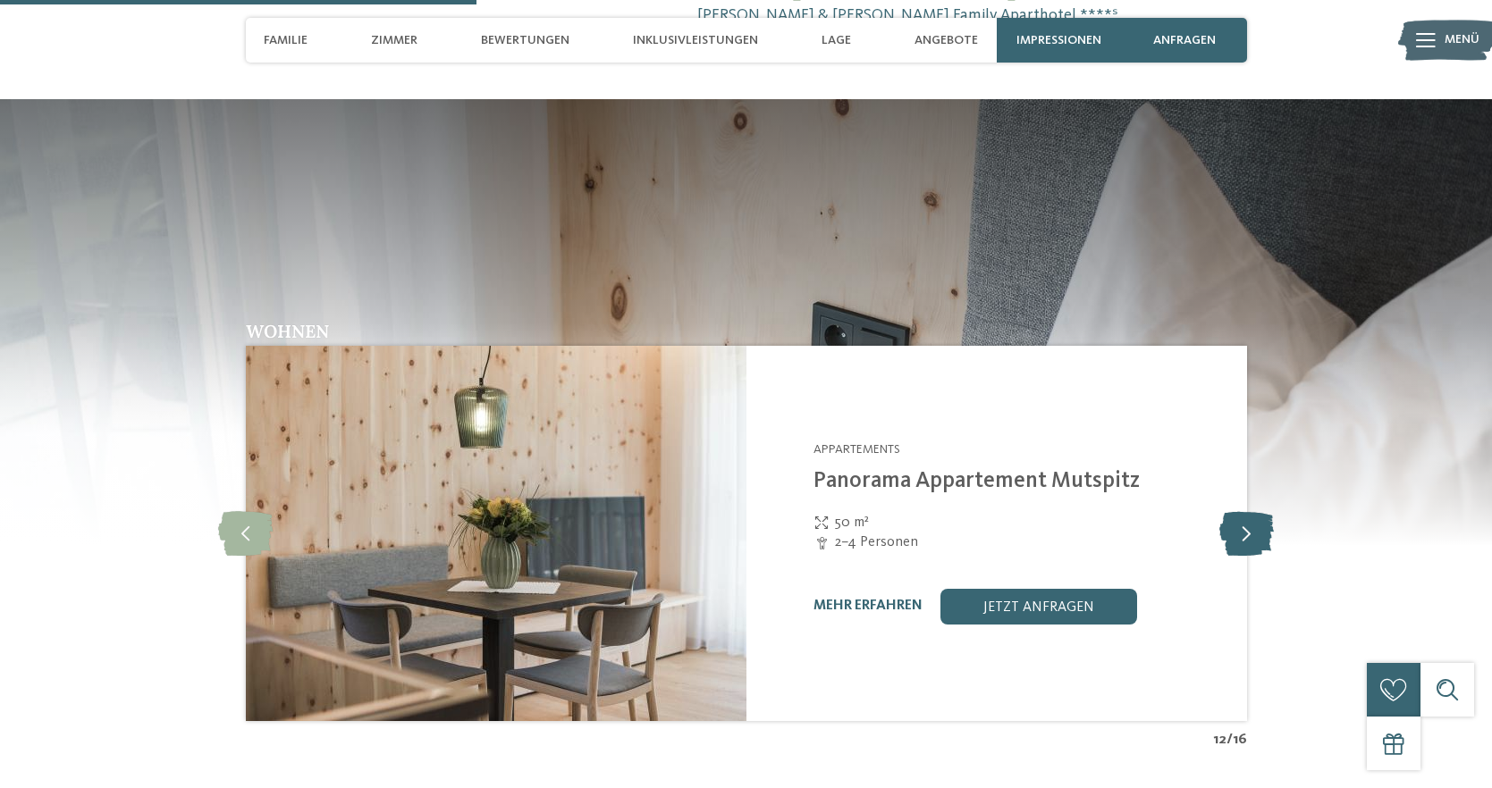
click at [1249, 511] on icon at bounding box center [1246, 533] width 55 height 45
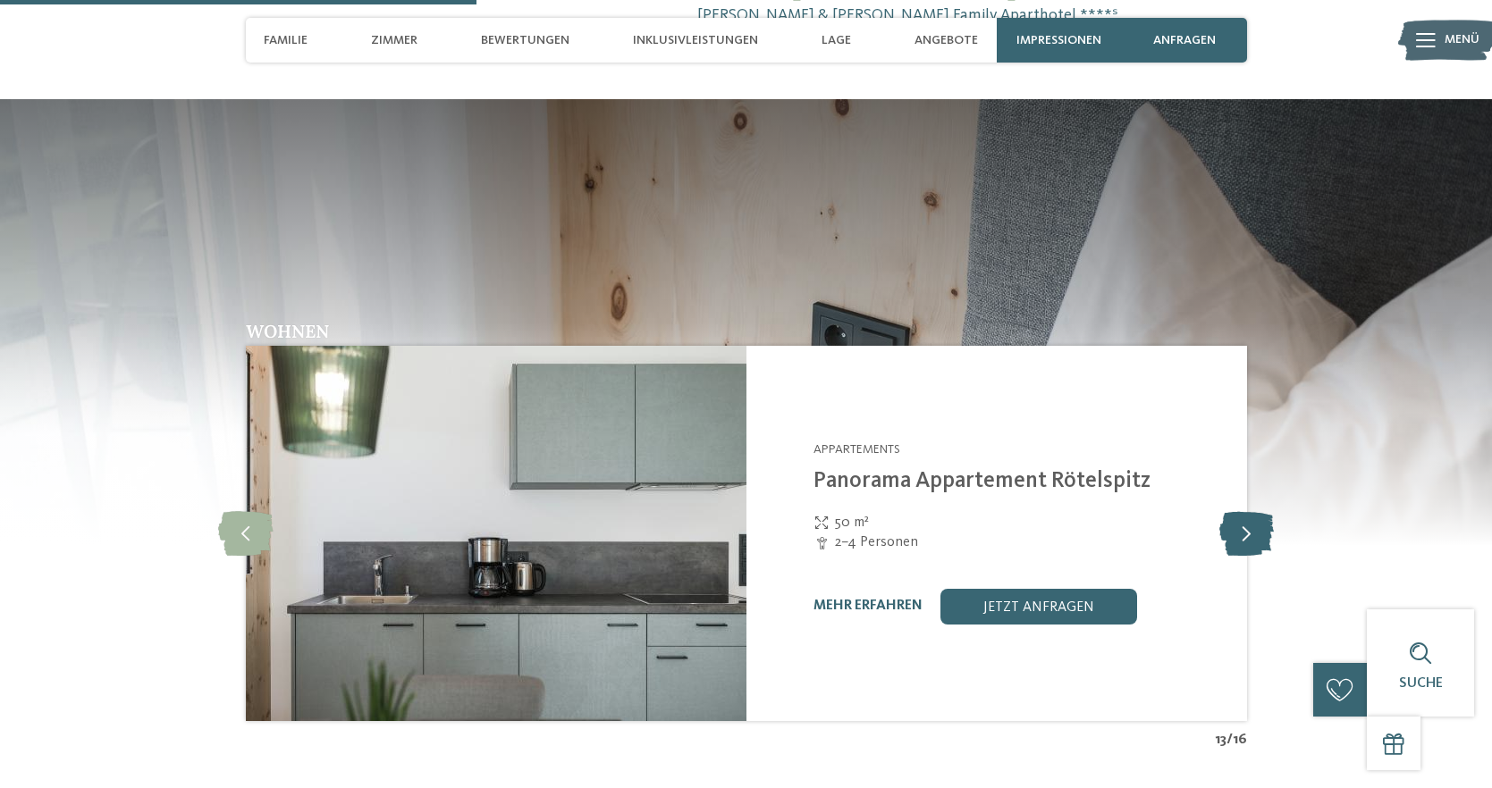
click at [1249, 511] on icon at bounding box center [1246, 533] width 55 height 45
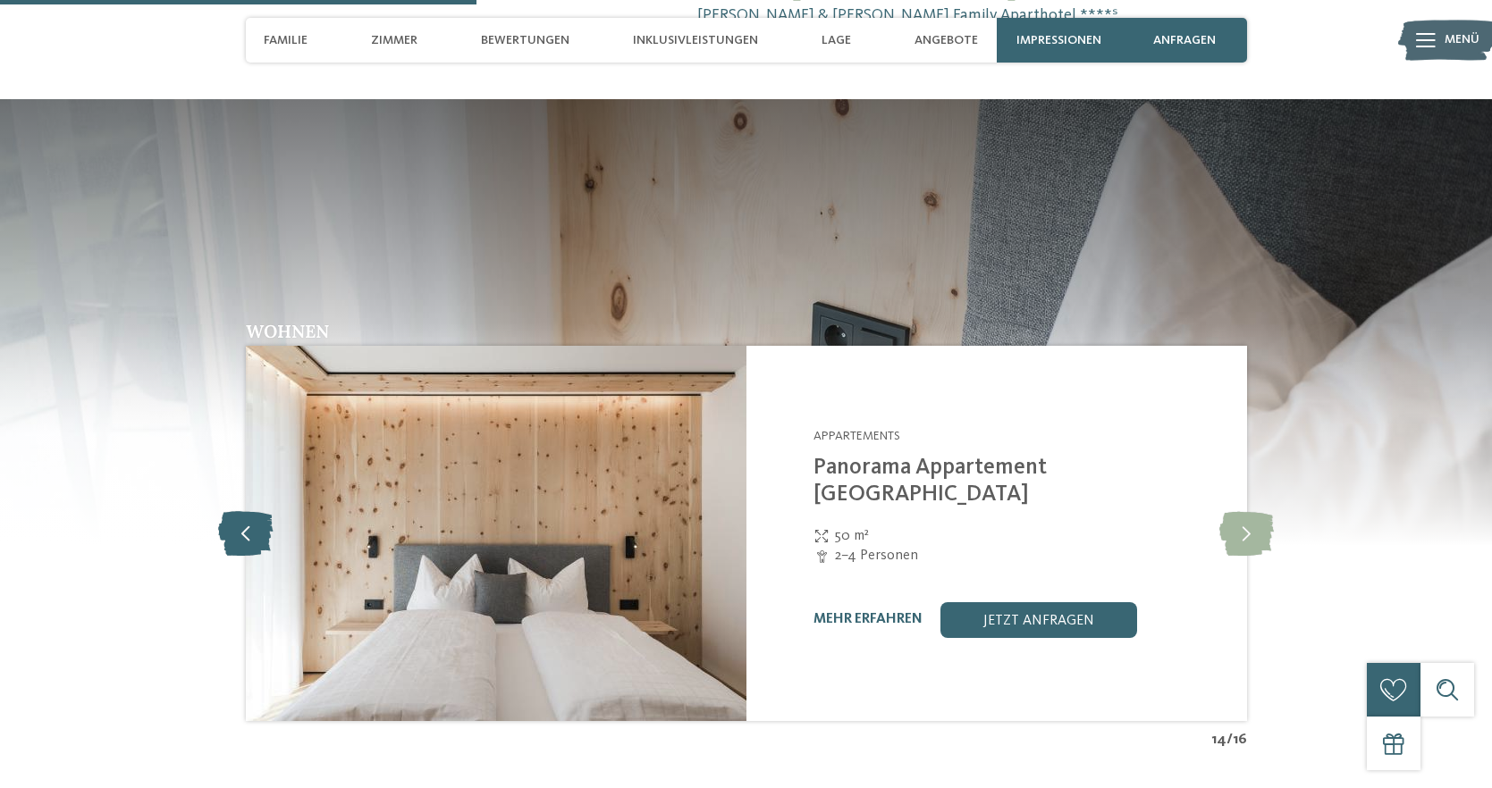
click at [247, 511] on icon at bounding box center [245, 533] width 55 height 45
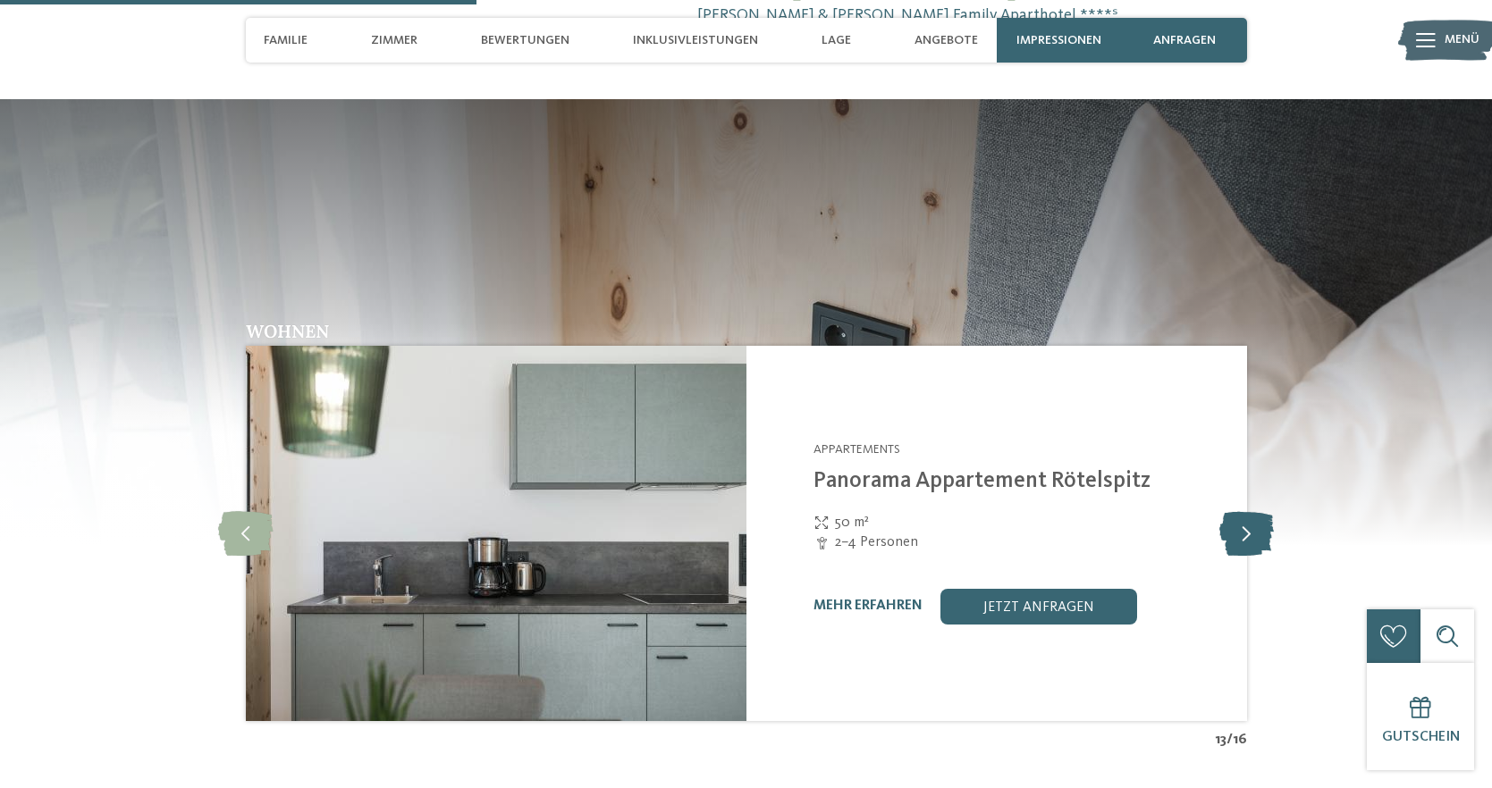
click at [1242, 511] on icon at bounding box center [1246, 533] width 55 height 45
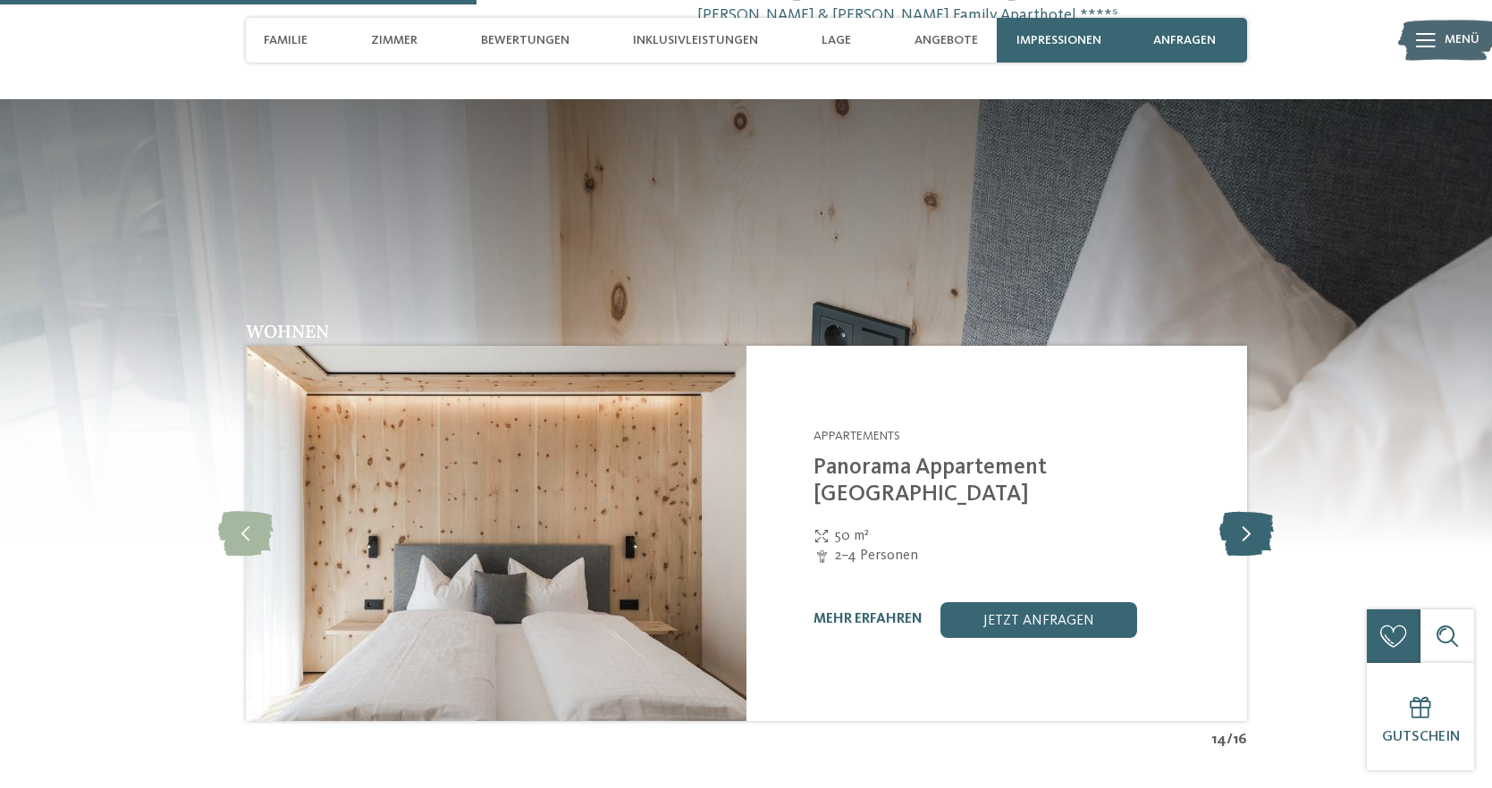
click at [1248, 511] on icon at bounding box center [1246, 533] width 55 height 45
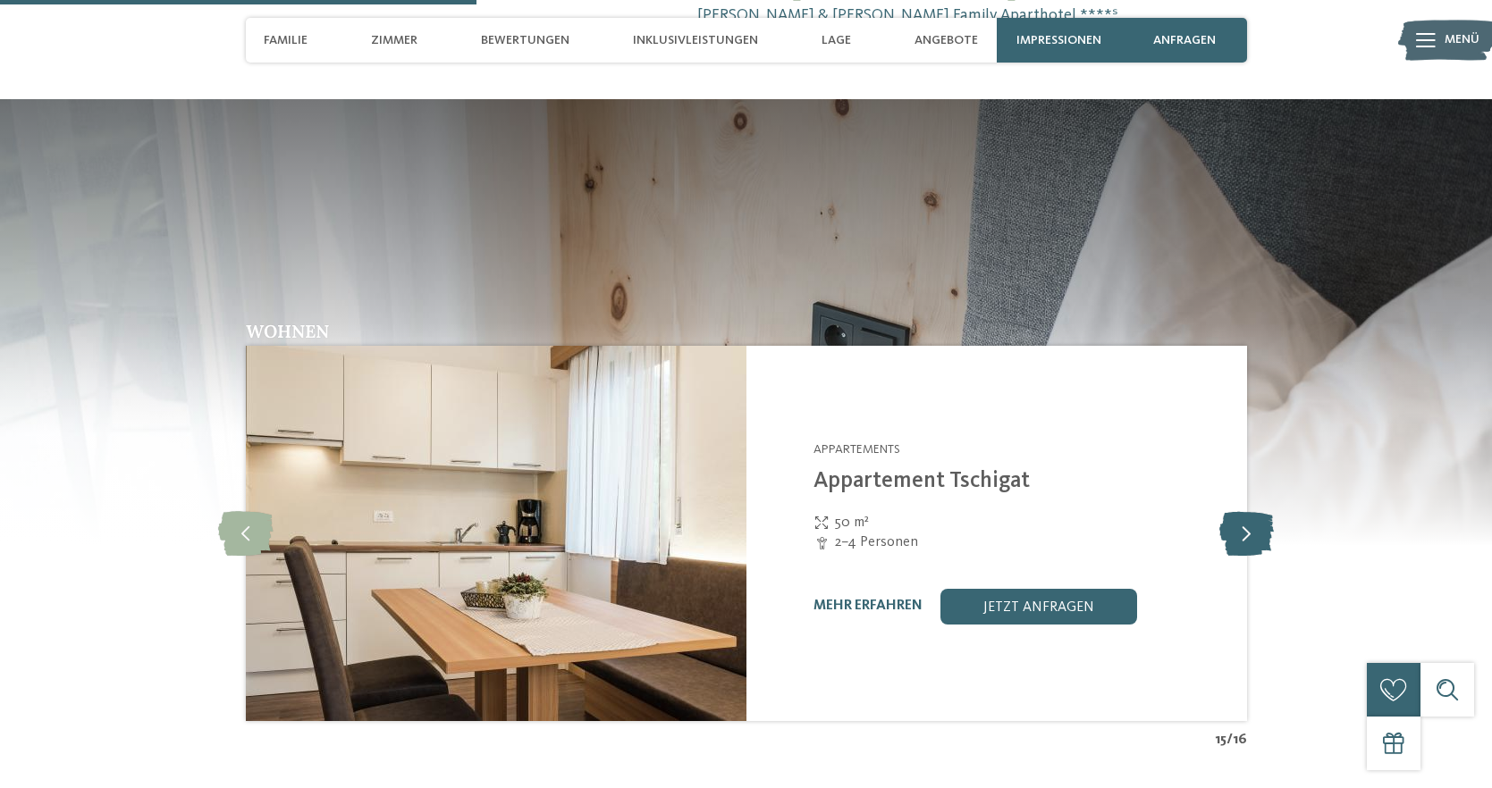
click at [1248, 511] on icon at bounding box center [1246, 533] width 55 height 45
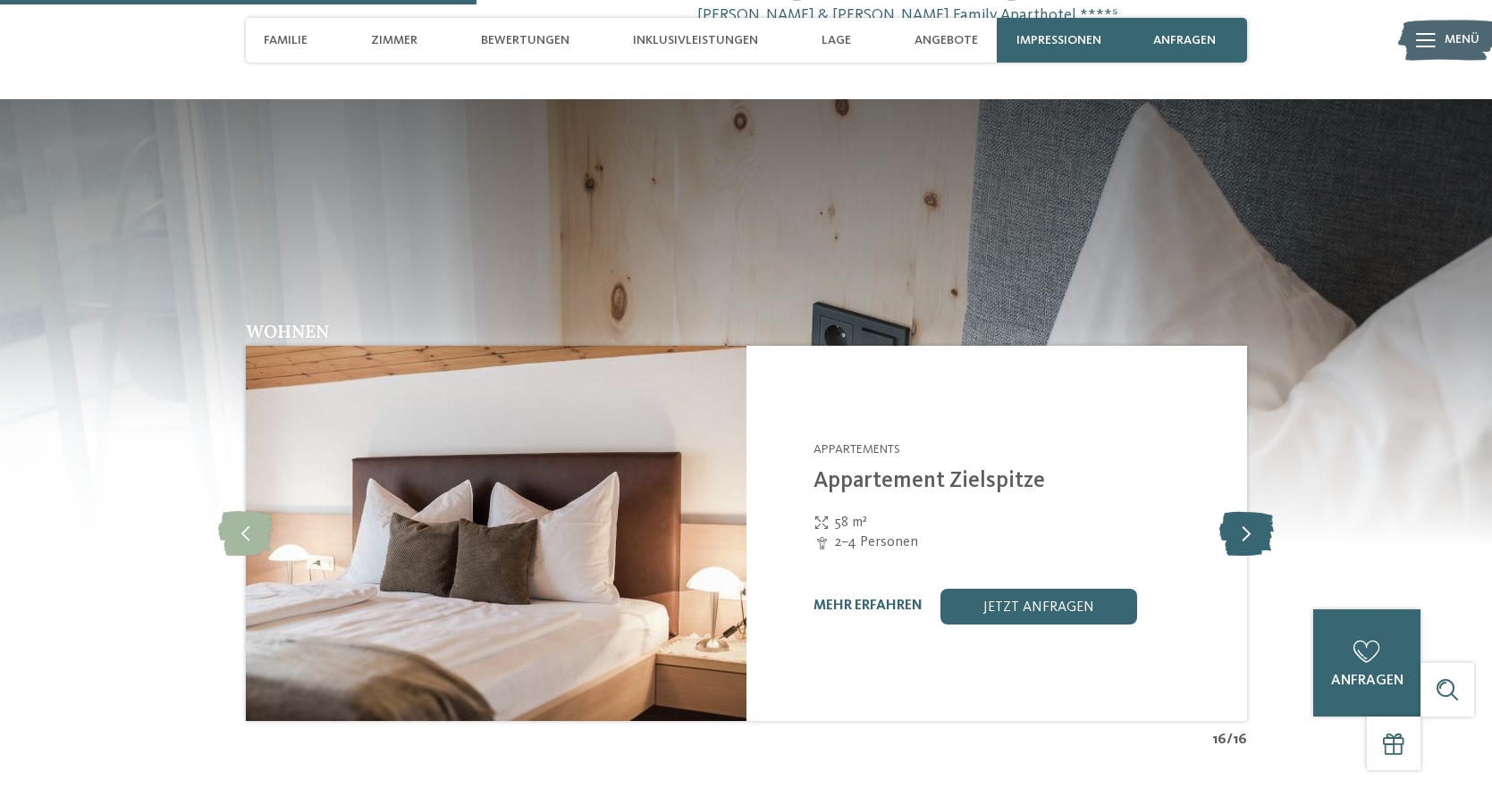
click at [1248, 511] on icon at bounding box center [1246, 533] width 55 height 45
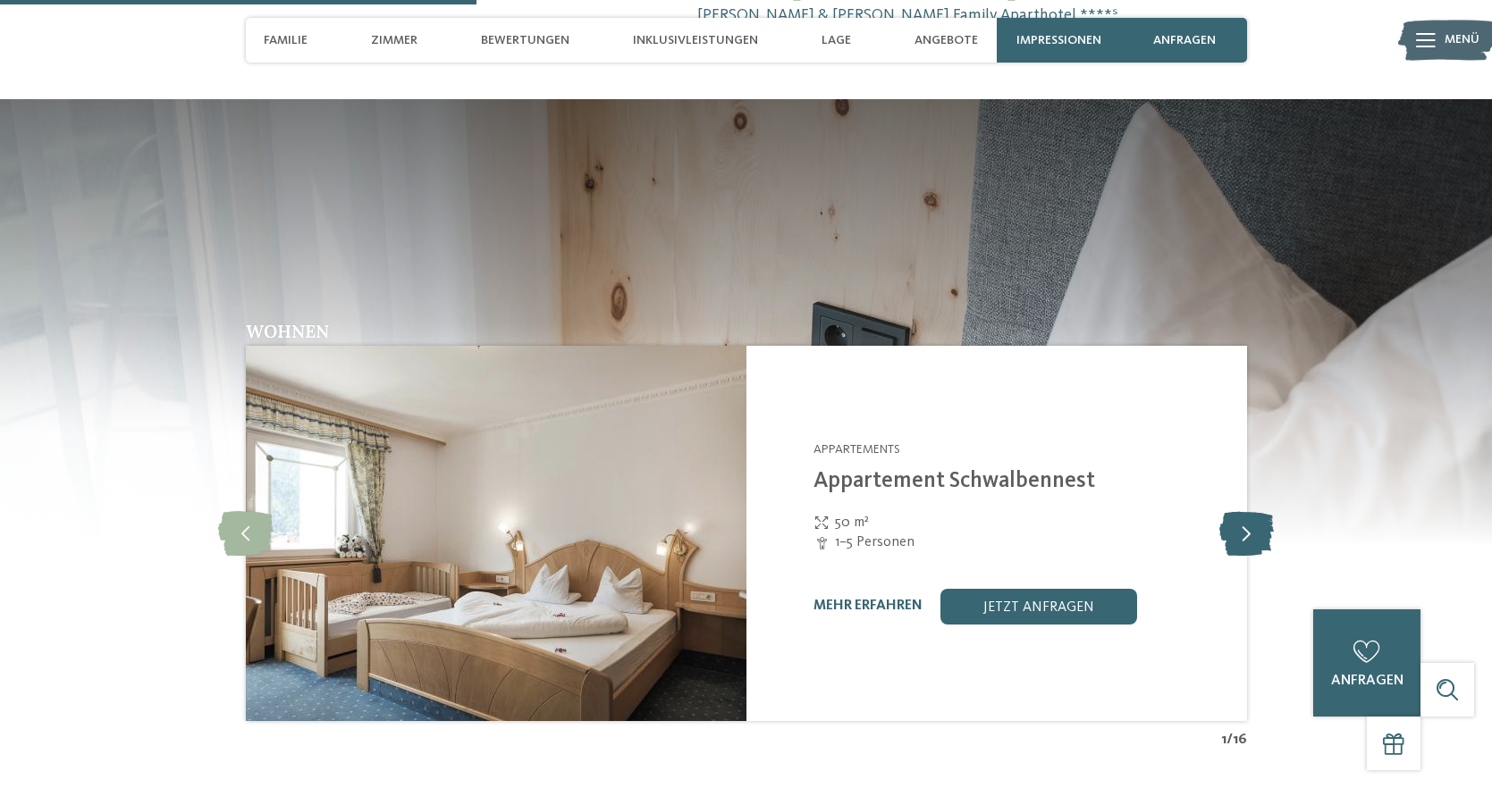
click at [1248, 511] on icon at bounding box center [1246, 533] width 55 height 45
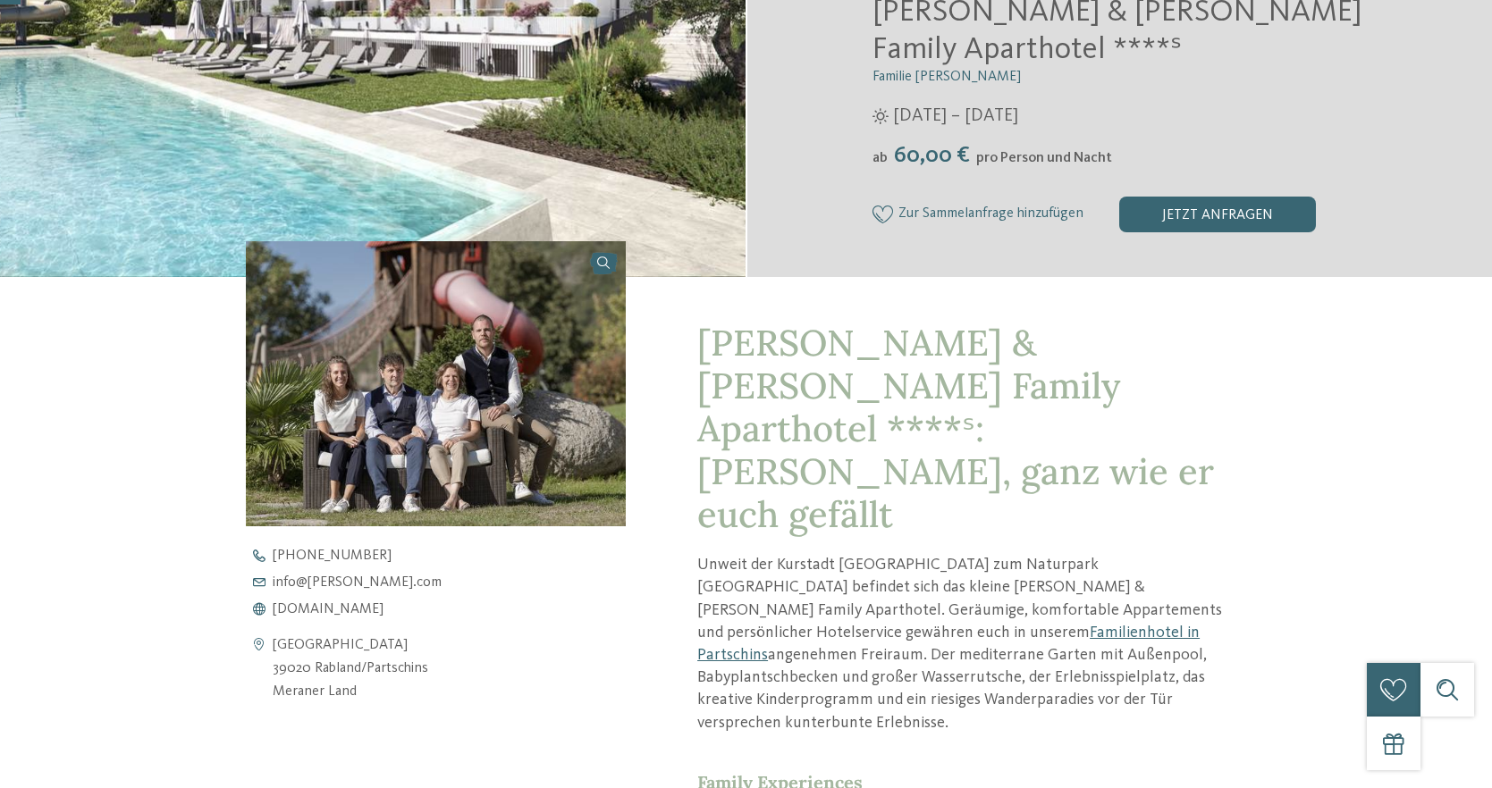
scroll to position [83, 0]
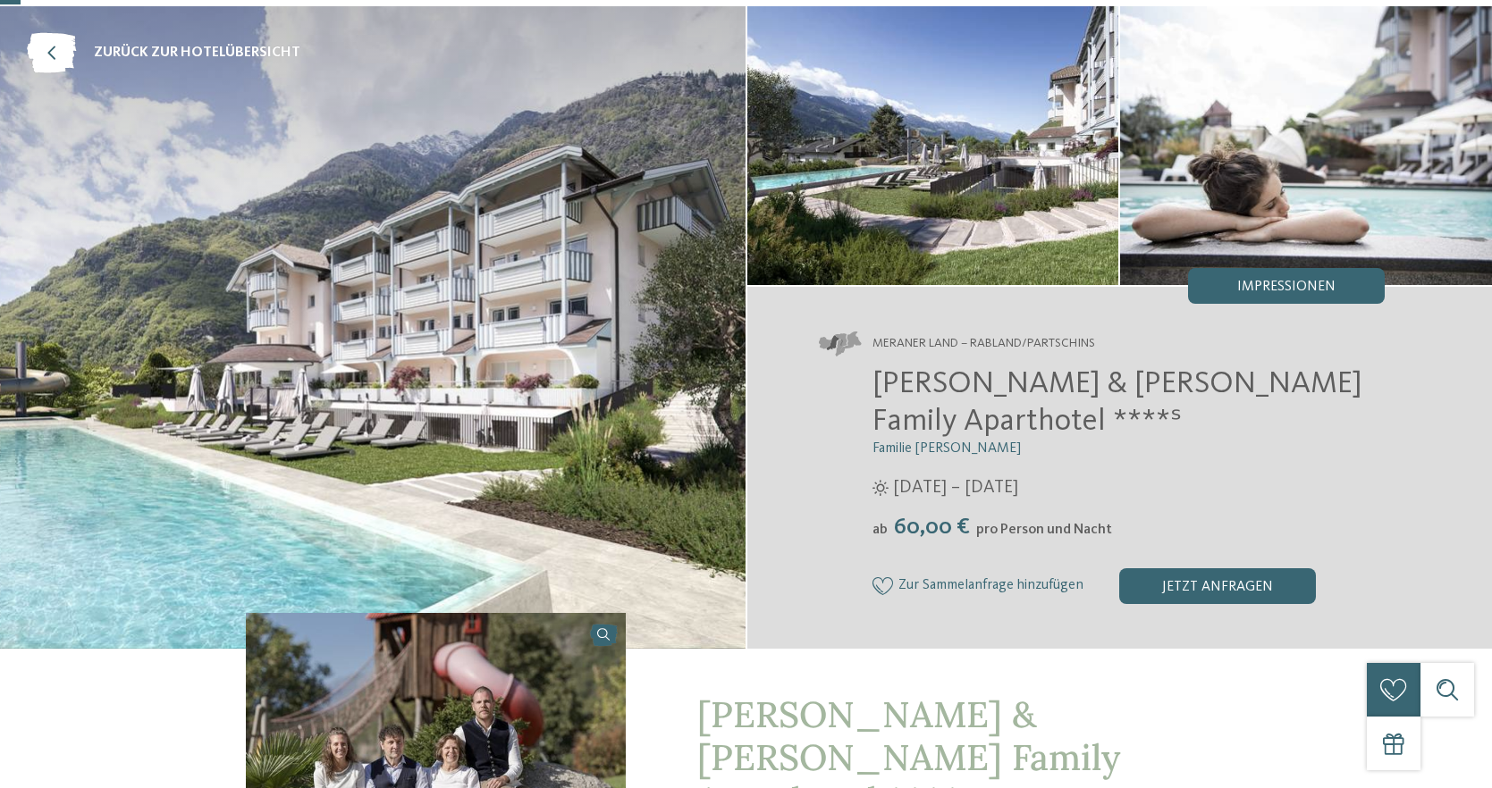
drag, startPoint x: 897, startPoint y: 493, endPoint x: 1061, endPoint y: 494, distance: 163.5
click at [1061, 514] on div "ab 60,00 € pro Person und Nacht" at bounding box center [1128, 528] width 513 height 28
click at [940, 516] on span "60,00 €" at bounding box center [931, 527] width 85 height 23
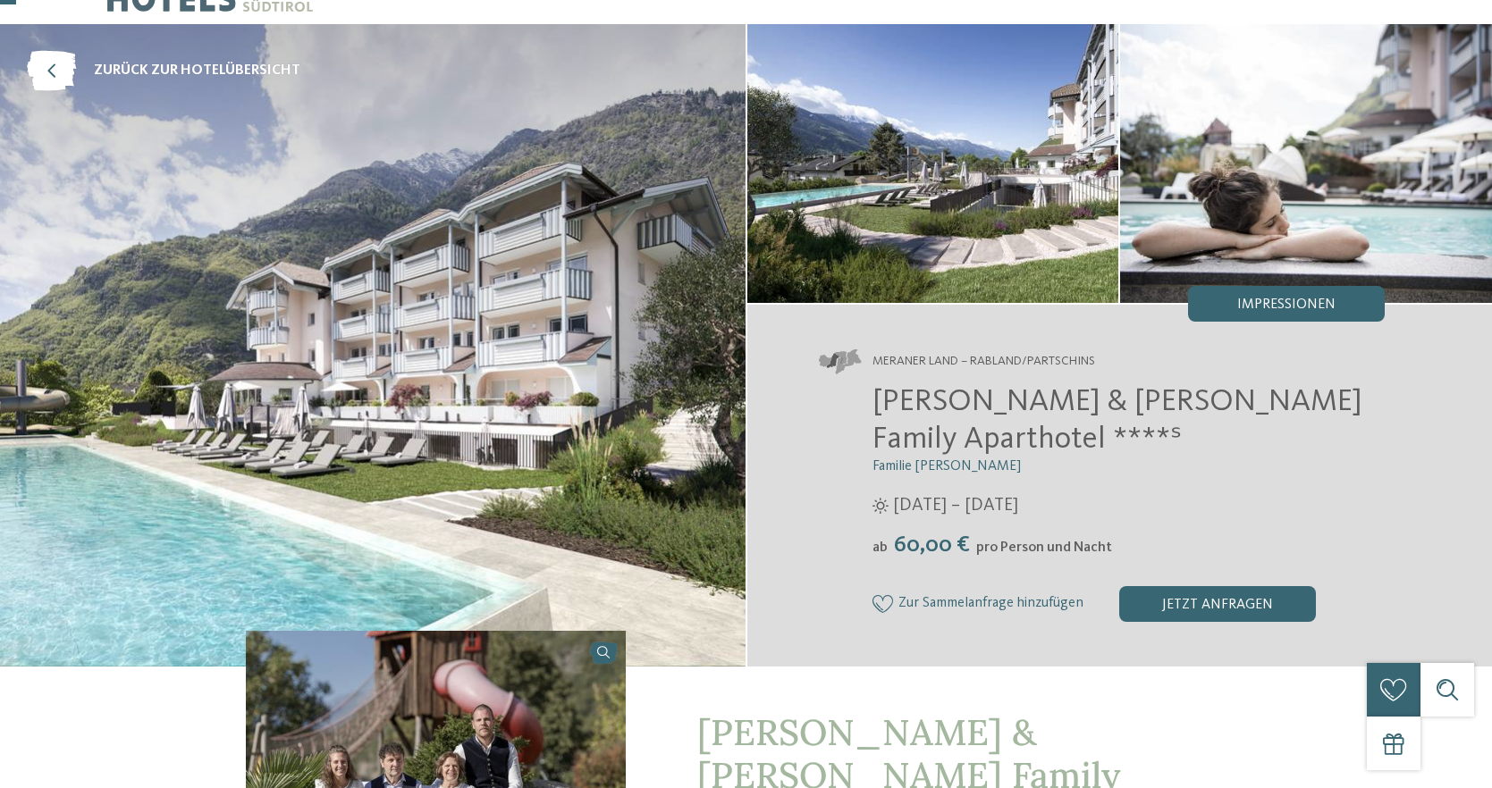
scroll to position [0, 0]
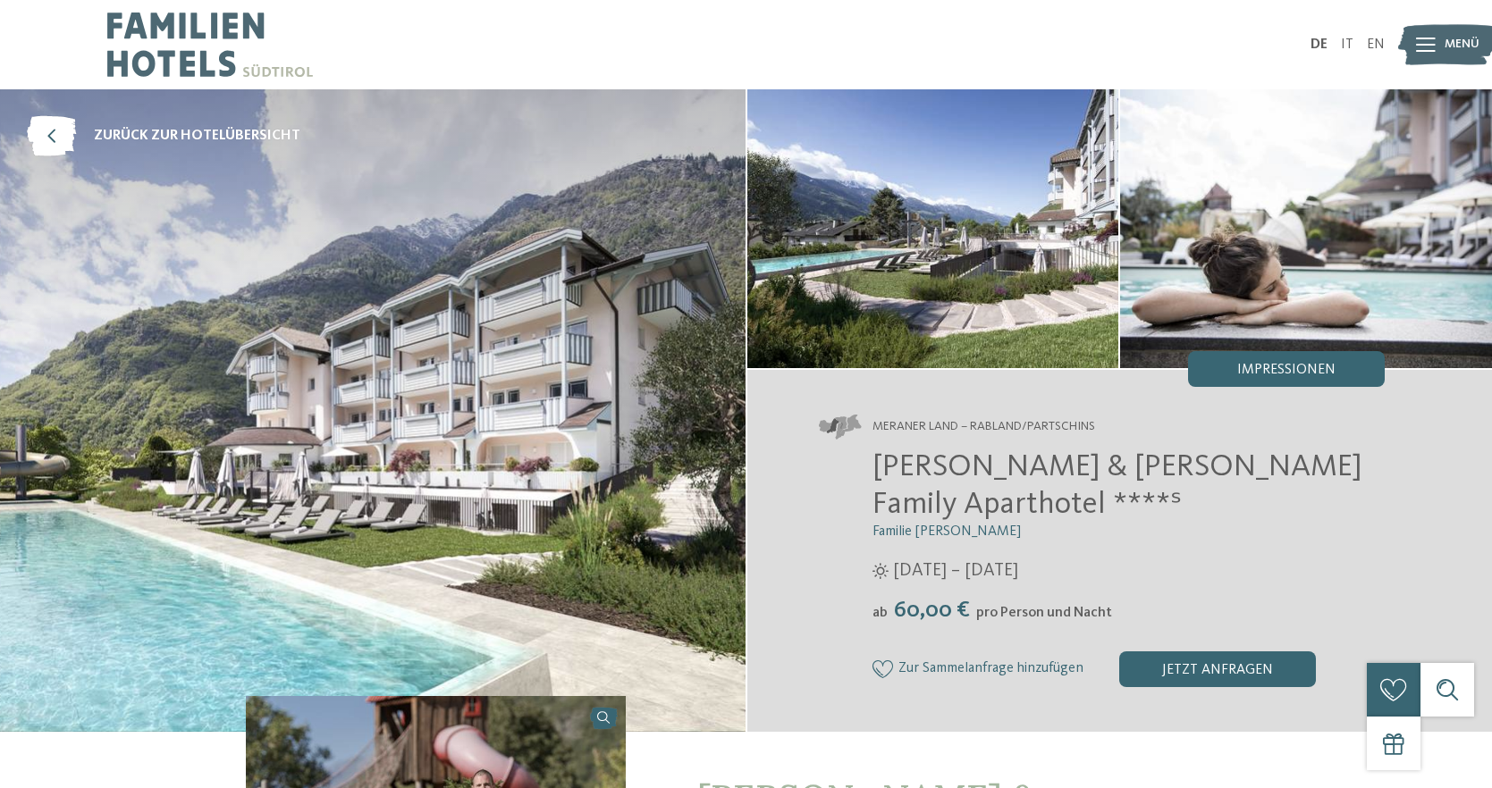
click at [1429, 58] on div at bounding box center [1426, 44] width 20 height 45
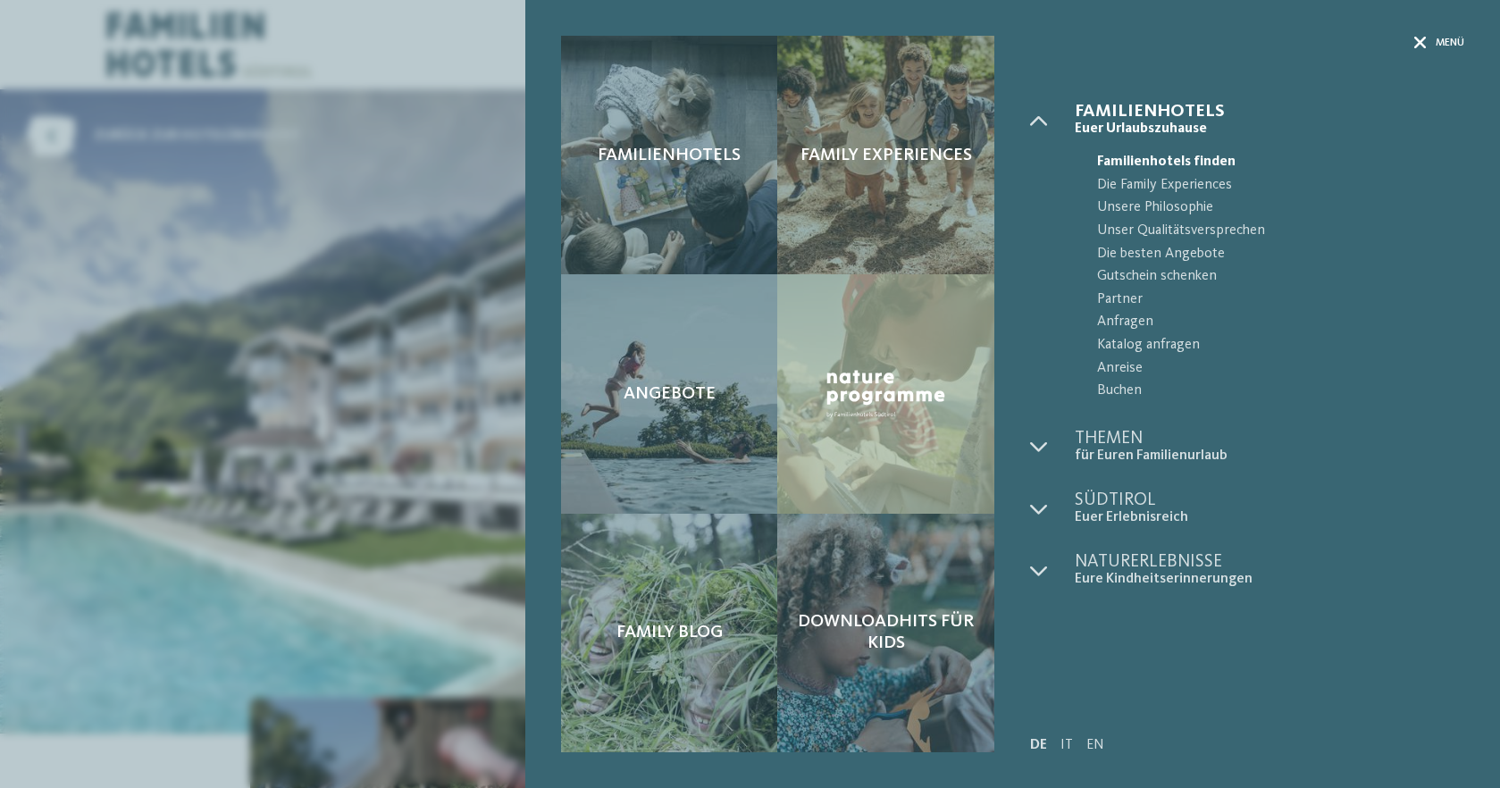
click at [1421, 41] on icon at bounding box center [1421, 43] width 13 height 13
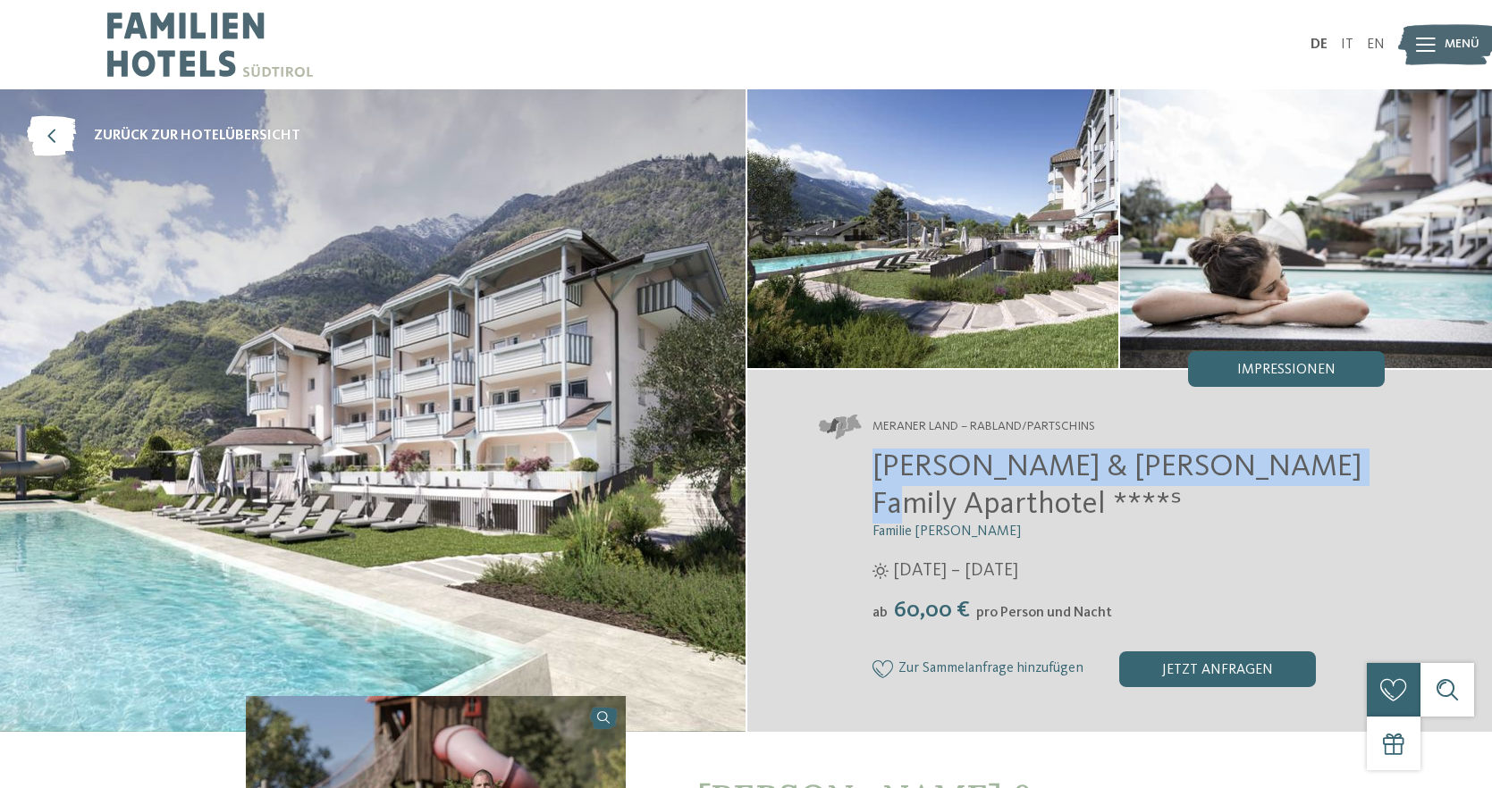
drag, startPoint x: 868, startPoint y: 465, endPoint x: 1285, endPoint y: 467, distance: 417.4
click at [1285, 467] on div "Heidi & Edith Family Aparthotel ****ˢ Familie Klotzner 12.04. – 09.11.2025 ab" at bounding box center [1102, 568] width 567 height 239
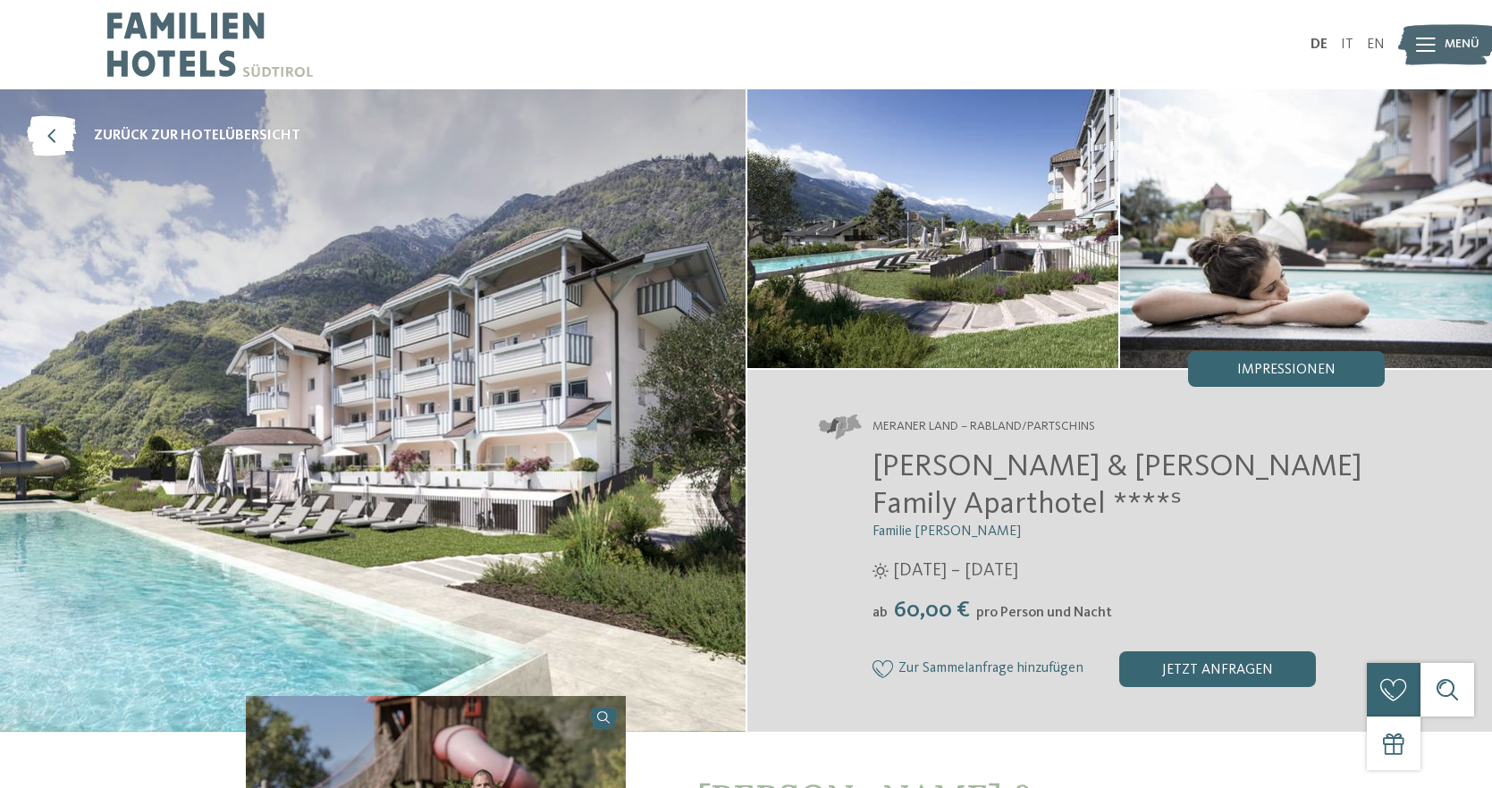
click at [902, 469] on span "[PERSON_NAME] & [PERSON_NAME] Family Aparthotel ****ˢ" at bounding box center [1117, 485] width 490 height 69
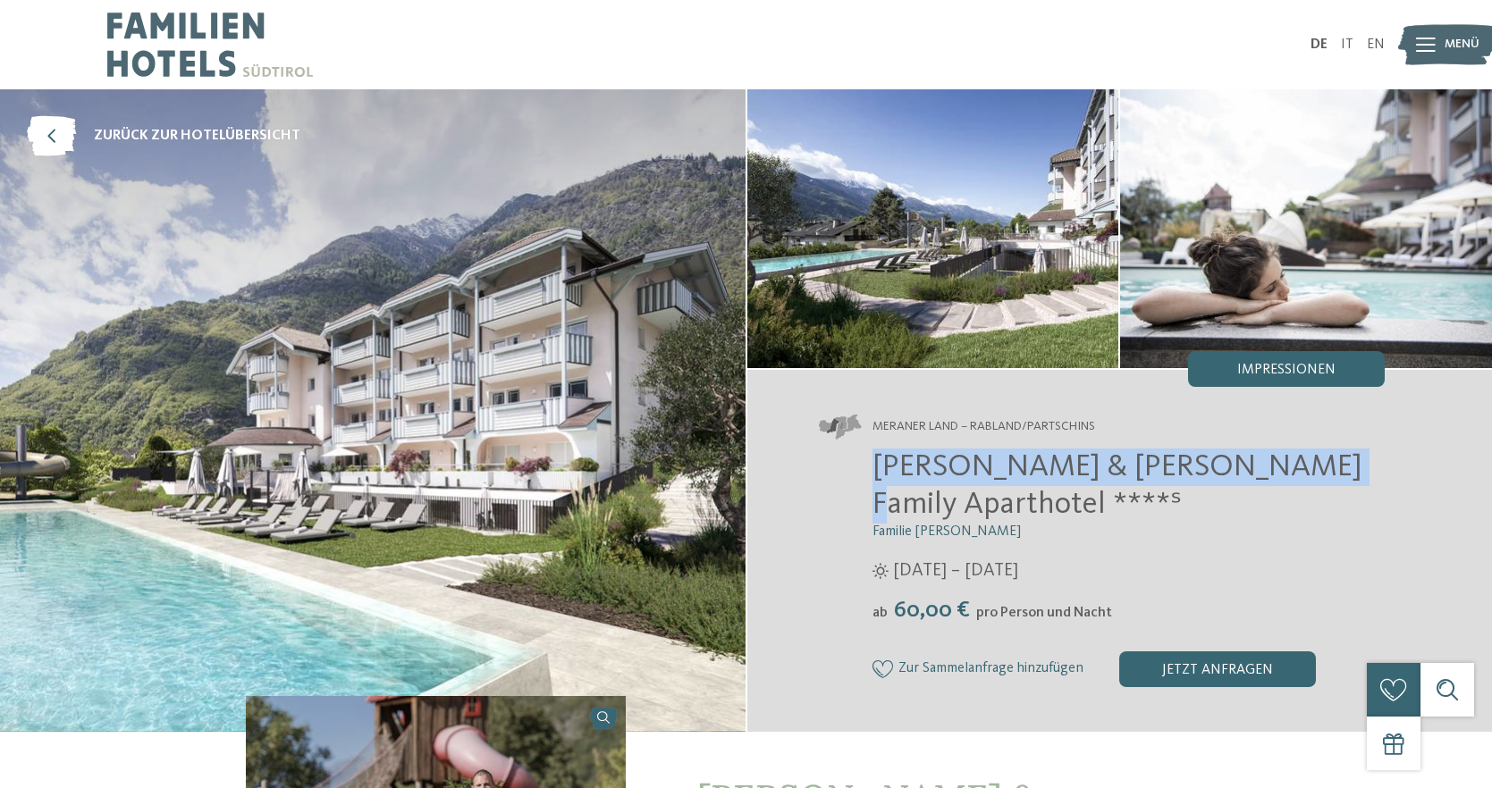
drag, startPoint x: 872, startPoint y: 464, endPoint x: 1282, endPoint y: 452, distance: 410.4
click at [1282, 452] on span "[PERSON_NAME] & [PERSON_NAME] Family Aparthotel ****ˢ" at bounding box center [1117, 485] width 490 height 69
copy span "Heidi & Edith Family Aparthotel"
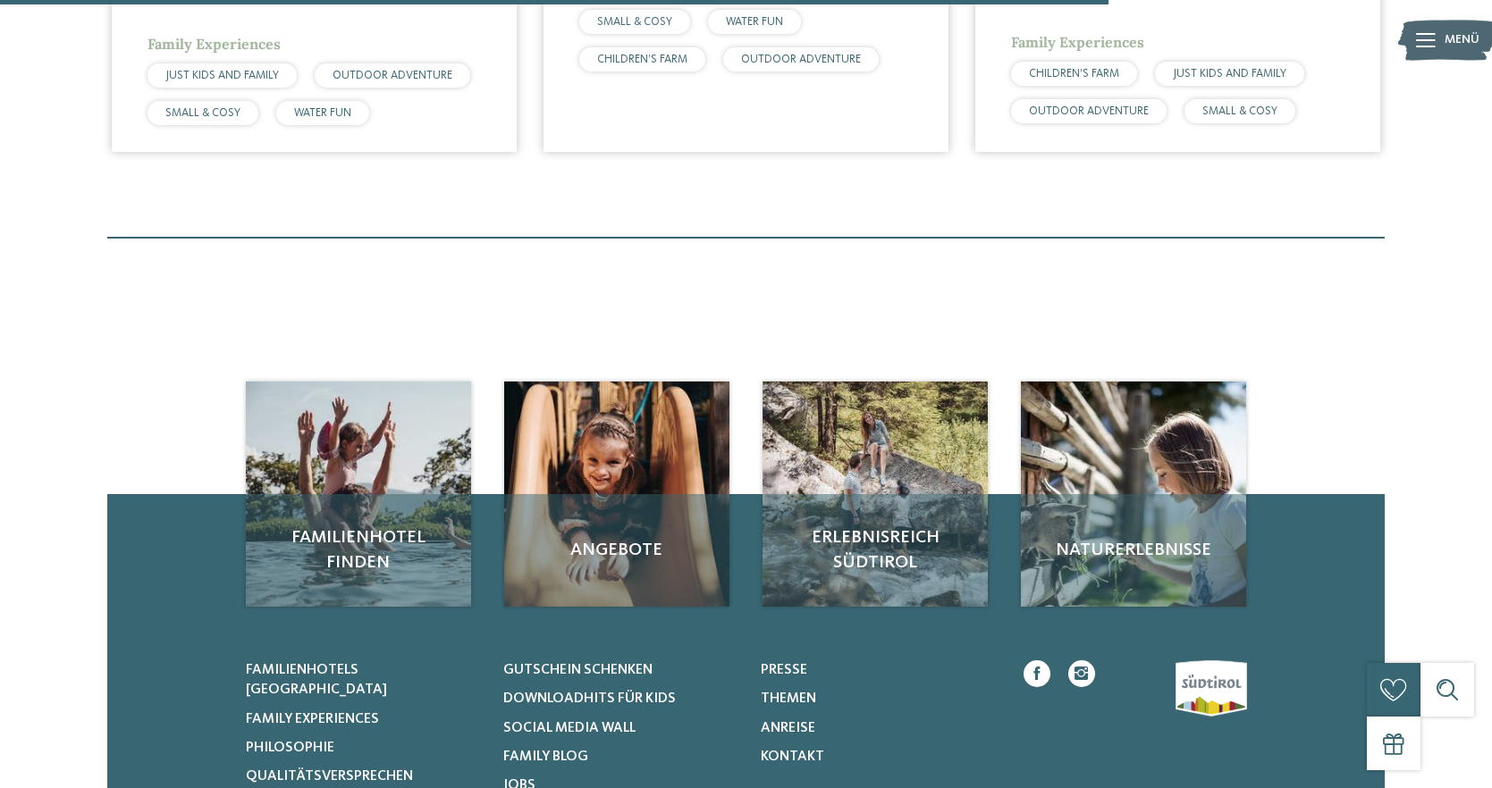
scroll to position [494, 0]
